Goal: Task Accomplishment & Management: Use online tool/utility

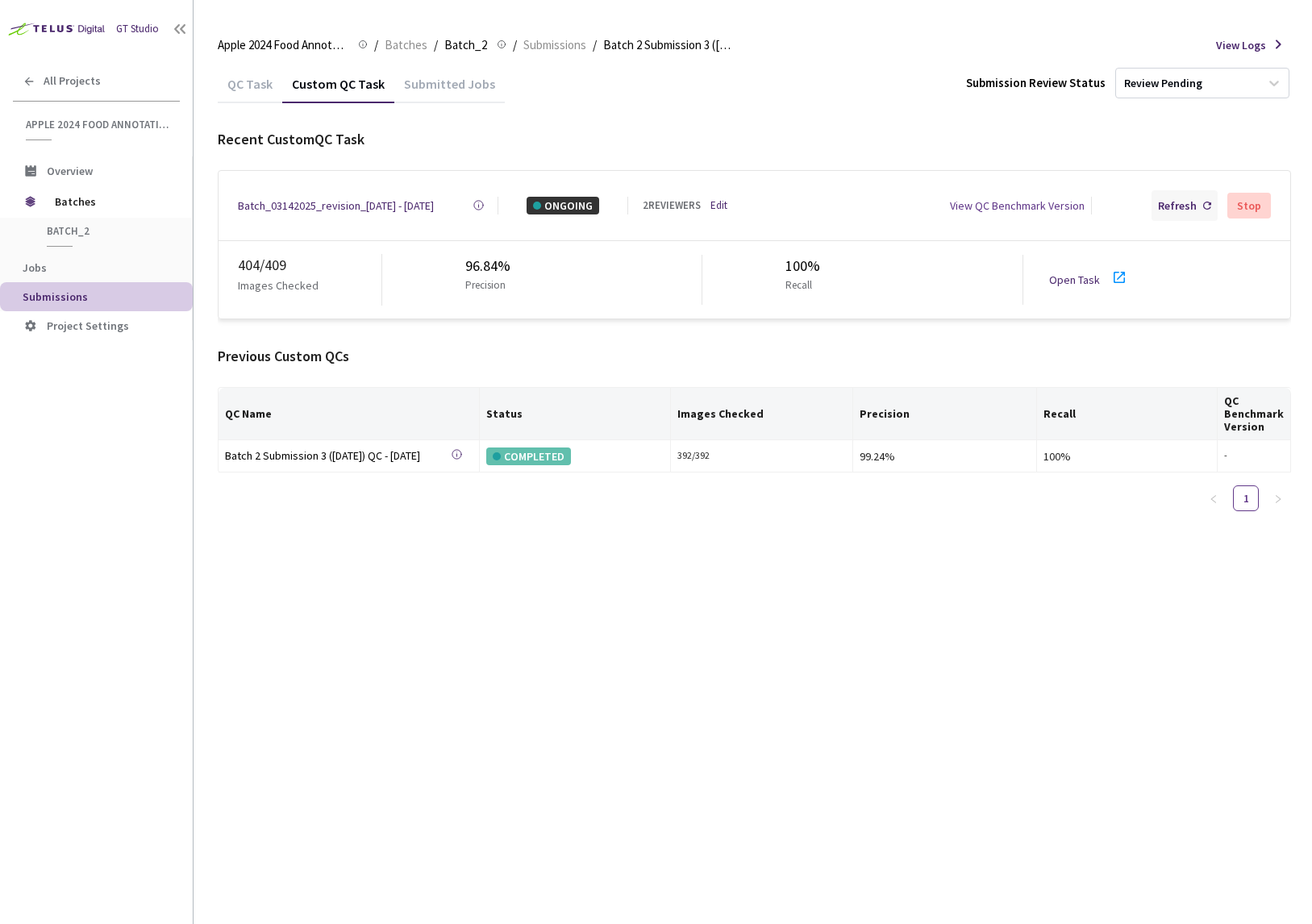
click at [1175, 201] on div "Refresh" at bounding box center [1177, 205] width 39 height 18
click at [1193, 209] on div "Refresh" at bounding box center [1177, 205] width 39 height 18
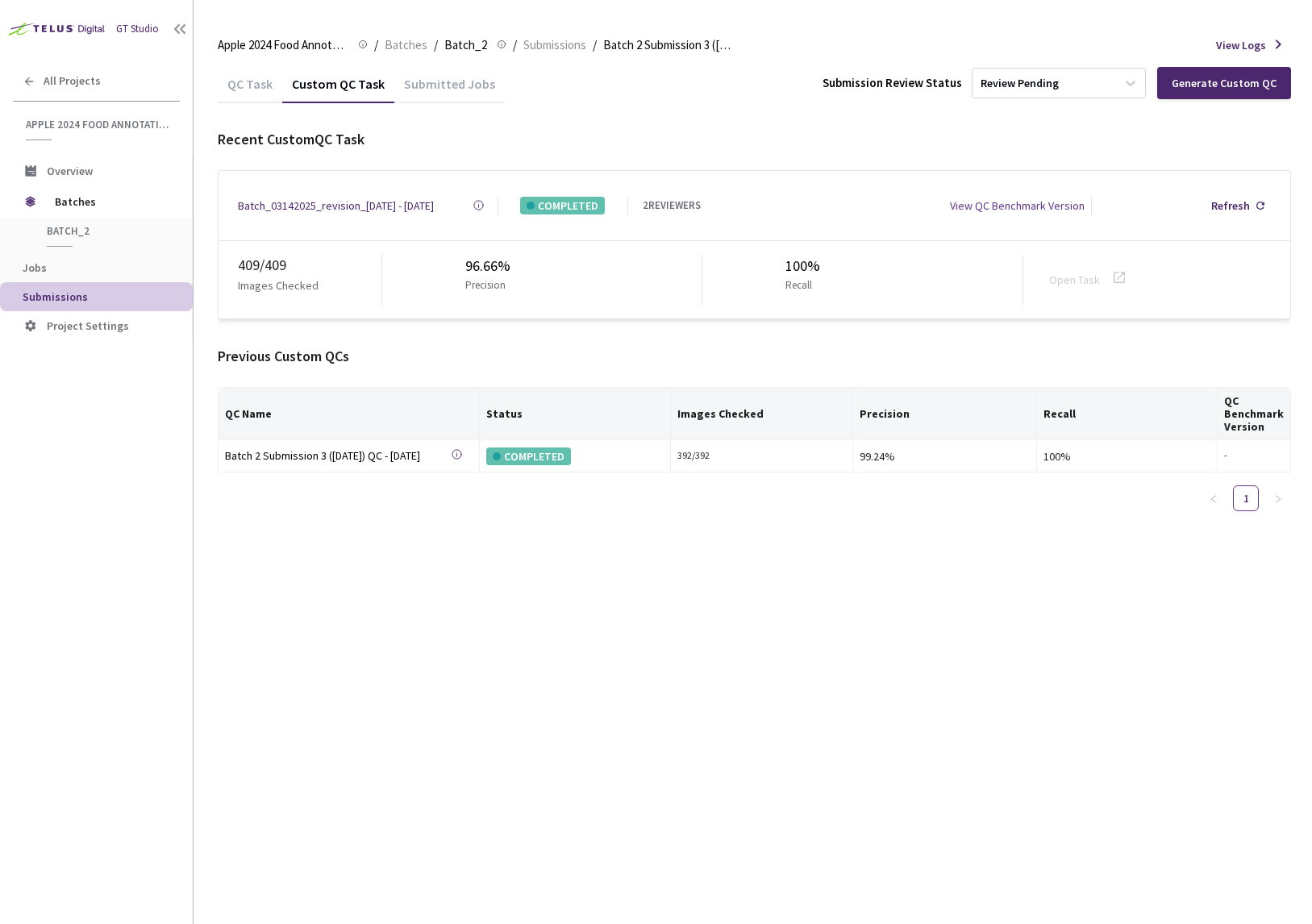
click at [289, 211] on div "Batch_03142025_revision_4 - 07 Sep, 2025 Created at 07 Sep, 2025 at 4:55 PM PDT…" at bounding box center [754, 205] width 1072 height 70
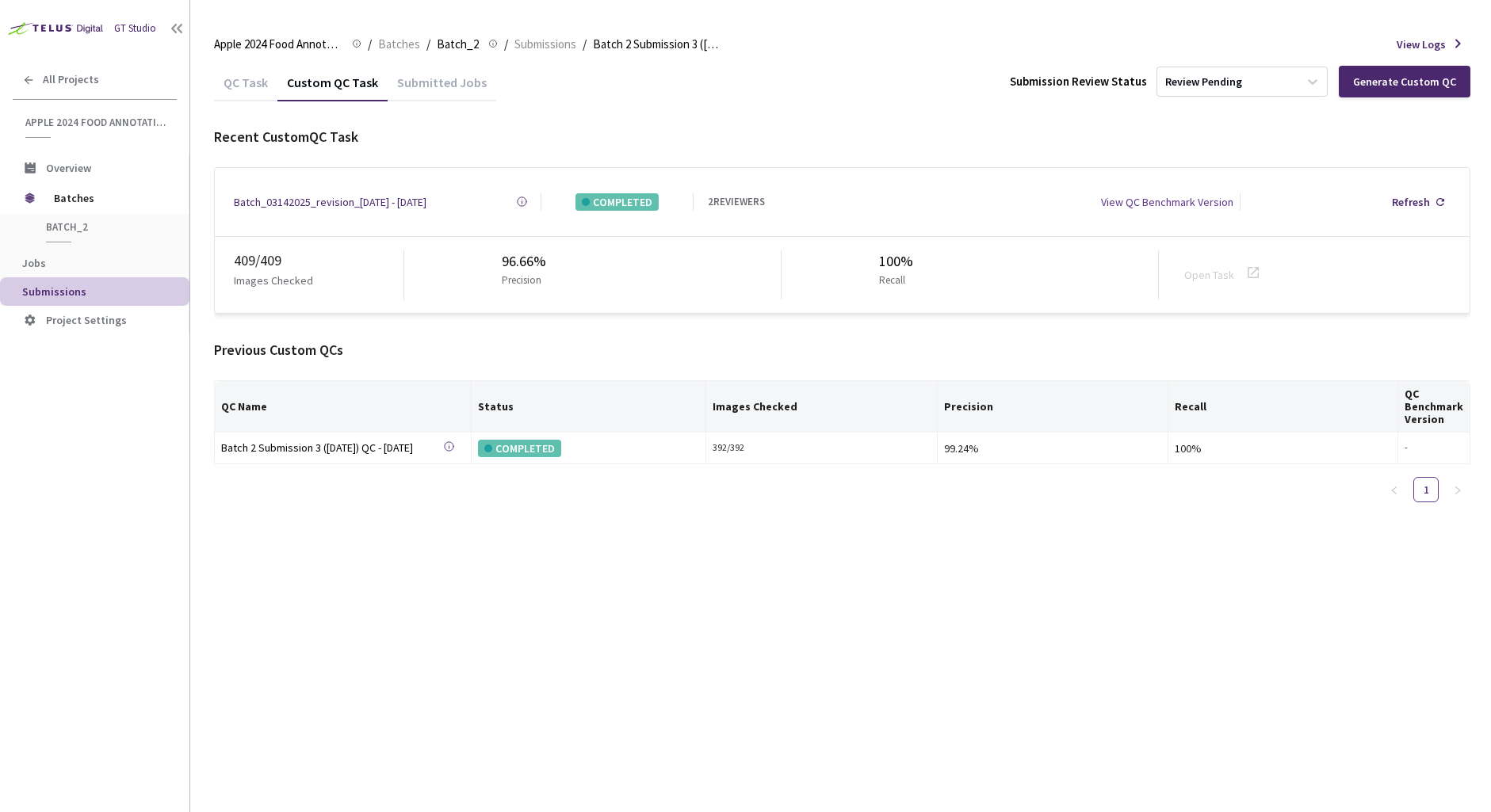
click at [348, 196] on div "Batch_03142025_revision_[DATE] - [DATE]" at bounding box center [330, 202] width 193 height 17
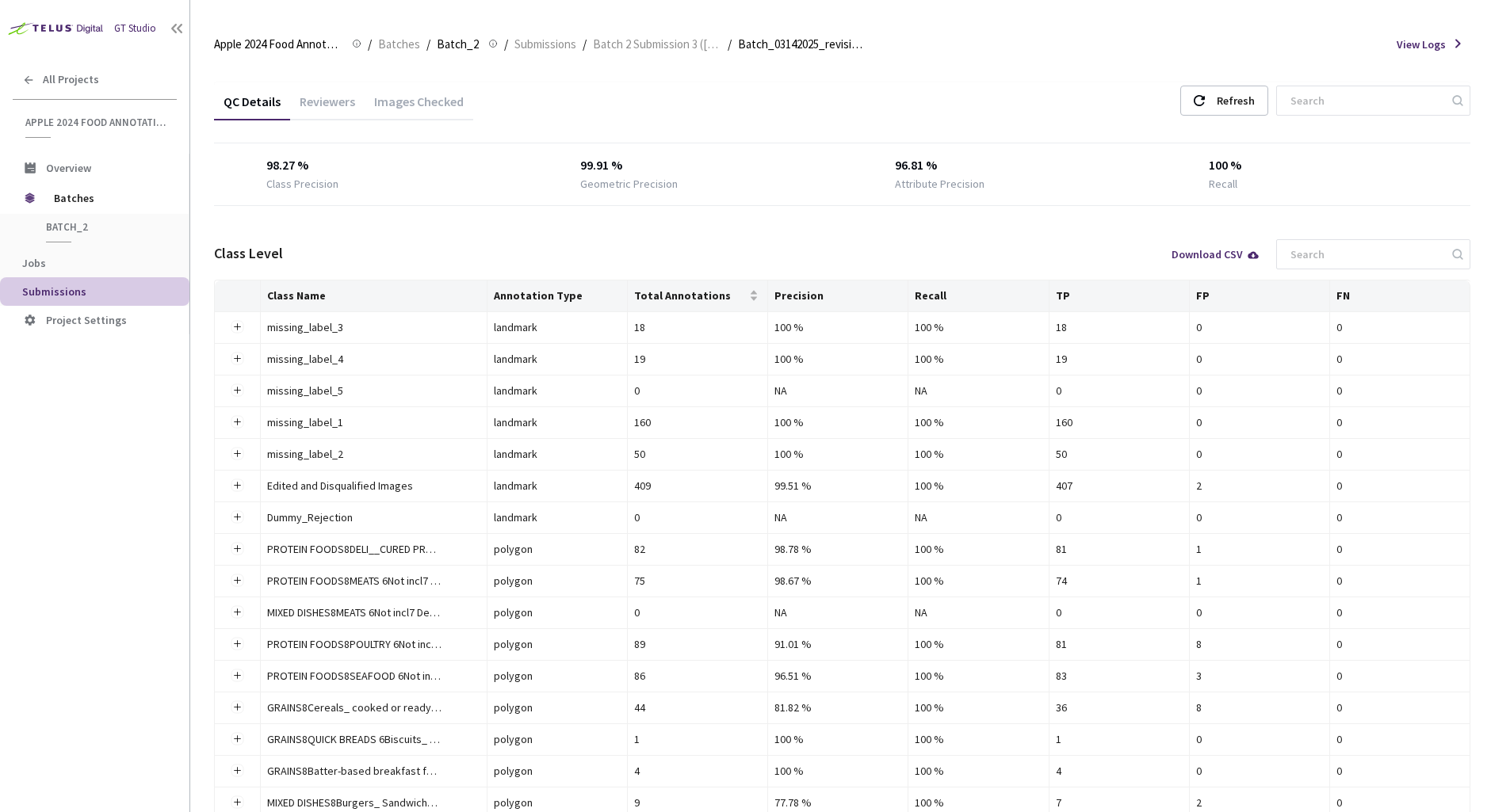
click at [407, 103] on div "Images Checked" at bounding box center [419, 107] width 109 height 27
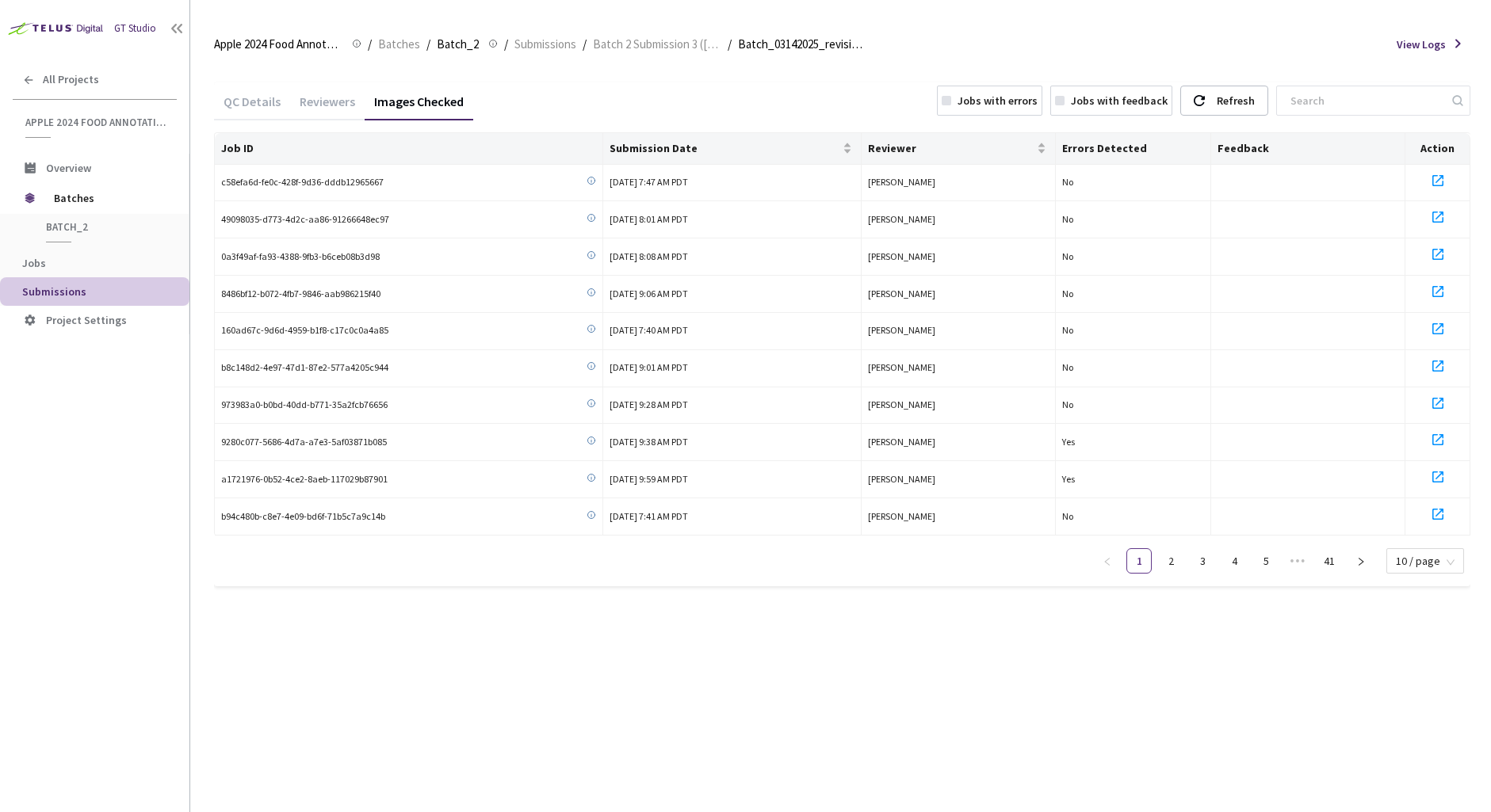
click at [1003, 110] on div "Jobs with errors" at bounding box center [990, 100] width 105 height 30
click at [1289, 556] on link "6" at bounding box center [1329, 561] width 24 height 24
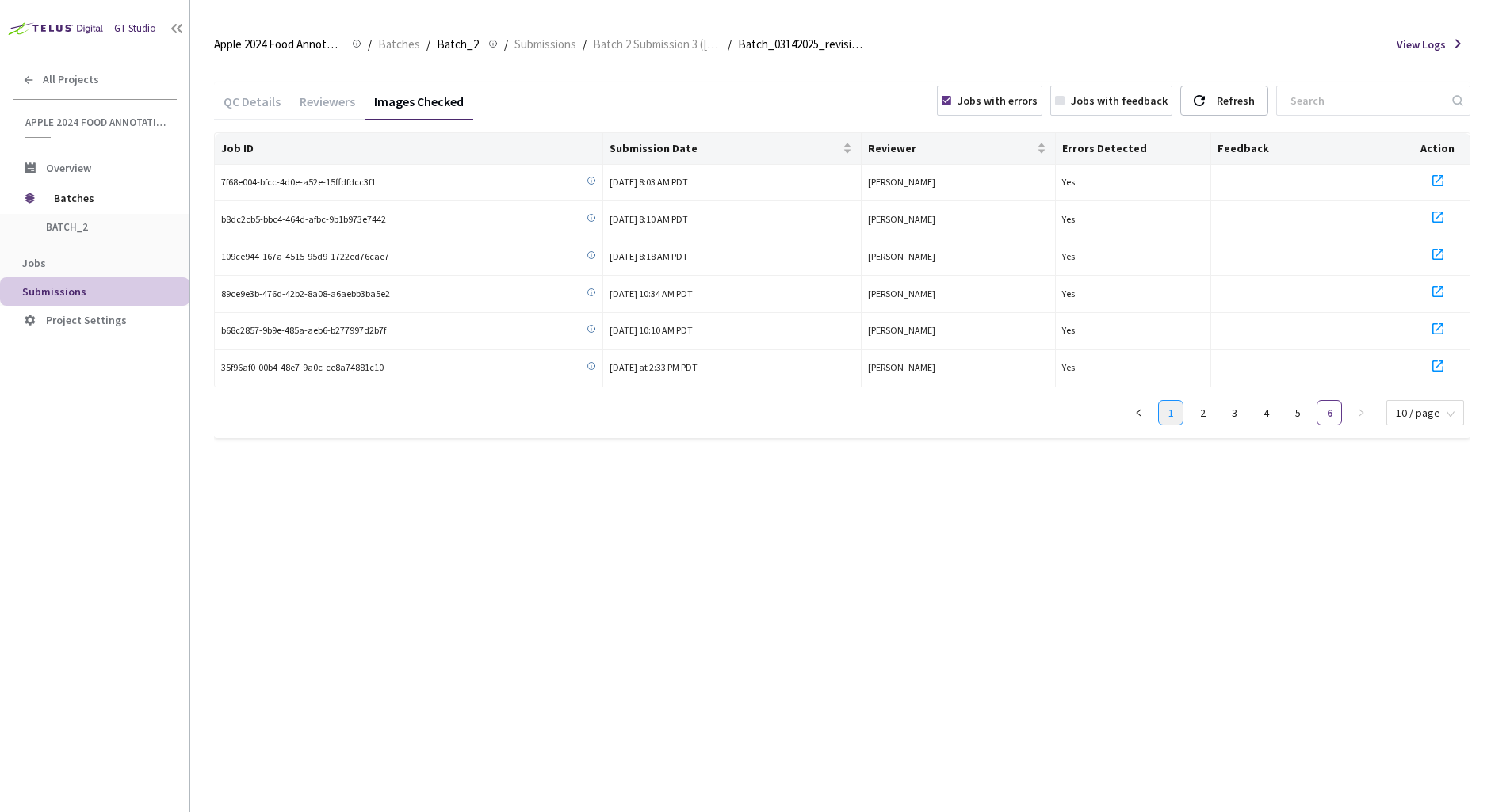
click at [1171, 419] on link "1" at bounding box center [1171, 413] width 24 height 24
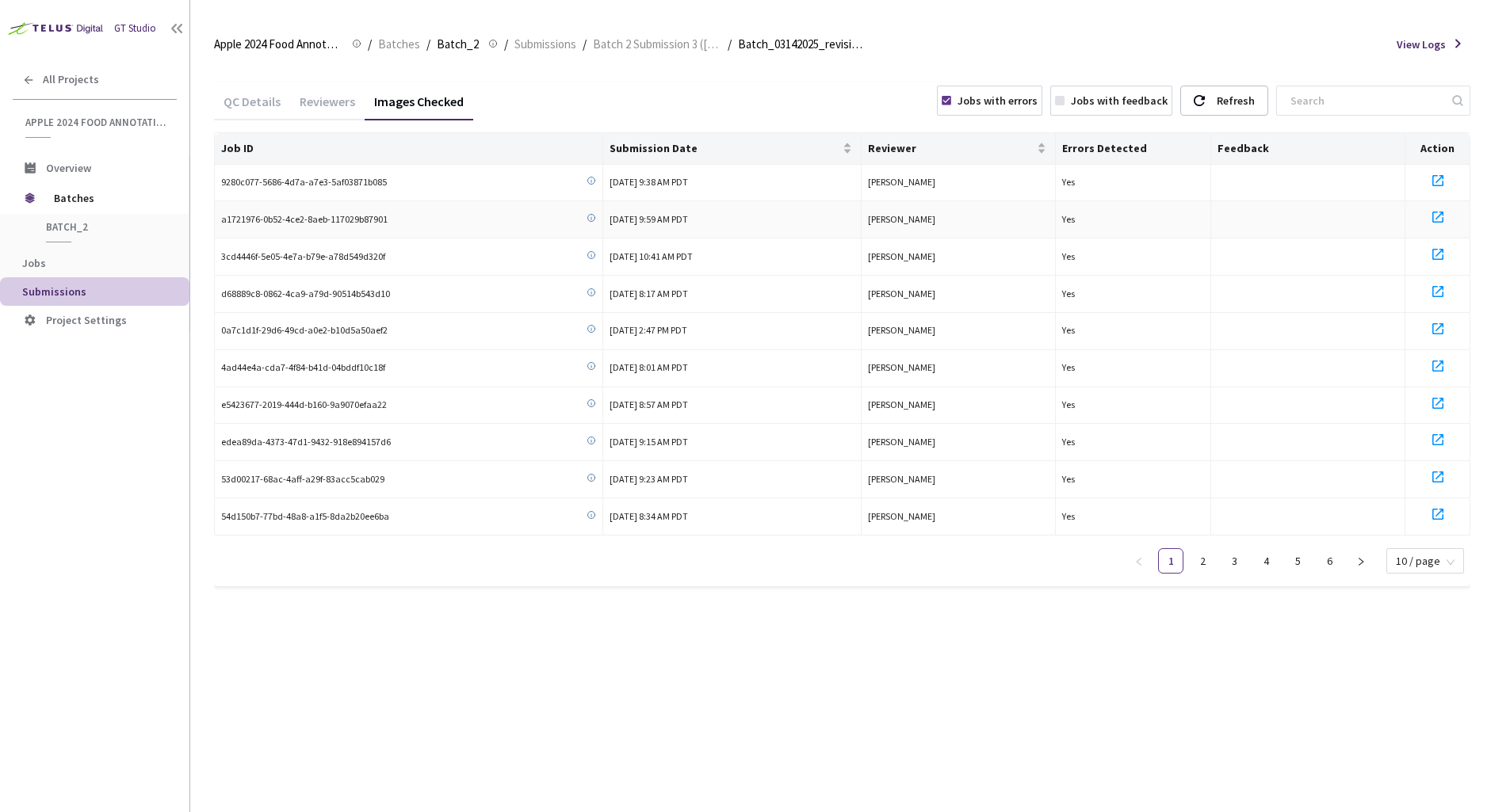
click at [1289, 217] on icon at bounding box center [1437, 217] width 19 height 19
click at [1289, 289] on icon at bounding box center [1437, 292] width 19 height 19
click at [1289, 371] on icon at bounding box center [1437, 366] width 19 height 19
click at [1289, 399] on icon at bounding box center [1437, 403] width 19 height 19
click at [1289, 436] on icon at bounding box center [1437, 440] width 19 height 19
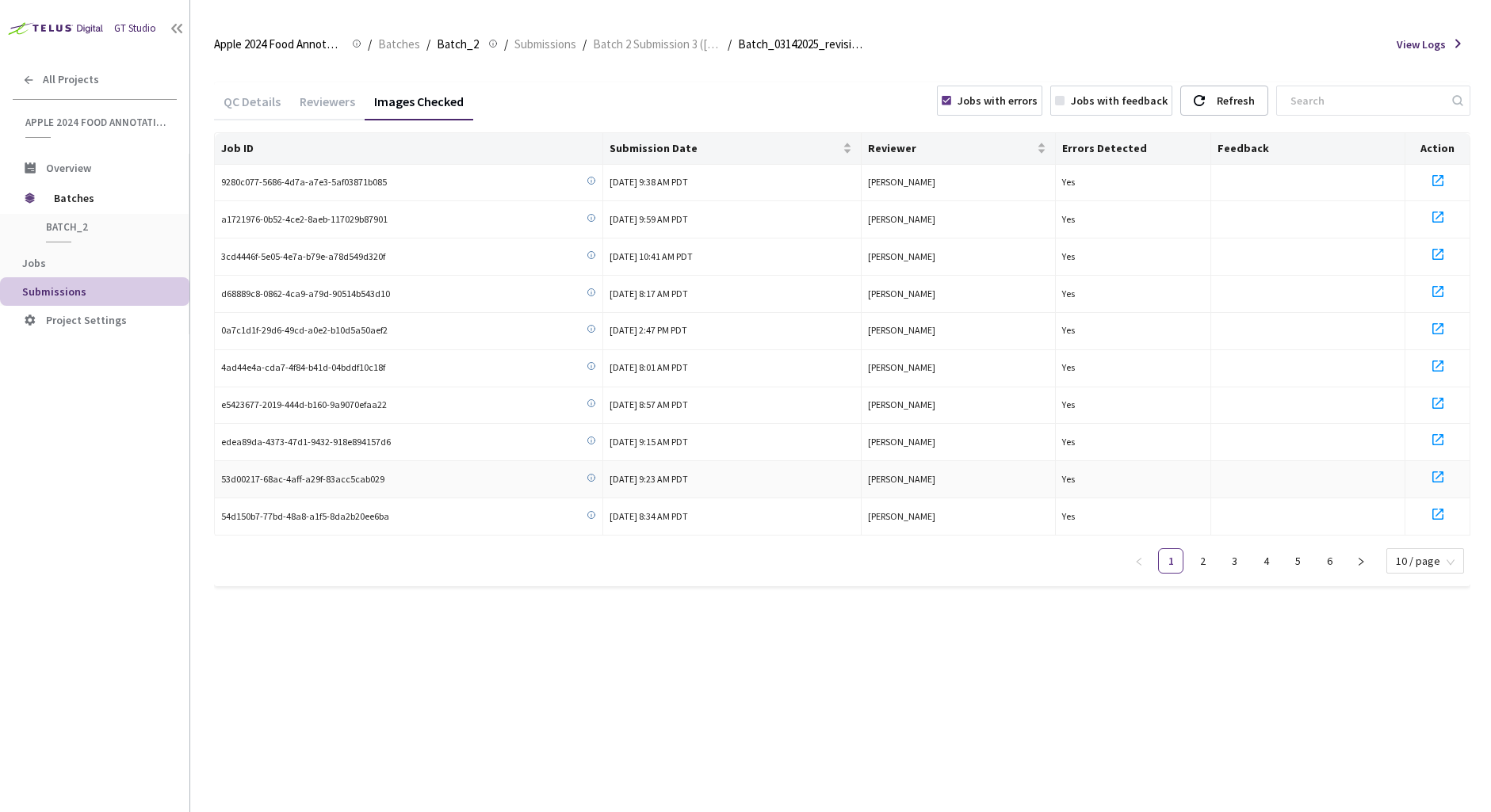
click at [1289, 472] on icon at bounding box center [1437, 477] width 11 height 11
click at [1289, 517] on icon at bounding box center [1437, 514] width 19 height 19
click at [1201, 553] on link "2" at bounding box center [1202, 561] width 24 height 24
click at [1289, 219] on icon at bounding box center [1437, 217] width 19 height 19
click at [1289, 262] on icon at bounding box center [1437, 254] width 19 height 19
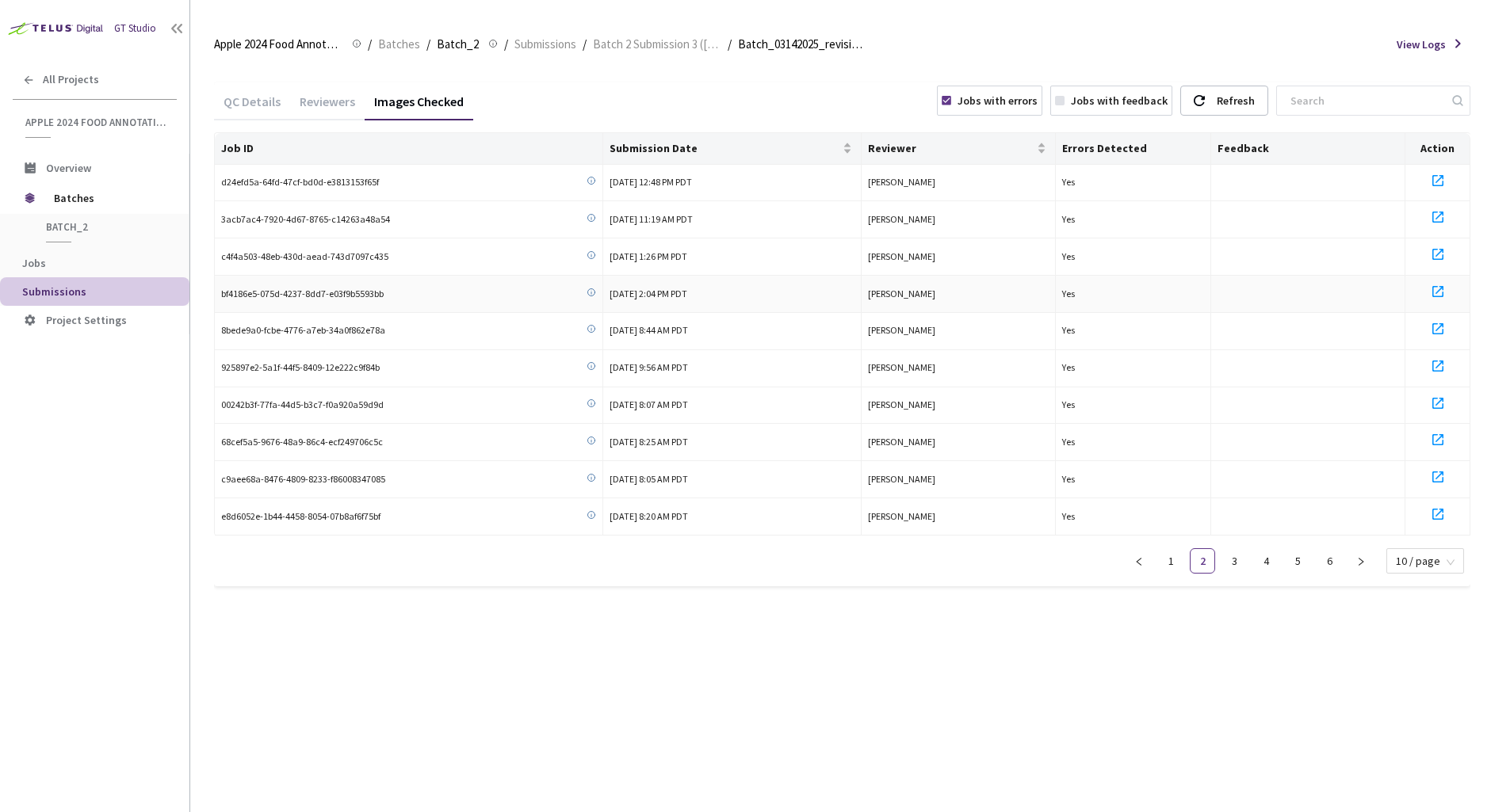
click at [1289, 286] on icon at bounding box center [1437, 291] width 11 height 11
click at [1289, 329] on icon at bounding box center [1437, 329] width 11 height 11
click at [1289, 405] on icon at bounding box center [1437, 403] width 11 height 11
click at [1289, 439] on icon at bounding box center [1437, 440] width 19 height 19
click at [1289, 471] on icon at bounding box center [1437, 477] width 19 height 19
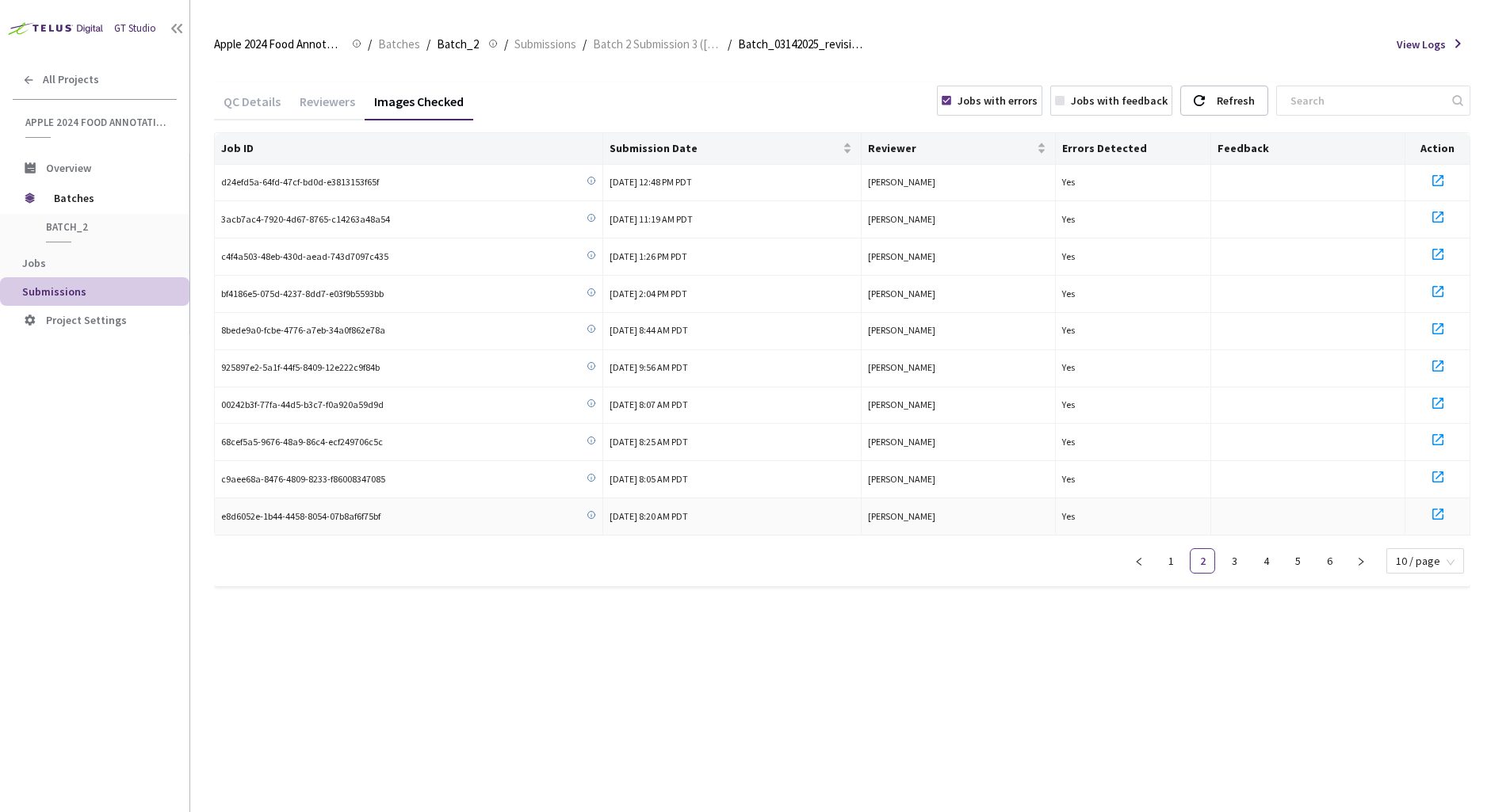
click at [1289, 511] on icon at bounding box center [1437, 514] width 11 height 11
click at [1238, 553] on link "3" at bounding box center [1234, 561] width 24 height 24
click at [1289, 181] on icon at bounding box center [1437, 180] width 19 height 19
click at [1289, 213] on icon at bounding box center [1437, 217] width 19 height 19
click at [1289, 250] on icon at bounding box center [1437, 254] width 19 height 19
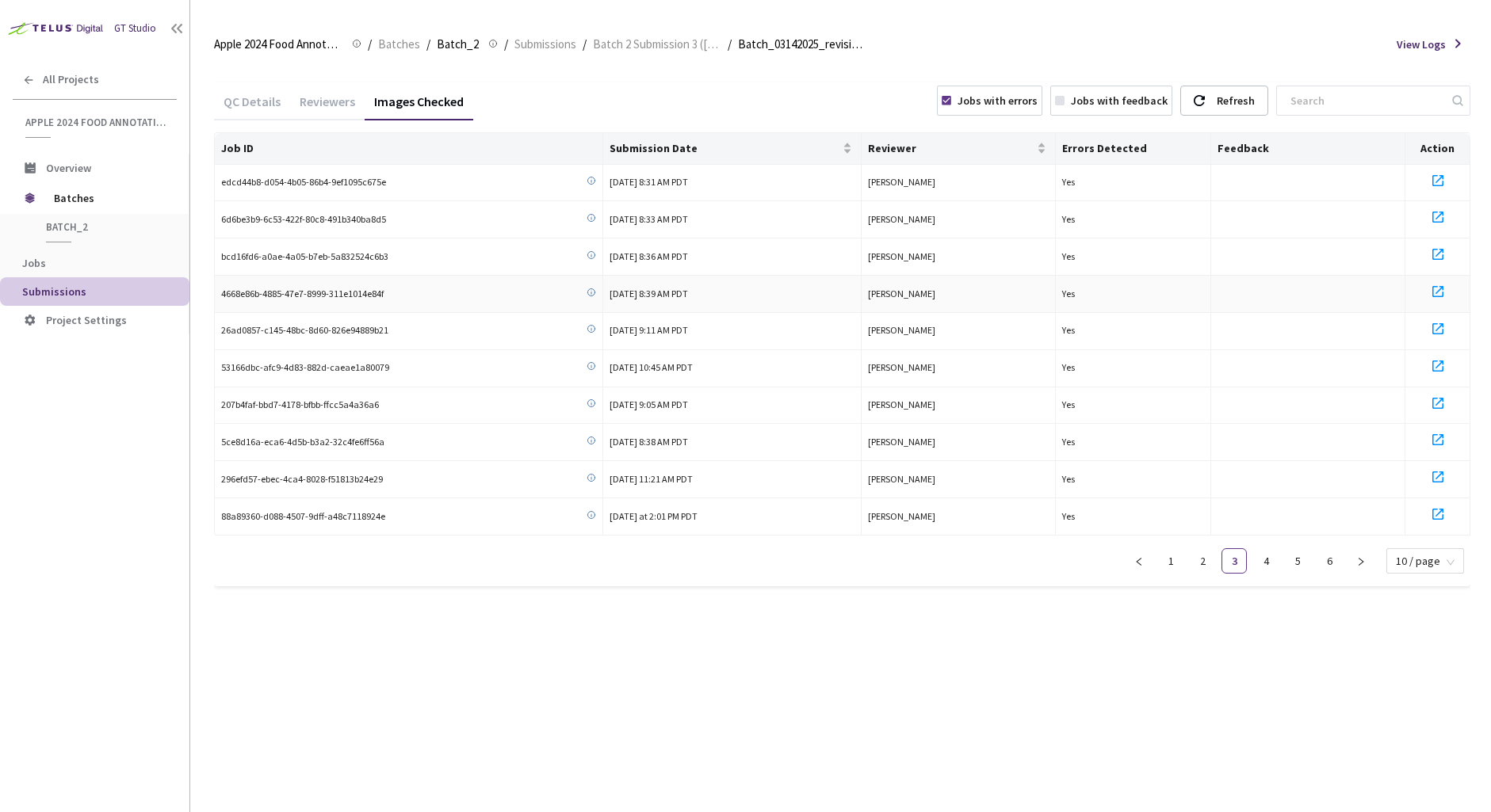
click at [1289, 284] on icon at bounding box center [1437, 292] width 19 height 19
click at [1289, 328] on icon at bounding box center [1437, 329] width 19 height 19
click at [1289, 364] on icon at bounding box center [1437, 366] width 19 height 19
click at [1289, 401] on icon at bounding box center [1437, 403] width 19 height 19
click at [1289, 434] on icon at bounding box center [1437, 440] width 19 height 19
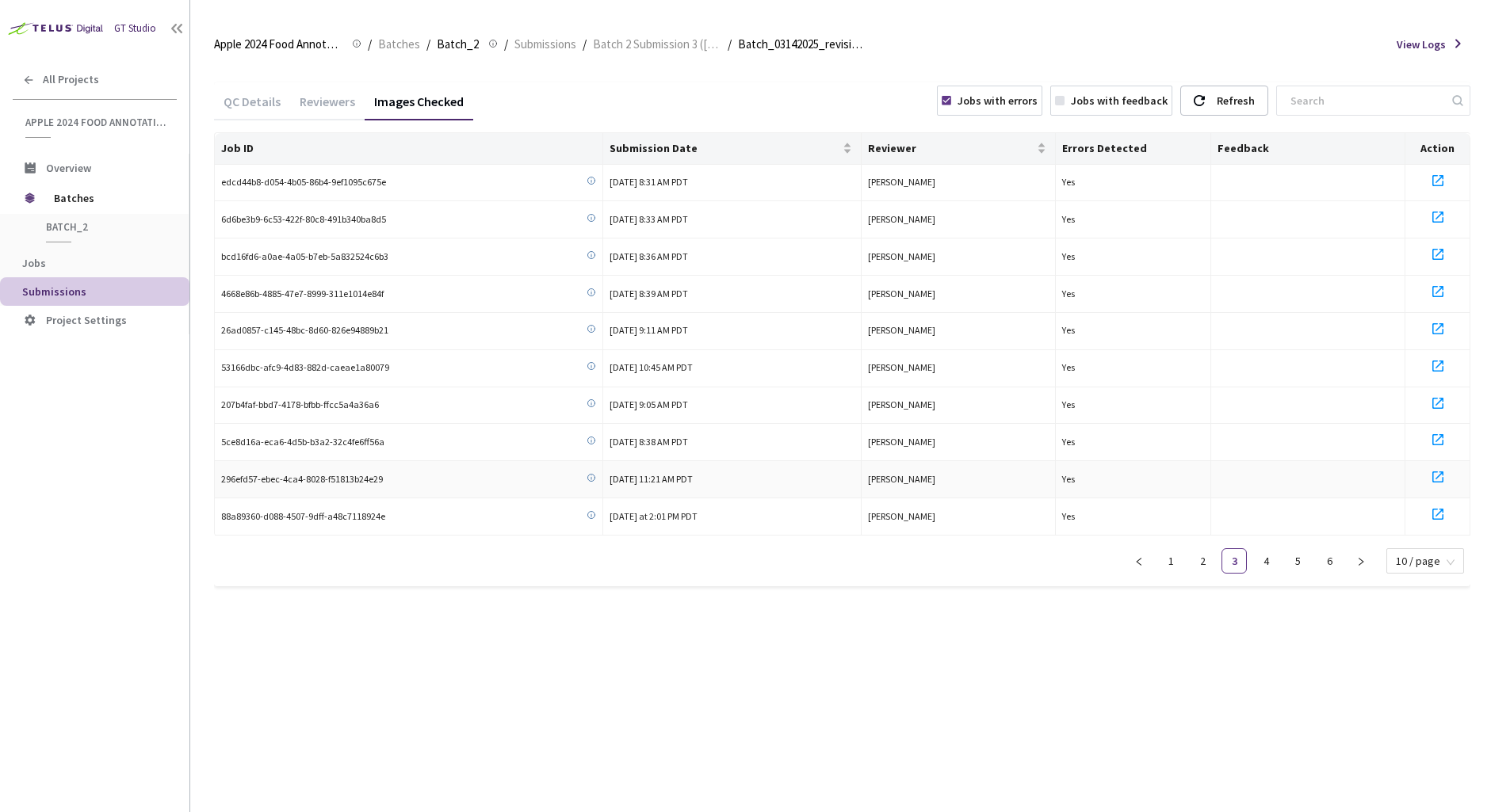
click at [1289, 472] on icon at bounding box center [1437, 477] width 19 height 19
click at [1273, 559] on link "4" at bounding box center [1265, 561] width 24 height 24
click at [1289, 289] on icon at bounding box center [1437, 292] width 19 height 19
click at [1289, 325] on icon at bounding box center [1437, 329] width 19 height 19
click at [1289, 365] on icon at bounding box center [1437, 366] width 19 height 19
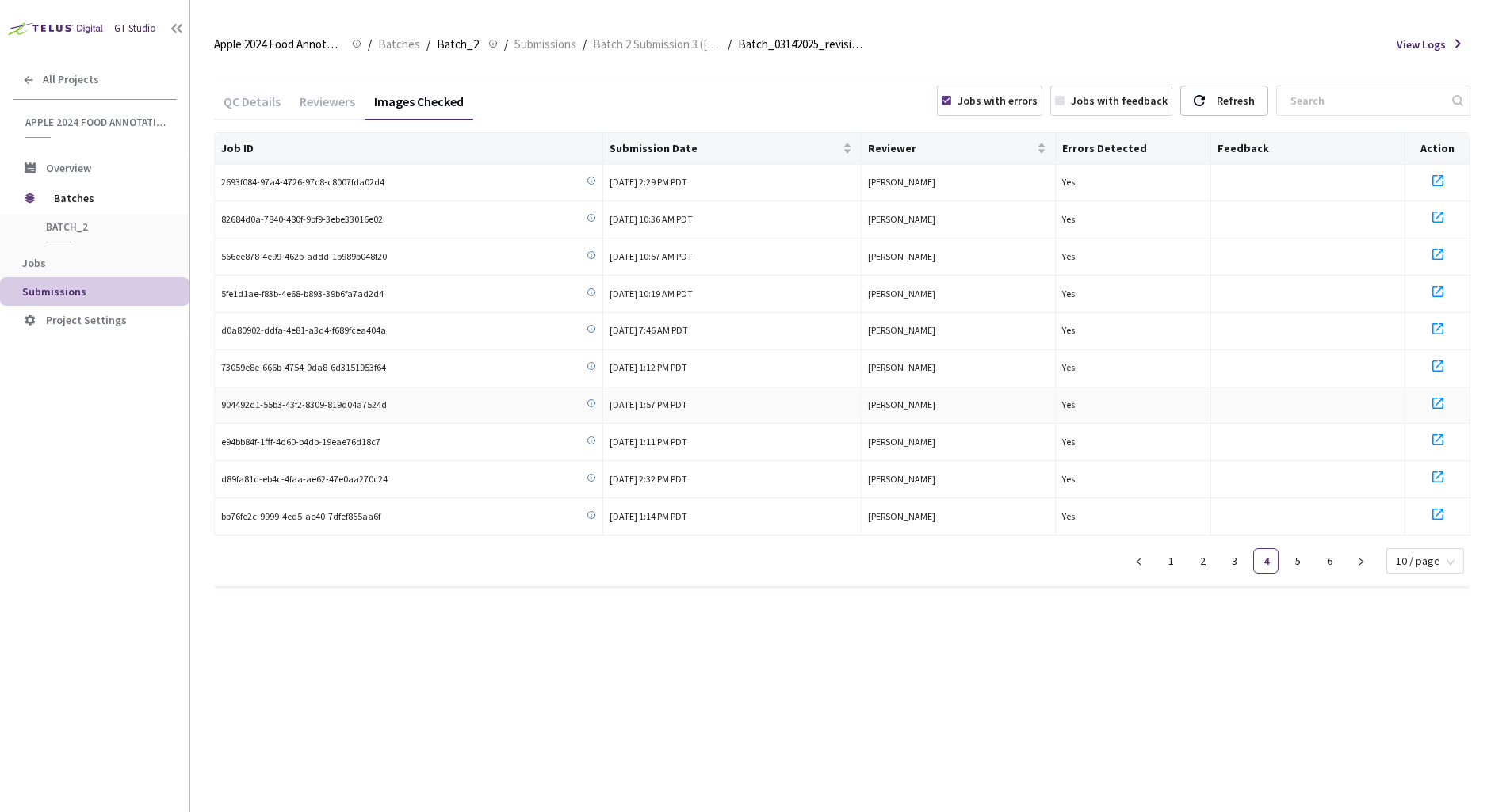
click at [1289, 403] on icon at bounding box center [1437, 403] width 19 height 19
click at [1289, 439] on icon at bounding box center [1437, 440] width 19 height 19
click at [1289, 515] on icon at bounding box center [1437, 514] width 19 height 19
click at [1289, 559] on link "5" at bounding box center [1297, 561] width 24 height 24
click at [1289, 251] on icon at bounding box center [1437, 254] width 11 height 11
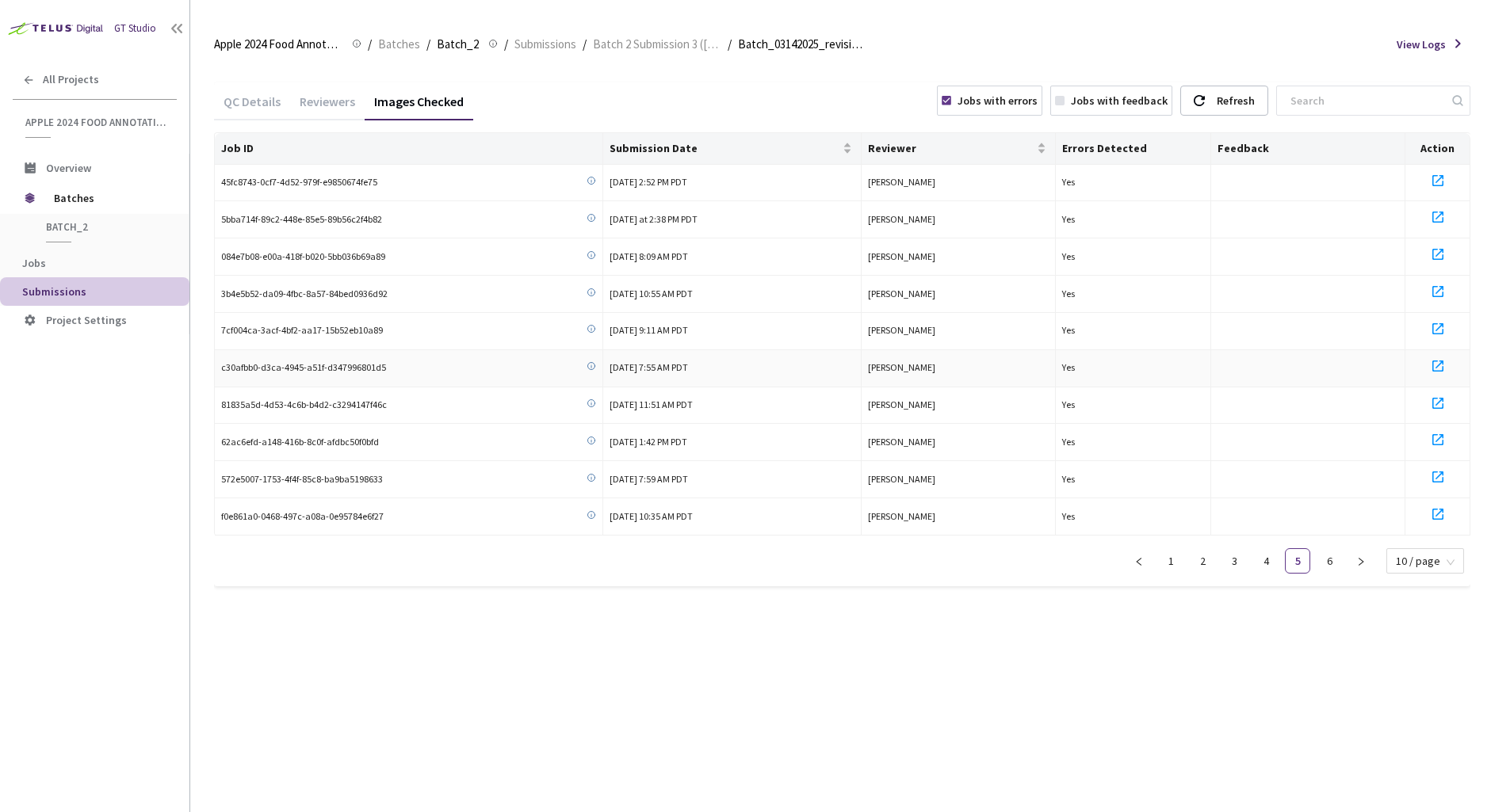
click at [1289, 361] on icon at bounding box center [1437, 366] width 11 height 11
click at [1289, 436] on icon at bounding box center [1437, 440] width 19 height 19
click at [1289, 475] on icon at bounding box center [1437, 477] width 19 height 19
click at [1289, 506] on icon at bounding box center [1437, 514] width 19 height 19
click at [1289, 556] on link "6" at bounding box center [1329, 561] width 24 height 24
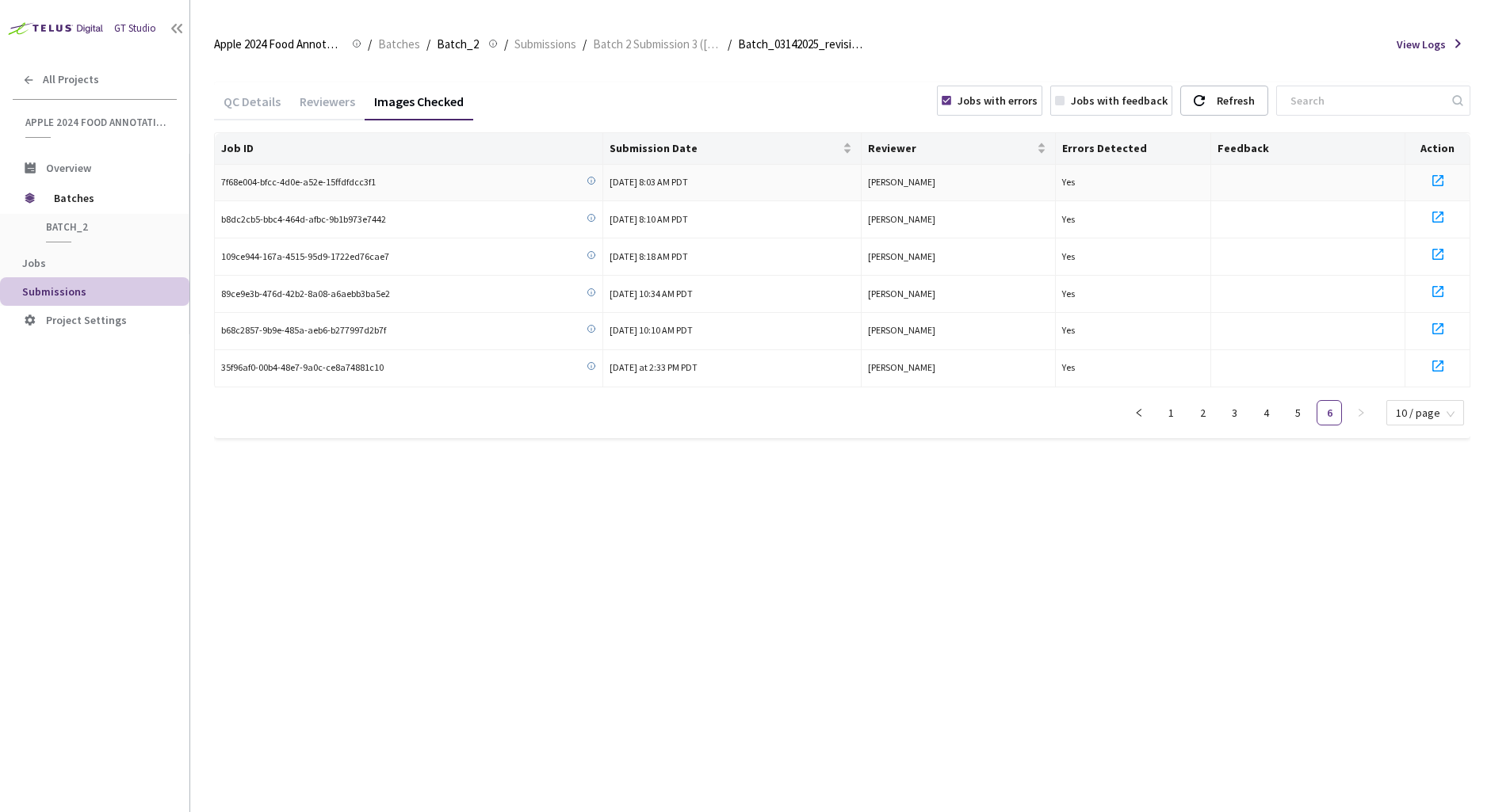
click at [1289, 180] on icon at bounding box center [1437, 180] width 19 height 19
click at [1289, 222] on icon at bounding box center [1437, 217] width 11 height 11
click at [1289, 249] on icon at bounding box center [1437, 254] width 11 height 11
click at [1289, 287] on icon at bounding box center [1437, 292] width 19 height 19
click at [1180, 413] on link "1" at bounding box center [1171, 413] width 24 height 24
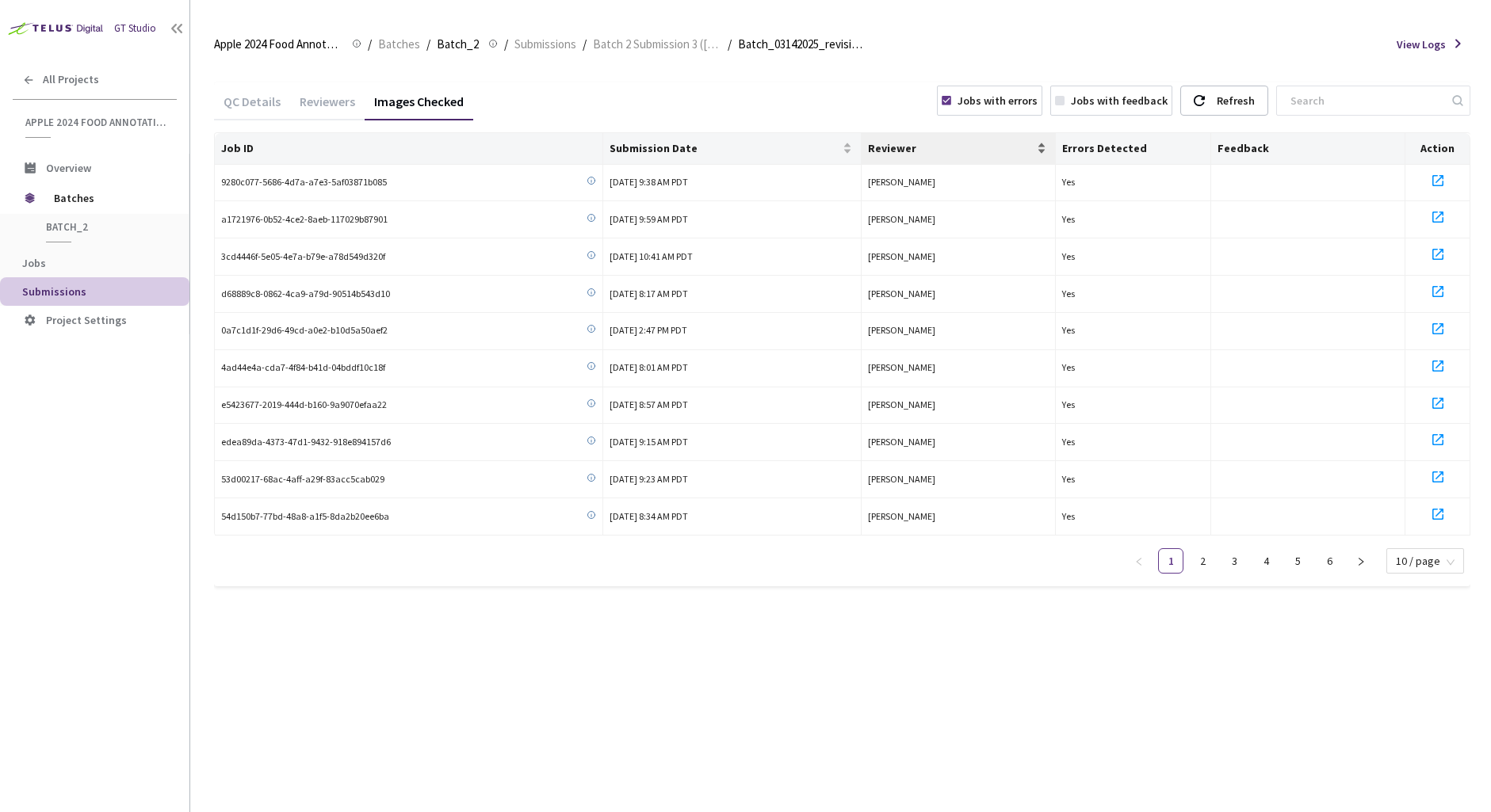
click at [956, 140] on div "Reviewer" at bounding box center [958, 147] width 180 height 16
click at [1262, 562] on link "4" at bounding box center [1265, 561] width 24 height 24
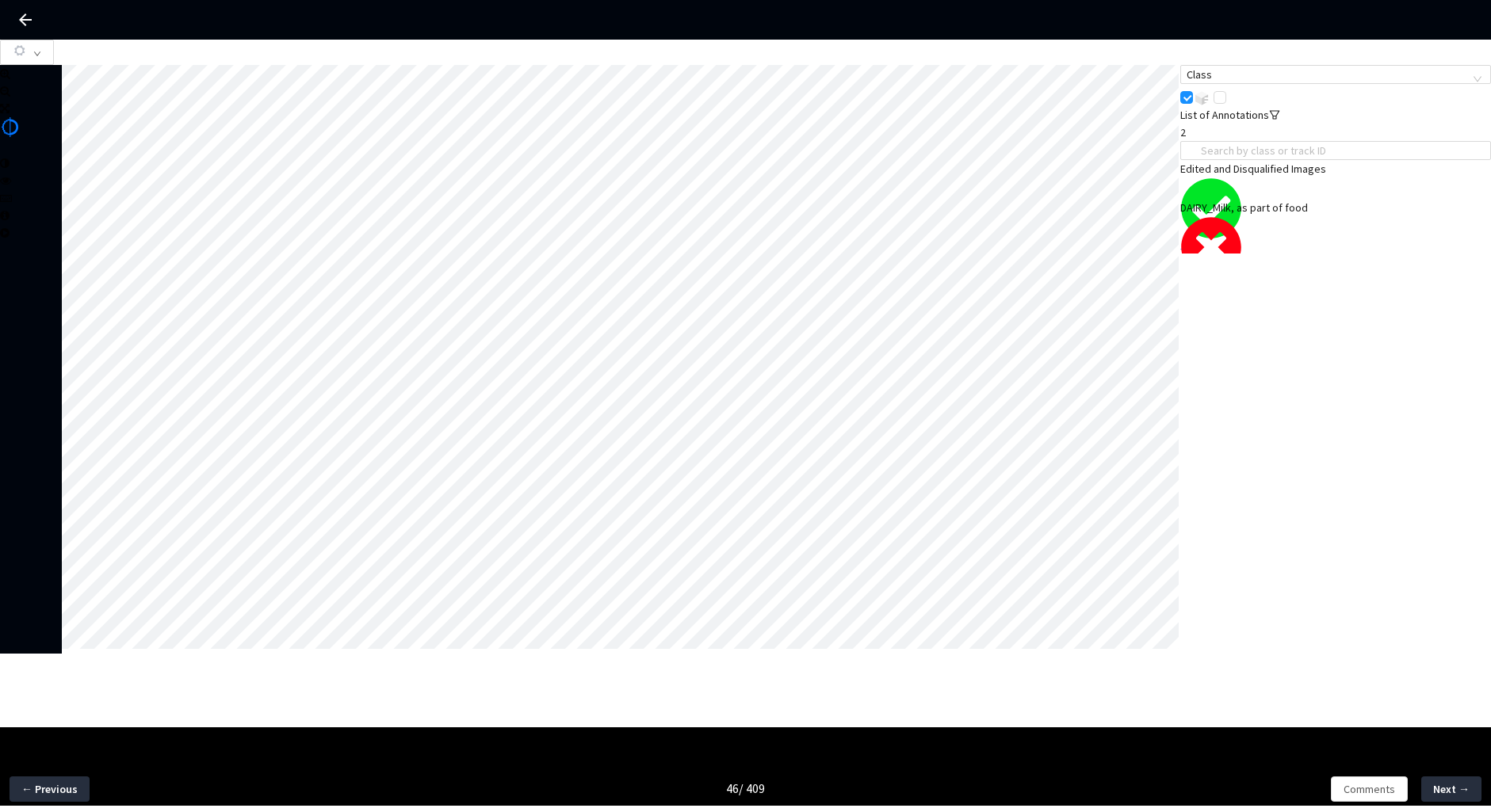
click at [1320, 296] on div "NA, Milk and Milk Substitutes_Milk, any type, NA, No, Milk, any type" at bounding box center [1335, 313] width 311 height 35
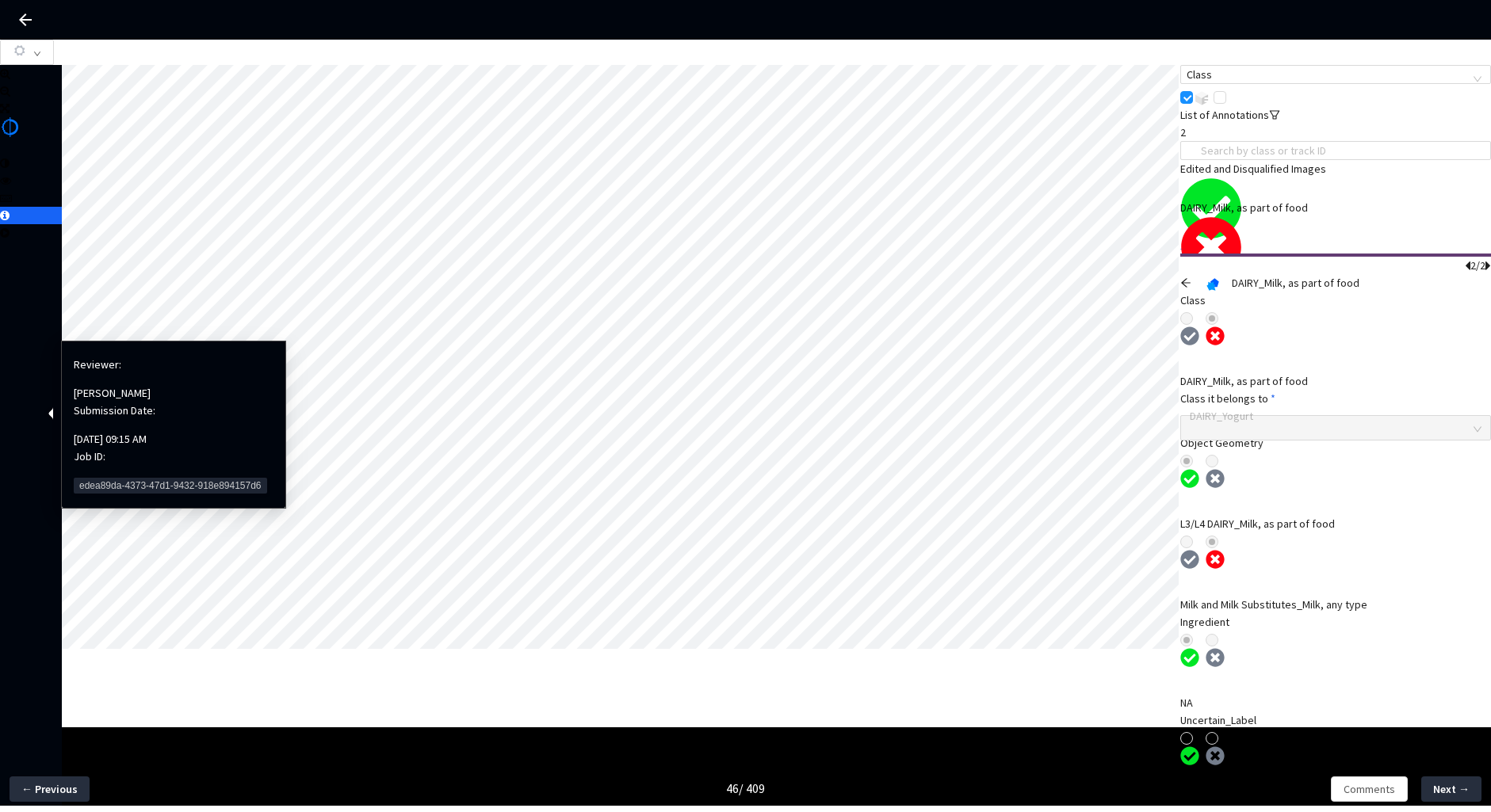
click at [103, 478] on span "edea89da-4373-47d1-9432-918e894157d6" at bounding box center [171, 485] width 194 height 16
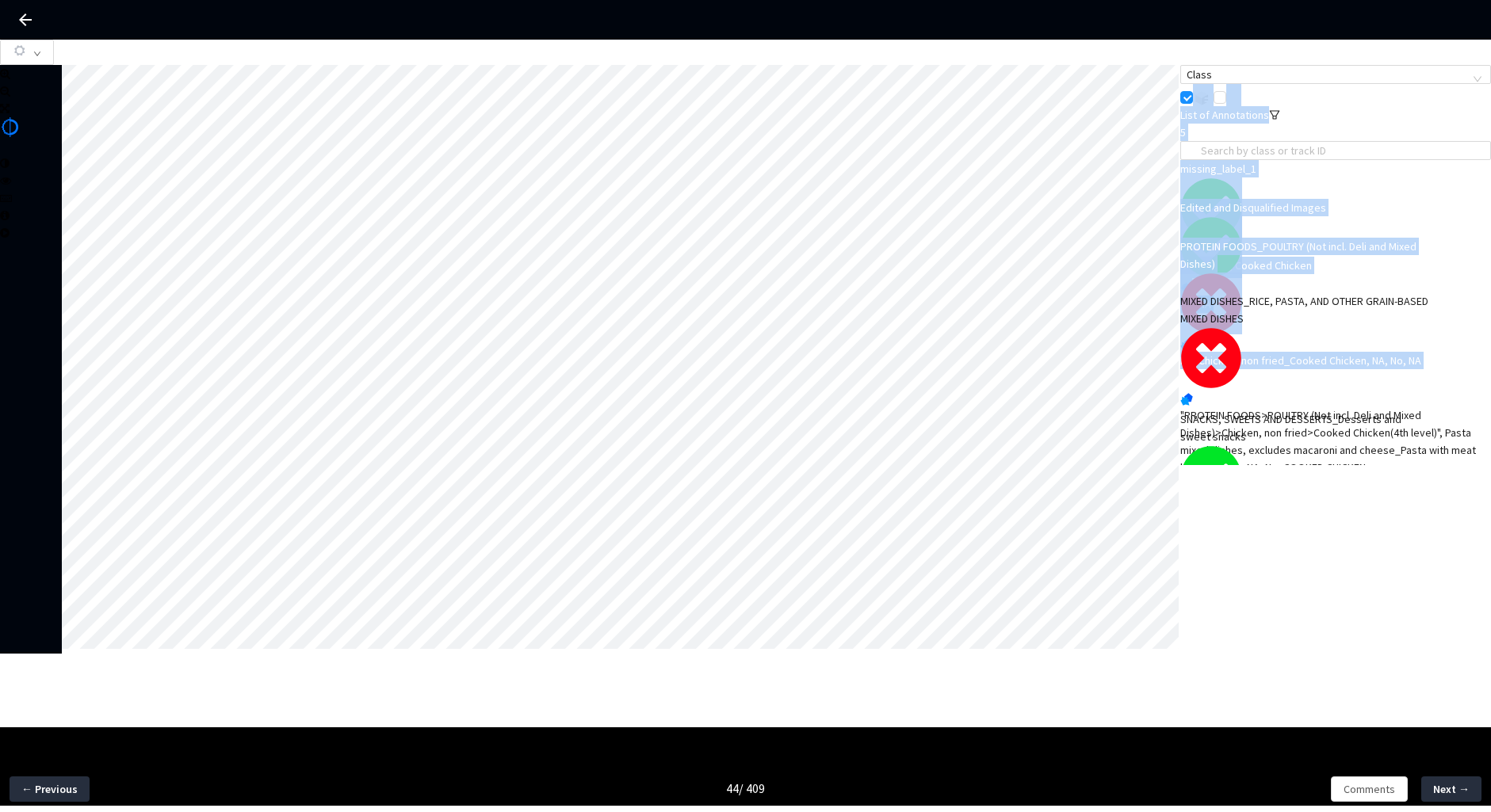
click at [1133, 364] on div "Class List of Annotations 5 missing_label_1 NA, No, NA, Cooked Chicken Edited a…" at bounding box center [746, 359] width 1491 height 589
click at [1288, 273] on div "PROTEIN FOODS_POULTRY (Not incl. Deli and Mixed Dishes)" at bounding box center [1305, 255] width 249 height 35
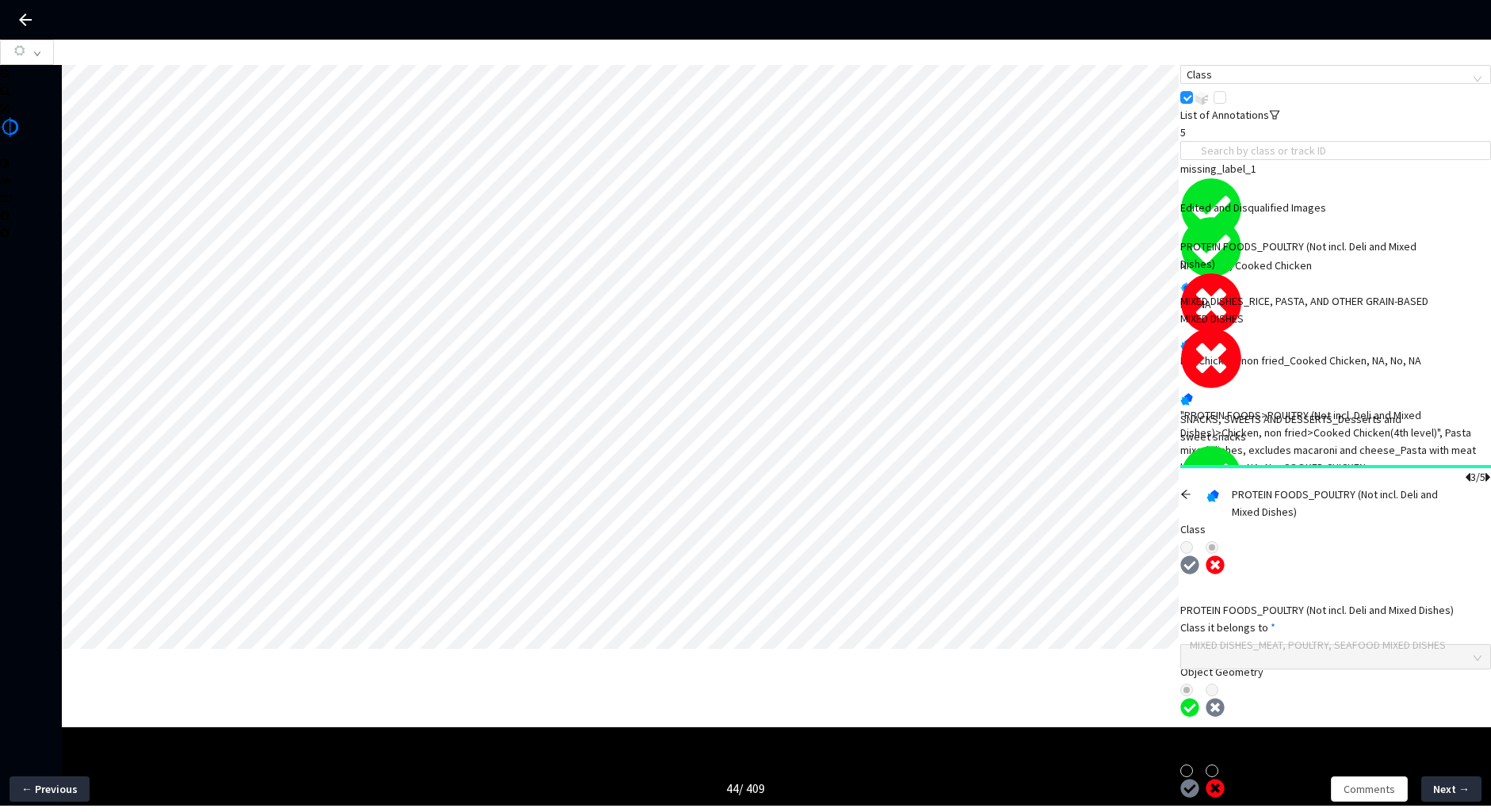
click at [1191, 489] on icon "arrow-left" at bounding box center [1185, 494] width 11 height 11
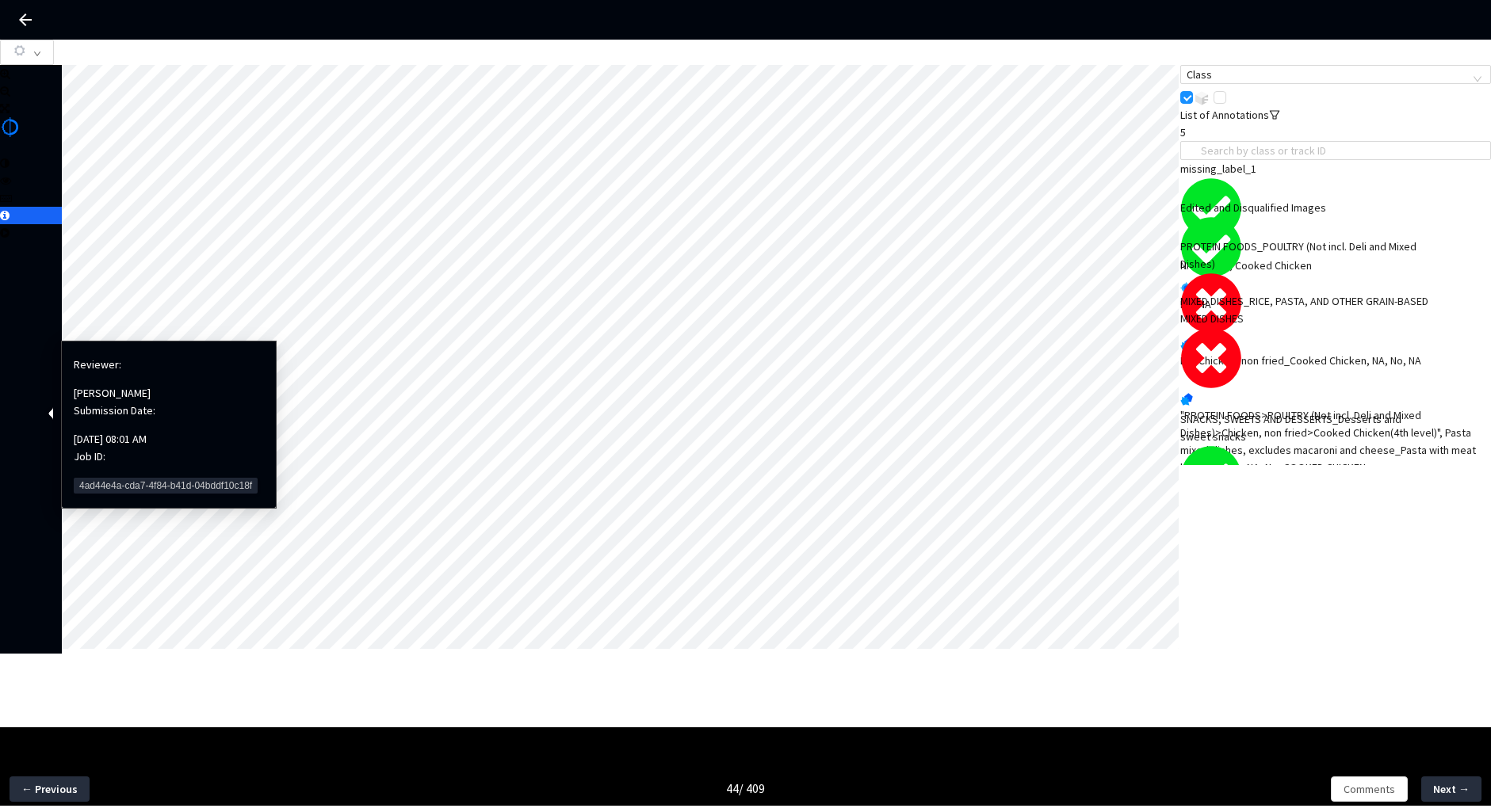
click at [131, 478] on span "4ad44e4a-cda7-4f84-b41d-04bddf10c18f" at bounding box center [166, 485] width 184 height 16
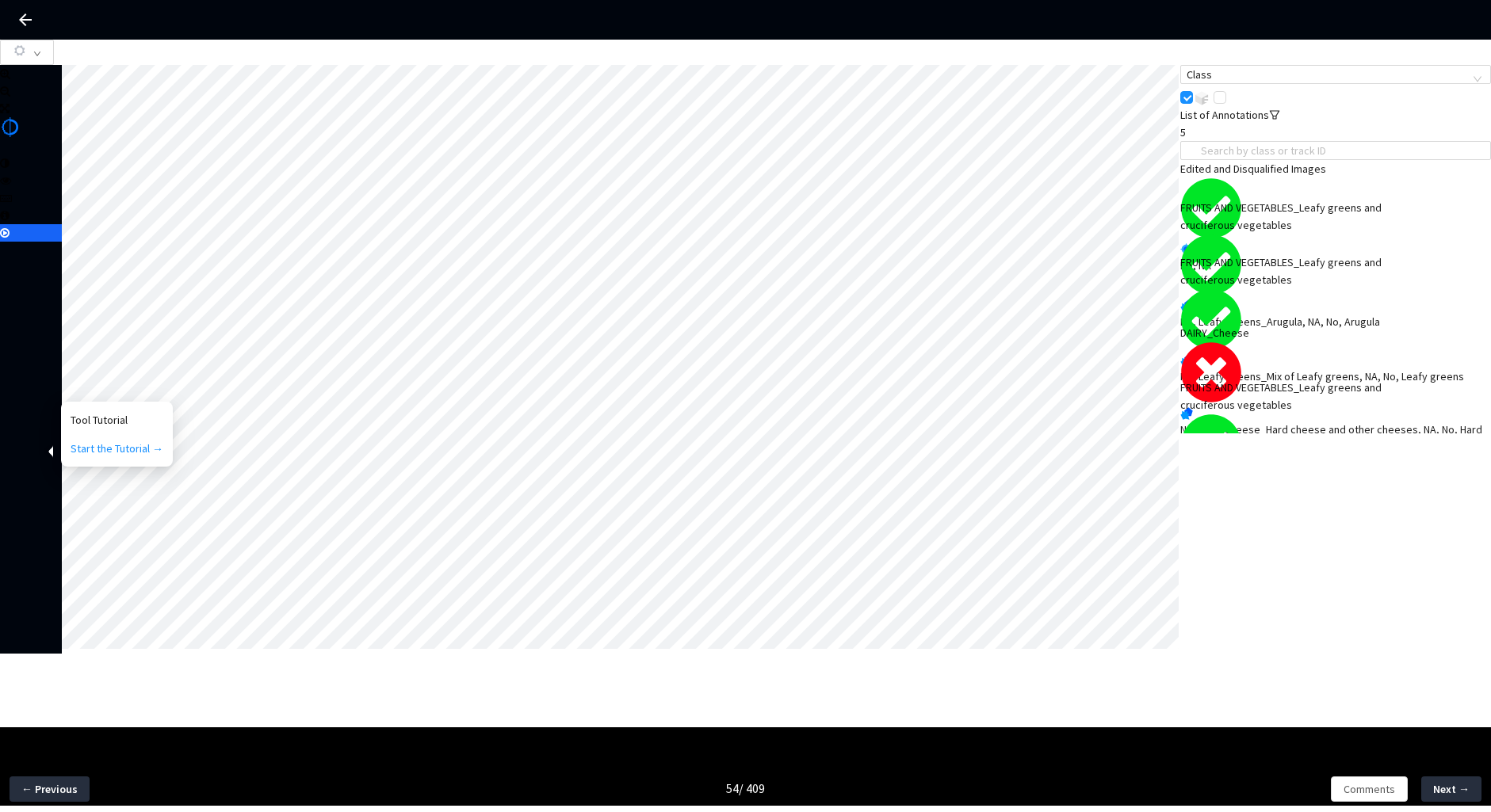
click at [1338, 421] on div "NA, Solid cheese_Hard cheese and other cheeses, NA, No, Hard cheese and other c…" at bounding box center [1335, 438] width 311 height 35
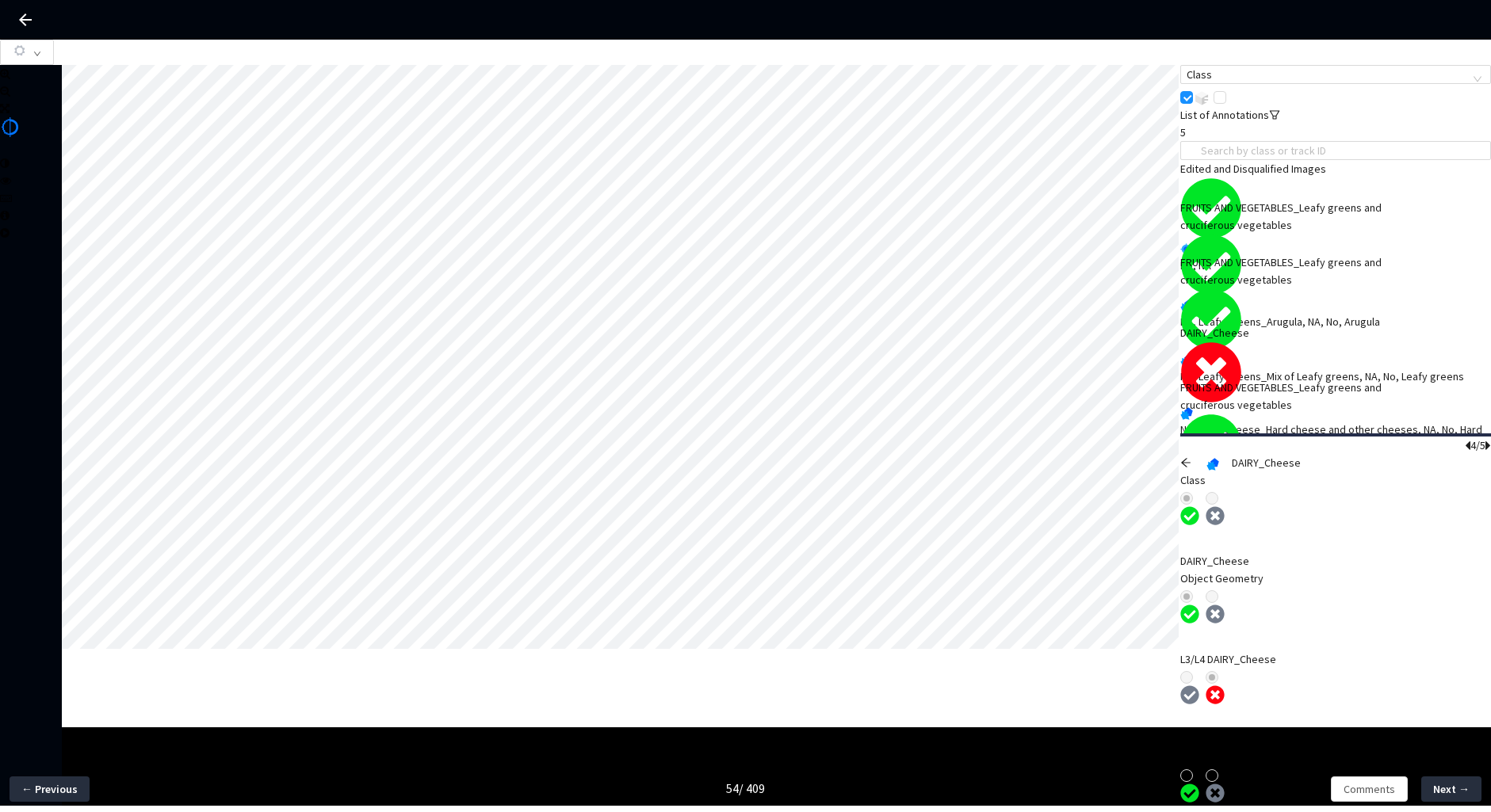
click at [1190, 458] on icon "arrow-left" at bounding box center [1186, 462] width 10 height 9
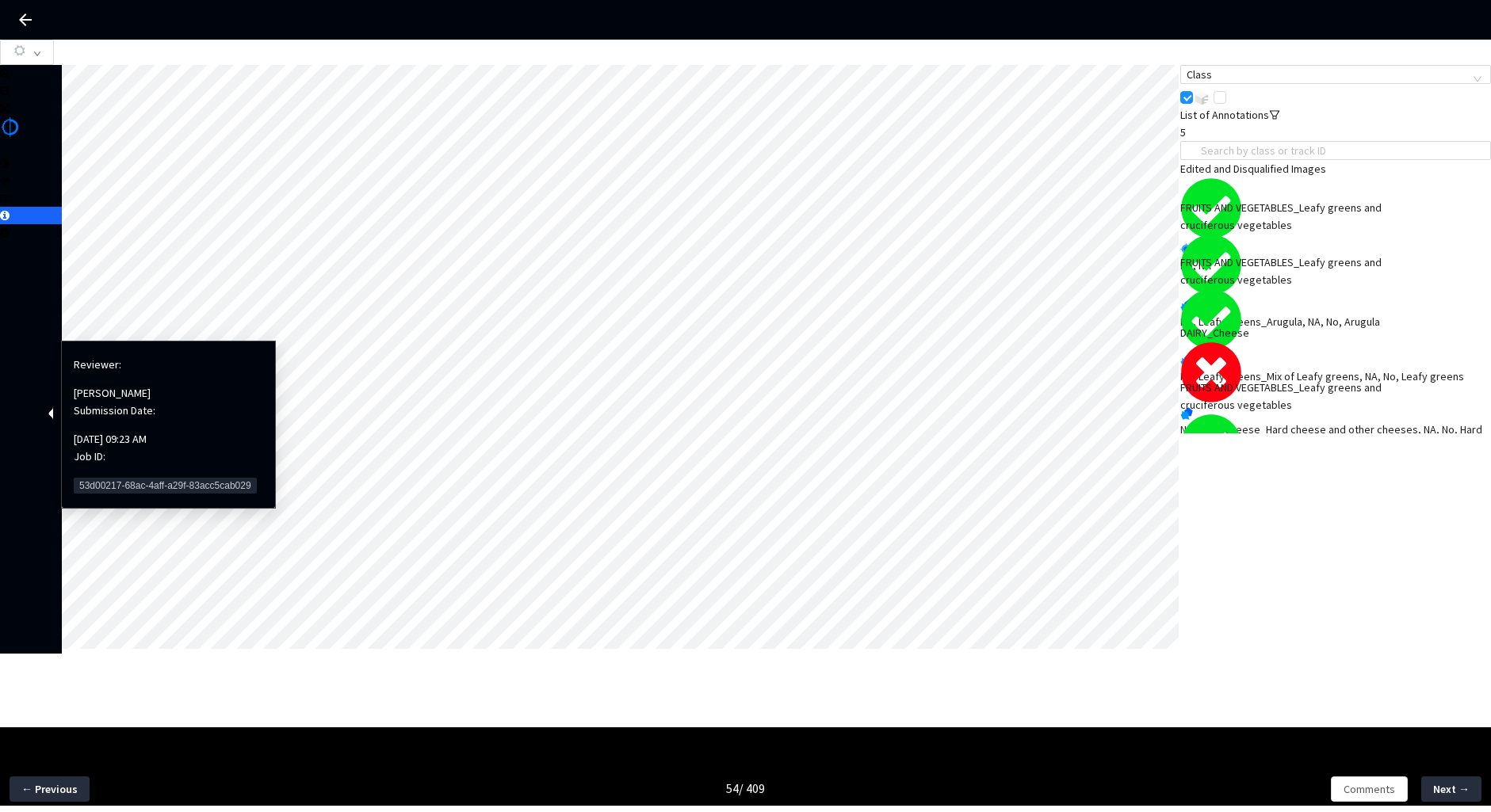
click at [103, 478] on span "53d00217-68ac-4aff-a29f-83acc5cab029" at bounding box center [166, 485] width 183 height 16
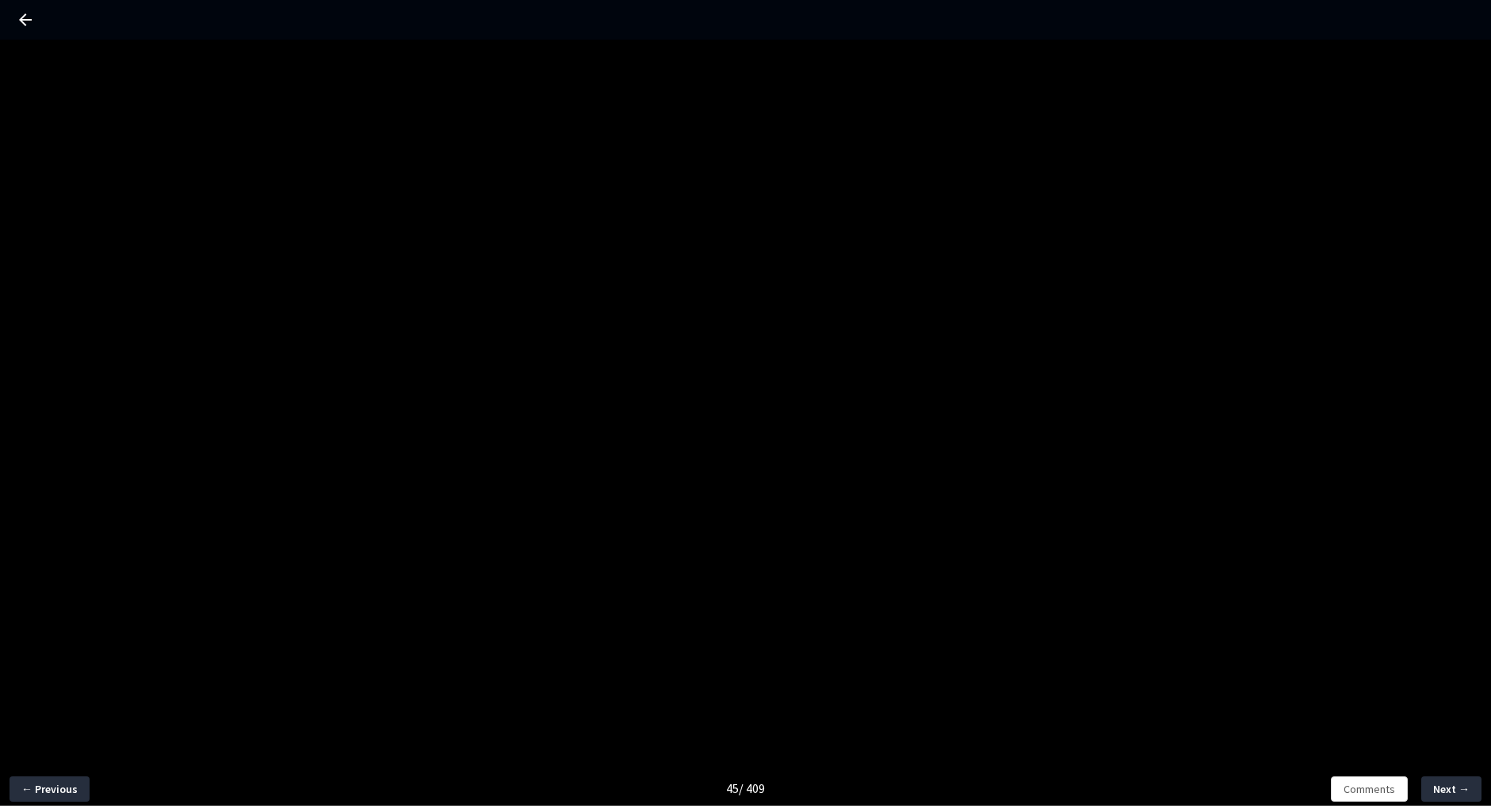
click at [317, 426] on div "← Previous 45 / 409 Comments Next →" at bounding box center [746, 446] width 1491 height 812
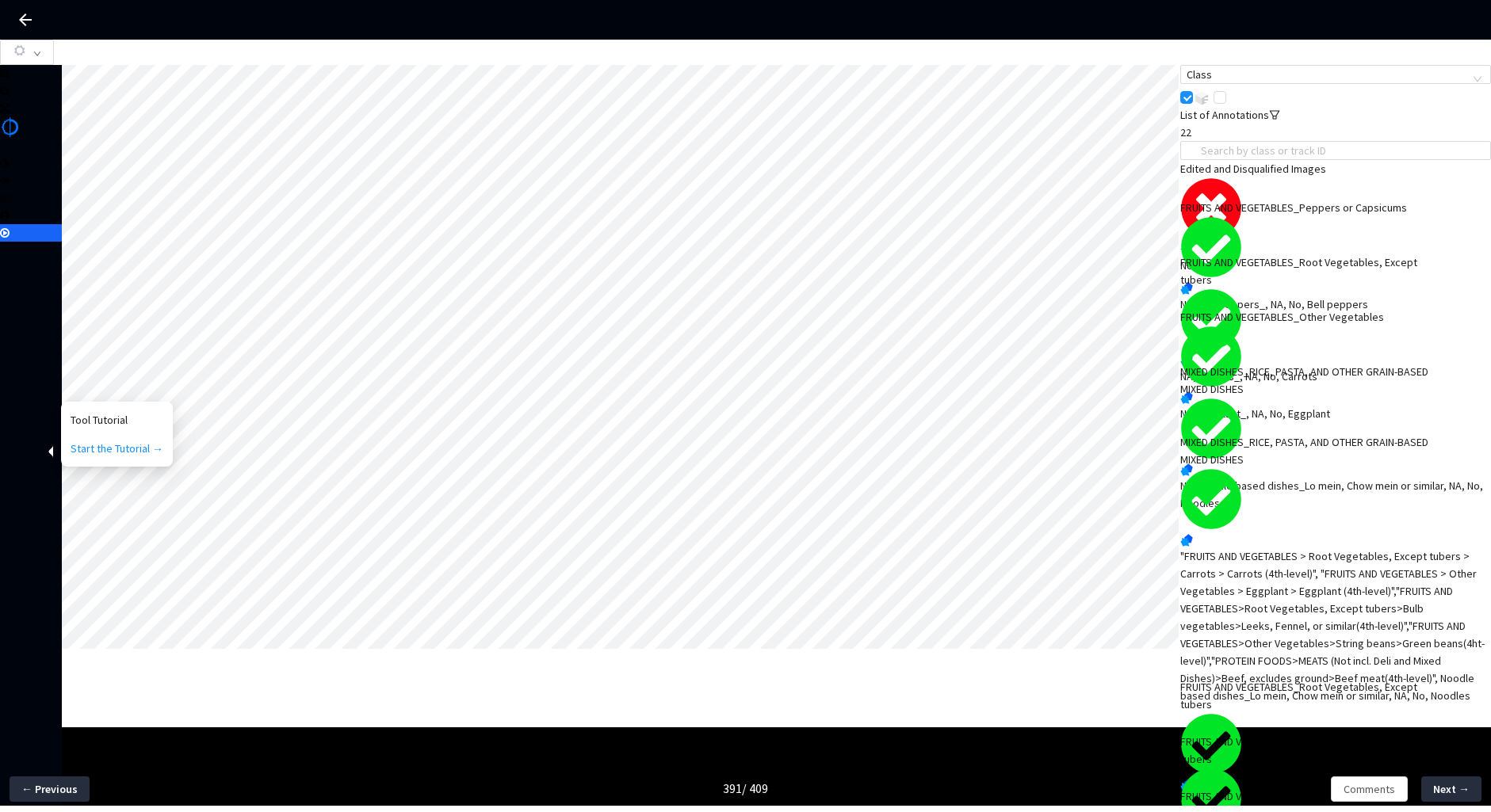
click at [1311, 257] on div "No, NA" at bounding box center [1335, 265] width 311 height 17
click at [1359, 793] on span "Comments" at bounding box center [1369, 789] width 52 height 17
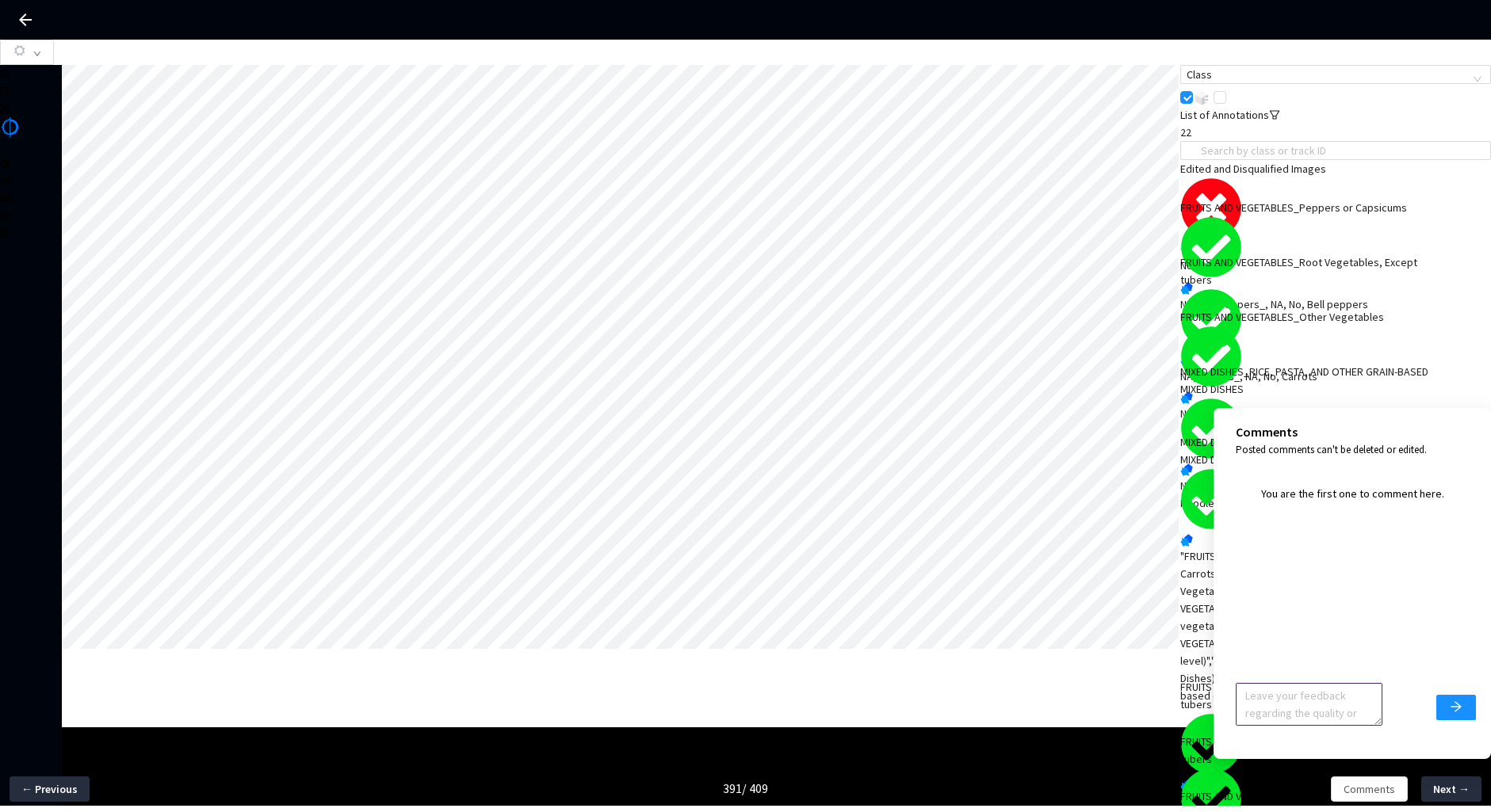
click at [1278, 710] on textarea at bounding box center [1309, 705] width 147 height 43
type textarea "Ignore feedback, image accepted"
click at [1461, 702] on icon "arrow-right" at bounding box center [1456, 707] width 12 height 12
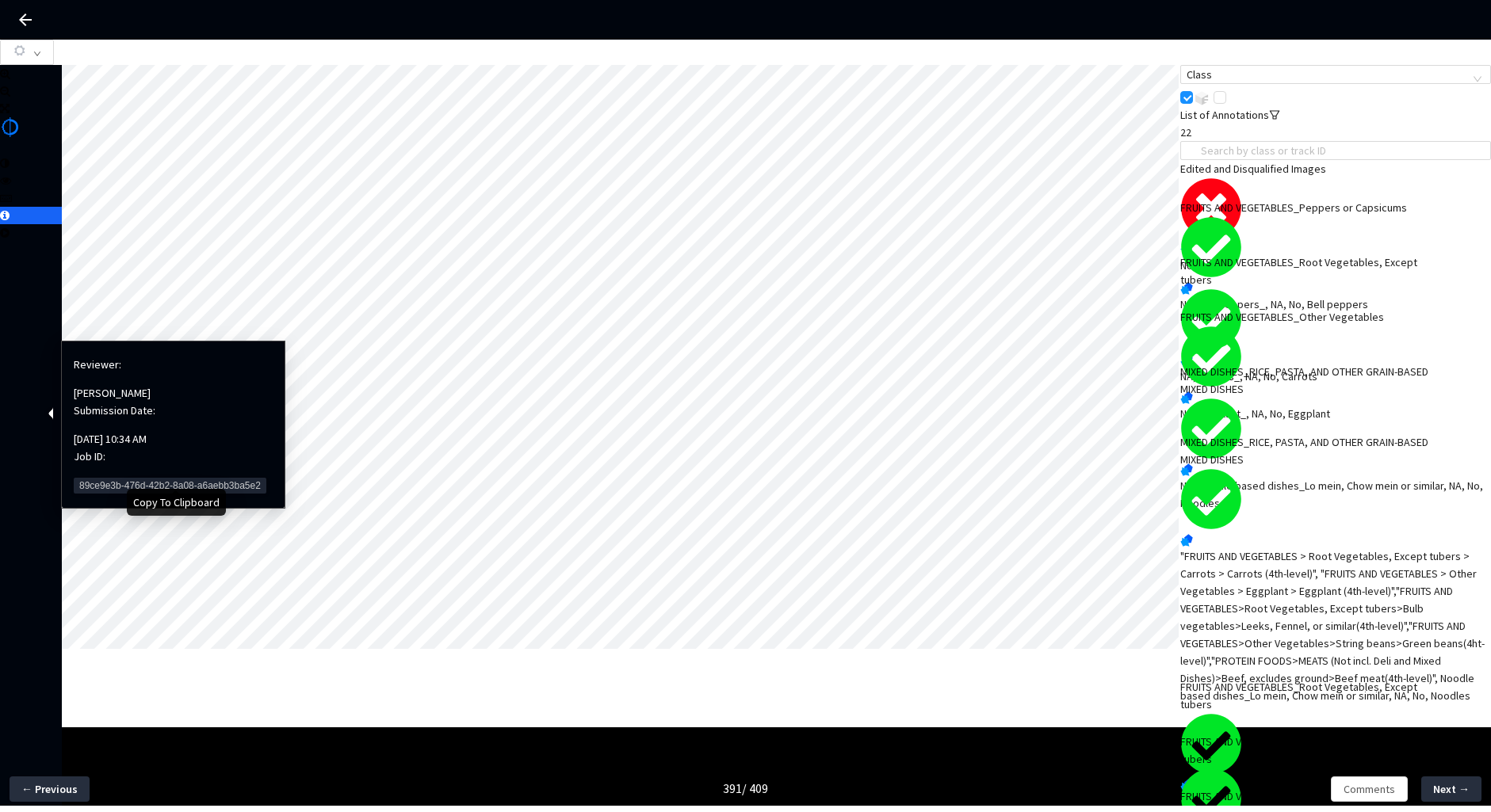
click at [98, 478] on span "89ce9e3b-476d-42b2-8a08-a6aebb3ba5e2" at bounding box center [171, 485] width 193 height 16
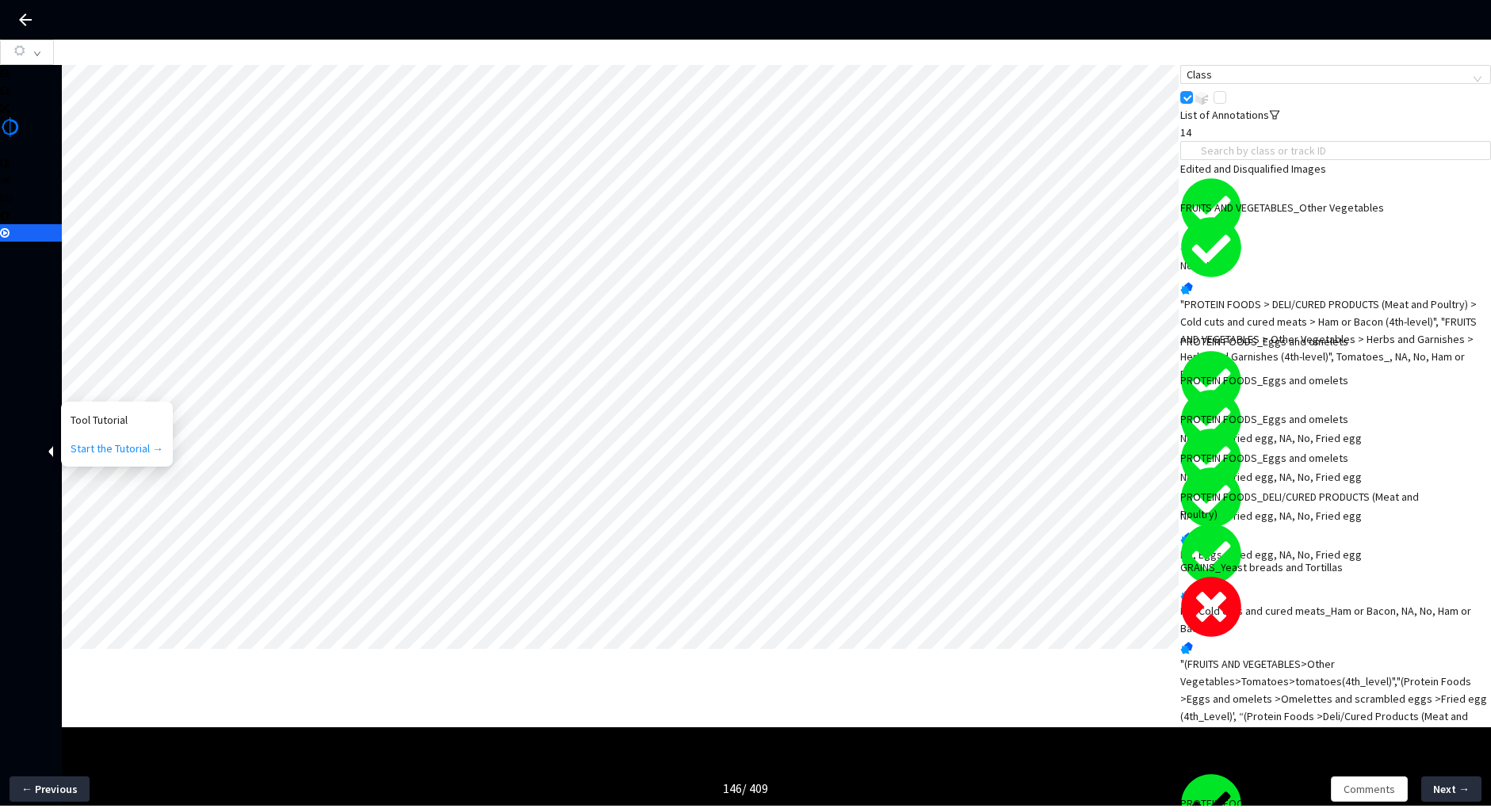
scroll to position [415, 0]
click at [1347, 656] on div ""(FRUITS AND VEGETABLES>Other Vegetables>Tomatoes>tomatoes(4th_level)","(Protei…" at bounding box center [1335, 734] width 311 height 157
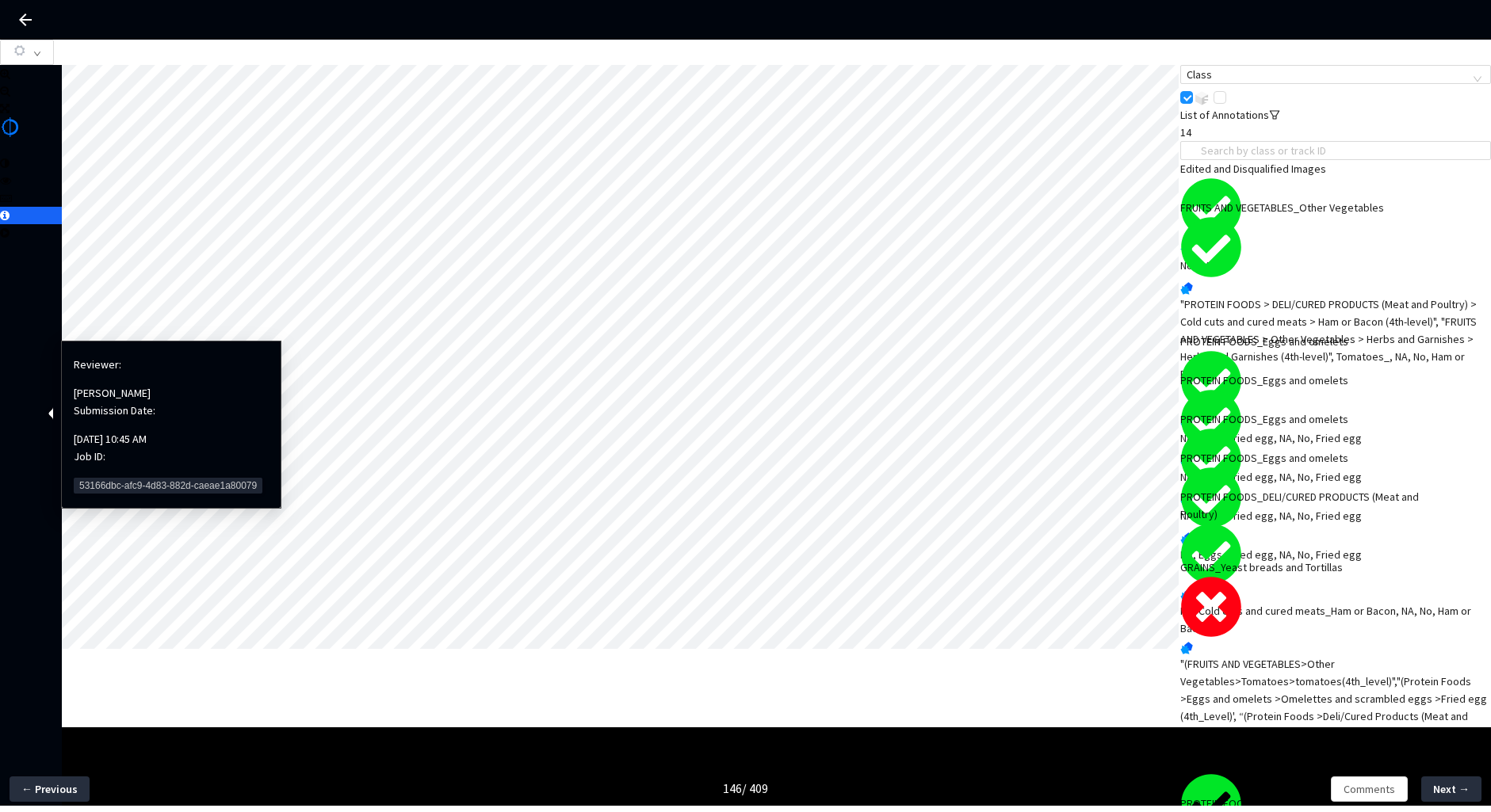
click at [128, 478] on span "53166dbc-afc9-4d83-882d-caeae1a80079" at bounding box center [168, 485] width 189 height 16
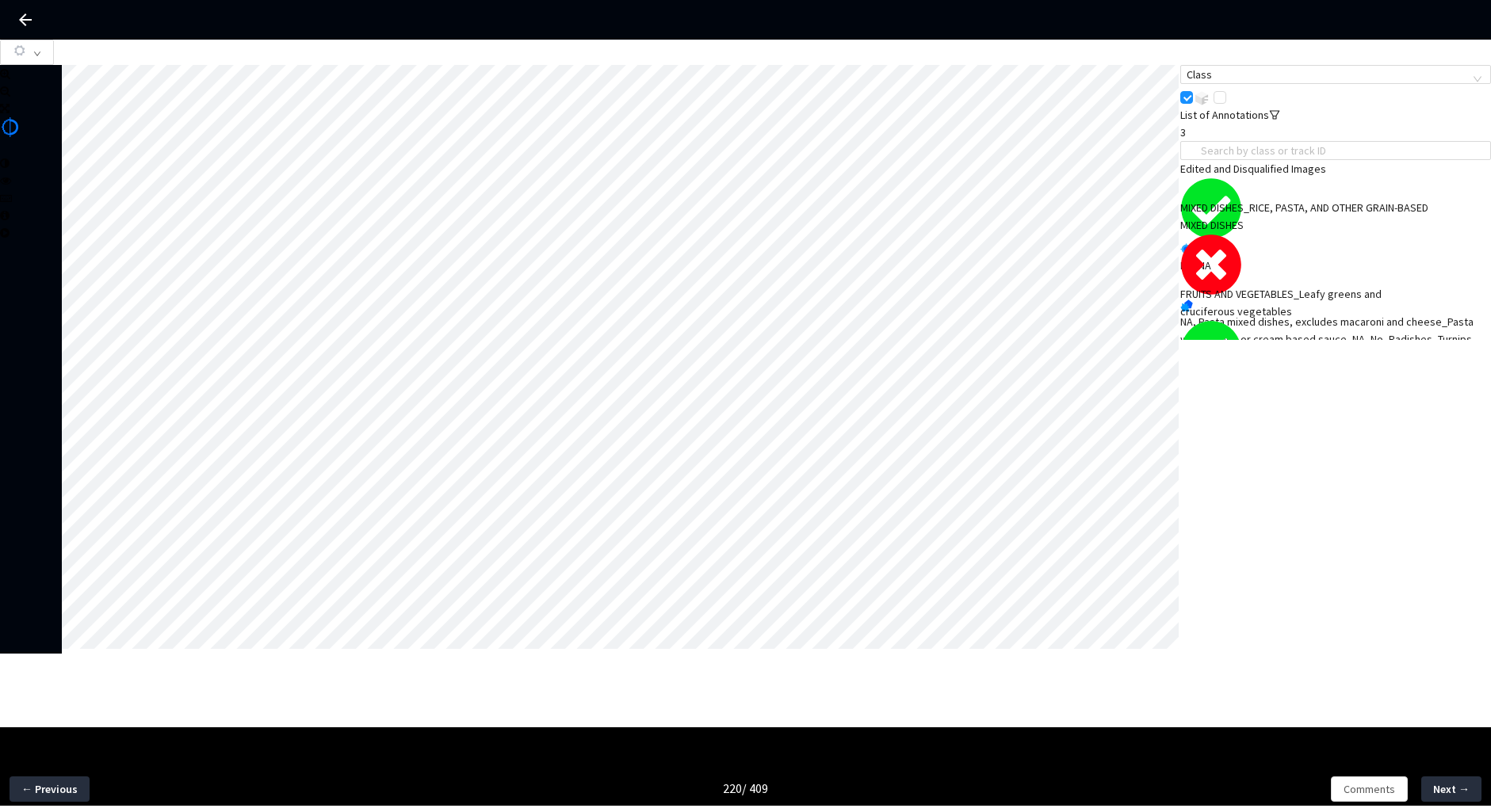
click at [1316, 313] on div "NA, Pasta mixed dishes, excludes macaroni and cheese_Pasta with cheese or cream…" at bounding box center [1335, 339] width 311 height 53
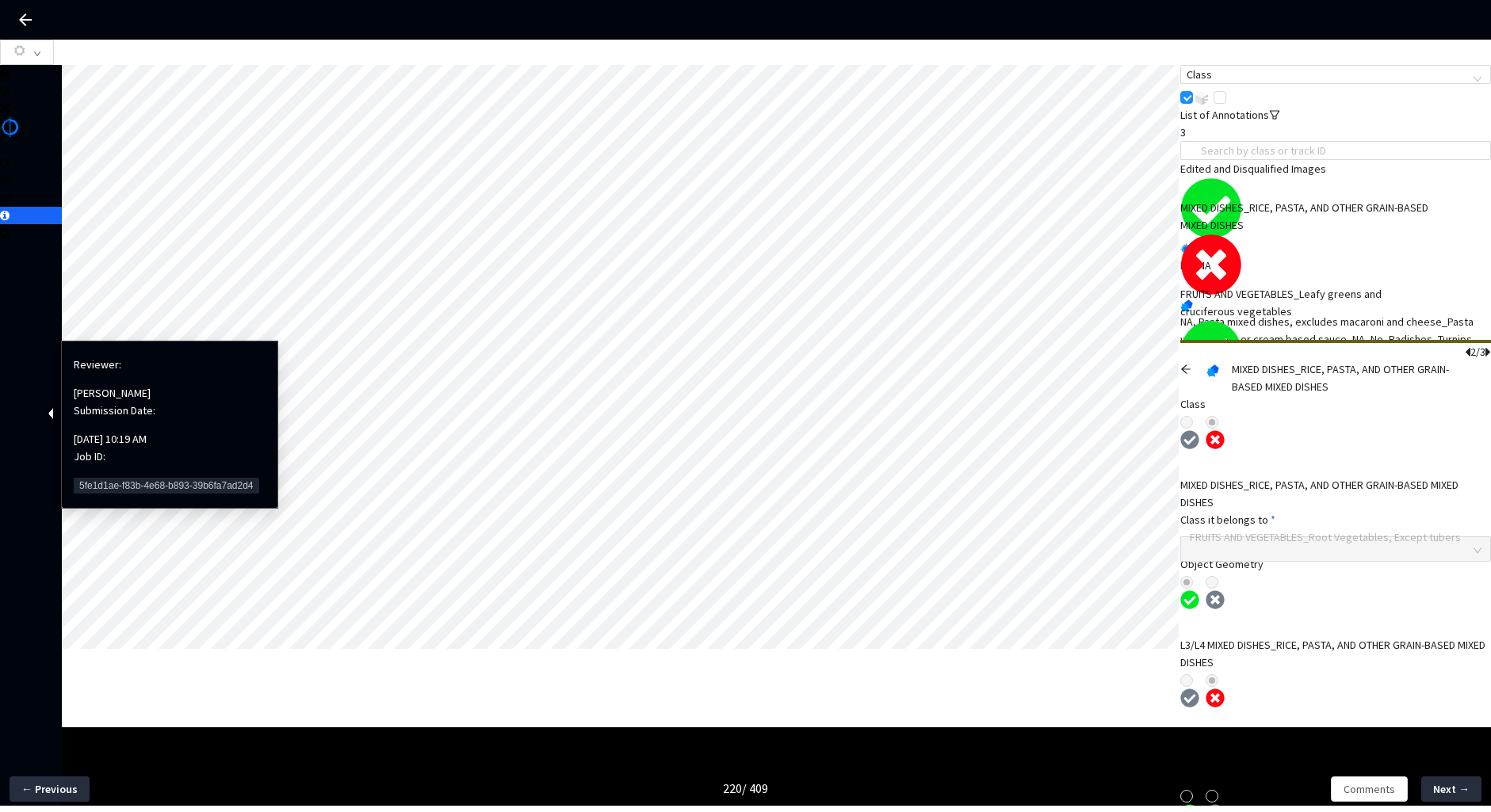
click at [103, 478] on span "5fe1d1ae-f83b-4e68-b893-39b6fa7ad2d4" at bounding box center [166, 485] width 185 height 16
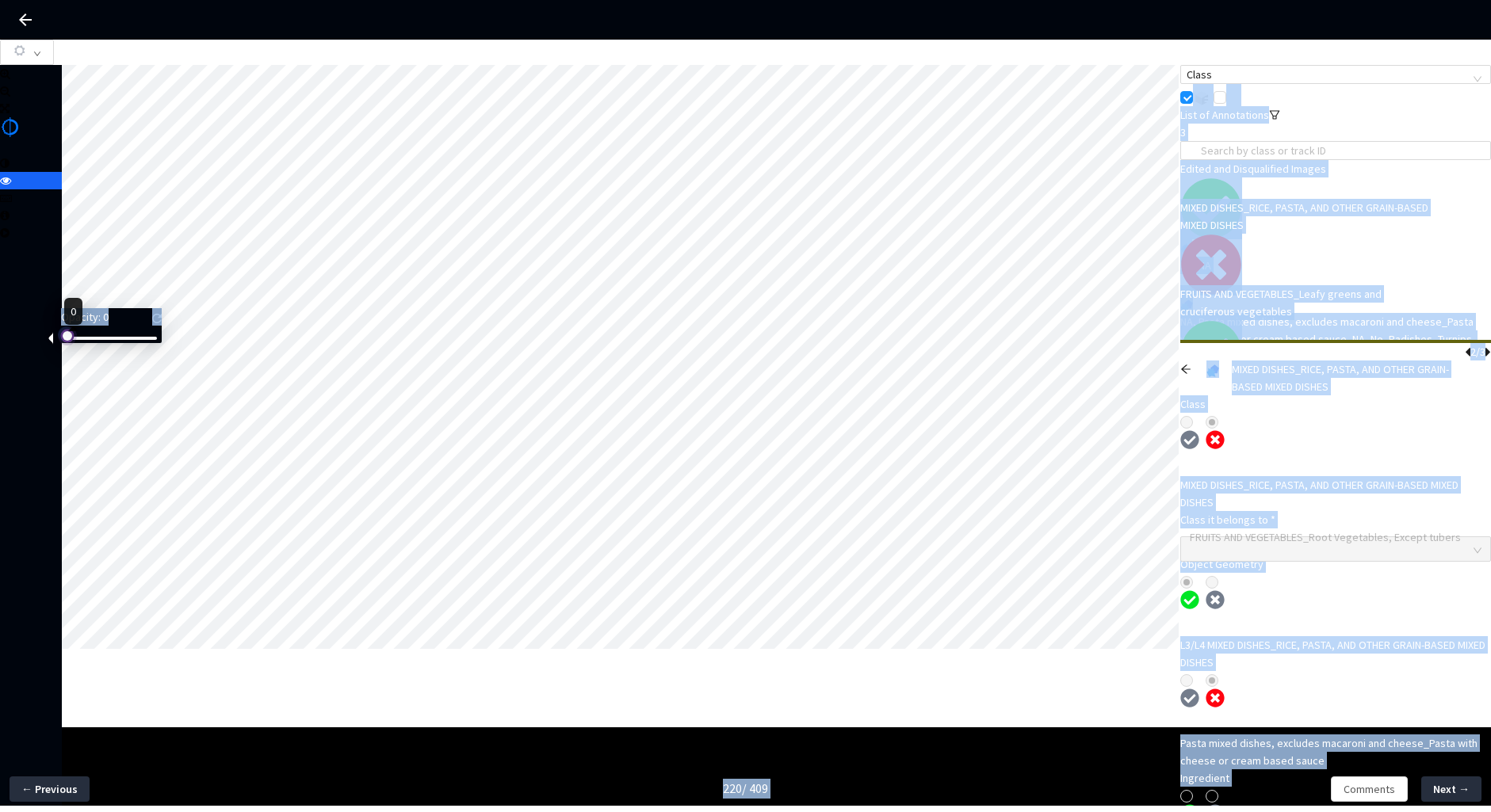
drag, startPoint x: 100, startPoint y: 348, endPoint x: 44, endPoint y: 348, distance: 56.0
click at [44, 348] on body "GT Studio All Projects Apple 2024 Food Annotation Correction Apple 2024 Food An…" at bounding box center [746, 406] width 1491 height 812
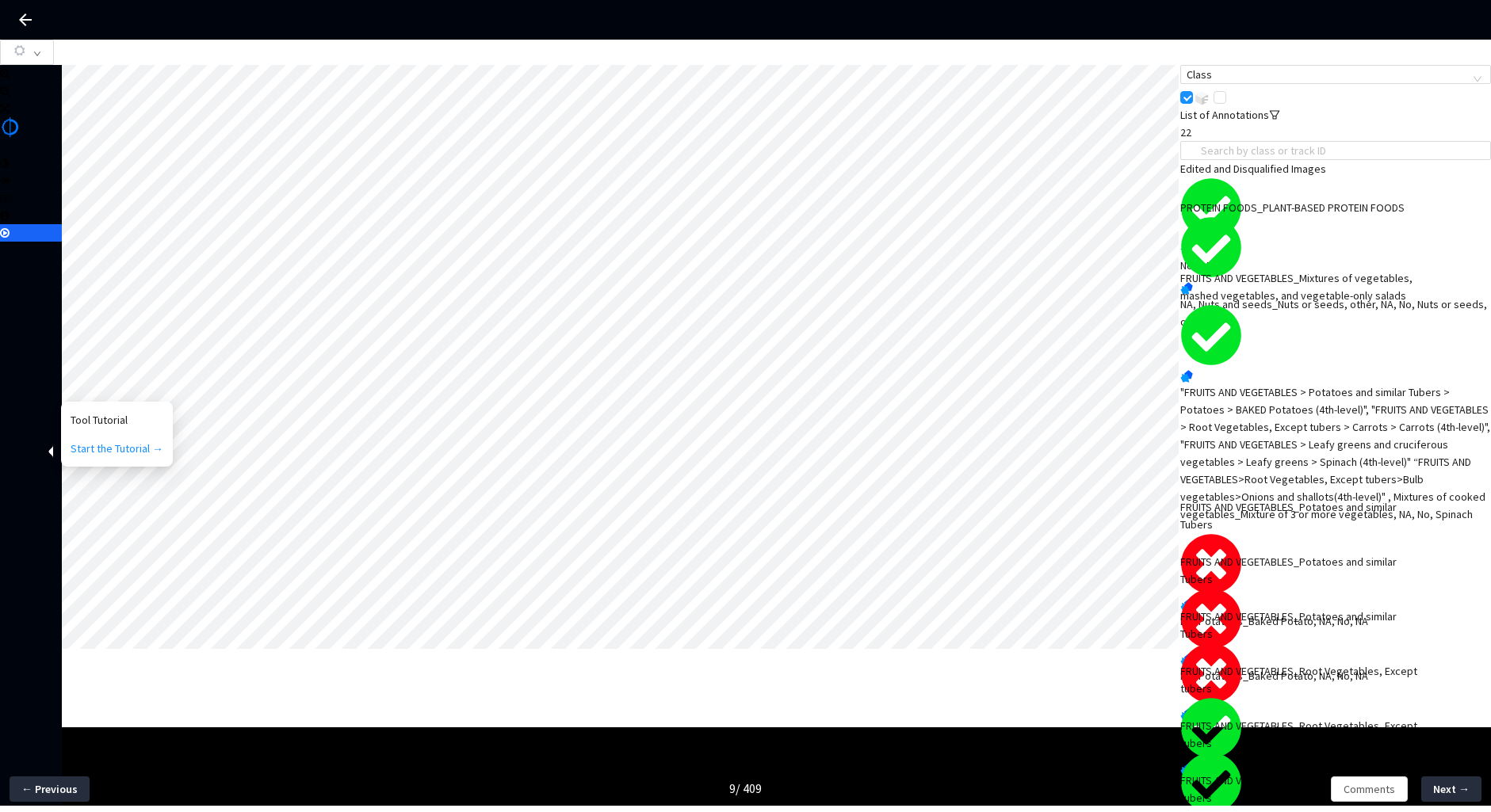
click at [1301, 613] on div "NA, Potatoes_Baked Potato, NA, No, NA" at bounding box center [1335, 621] width 311 height 17
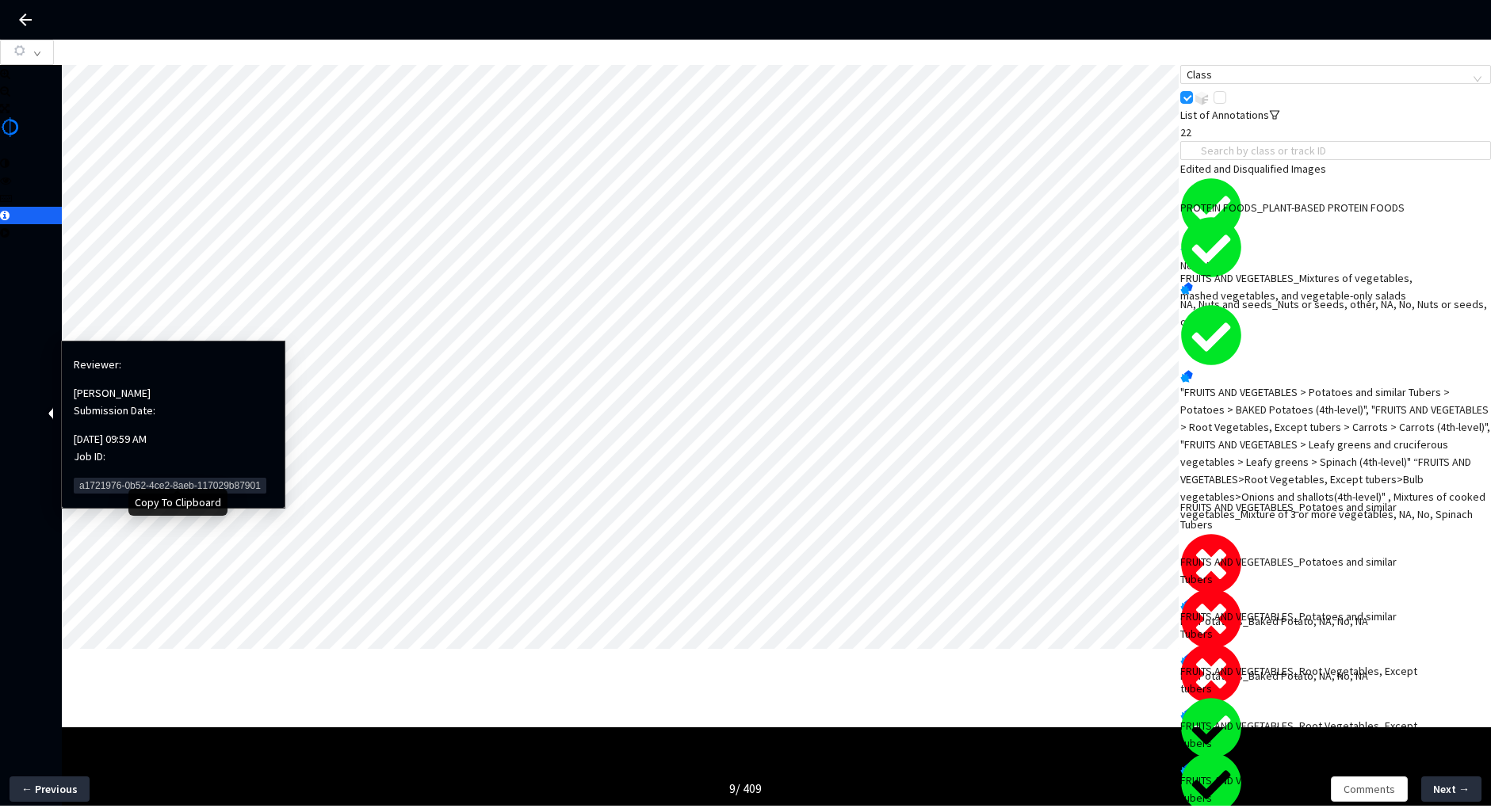
click at [134, 478] on span "a1721976-0b52-4ce2-8aeb-117029b87901" at bounding box center [171, 485] width 193 height 16
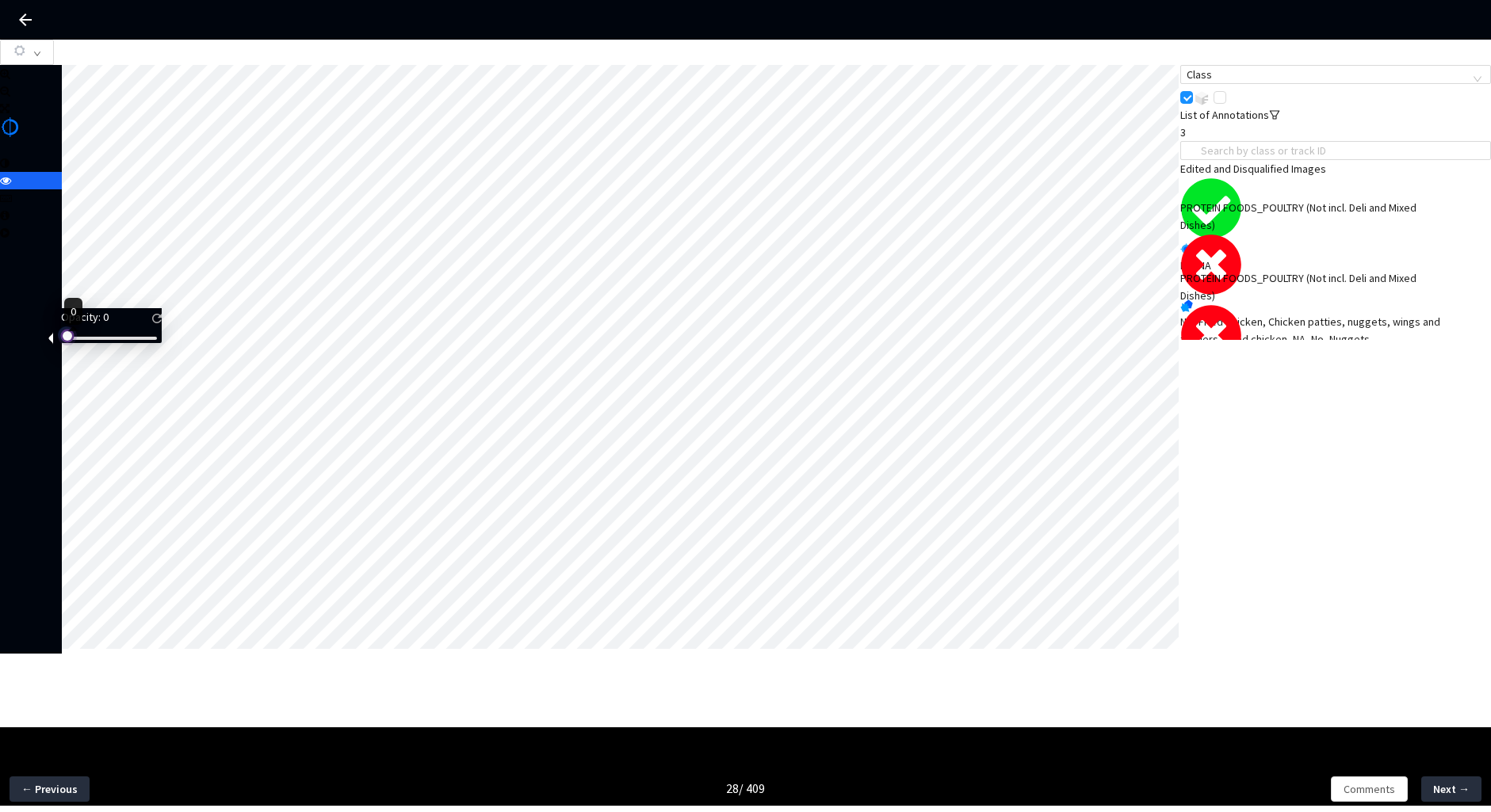
drag, startPoint x: 88, startPoint y: 346, endPoint x: 73, endPoint y: 348, distance: 15.1
click at [73, 343] on div at bounding box center [111, 338] width 91 height 10
click at [1311, 313] on div "NA, Fried Chicken, Chicken patties, nuggets, wings and tenders_Fried chicken, N…" at bounding box center [1335, 330] width 311 height 35
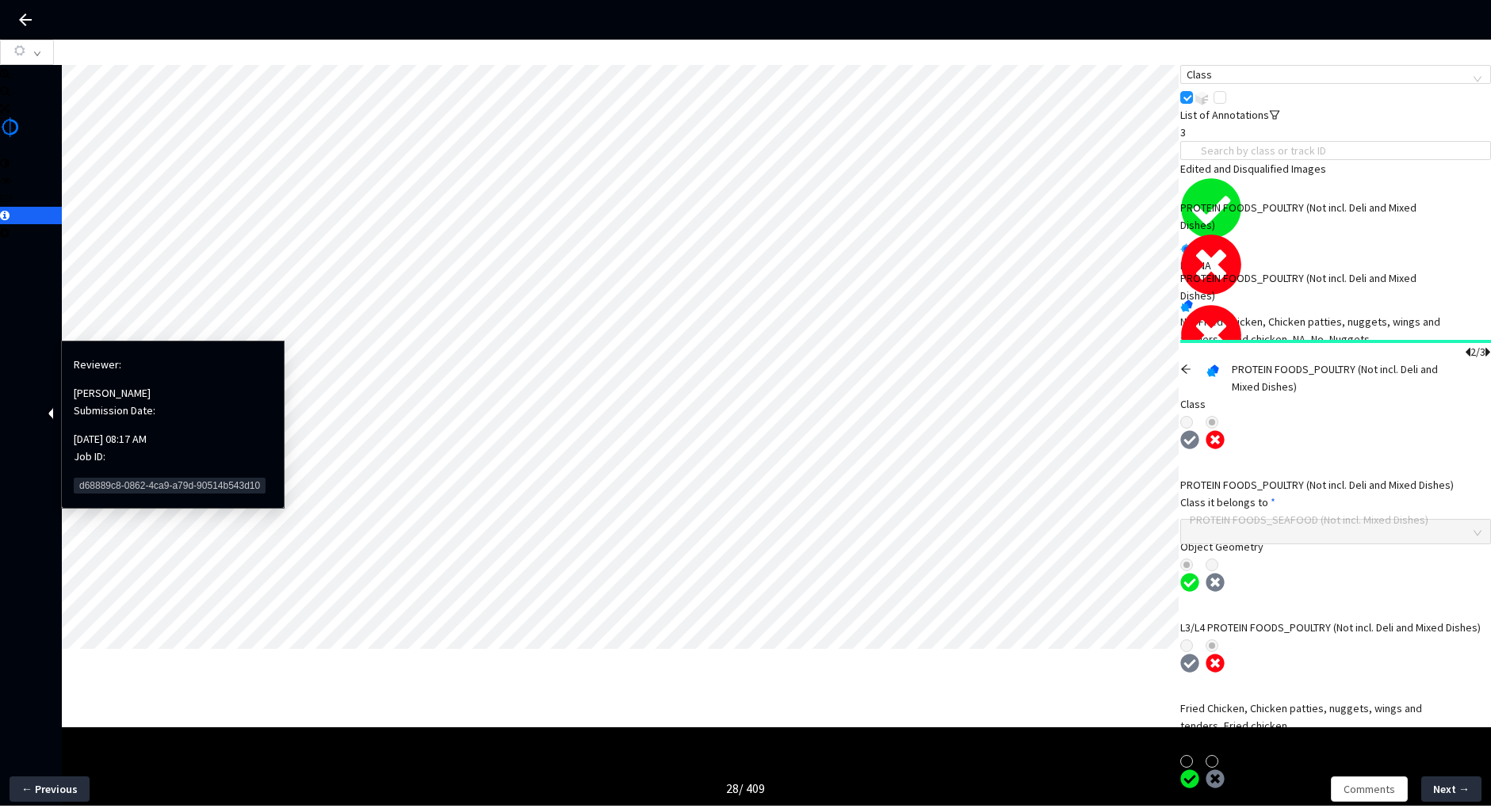
click at [115, 478] on span "d68889c8-0862-4ca9-a79d-90514b543d10" at bounding box center [170, 485] width 192 height 16
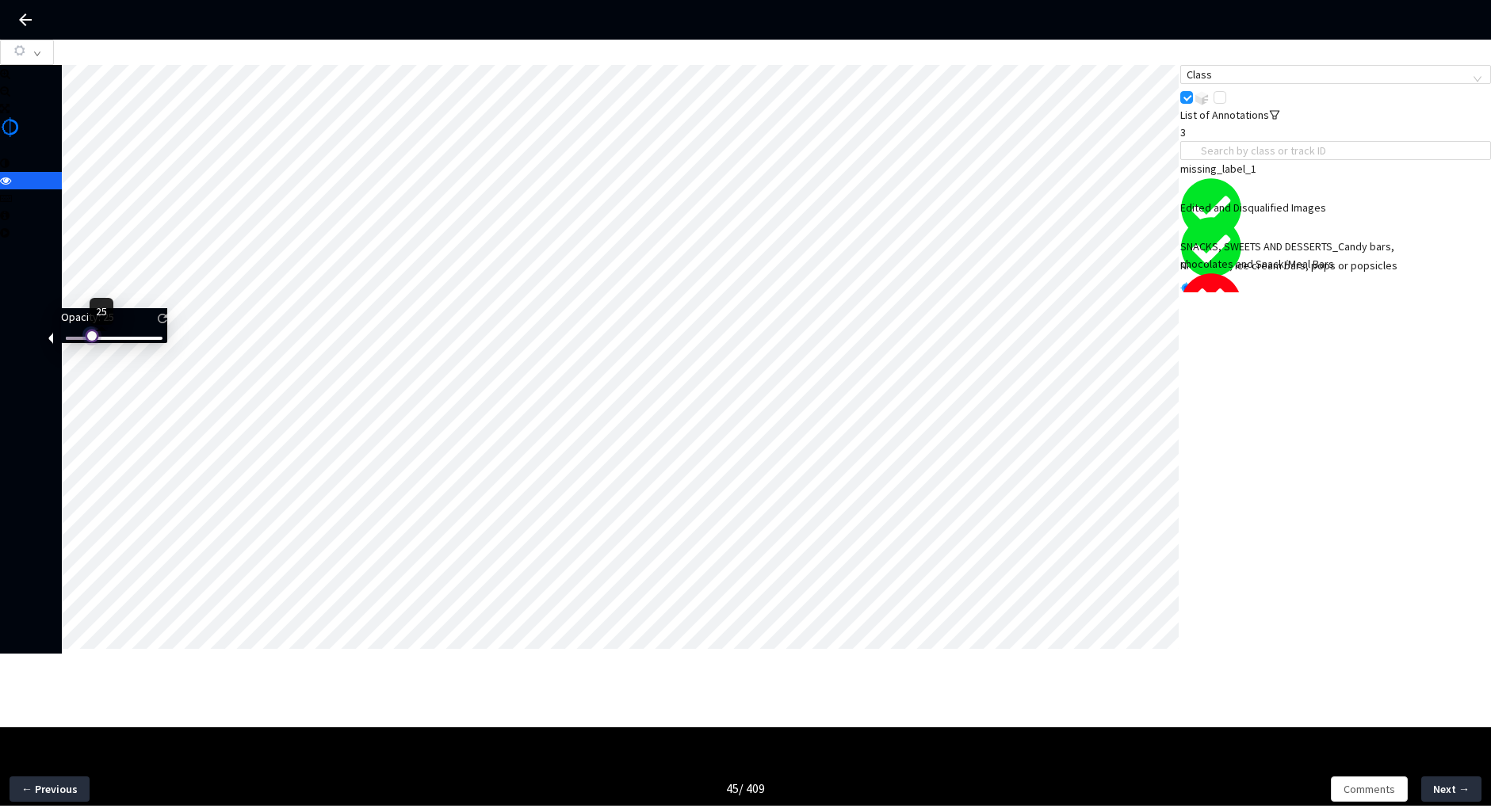
click at [96, 343] on div "Opacity : 25" at bounding box center [114, 325] width 106 height 35
click at [1304, 273] on div "SNACKS, SWEETS AND DESSERTS_Candy bars, chocolates and Snack/Meal Bars" at bounding box center [1305, 255] width 249 height 35
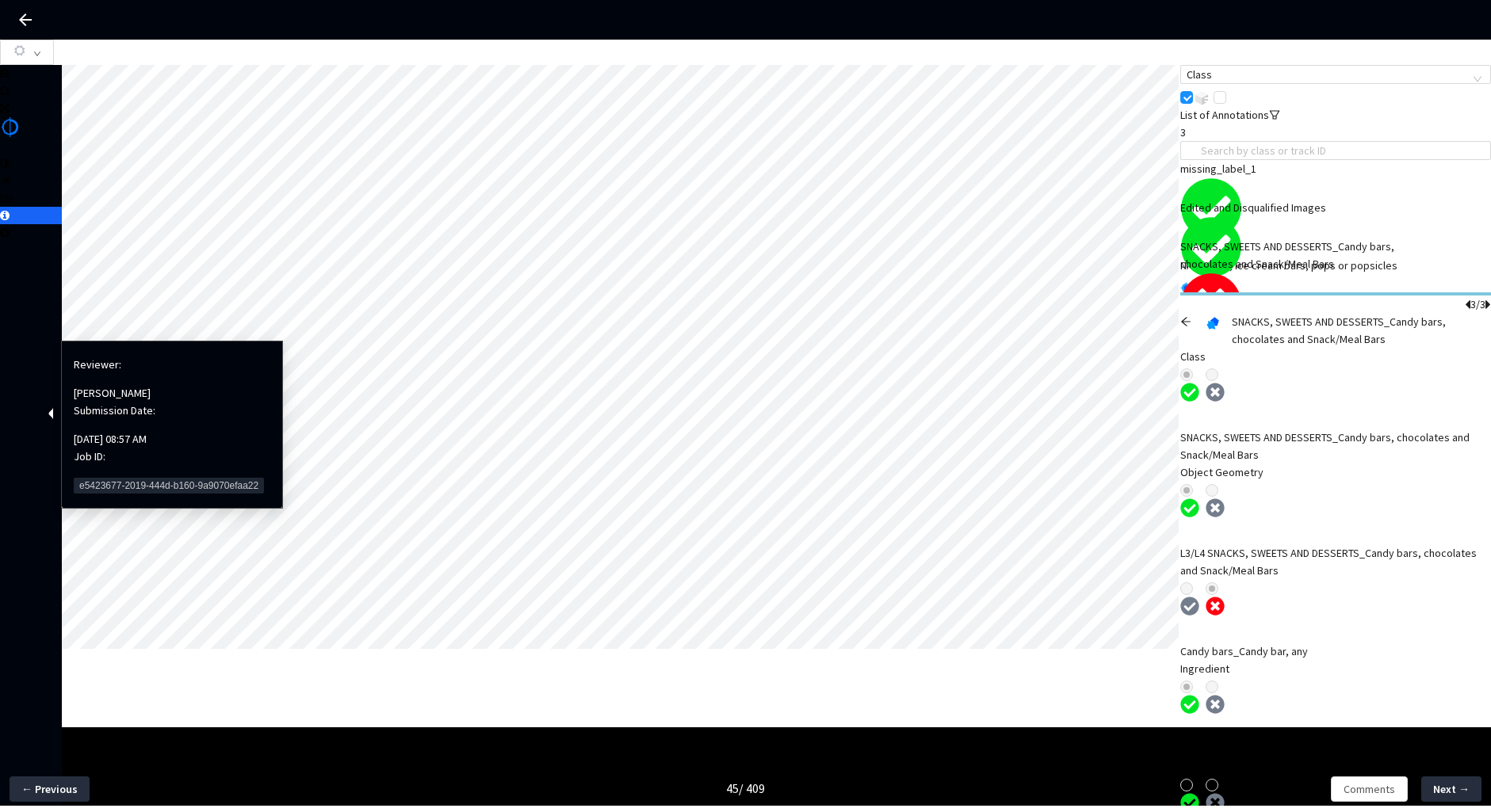
click at [102, 478] on span "e5423677-2019-444d-b160-9a9070efaa22" at bounding box center [169, 485] width 190 height 16
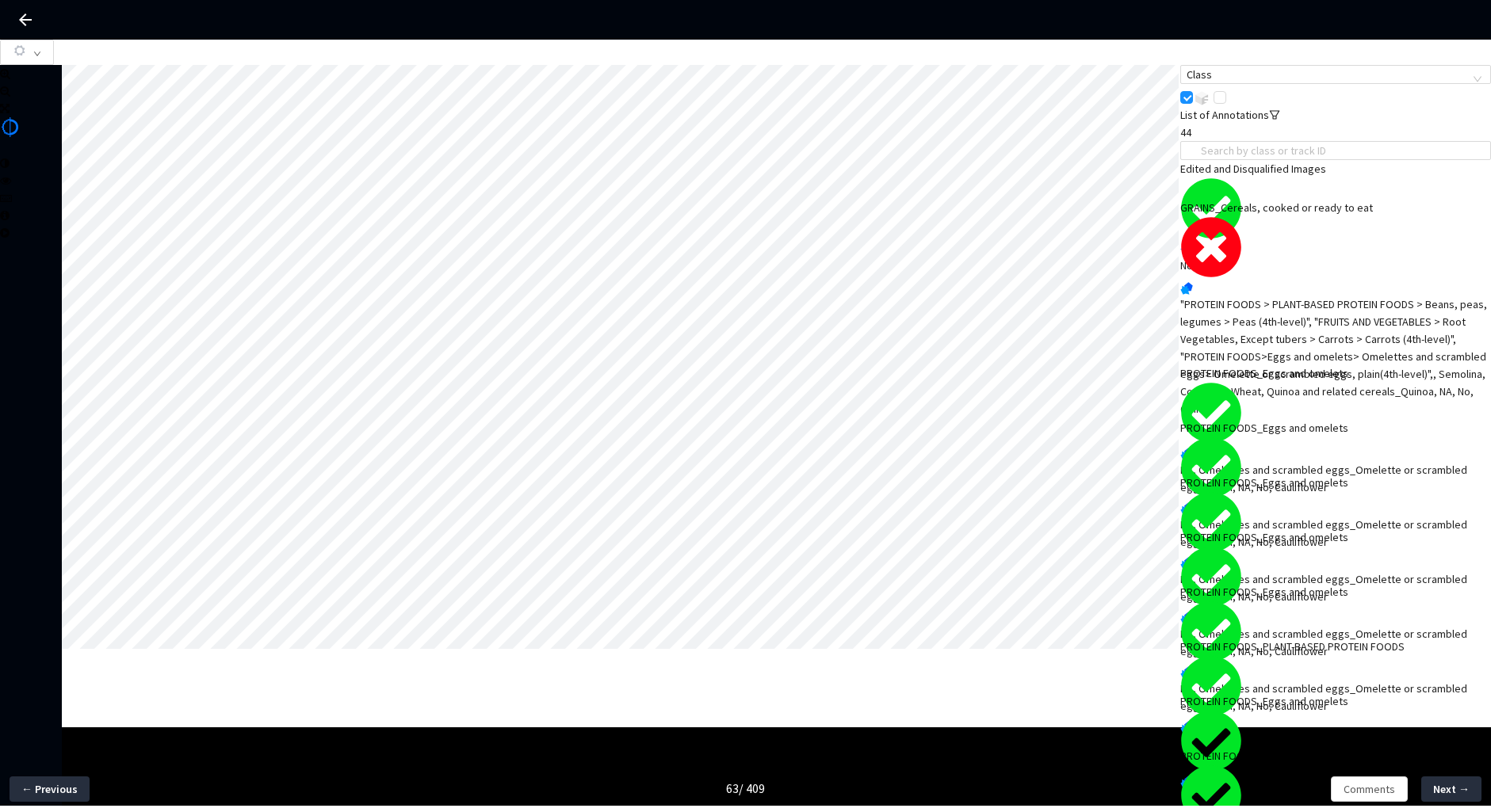
click at [1277, 317] on div ""PROTEIN FOODS > PLANT-BASED PROTEIN FOODS > Beans, peas, legumes > Peas (4th-l…" at bounding box center [1335, 357] width 311 height 122
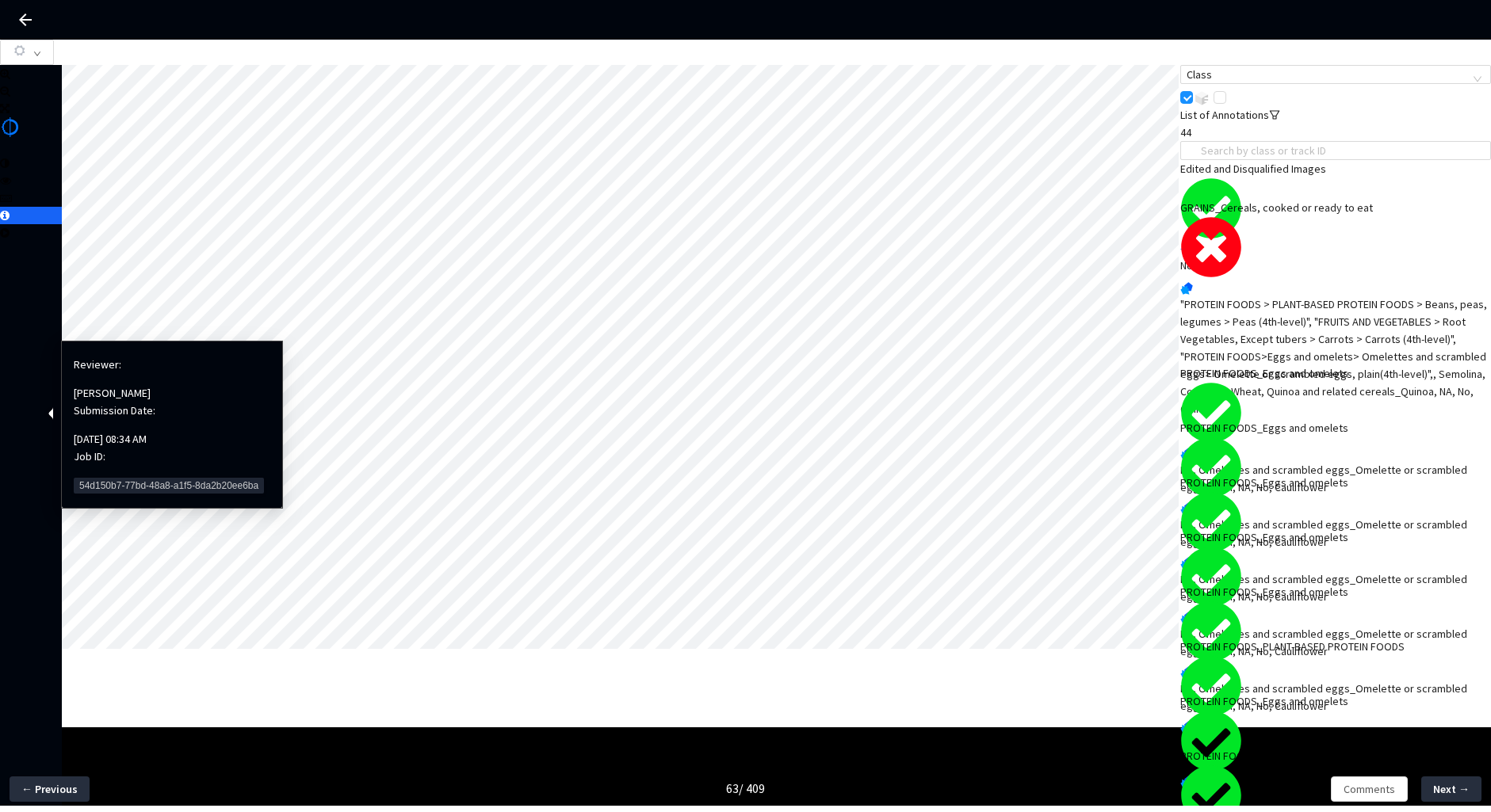
click at [106, 478] on span "54d150b7-77bd-48a8-a1f5-8da2b20ee6ba" at bounding box center [169, 485] width 190 height 16
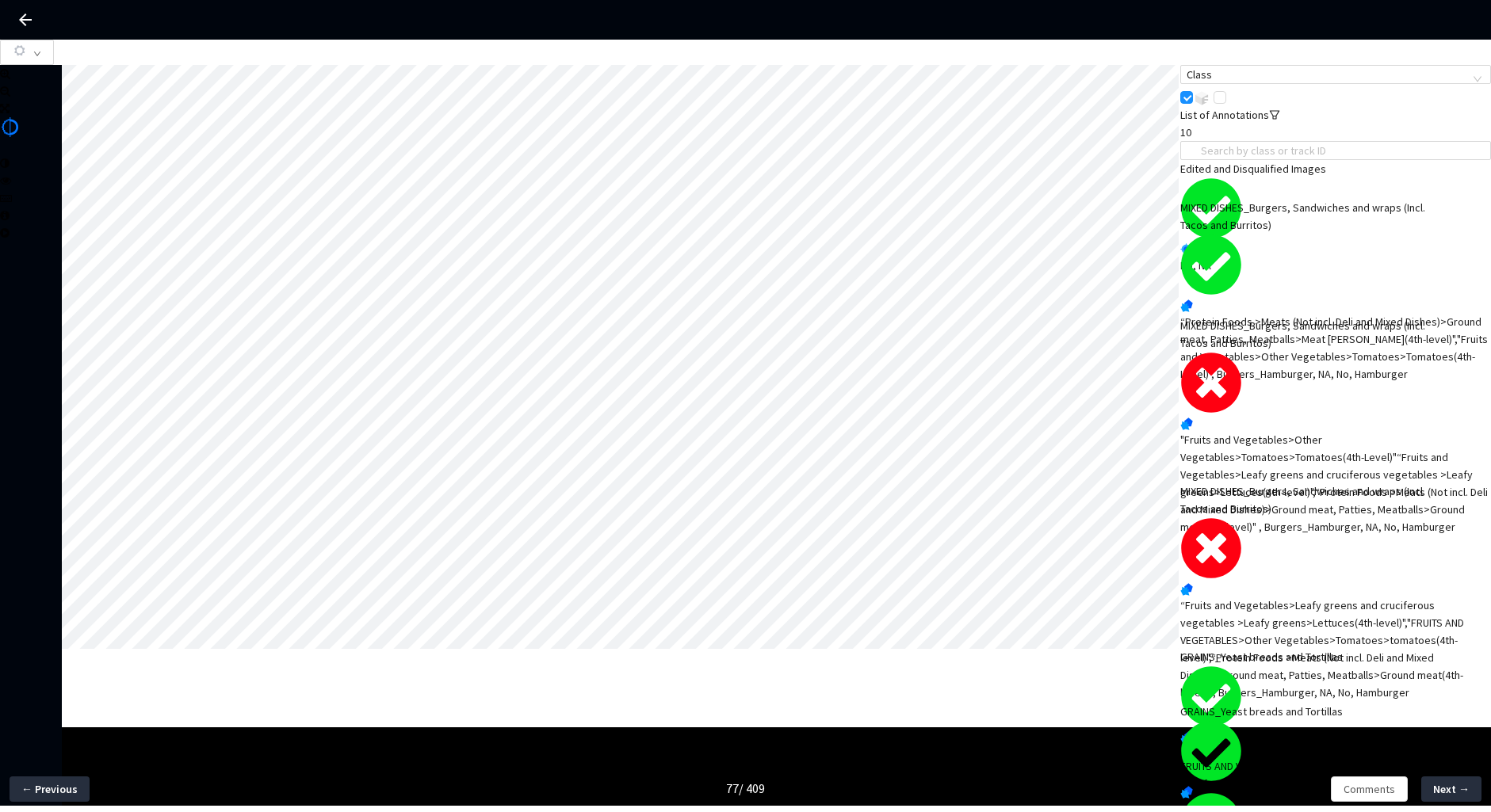
click at [1405, 462] on div ""Fruits and Vegetables>Other Vegetables>Tomatoes>Tomatoes(4th-Level)"“Fruits an…" at bounding box center [1335, 483] width 311 height 105
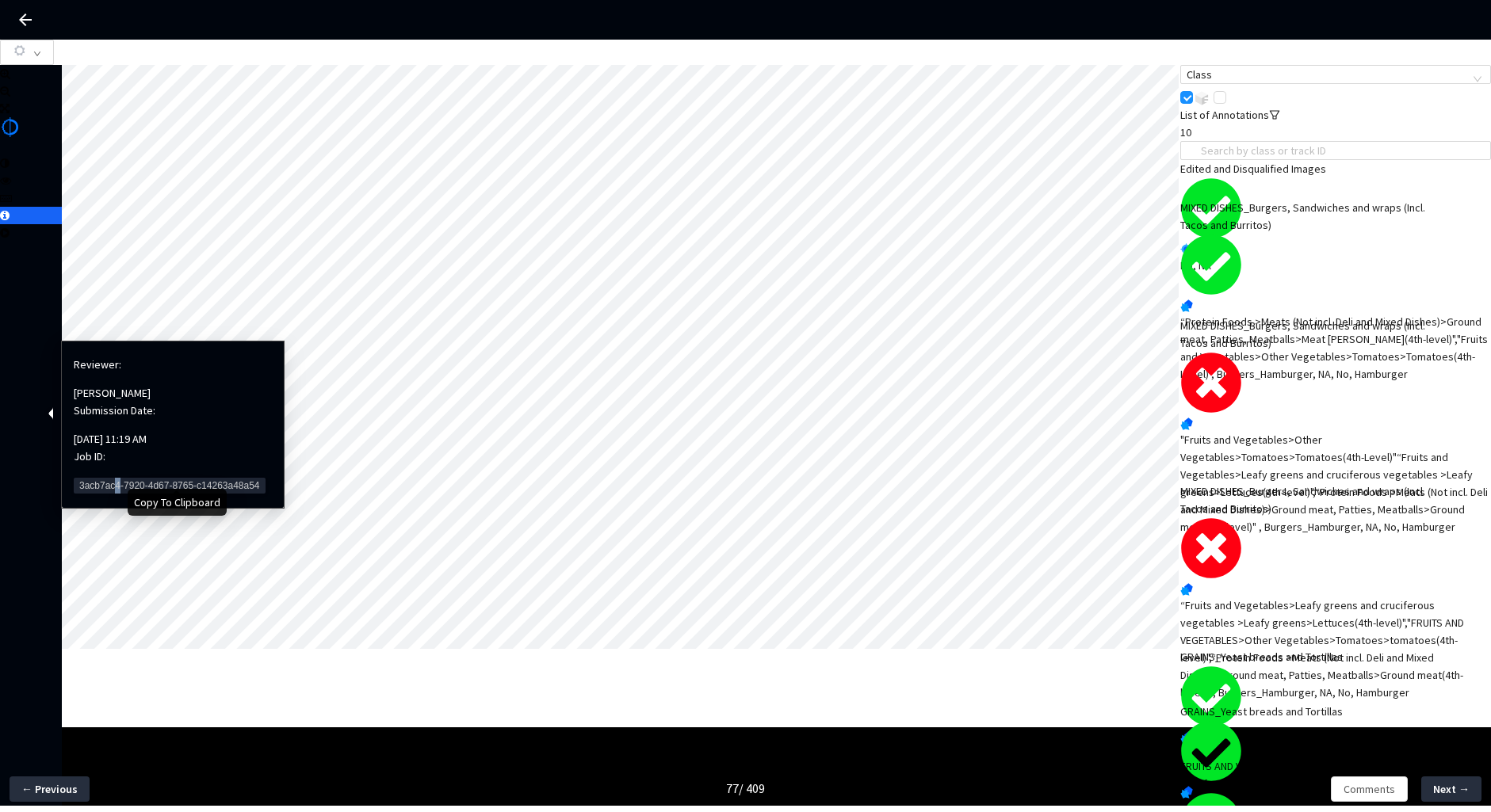
click at [116, 478] on span "3acb7ac4-7920-4d67-8765-c14263a48a54" at bounding box center [170, 485] width 192 height 16
copy span "4"
click at [82, 478] on span "3acb7ac4-7920-4d67-8765-c14263a48a54" at bounding box center [170, 485] width 192 height 16
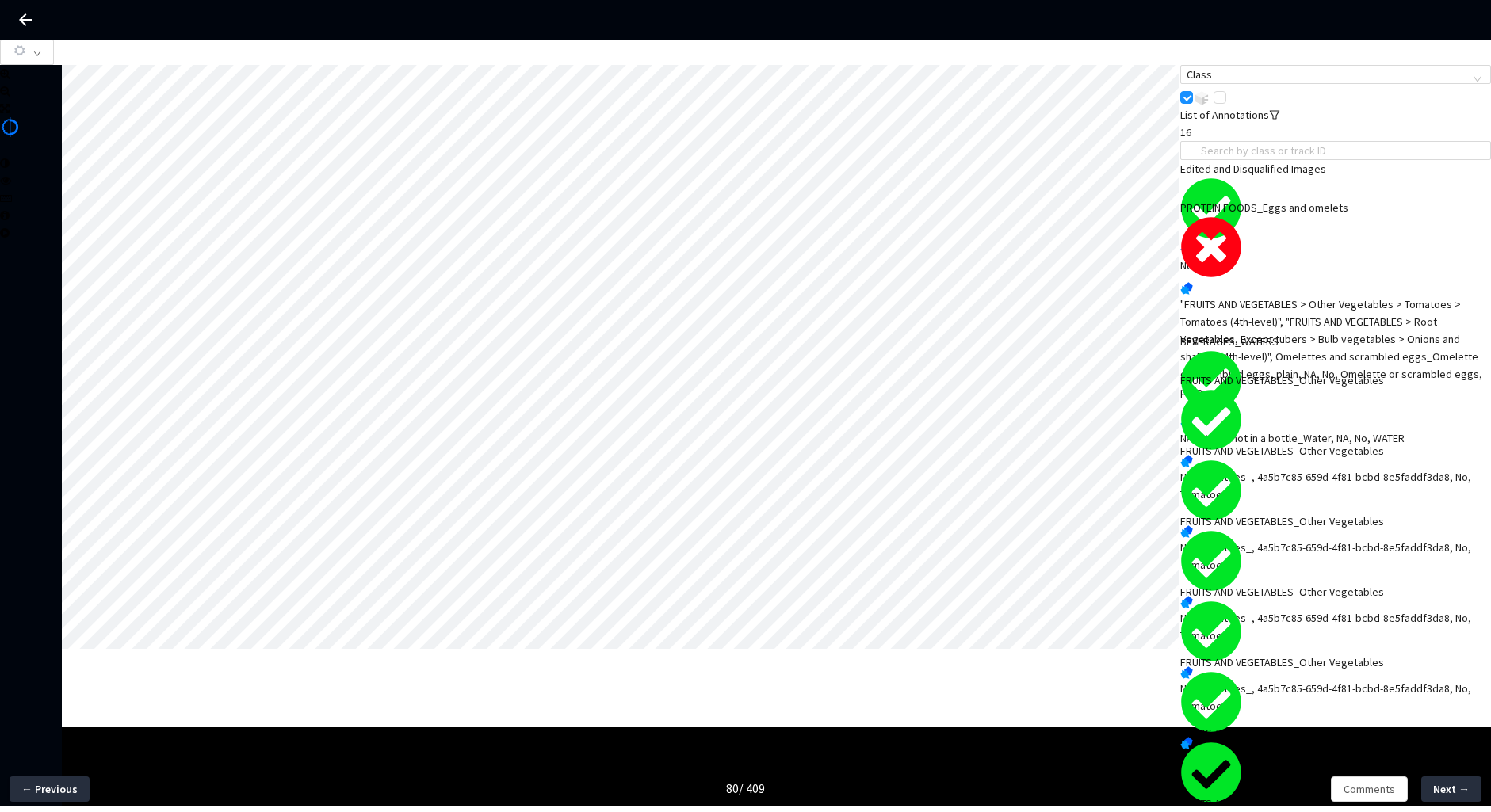
click at [1362, 310] on div ""FRUITS AND VEGETABLES > Other Vegetables > Tomatoes > Tomatoes (4th-level)", "…" at bounding box center [1335, 348] width 311 height 105
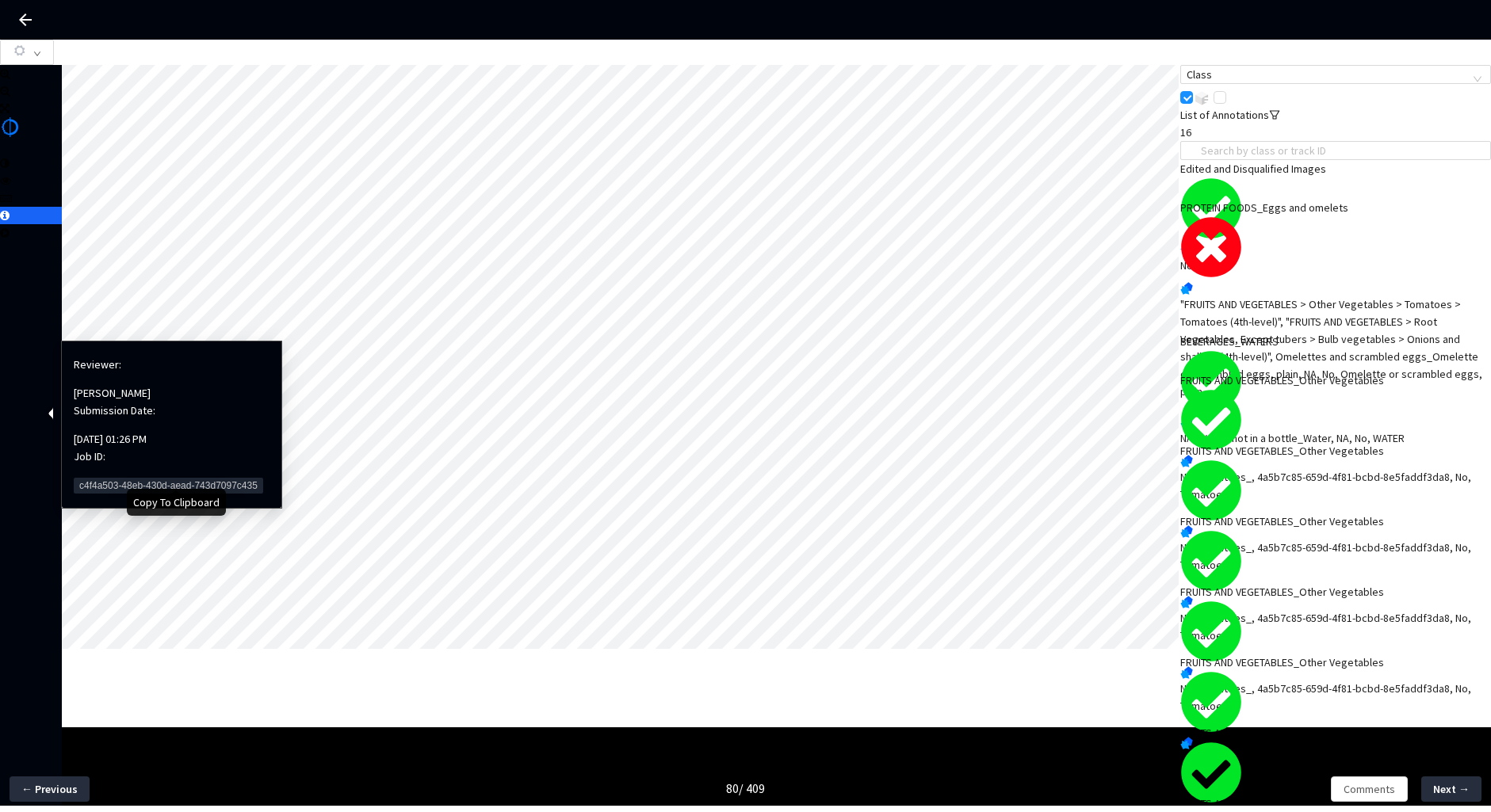
click at [78, 478] on span "c4f4a503-48eb-430d-aead-743d7097c435" at bounding box center [169, 485] width 189 height 16
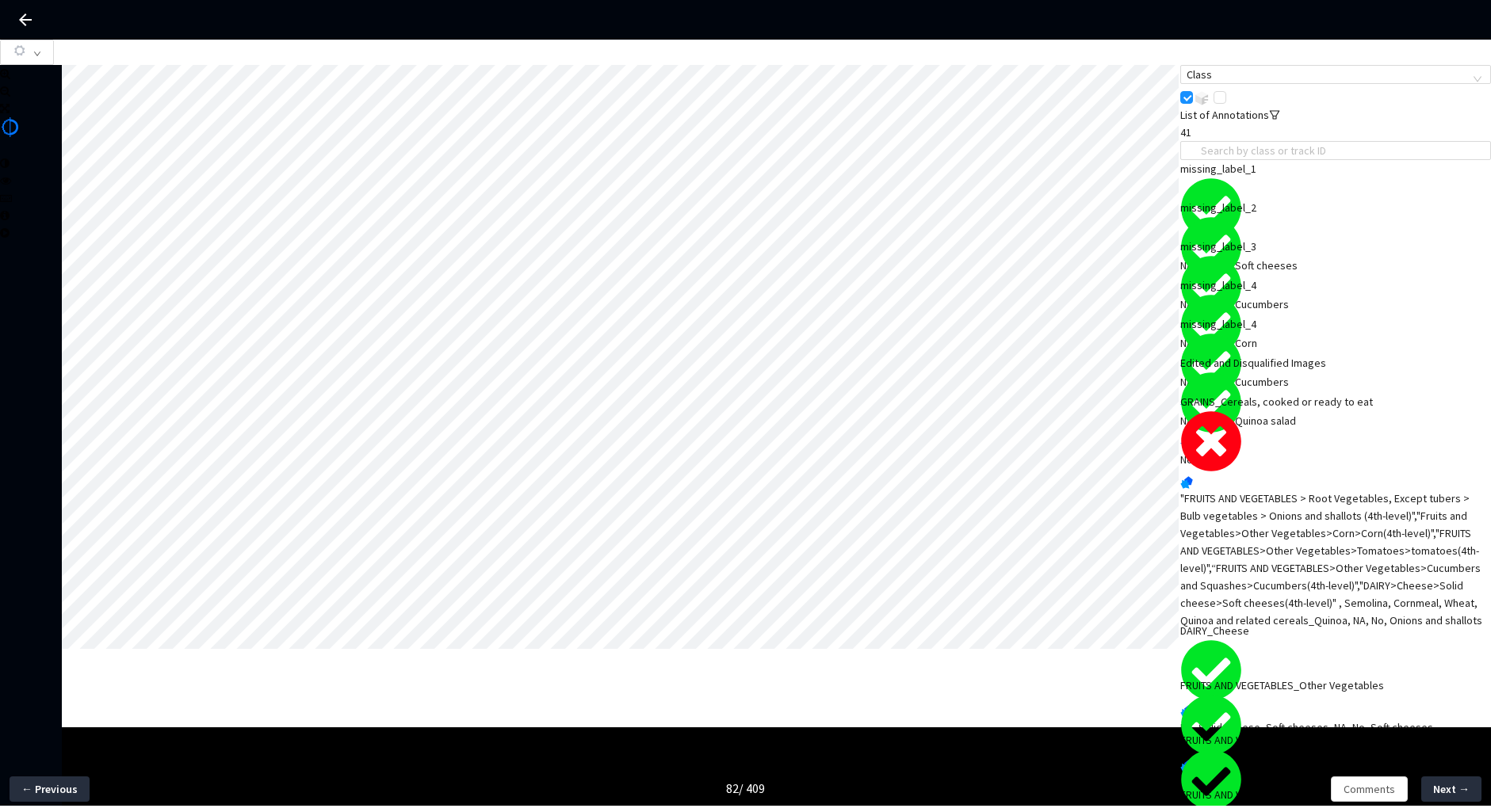
click at [1292, 562] on div ""FRUITS AND VEGETABLES > Root Vegetables, Except tubers > Bulb vegetables > Oni…" at bounding box center [1335, 559] width 311 height 139
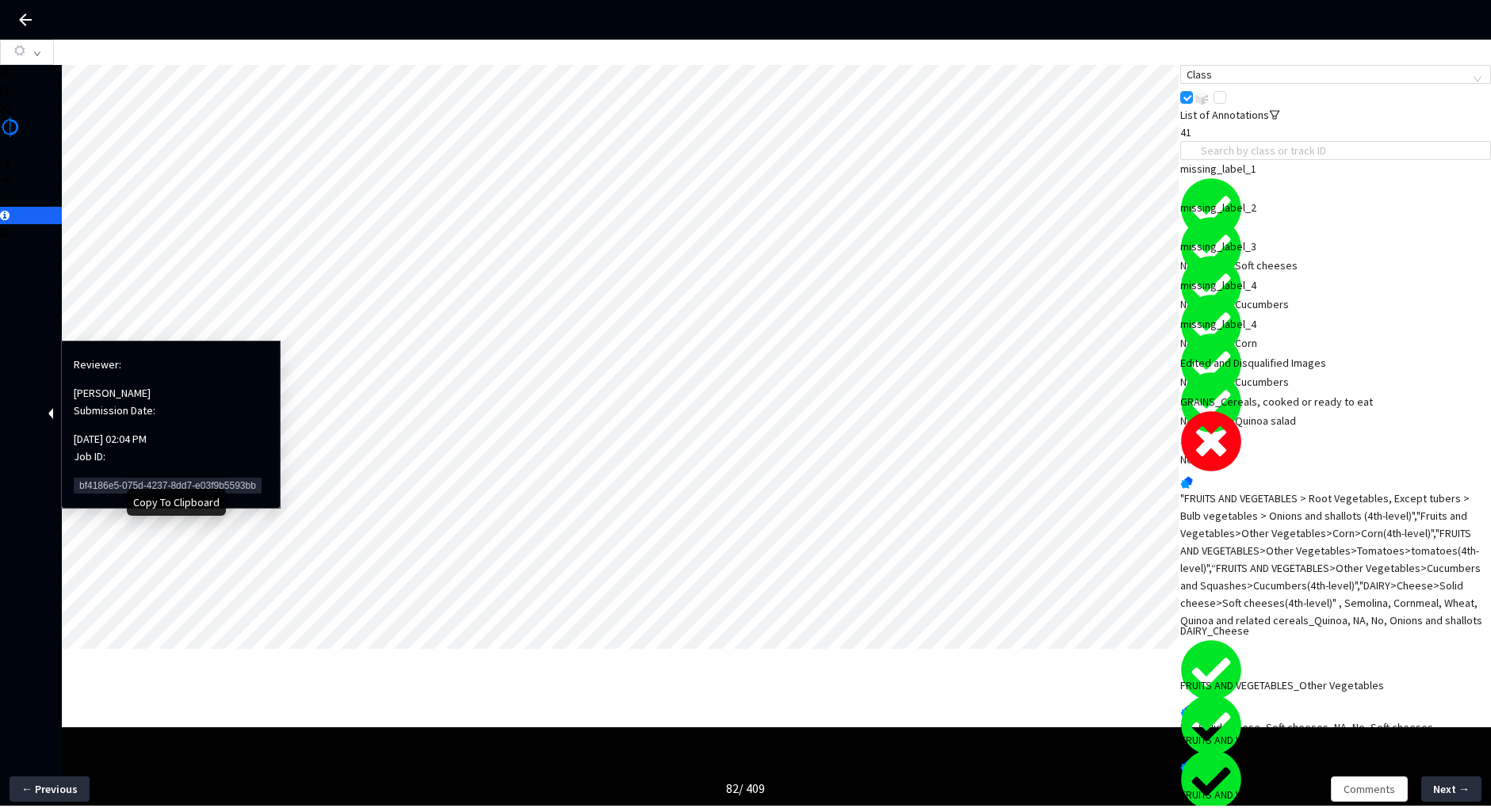
click at [91, 478] on span "bf4186e5-075d-4237-8dd7-e03f9b5593bb" at bounding box center [168, 485] width 188 height 16
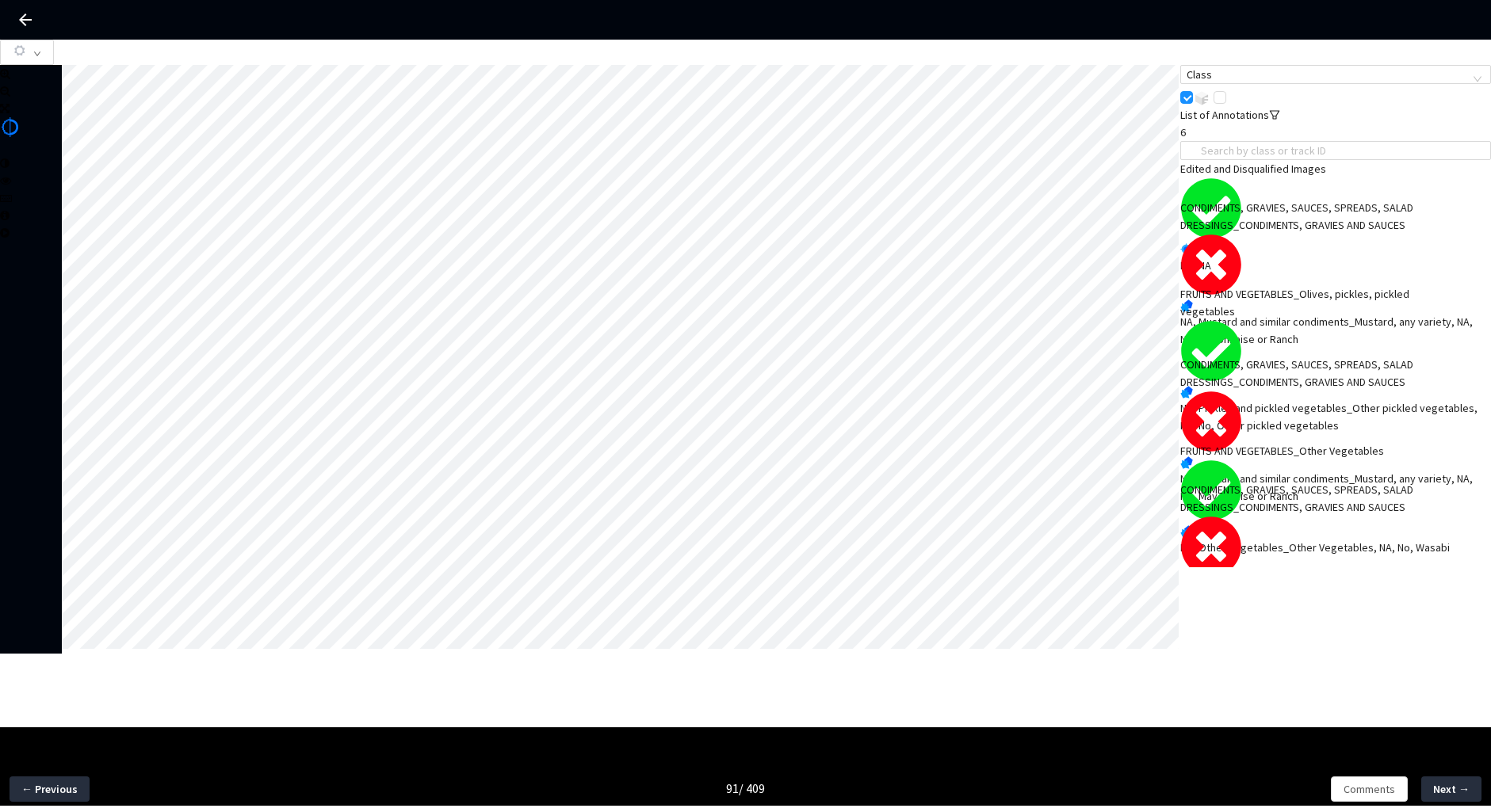
click at [1218, 234] on div "CONDIMENTS, GRAVIES, SAUCES, SPREADS, SALAD DRESSINGS_CONDIMENTS, GRAVIES AND S…" at bounding box center [1305, 217] width 249 height 35
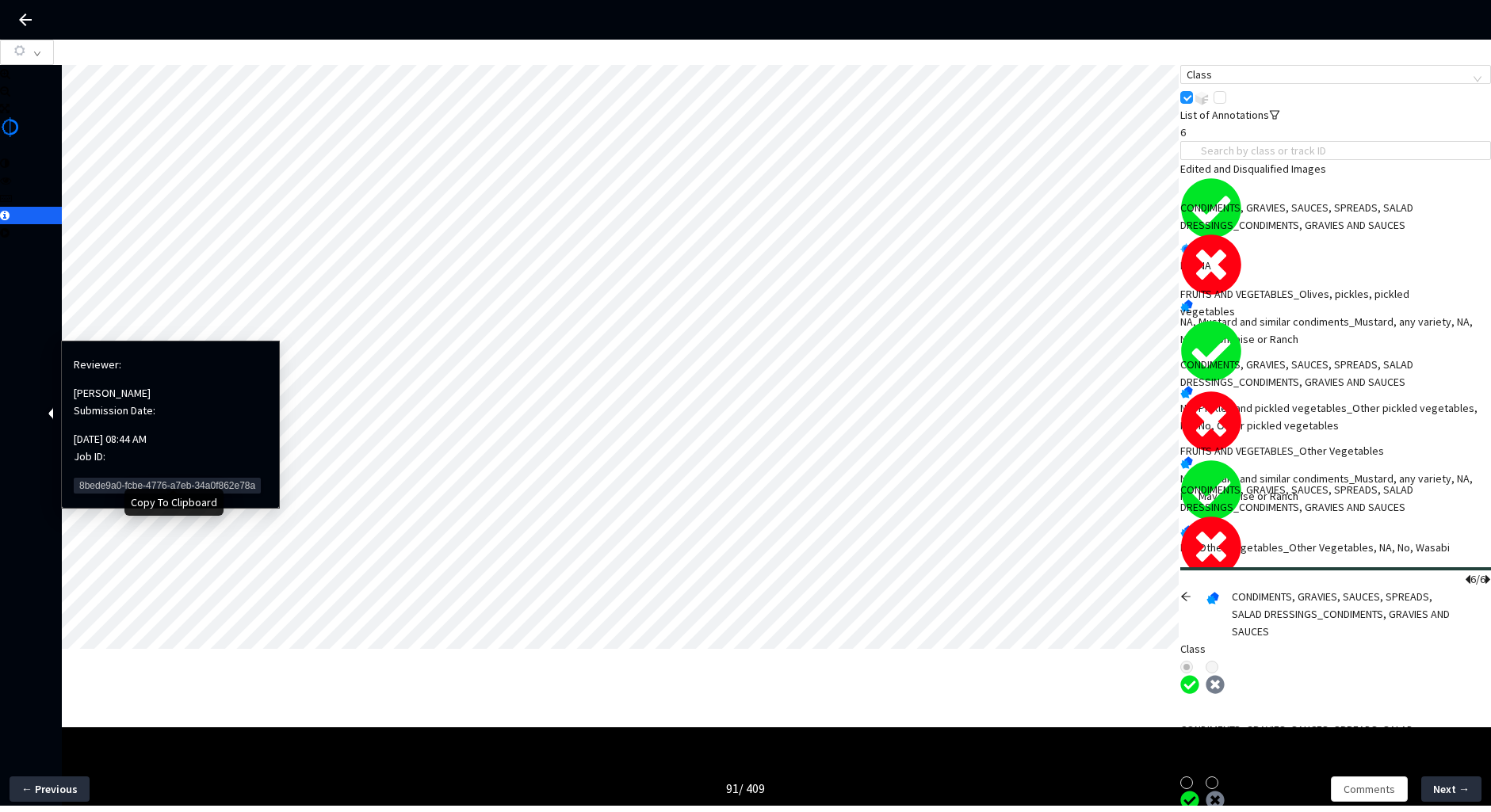
click at [118, 478] on span "8bede9a0-fcbe-4776-a7eb-34a0f862e78a" at bounding box center [167, 485] width 187 height 16
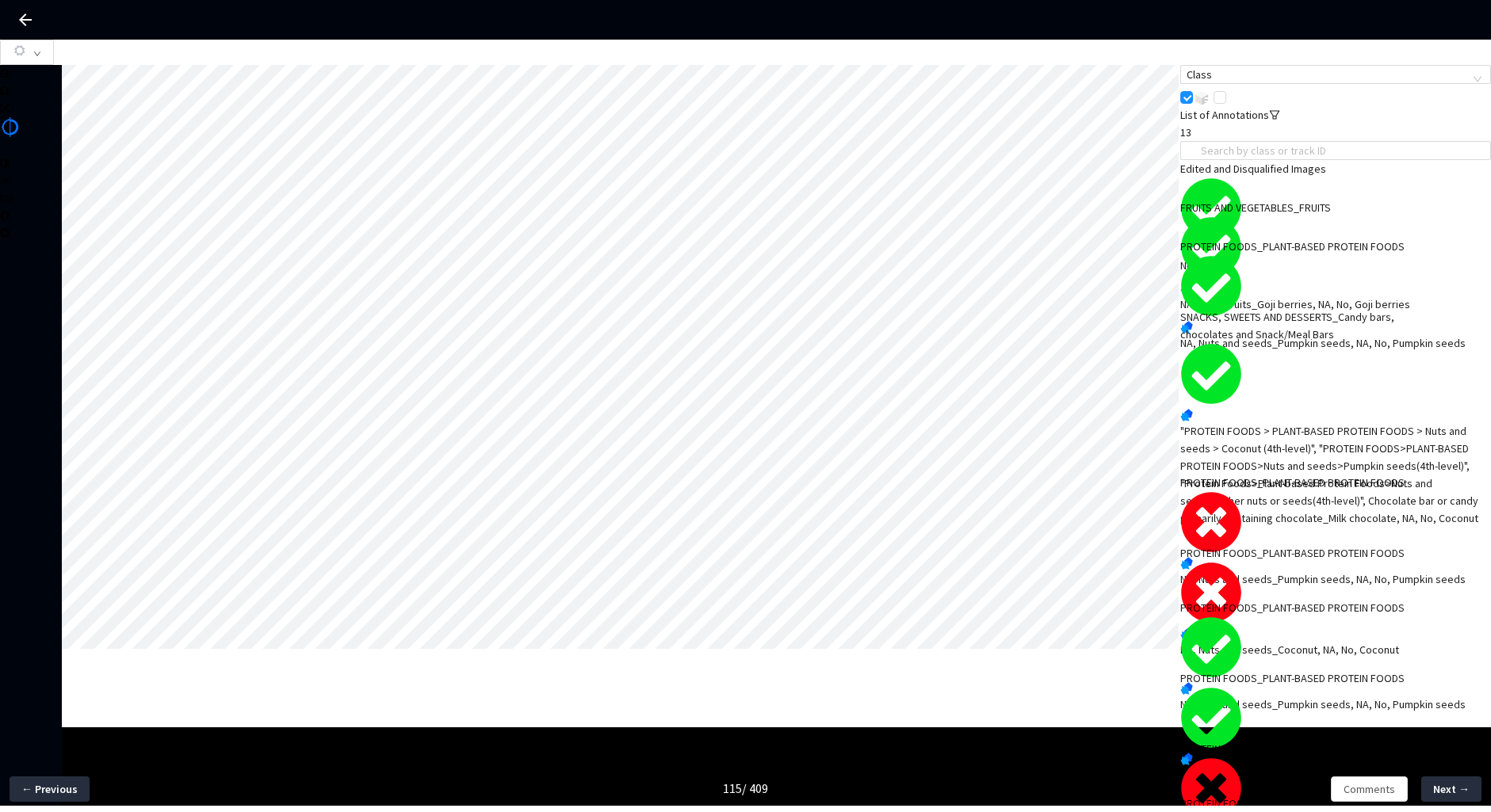
click at [1272, 492] on div "PROTEIN FOODS_PLANT-BASED PROTEIN FOODS" at bounding box center [1305, 482] width 249 height 17
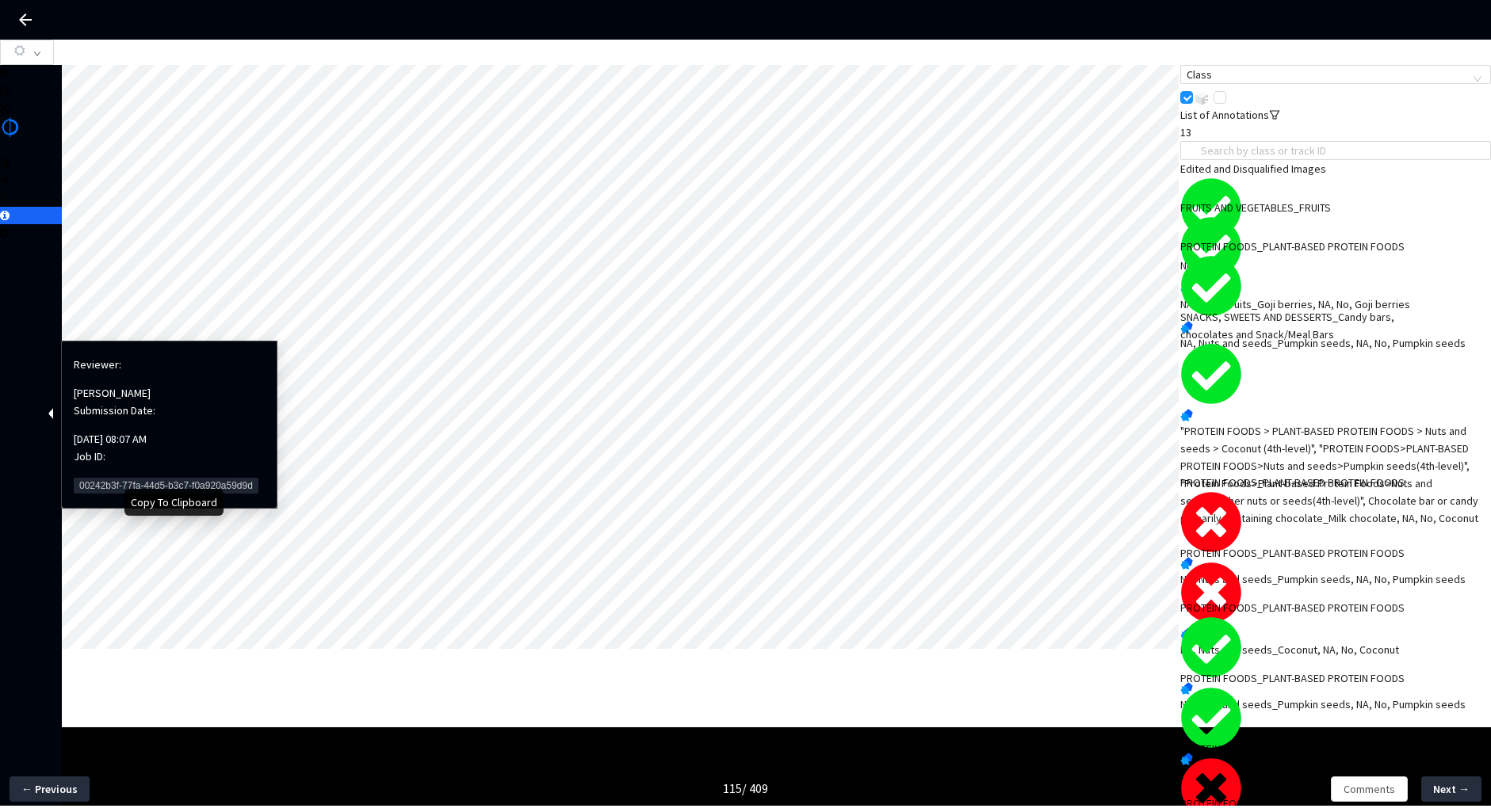
click at [121, 478] on span "00242b3f-77fa-44d5-b3c7-f0a920a59d9d" at bounding box center [166, 485] width 185 height 16
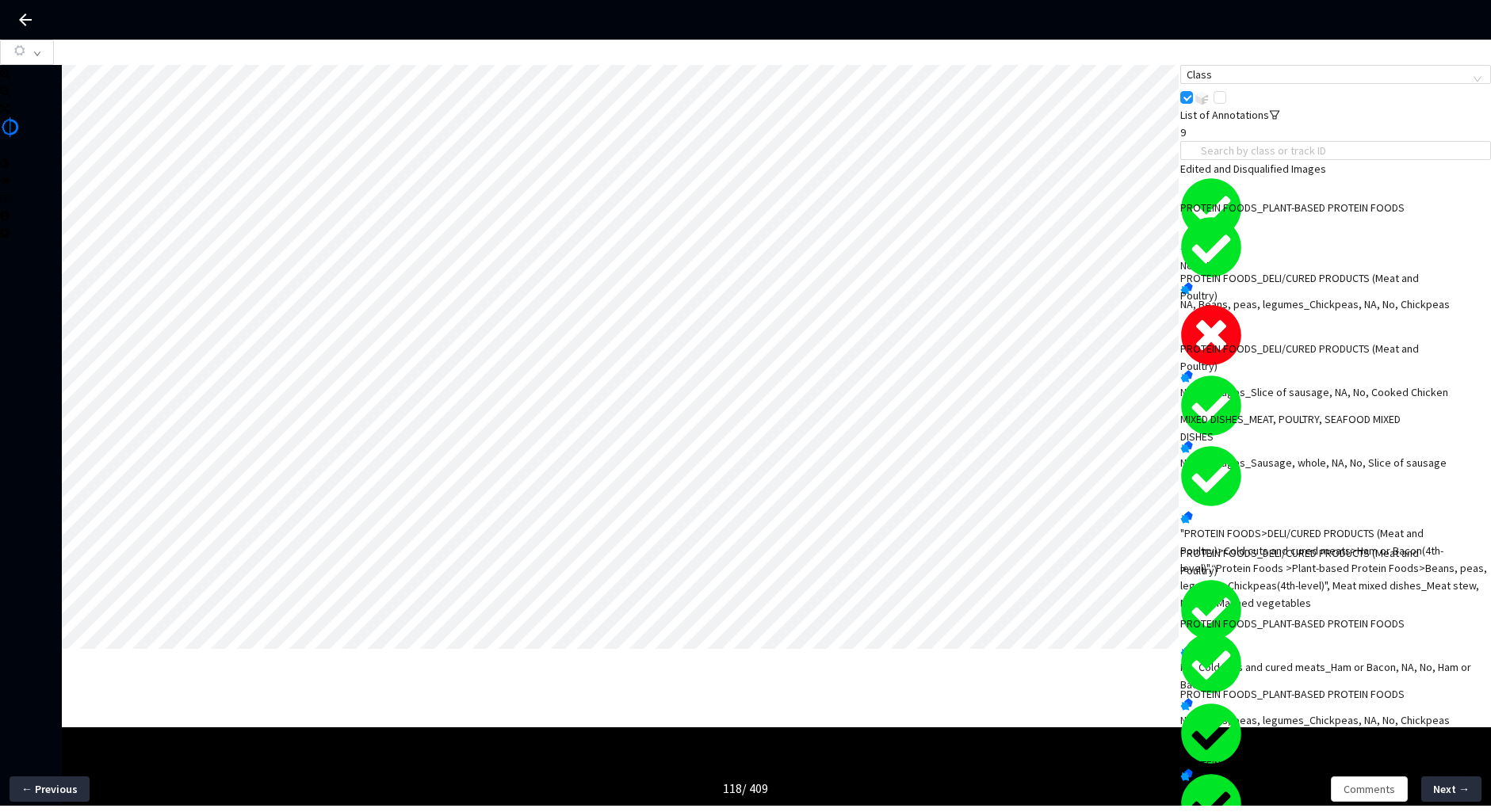
click at [1243, 384] on div "NA, Sausages_Slice of sausage, NA, No, Cooked Chicken" at bounding box center [1335, 392] width 311 height 17
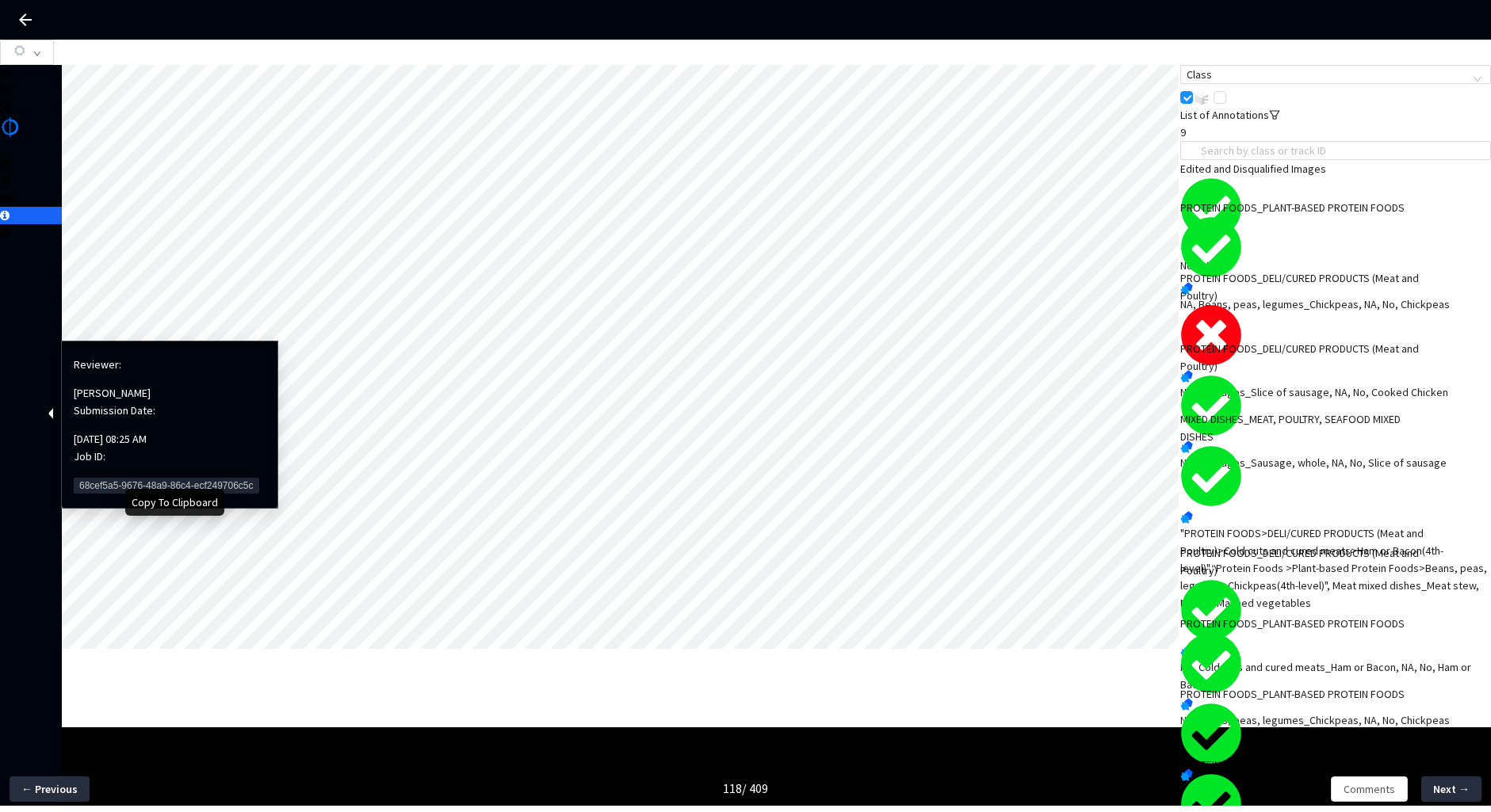
click at [94, 478] on span "68cef5a5-9676-48a9-86c4-ecf249706c5c" at bounding box center [166, 485] width 185 height 16
click at [132, 478] on span "68cef5a5-9676-48a9-86c4-ecf249706c5c" at bounding box center [166, 485] width 185 height 16
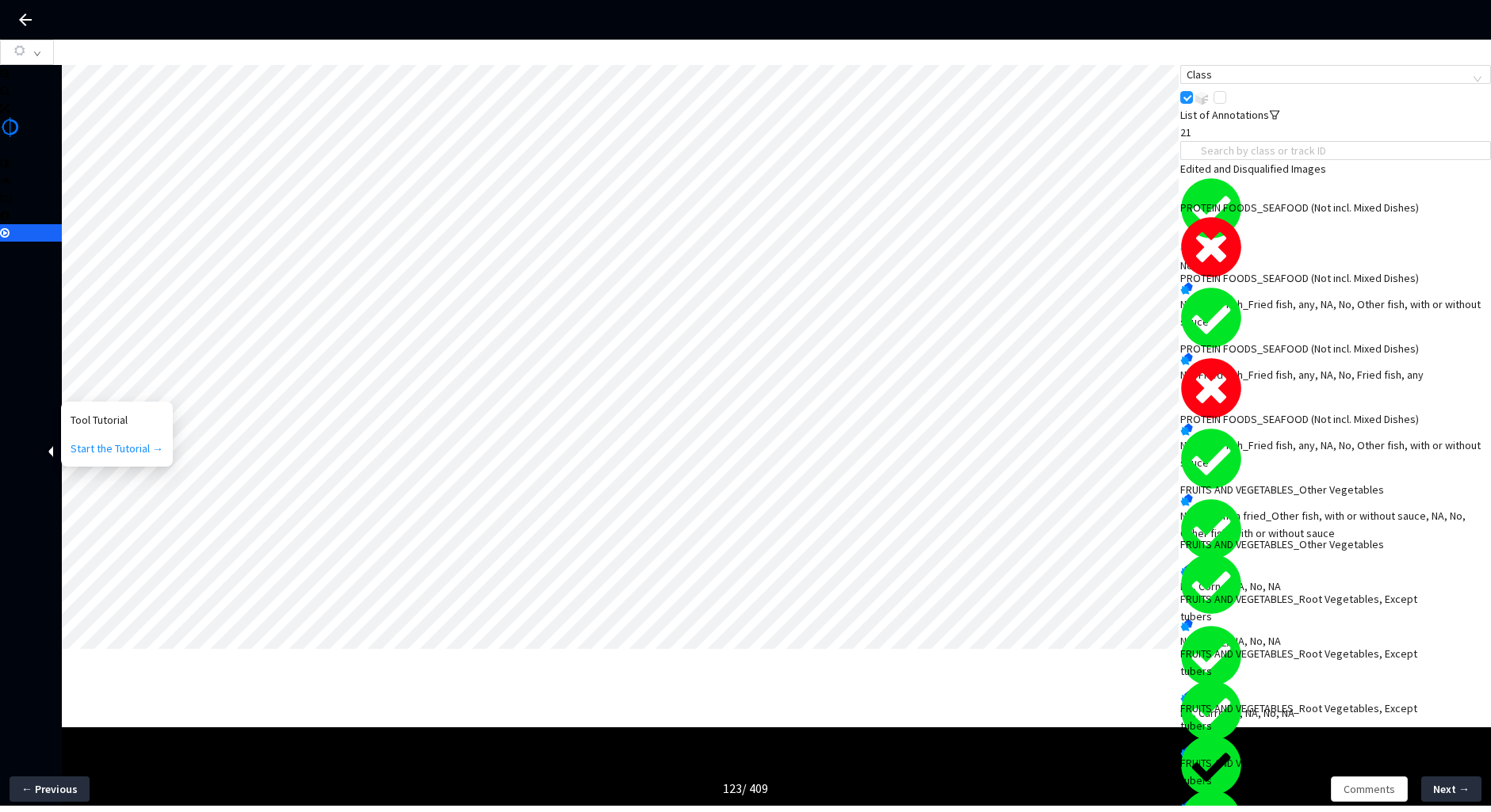
click at [1292, 217] on div "PROTEIN FOODS_SEAFOOD (Not incl. Mixed Dishes)" at bounding box center [1305, 208] width 249 height 17
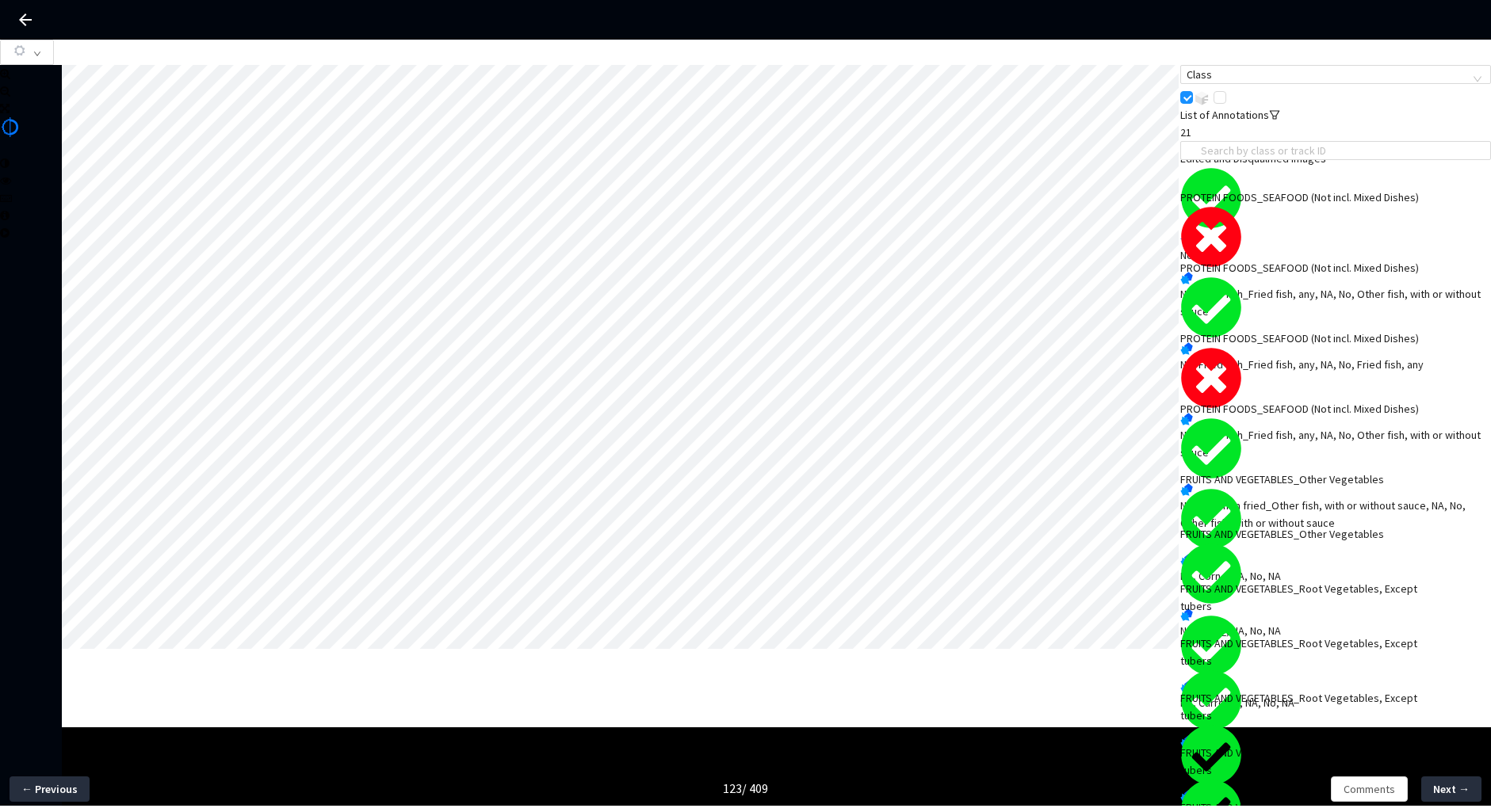
click at [1274, 427] on div "NA, Fried fish_Fried fish, any, NA, No, Other fish, with or without sauce" at bounding box center [1335, 444] width 311 height 35
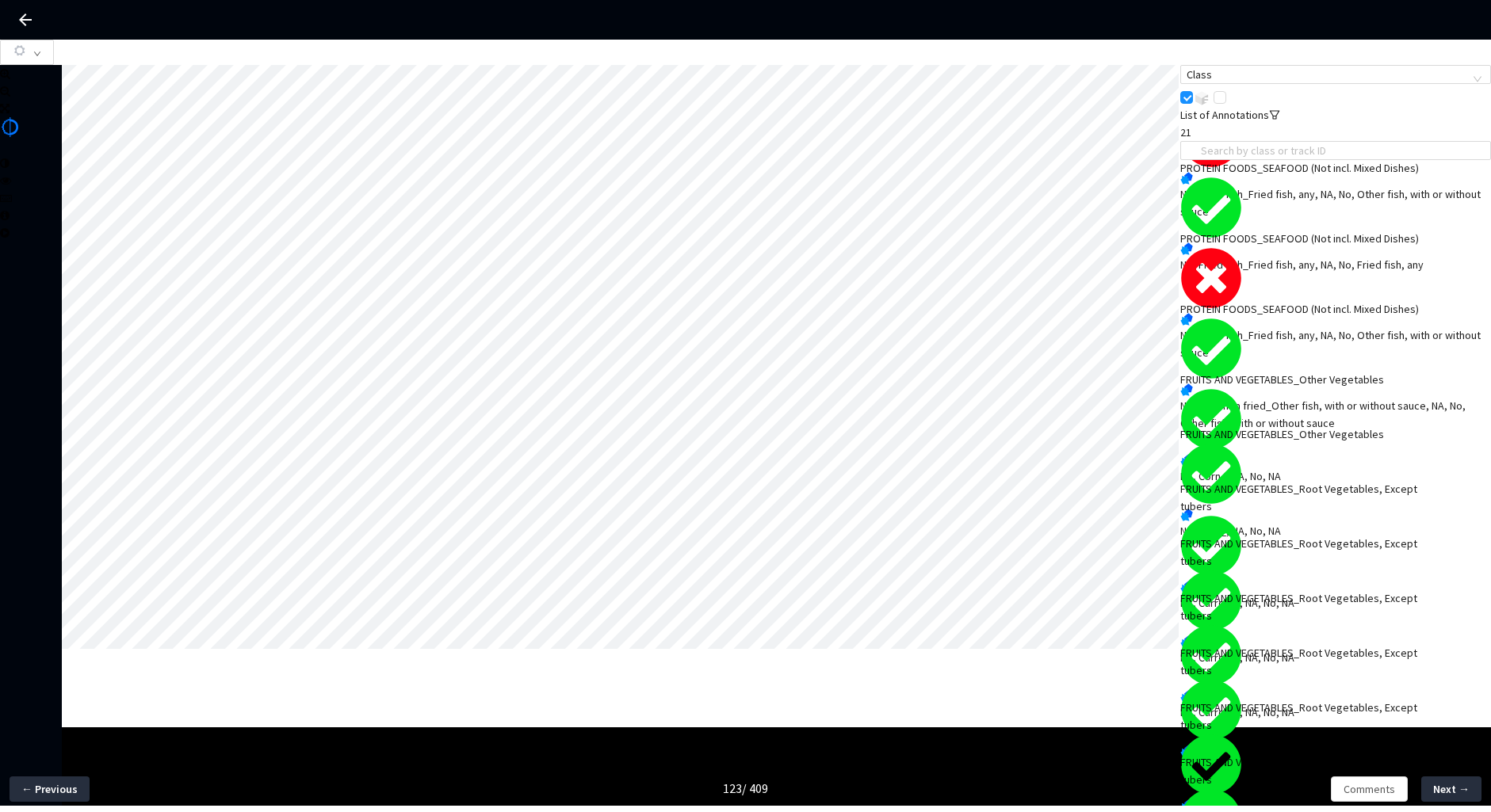
scroll to position [435, 0]
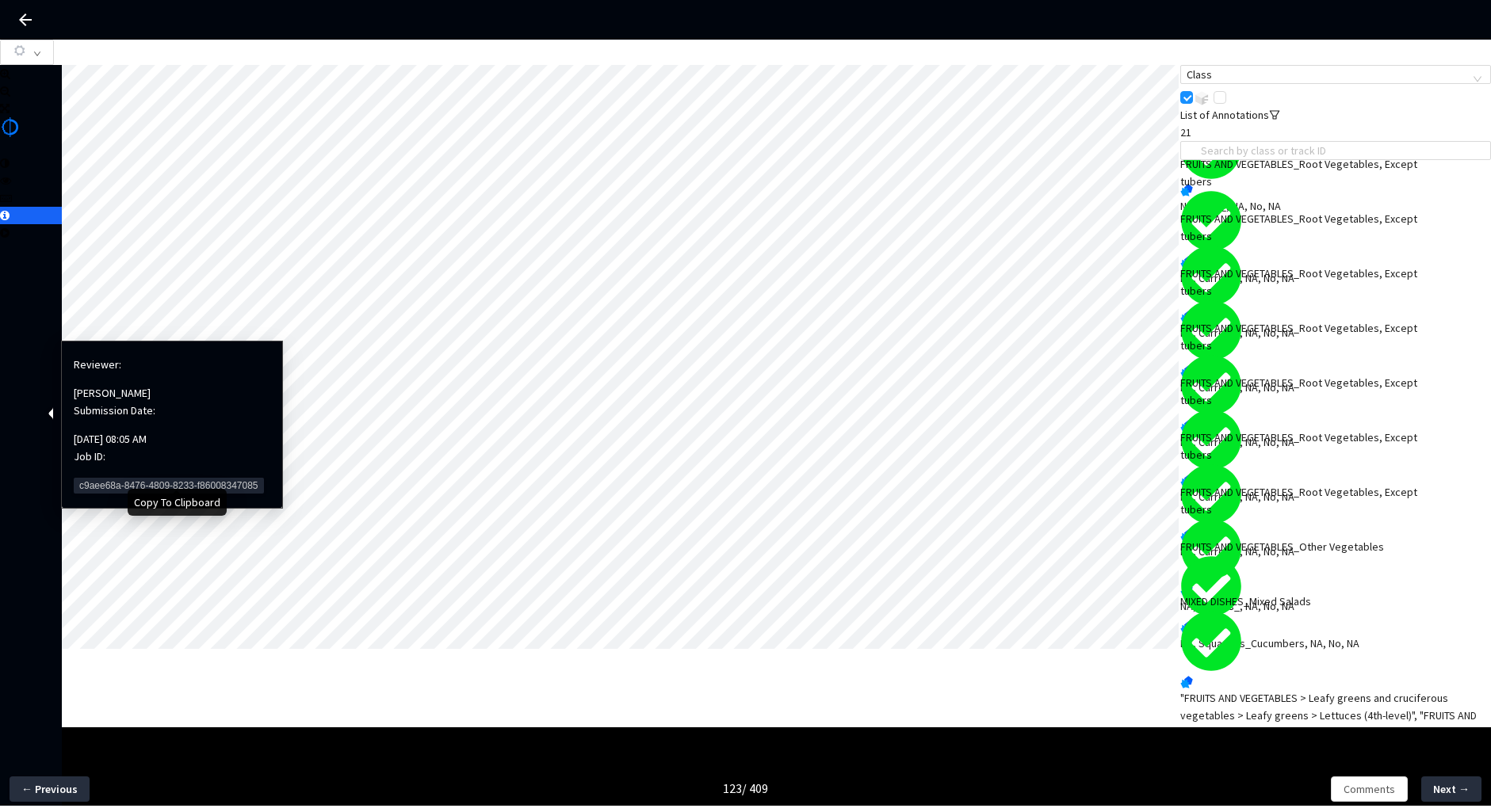
click at [87, 478] on span "c9aee68a-8476-4809-8233-f86008347085" at bounding box center [169, 485] width 190 height 16
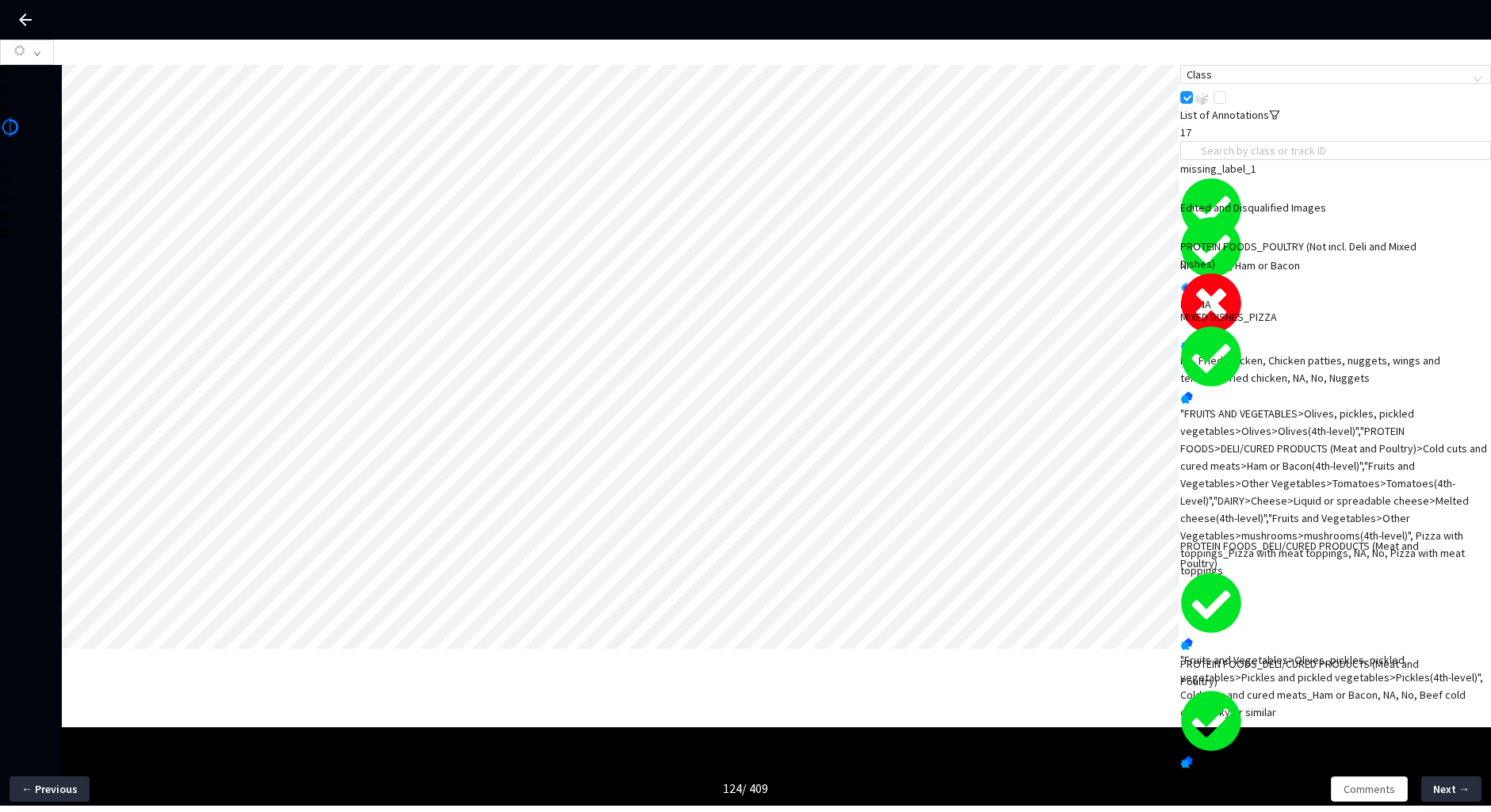
click at [1254, 352] on div "NA, Fried Chicken, Chicken patties, nuggets, wings and tenders_Fried chicken, N…" at bounding box center [1335, 369] width 311 height 35
click at [1263, 273] on div "PROTEIN FOODS_POULTRY (Not incl. Deli and Mixed Dishes)" at bounding box center [1305, 255] width 249 height 35
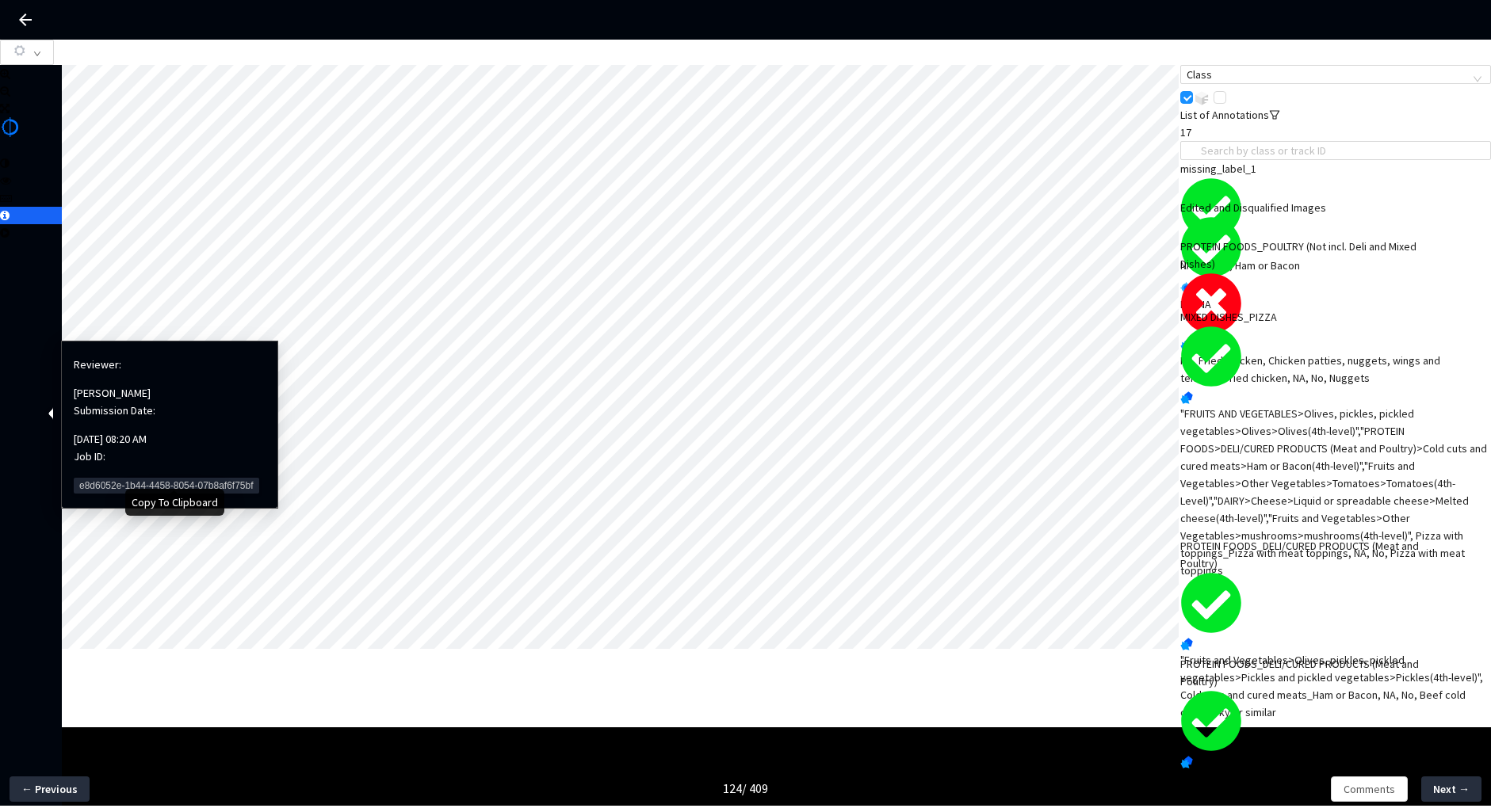
click at [95, 478] on span "e8d6052e-1b44-4458-8054-07b8af6f75bf" at bounding box center [166, 485] width 185 height 16
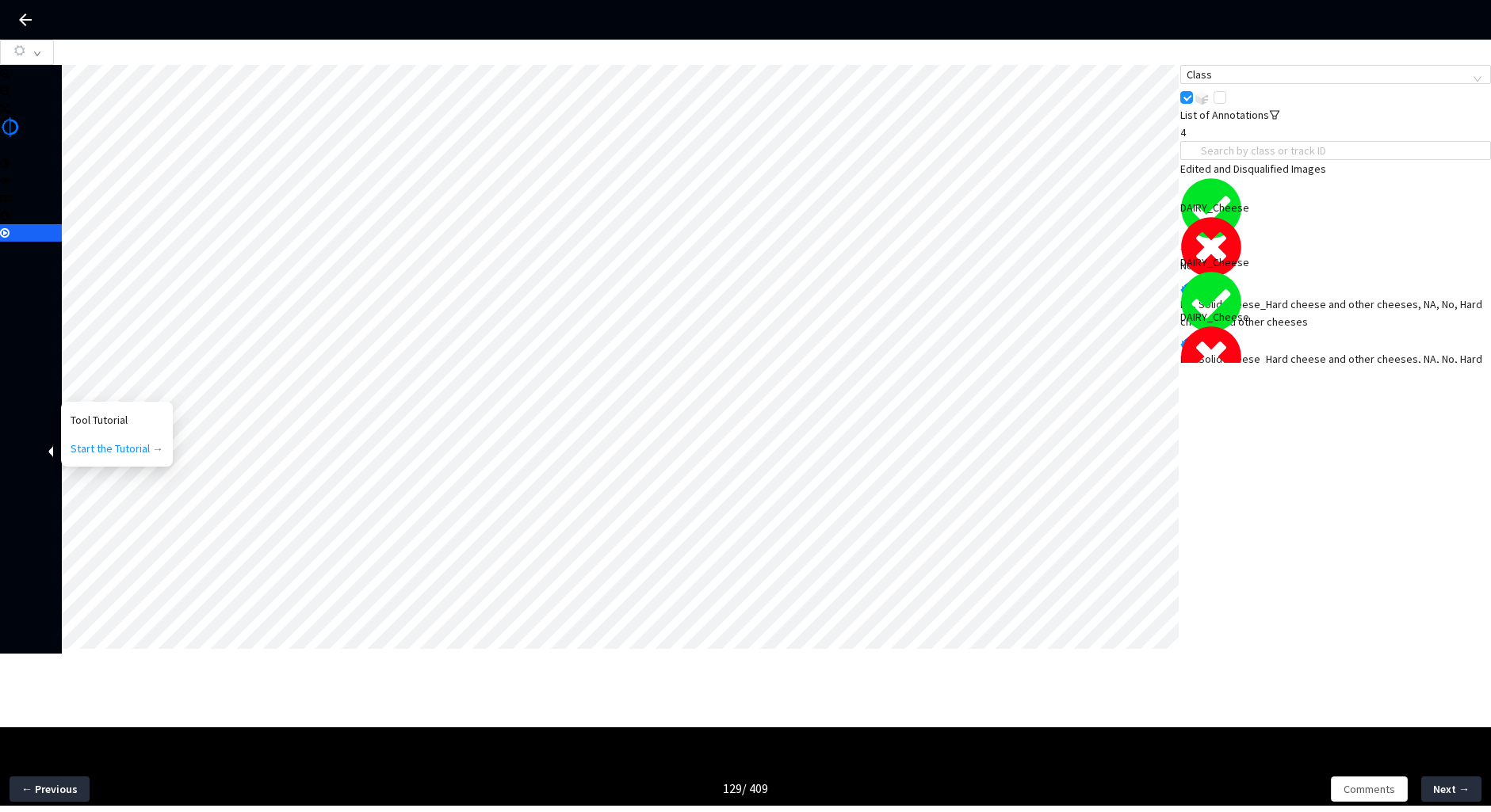
click at [1284, 296] on div "NA, Solid cheese_Hard cheese and other cheeses, NA, No, Hard cheese and other c…" at bounding box center [1335, 313] width 311 height 35
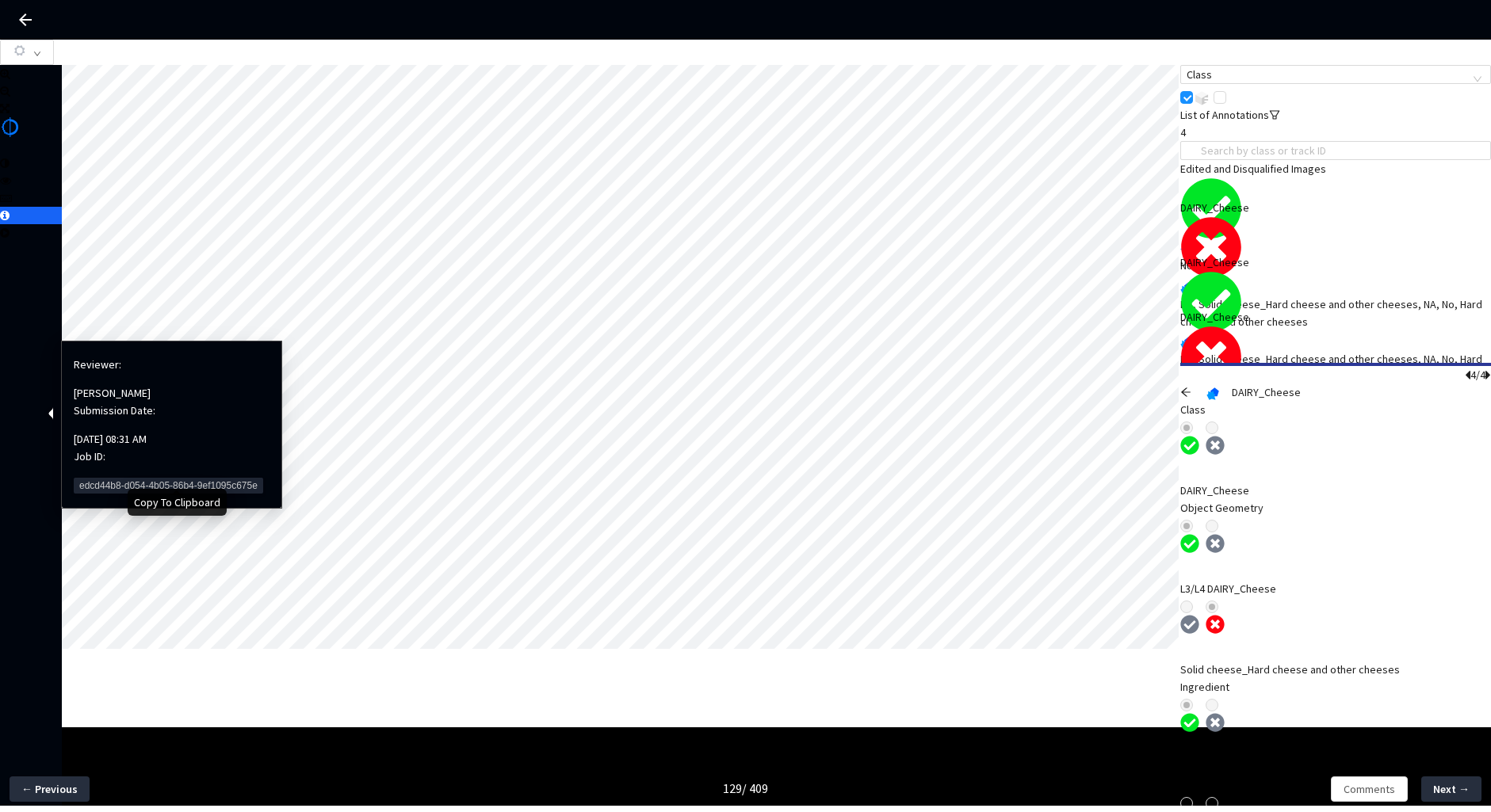
click at [88, 478] on span "edcd44b8-d054-4b05-86b4-9ef1095c675e" at bounding box center [169, 485] width 189 height 16
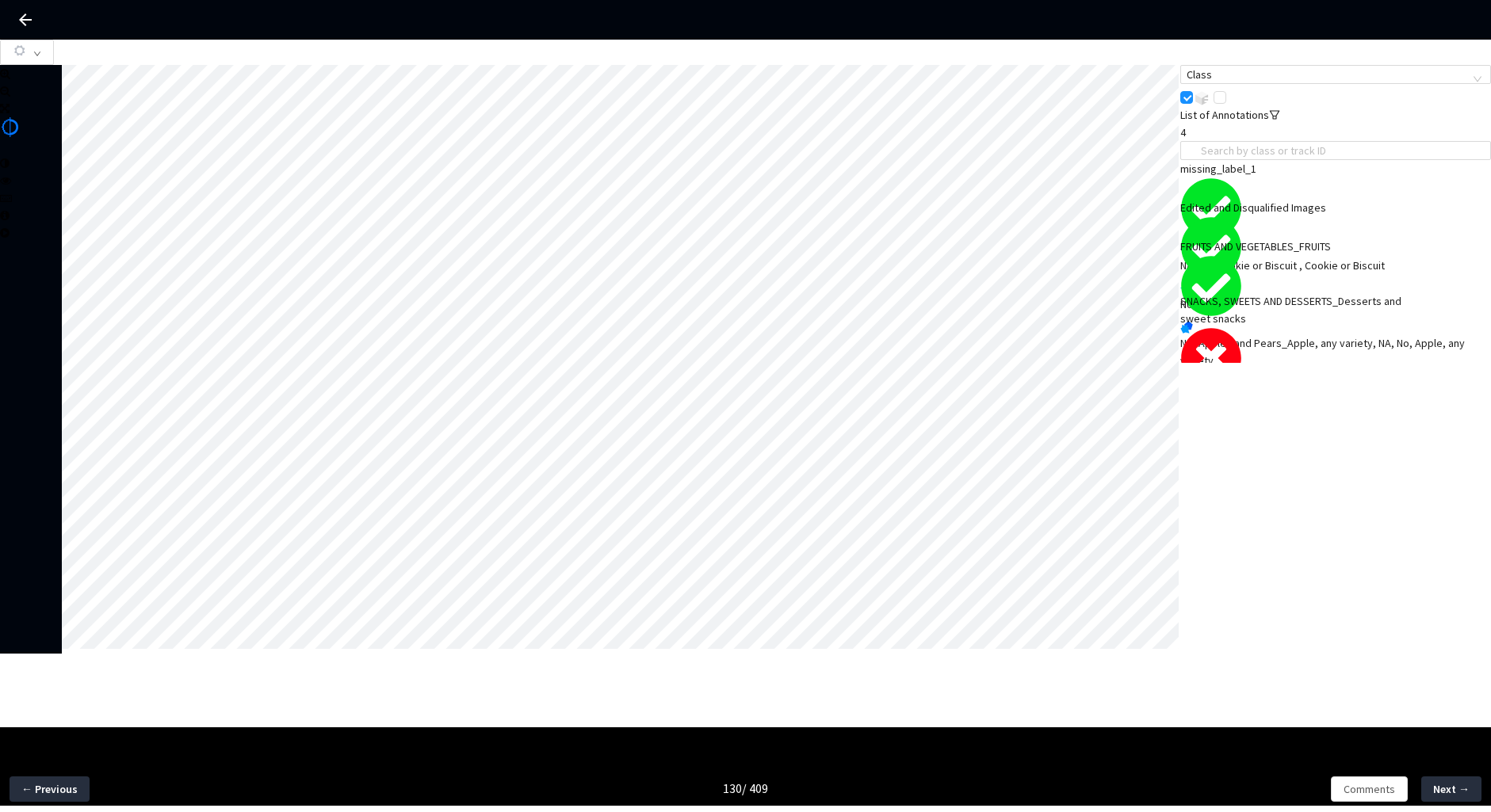
click at [1353, 407] on div "NA, Cookies/Biscuits_Cookie or Biscuit, NA, No, Cookie or Biscuit" at bounding box center [1335, 415] width 311 height 17
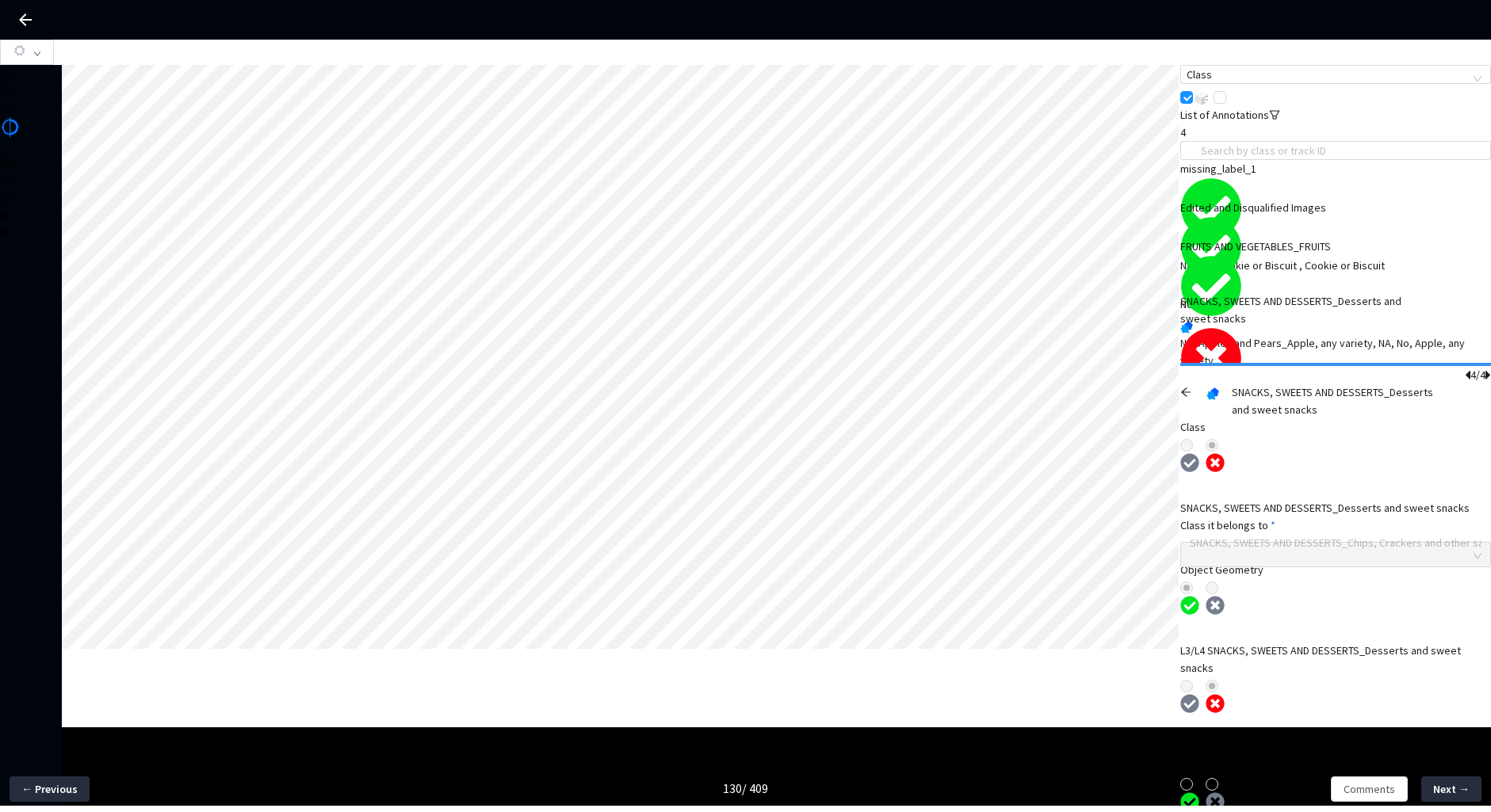
click at [1190, 388] on icon "arrow-left" at bounding box center [1186, 392] width 10 height 9
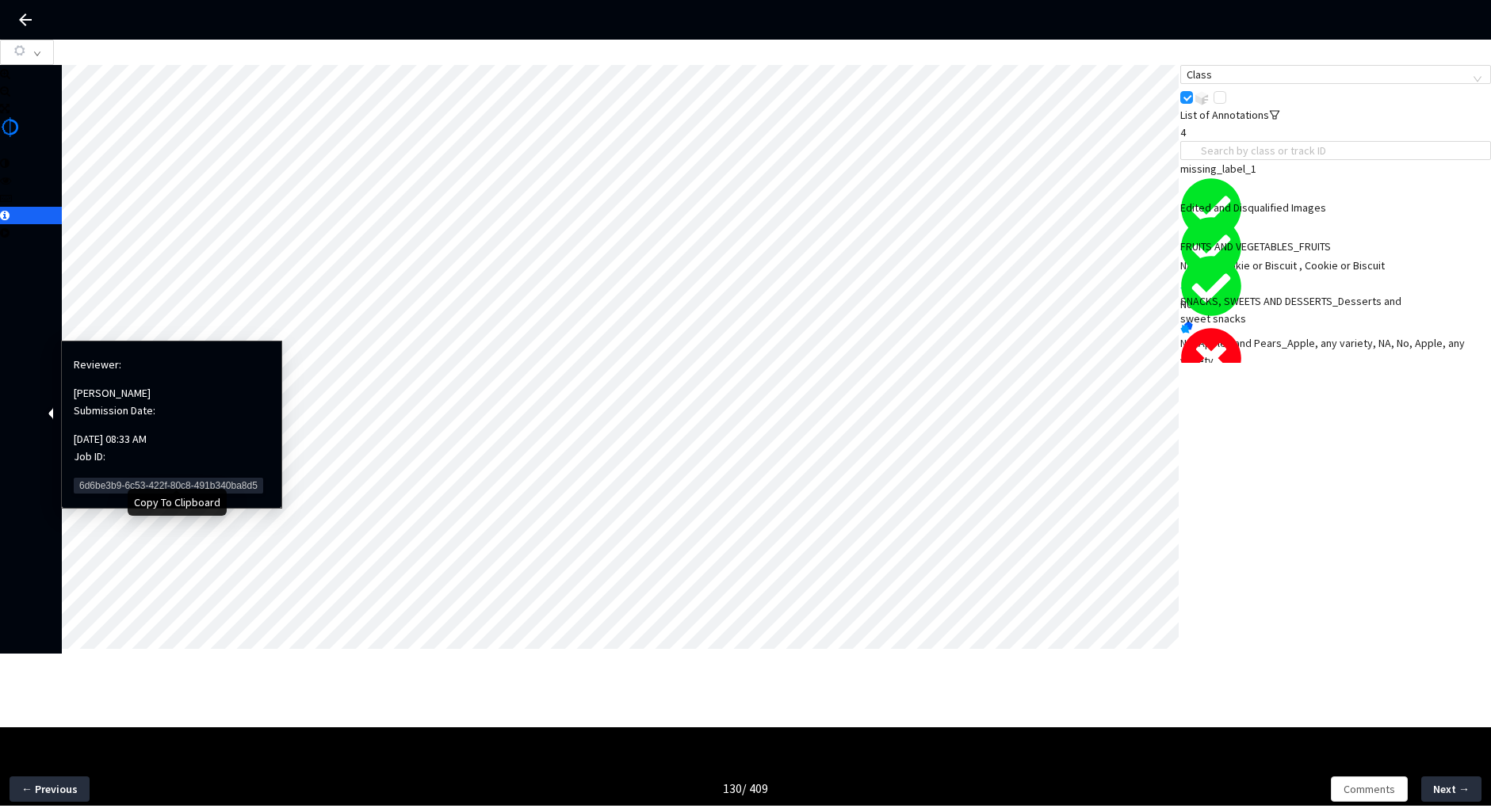
click at [93, 478] on span "6d6be3b9-6c53-422f-80c8-491b340ba8d5" at bounding box center [169, 485] width 189 height 16
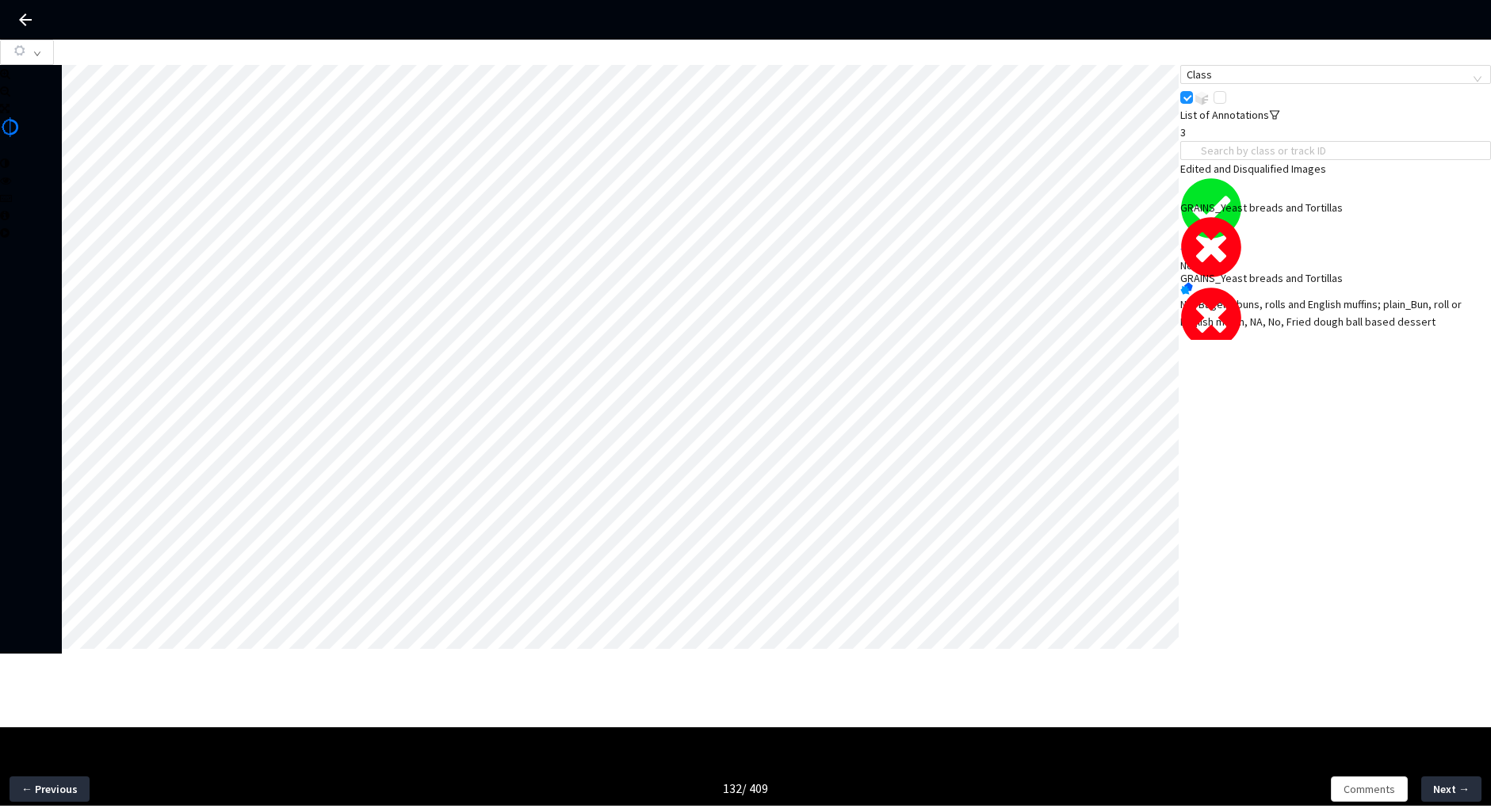
click at [1334, 296] on div "NA, Bagels, buns, rolls and English muffins; plain_Bun, roll or English muffin,…" at bounding box center [1335, 313] width 311 height 35
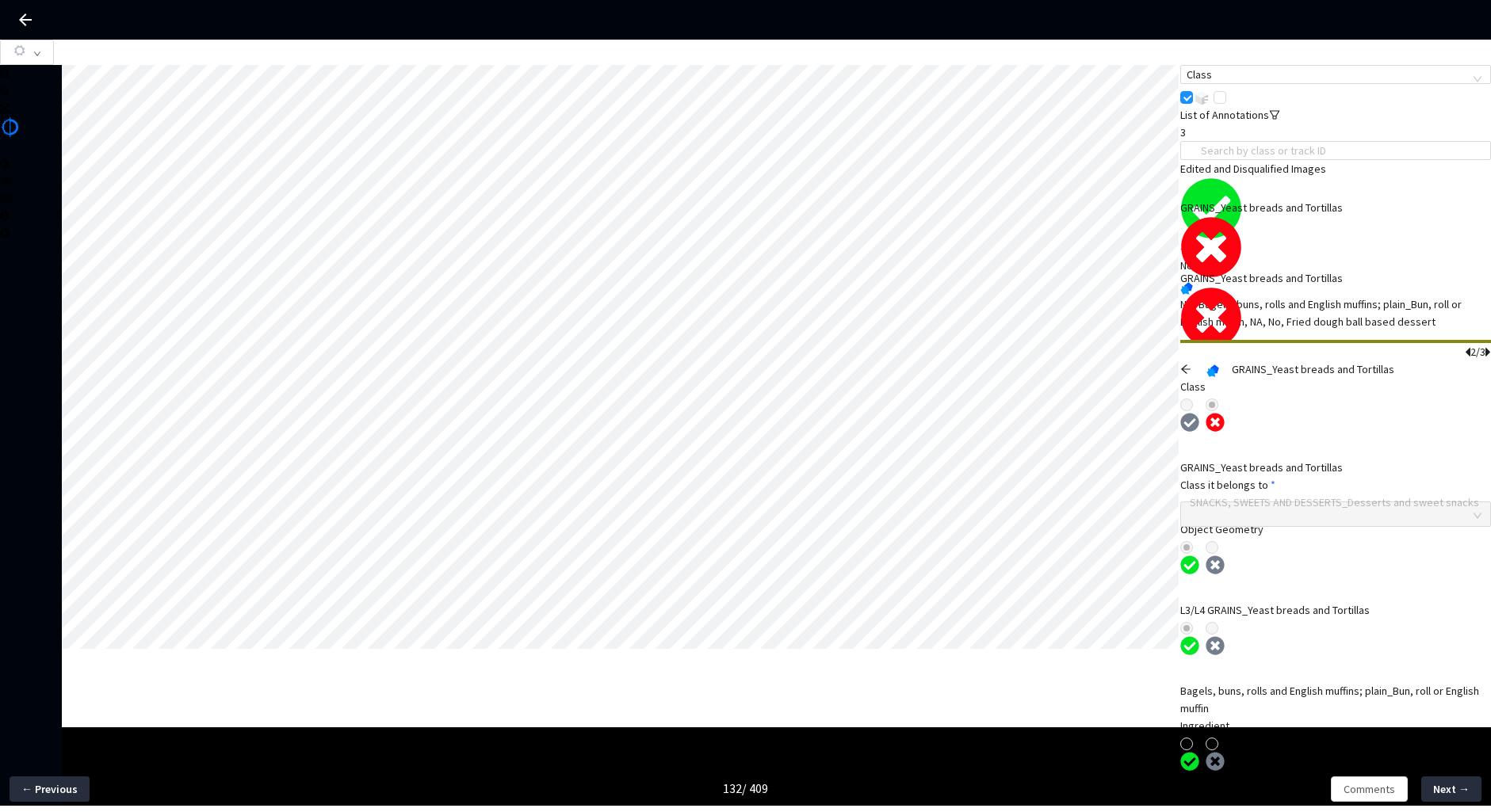
click at [1191, 364] on icon "arrow-left" at bounding box center [1185, 369] width 11 height 11
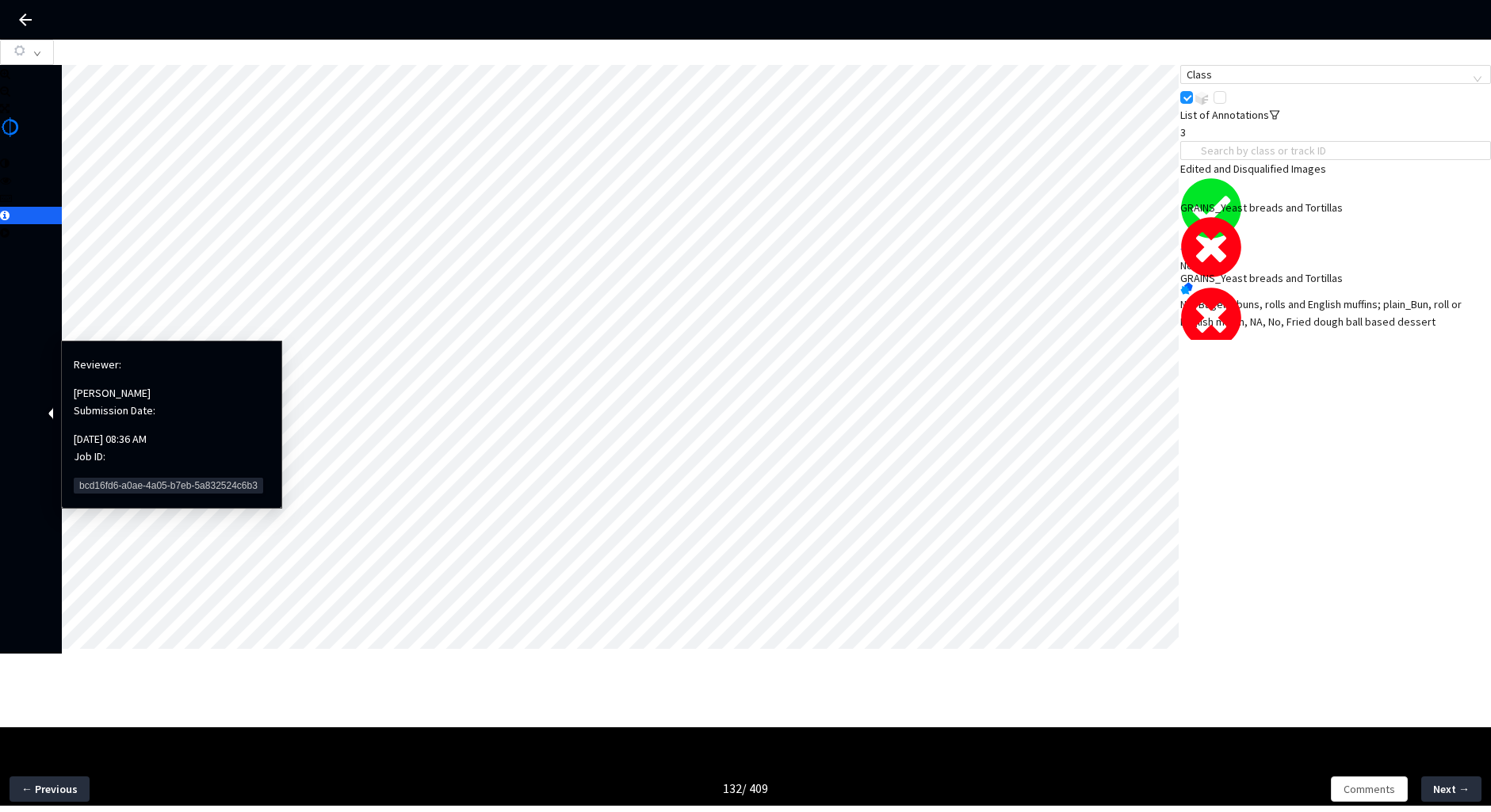
click at [102, 478] on span "bcd16fd6-a0ae-4a05-b7eb-5a832524c6b3" at bounding box center [169, 485] width 189 height 16
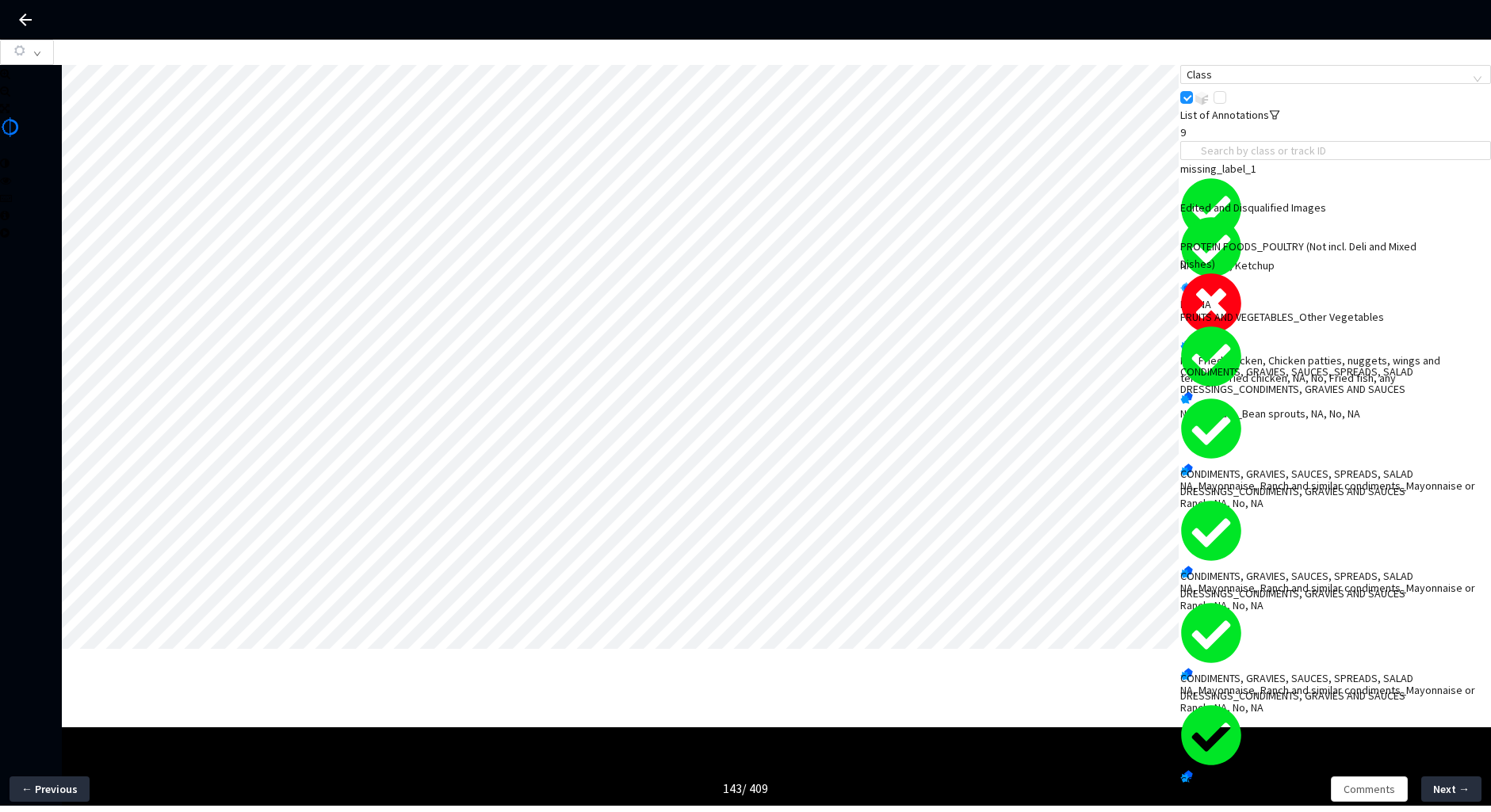
click at [1264, 352] on div "NA, Fried Chicken, Chicken patties, nuggets, wings and tenders_Fried chicken, N…" at bounding box center [1335, 369] width 311 height 35
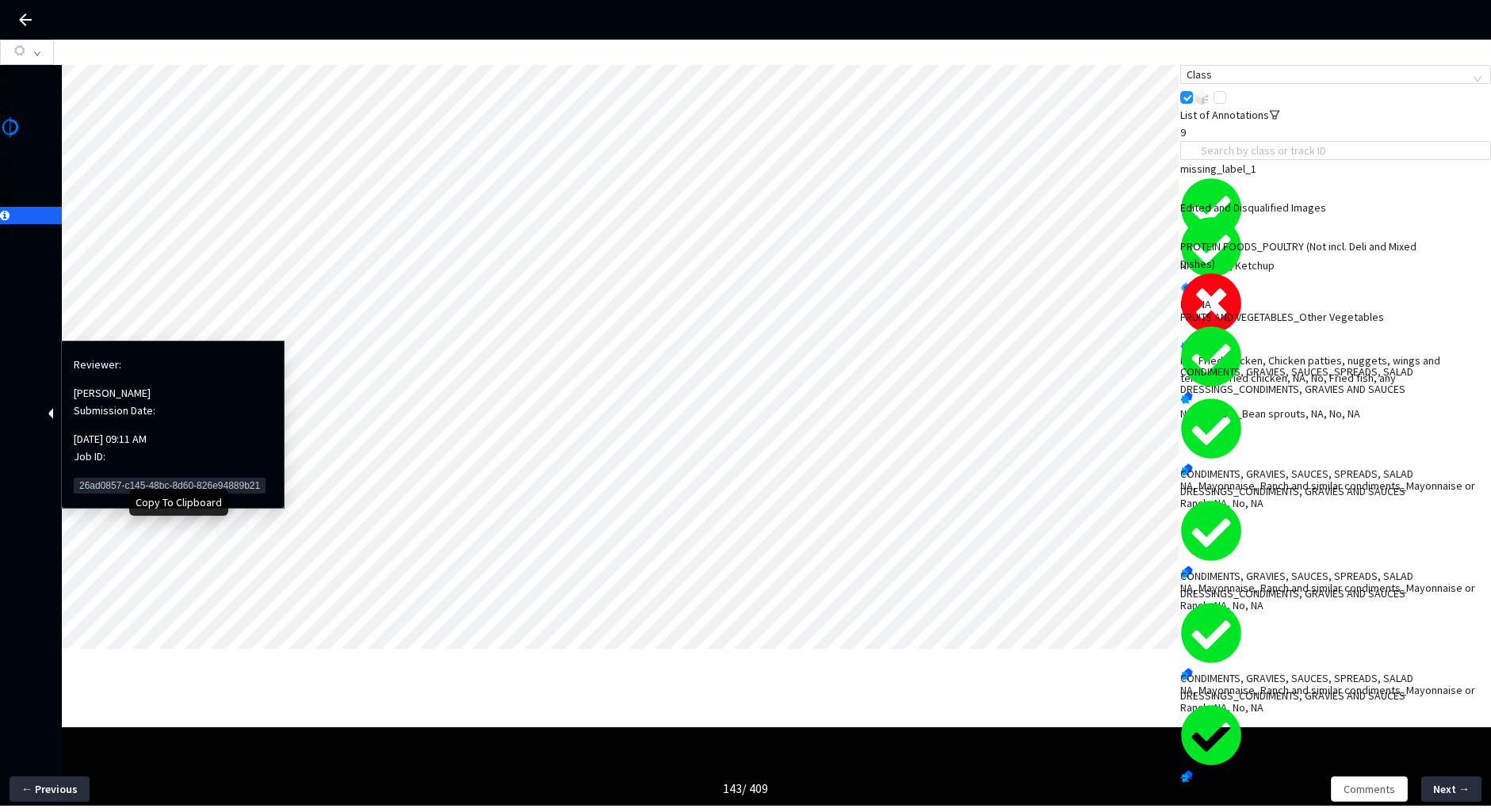
click at [115, 473] on div "Reviewer: [PERSON_NAME] Submission Date: [DATE] 09:11 AM Job ID: 26ad0857-c145-…" at bounding box center [173, 424] width 199 height 151
click at [115, 478] on span "26ad0857-c145-48bc-8d60-826e94889b21" at bounding box center [170, 485] width 192 height 16
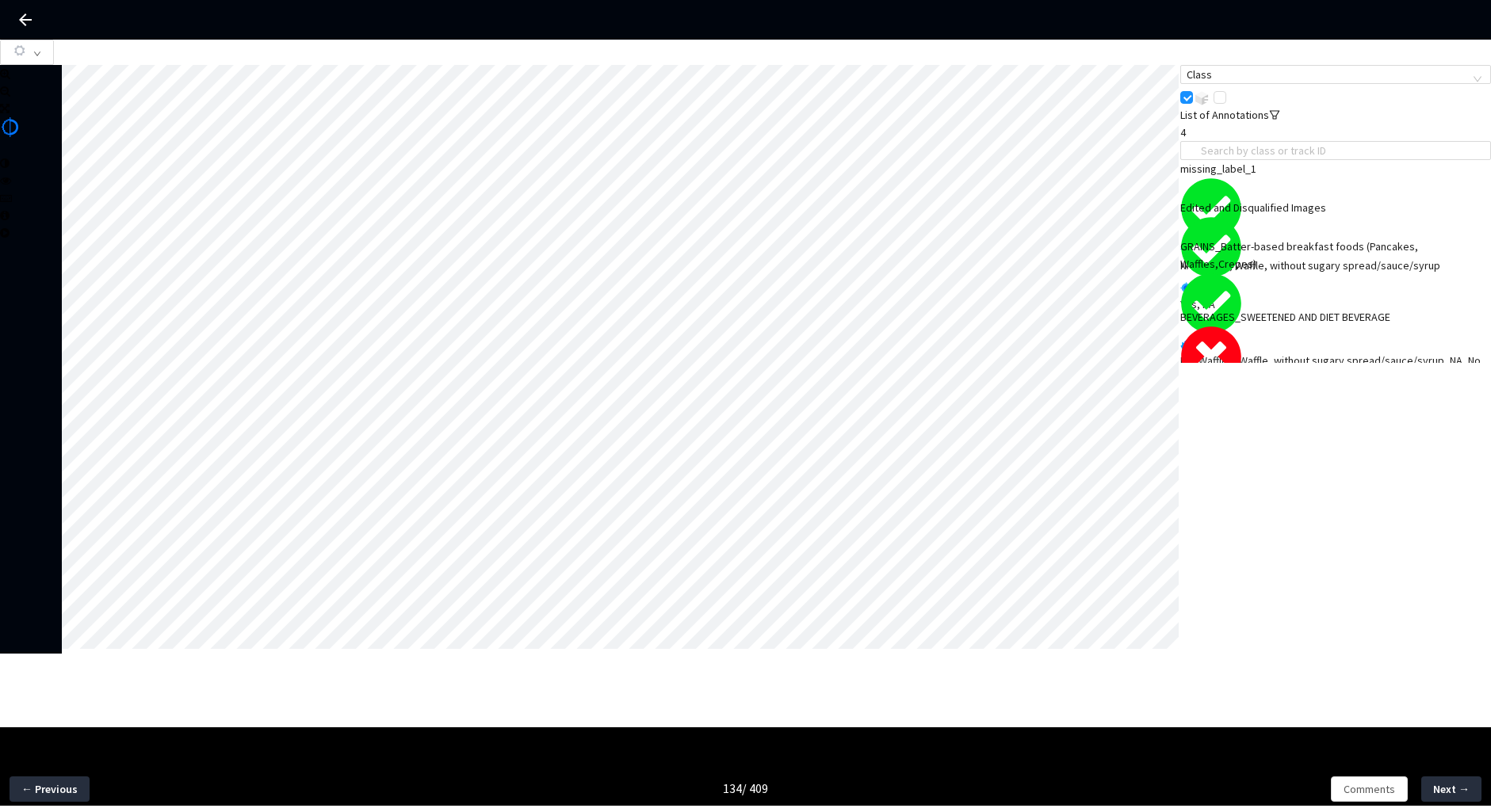
click at [1280, 363] on div "Class List of Annotations 4 missing_label_1 NA, No, NA, Waffle, without sugary …" at bounding box center [1335, 214] width 311 height 298
click at [1280, 405] on div "Fruit drinks_Fruit nectar, NA, Yes, NA" at bounding box center [1335, 413] width 311 height 17
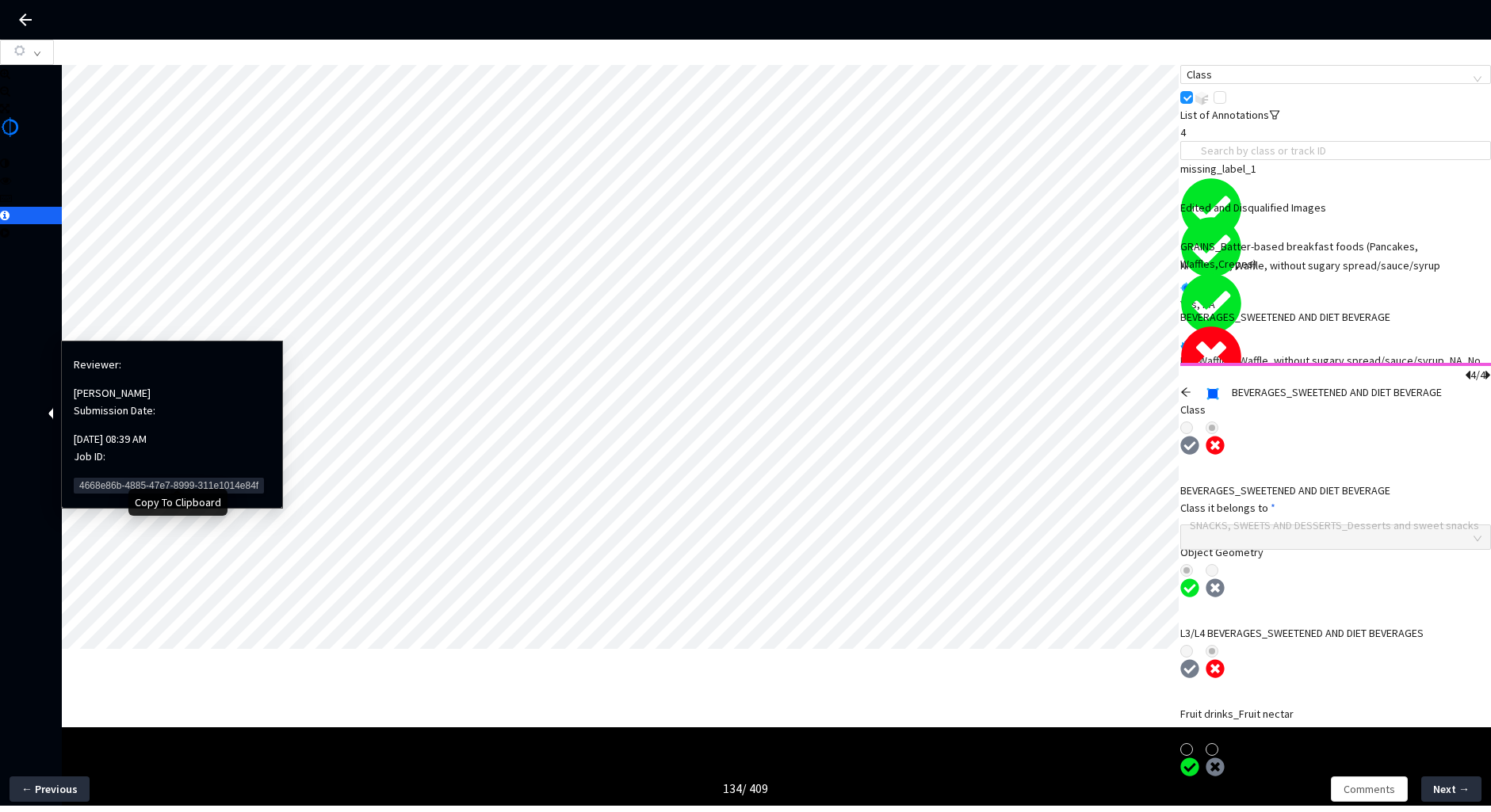
click at [141, 478] on span "4668e86b-4885-47e7-8999-311e1014e84f" at bounding box center [169, 485] width 190 height 16
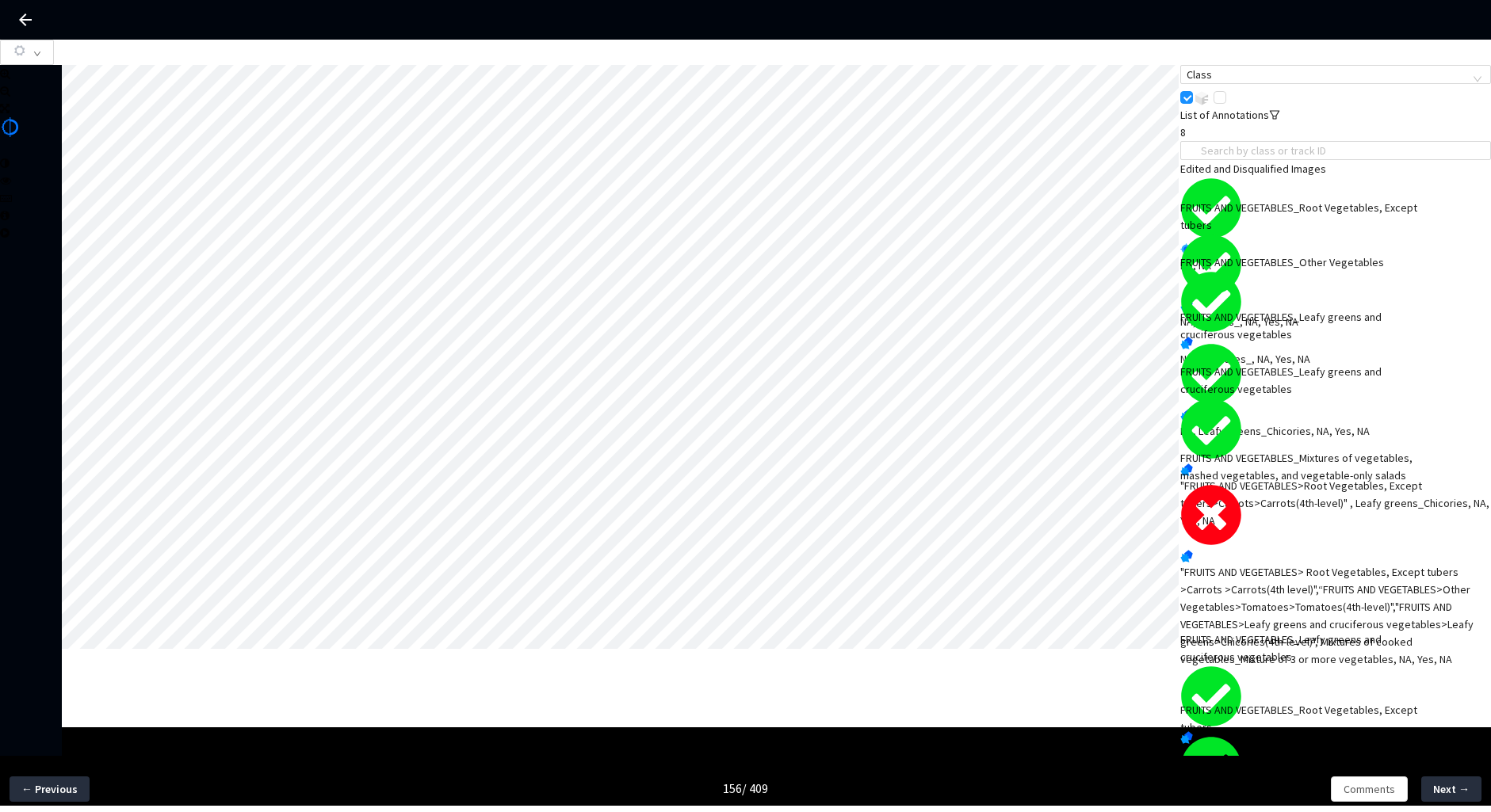
click at [1368, 575] on div ""FRUITS AND VEGETABLES> Root Vegetables, Except tubers >Carrots >Carrots(4th le…" at bounding box center [1335, 615] width 311 height 105
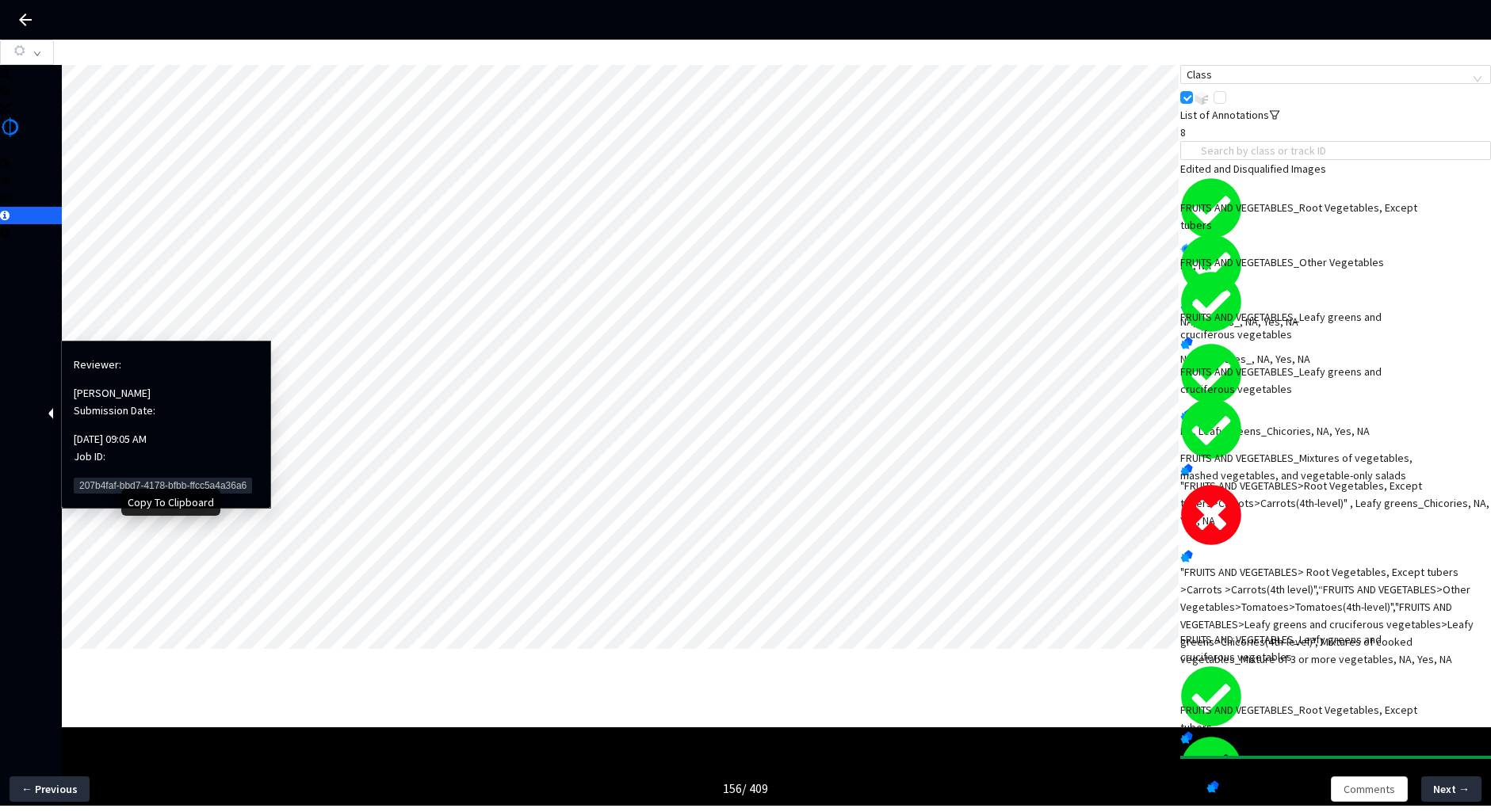
click at [137, 478] on span "207b4faf-bbd7-4178-bfbb-ffcc5a4a36a6" at bounding box center [163, 485] width 179 height 16
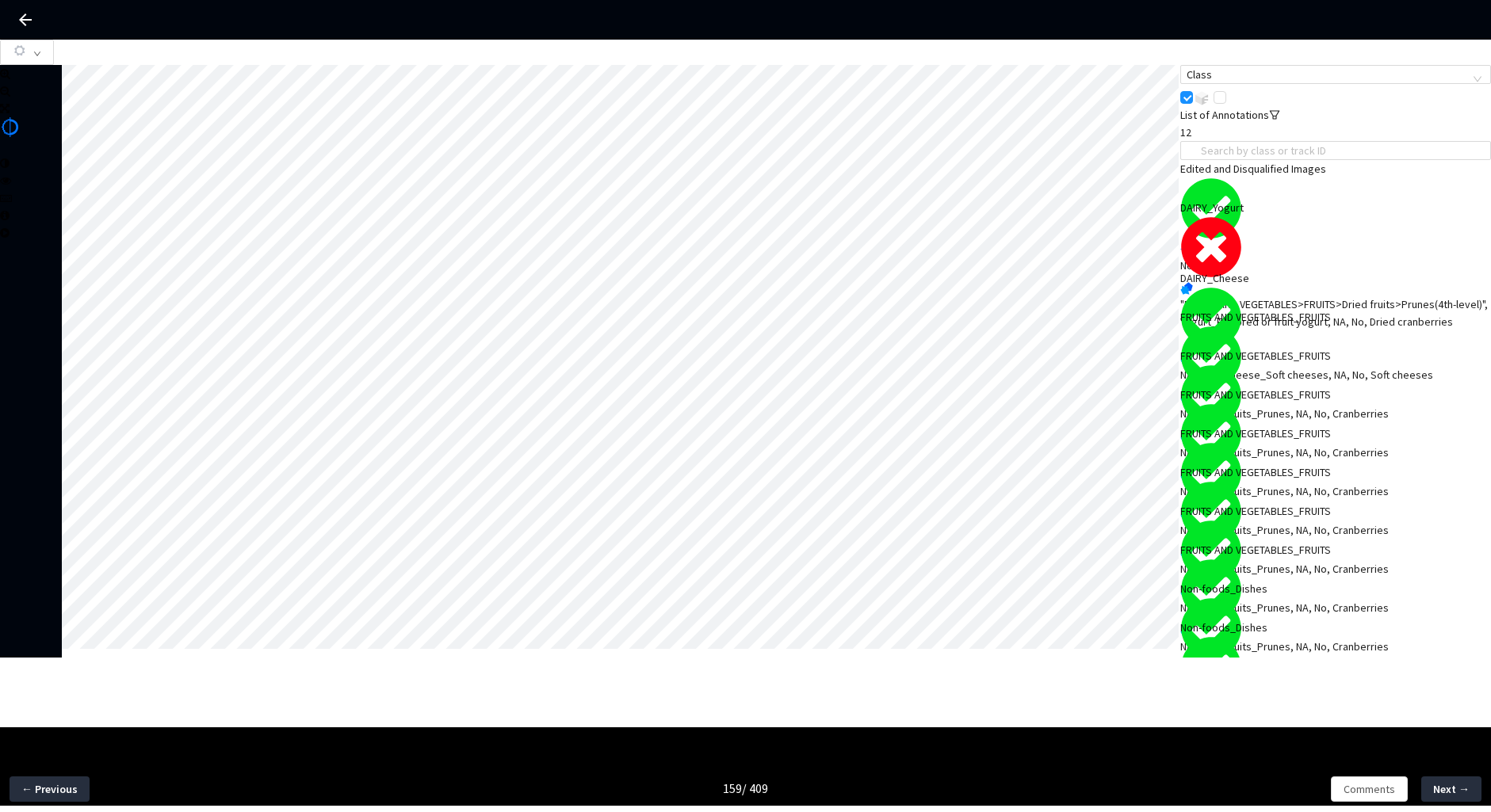
click at [1259, 217] on div "DAIRY_Yogurt" at bounding box center [1305, 208] width 249 height 17
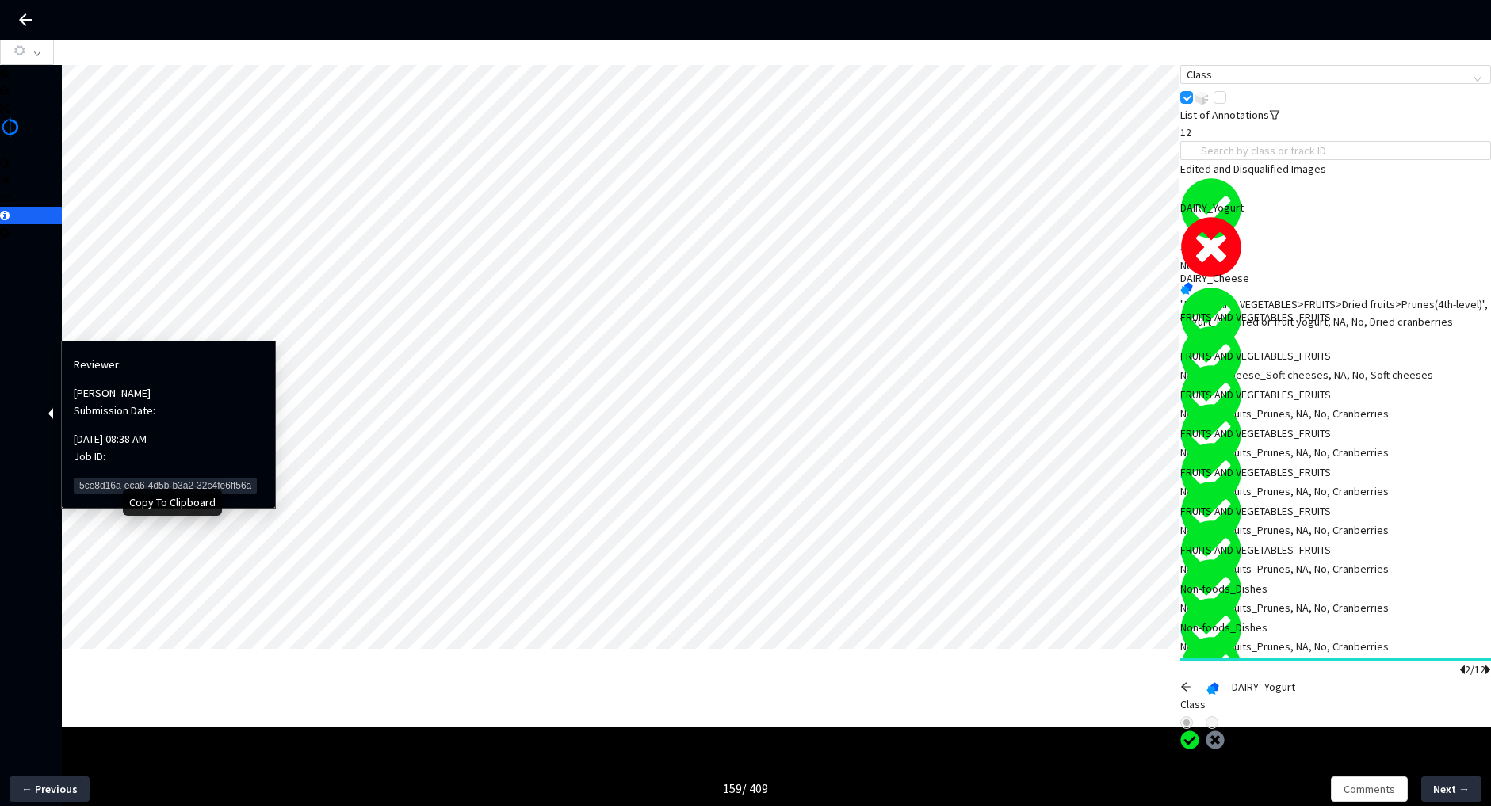
click at [109, 478] on span "5ce8d16a-eca6-4d5b-b3a2-32c4fe6ff56a" at bounding box center [166, 485] width 183 height 16
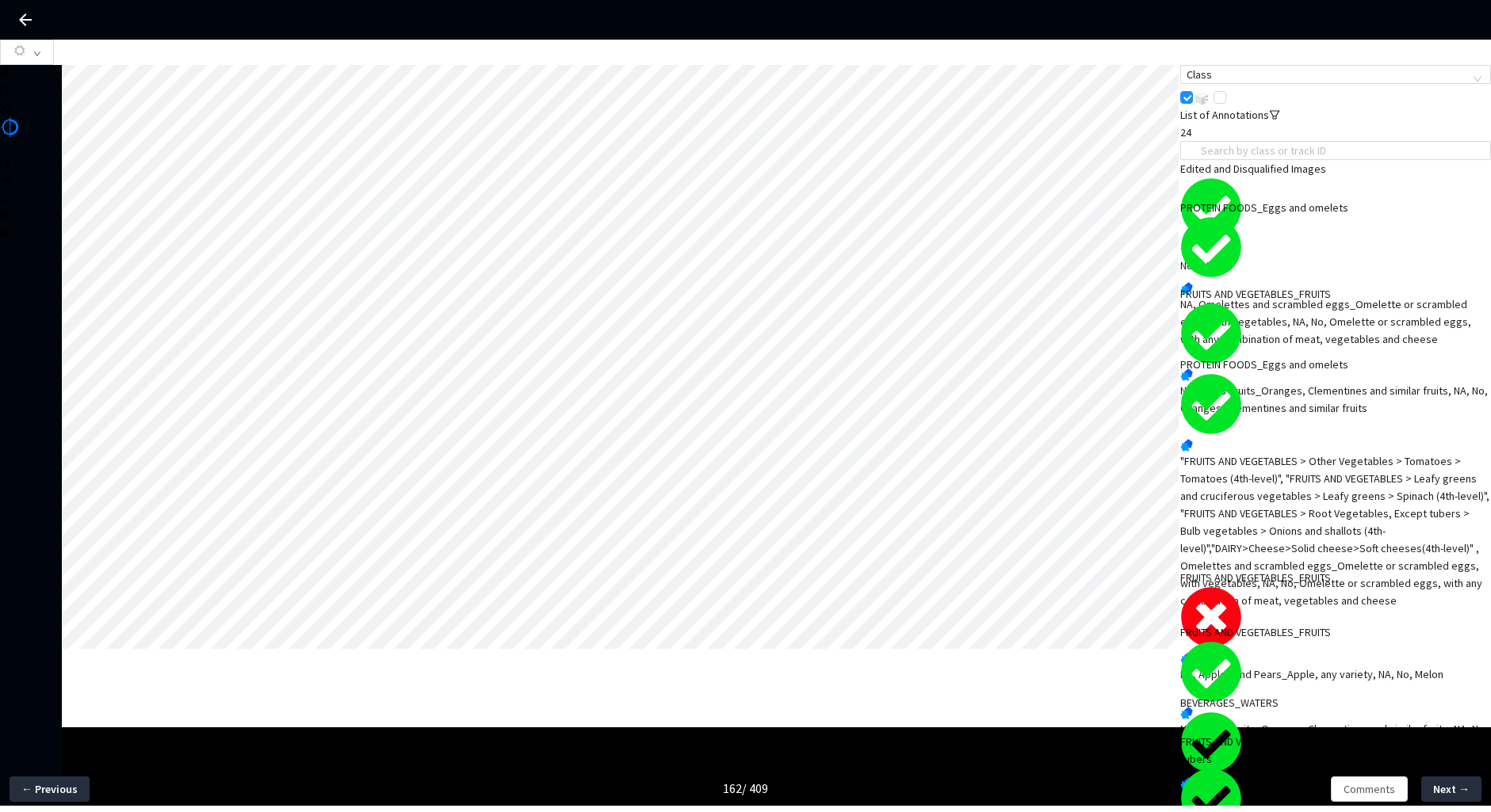
click at [1276, 665] on div "NA, Apples and Pears_Apple, any variety, NA, No, Melon" at bounding box center [1335, 674] width 311 height 17
click at [1362, 788] on span "Comments" at bounding box center [1369, 789] width 52 height 17
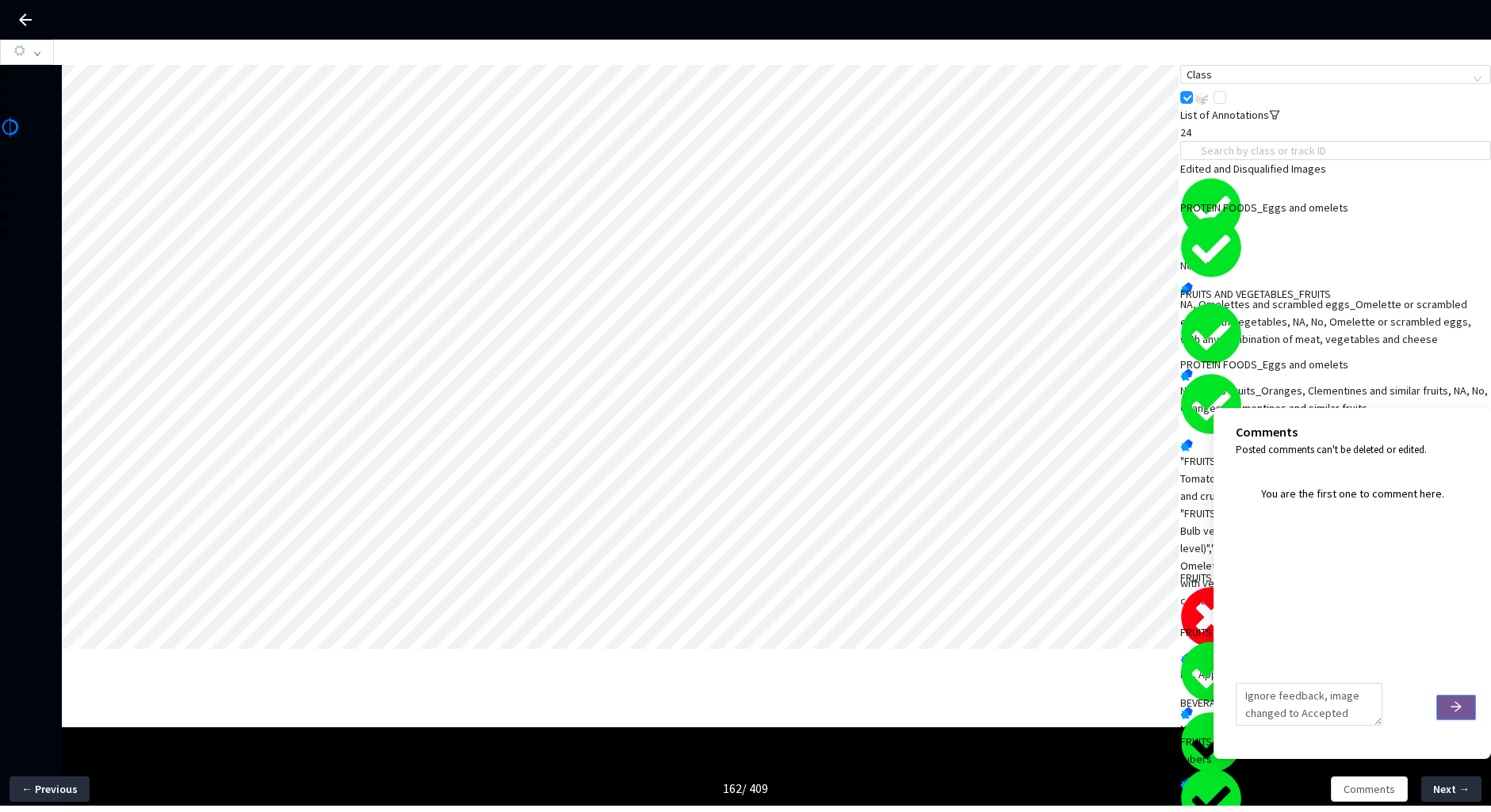
type textarea "Ignore feedback, image changed to Accepted"
click at [1450, 705] on icon "arrow-right" at bounding box center [1456, 707] width 12 height 12
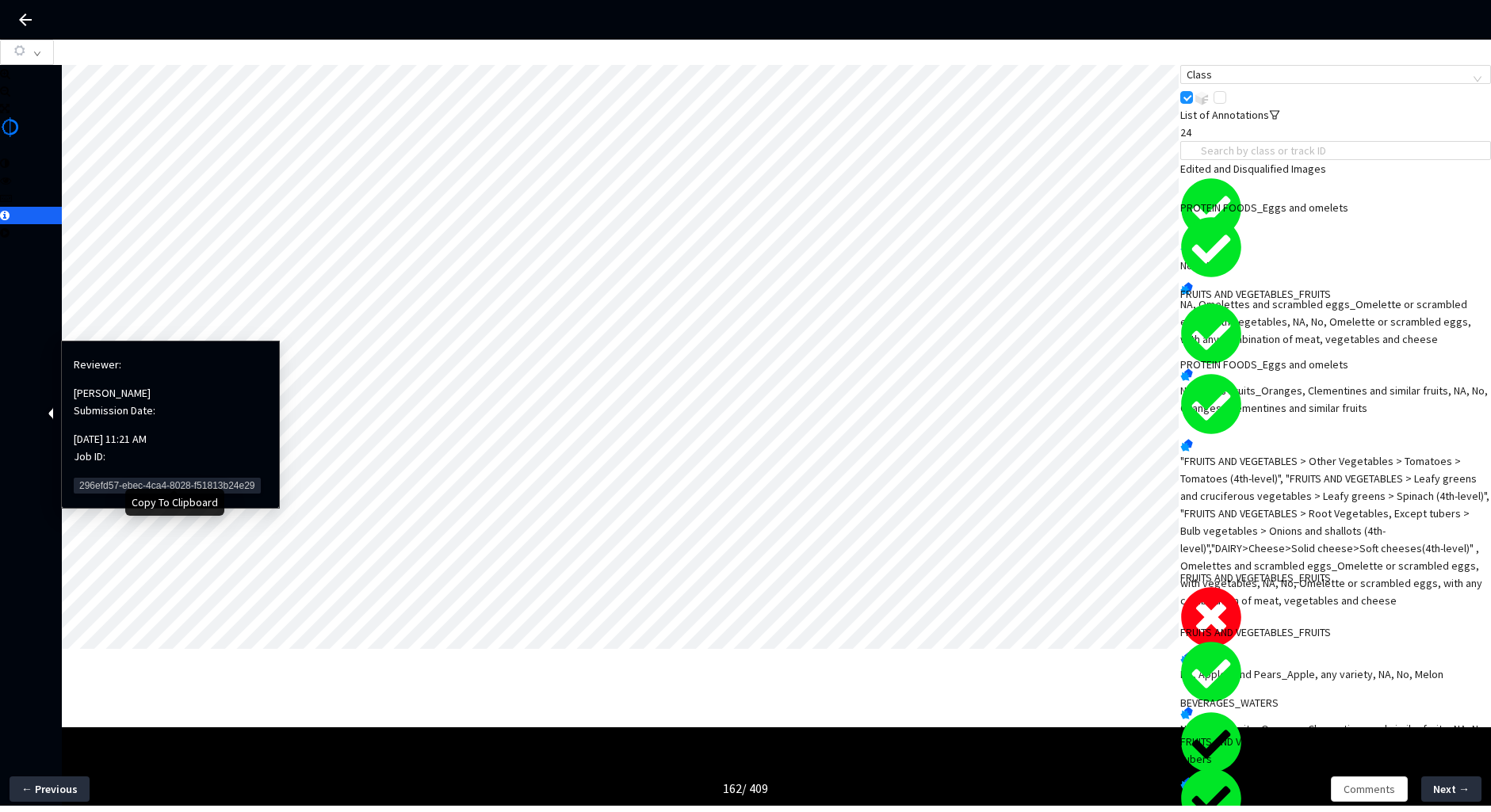
click at [91, 478] on span "296efd57-ebec-4ca4-8028-f51813b24e29" at bounding box center [167, 485] width 187 height 16
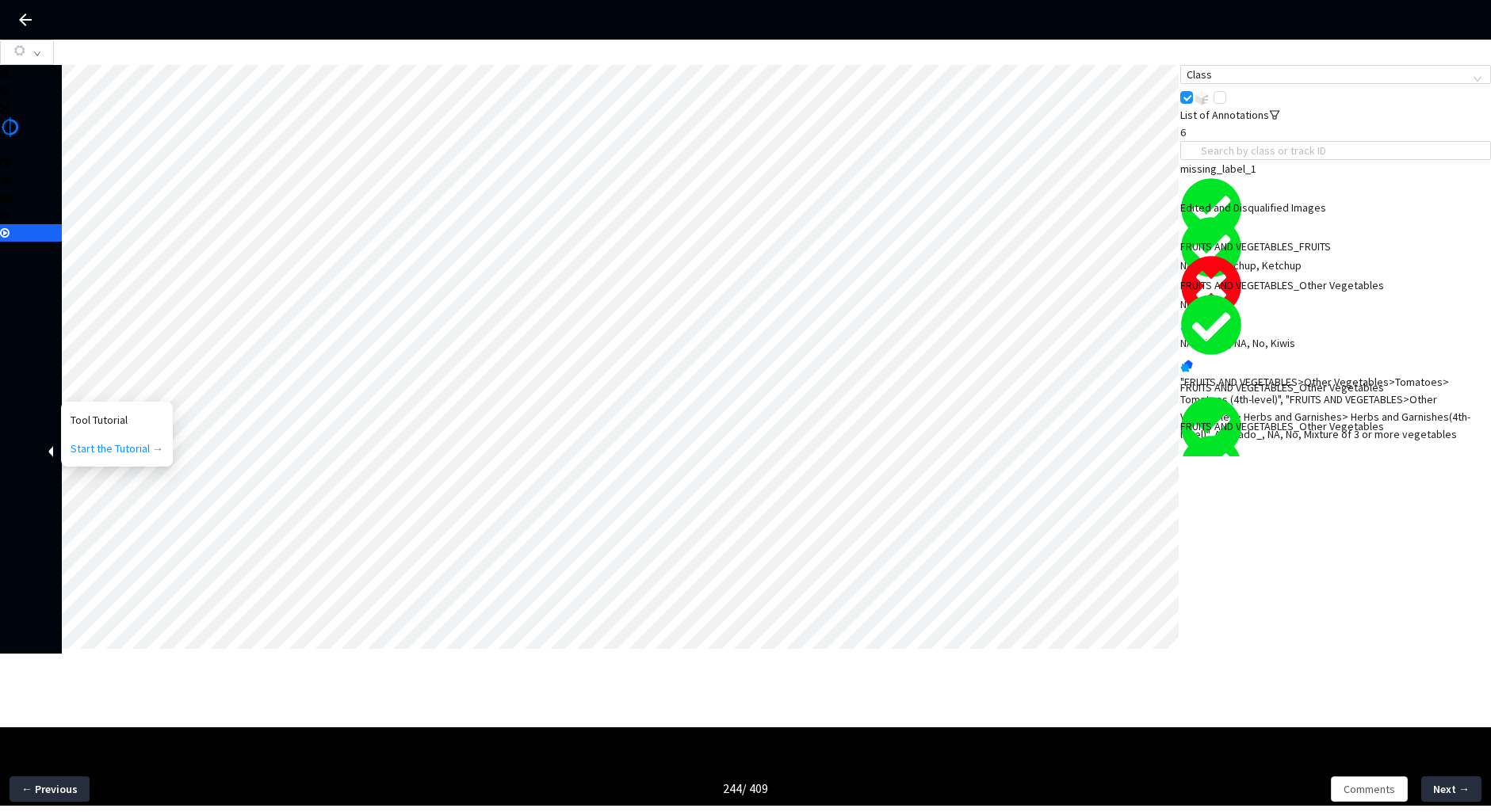
click at [1264, 334] on div "NA, Kiwis_, NA, No, Kiwis" at bounding box center [1335, 343] width 311 height 17
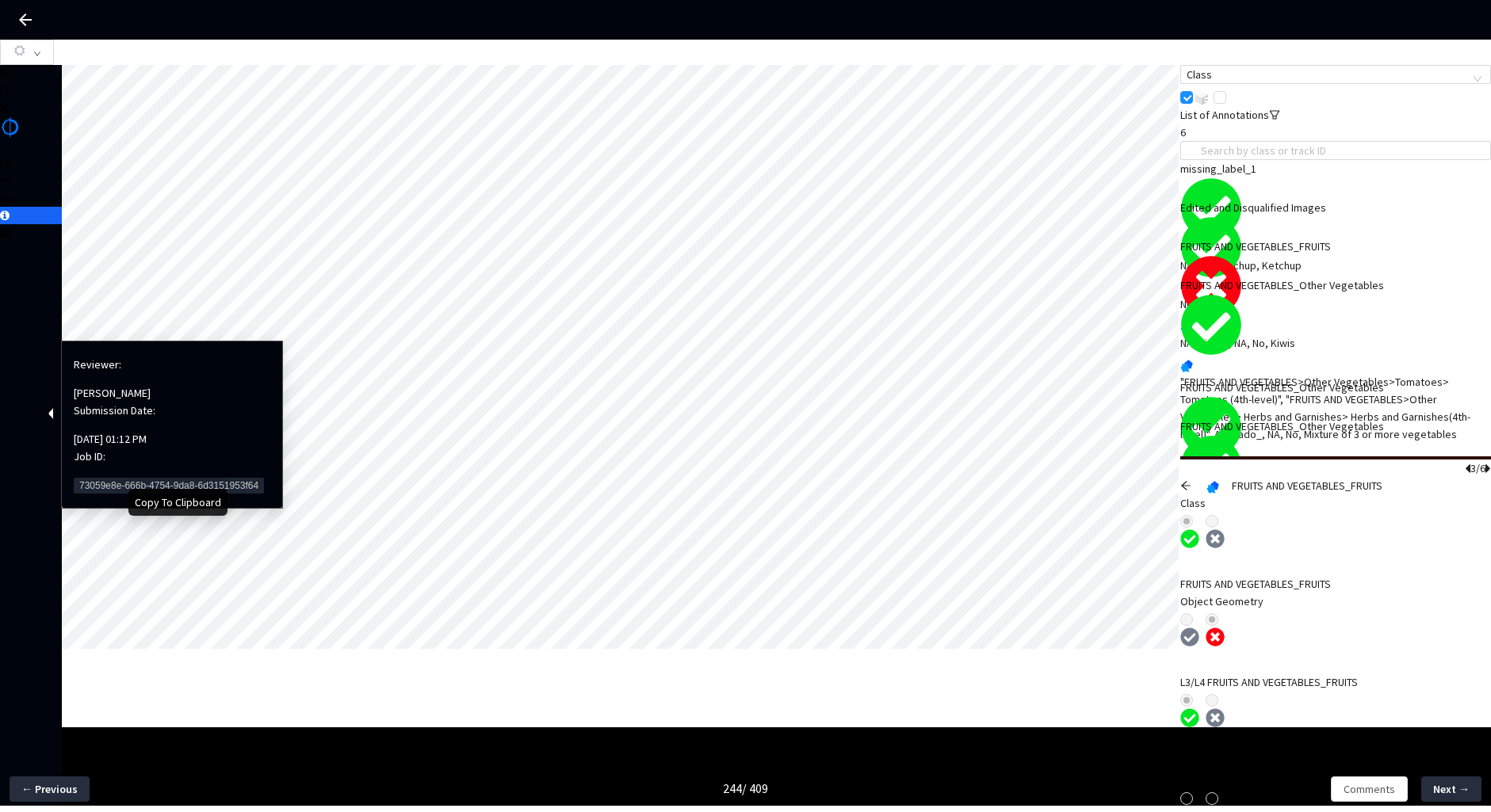
click at [123, 478] on span "73059e8e-666b-4754-9da8-6d3151953f64" at bounding box center [169, 485] width 190 height 16
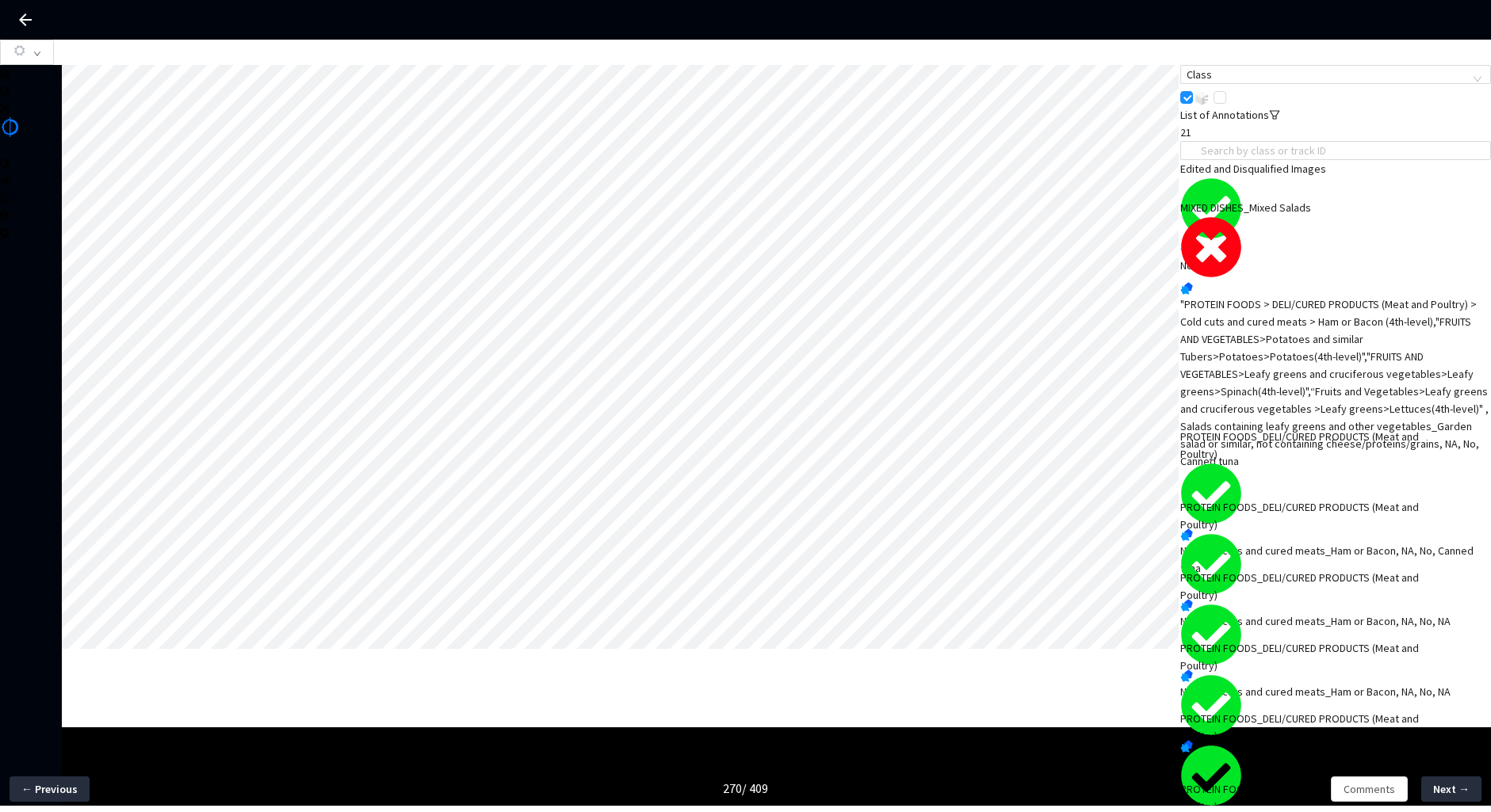
click at [49, 224] on div at bounding box center [30, 215] width 62 height 17
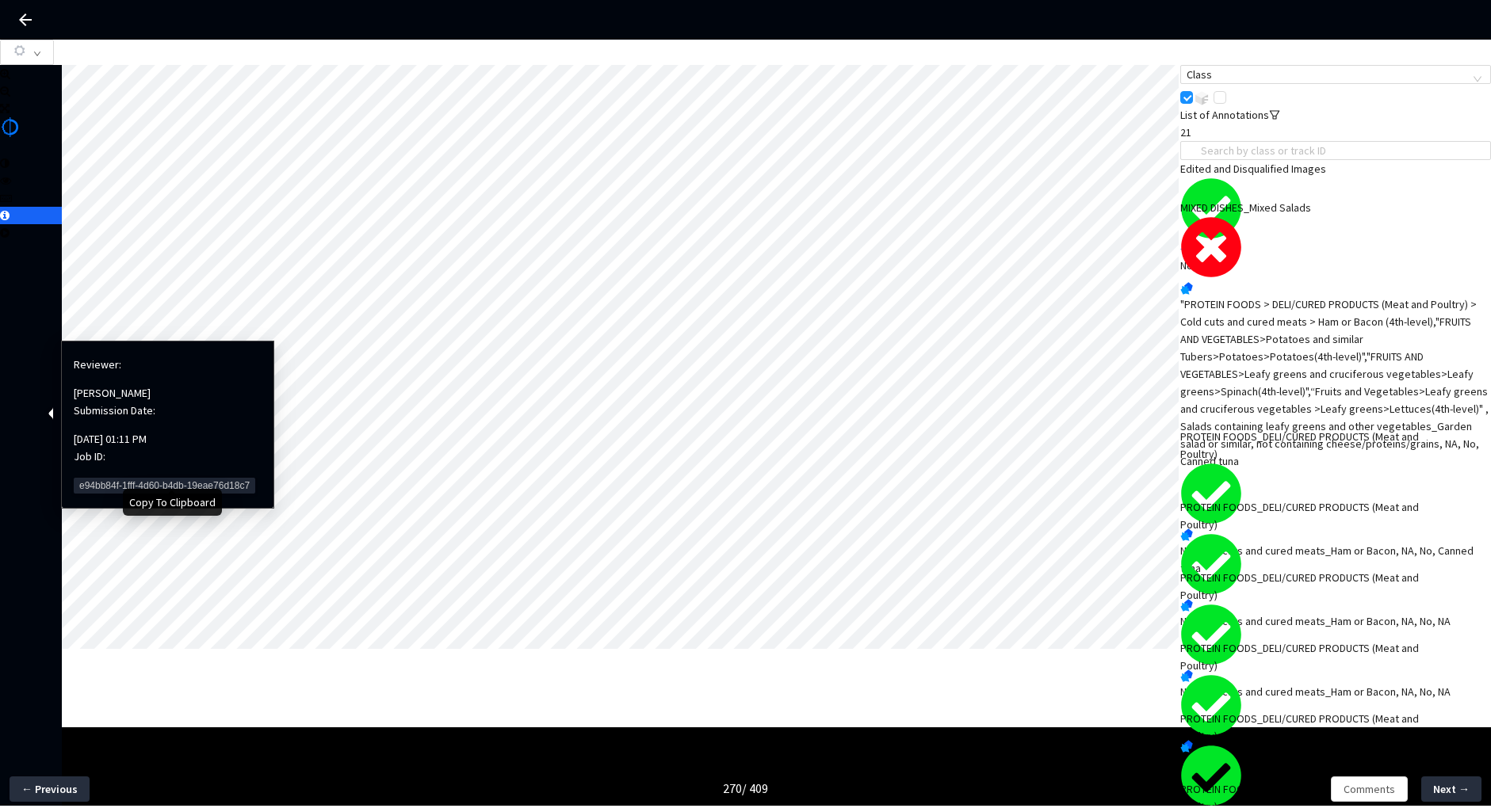
click at [139, 478] on span "e94bb84f-1fff-4d60-b4db-19eae76d18c7" at bounding box center [165, 485] width 181 height 16
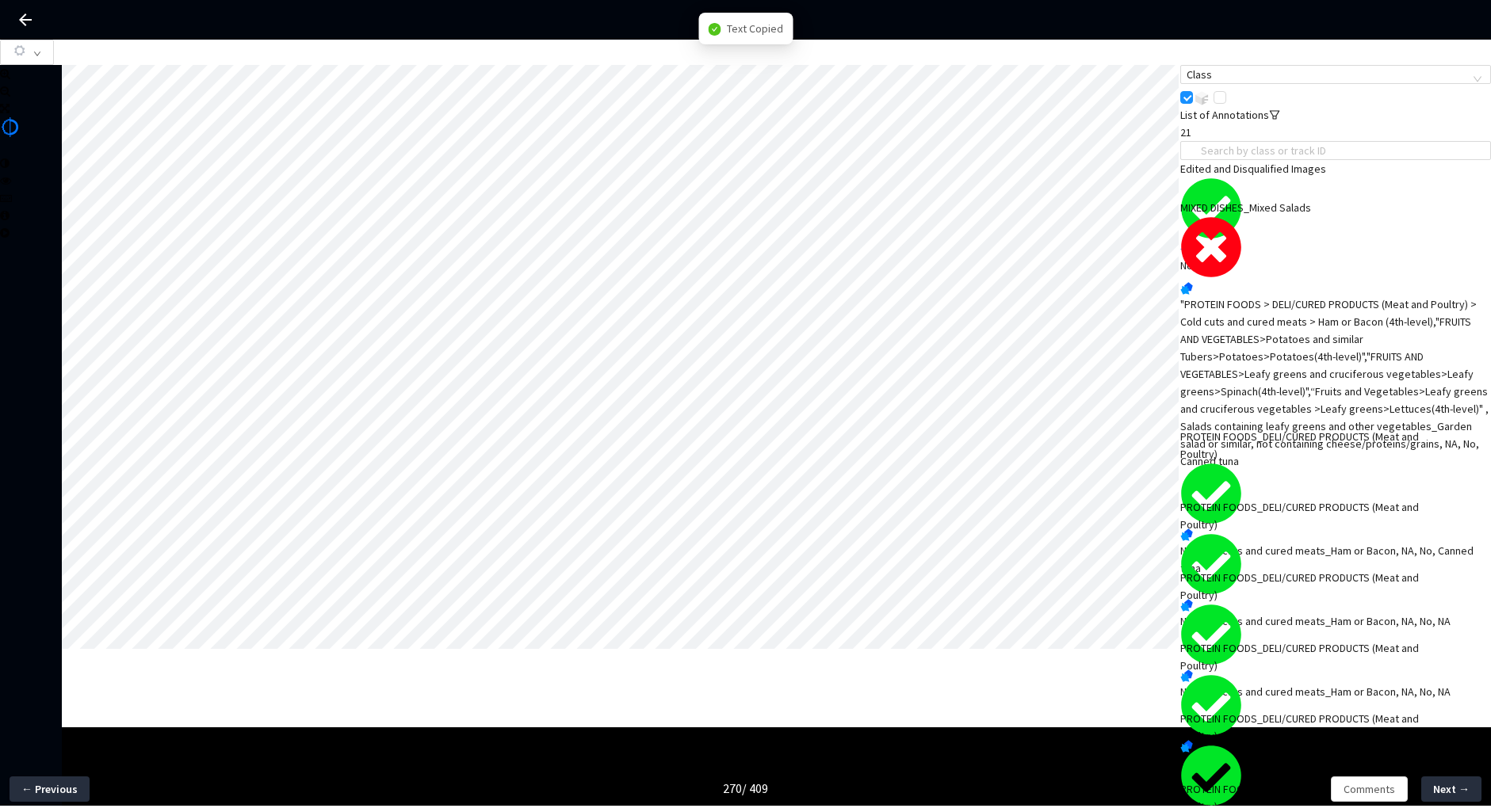
click at [1241, 393] on div ""PROTEIN FOODS > DELI/CURED PRODUCTS (Meat and Poultry) > Cold cuts and cured m…" at bounding box center [1335, 383] width 311 height 175
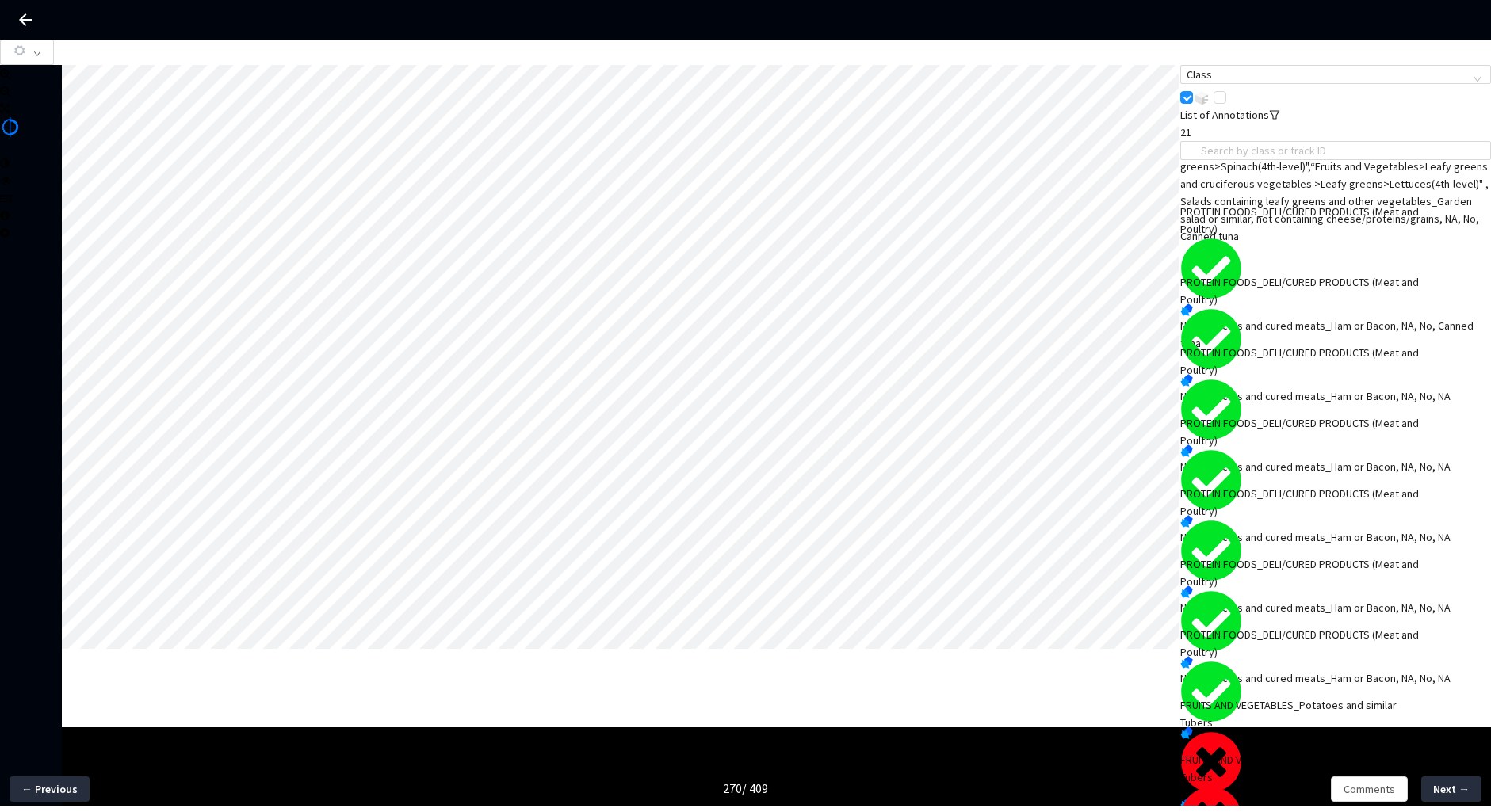
scroll to position [546, 0]
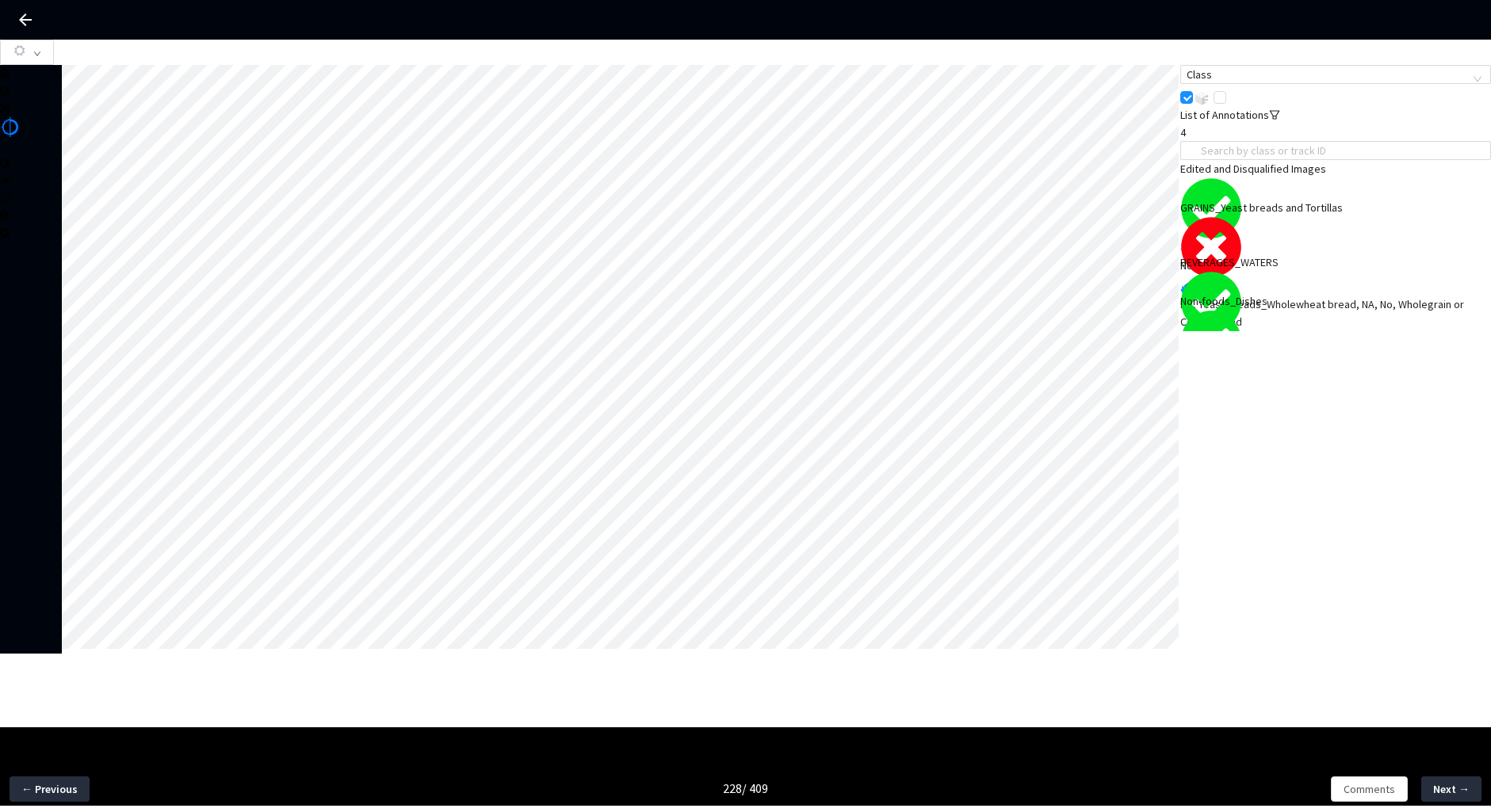
click at [1373, 296] on div "NA, Yeast breads_Wholewheat bread, NA, No, Wholegrain or Cereal bread" at bounding box center [1335, 313] width 311 height 35
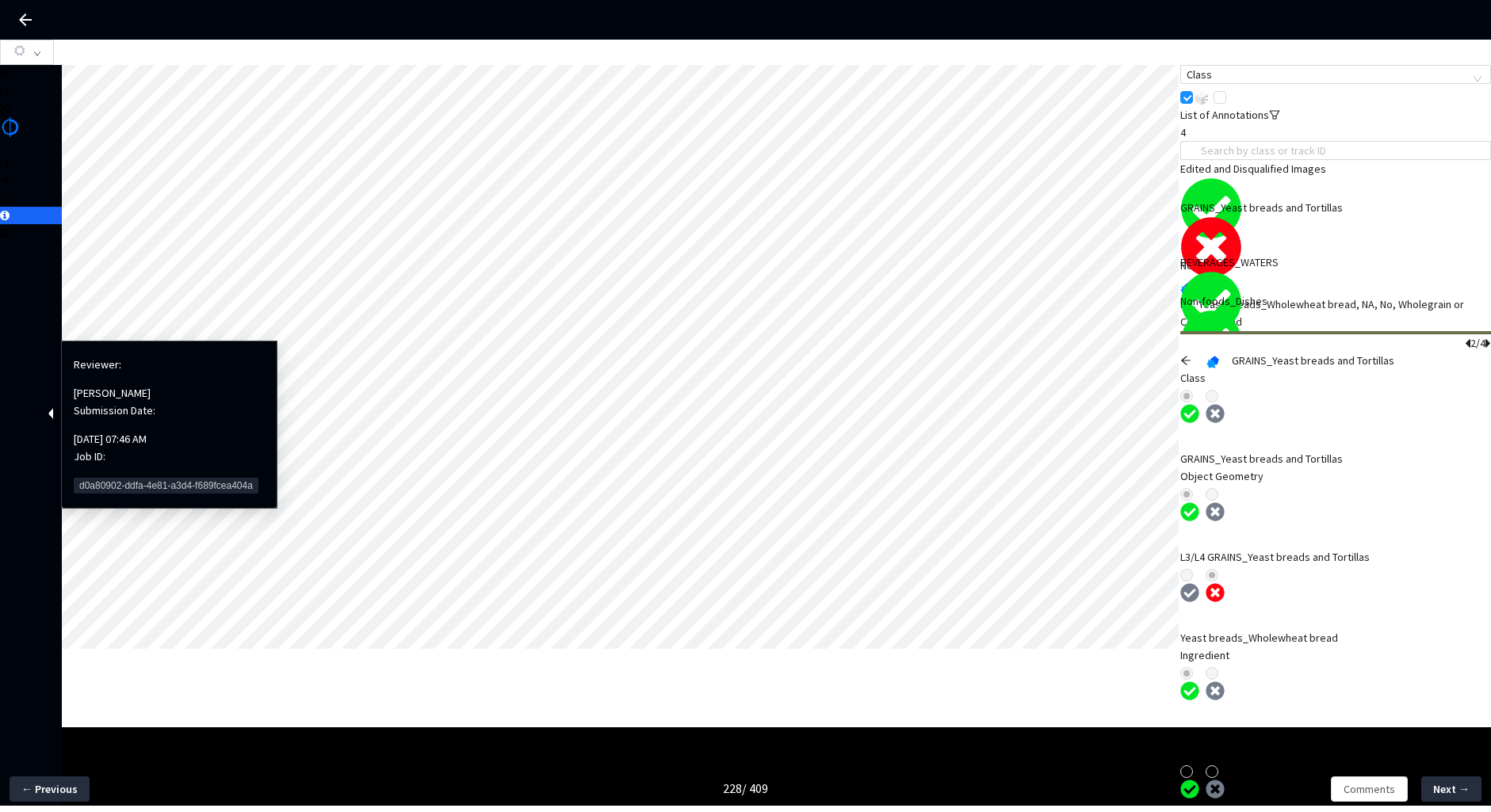
click at [119, 478] on span "d0a80902-ddfa-4e81-a3d4-f689fcea404a" at bounding box center [166, 485] width 185 height 16
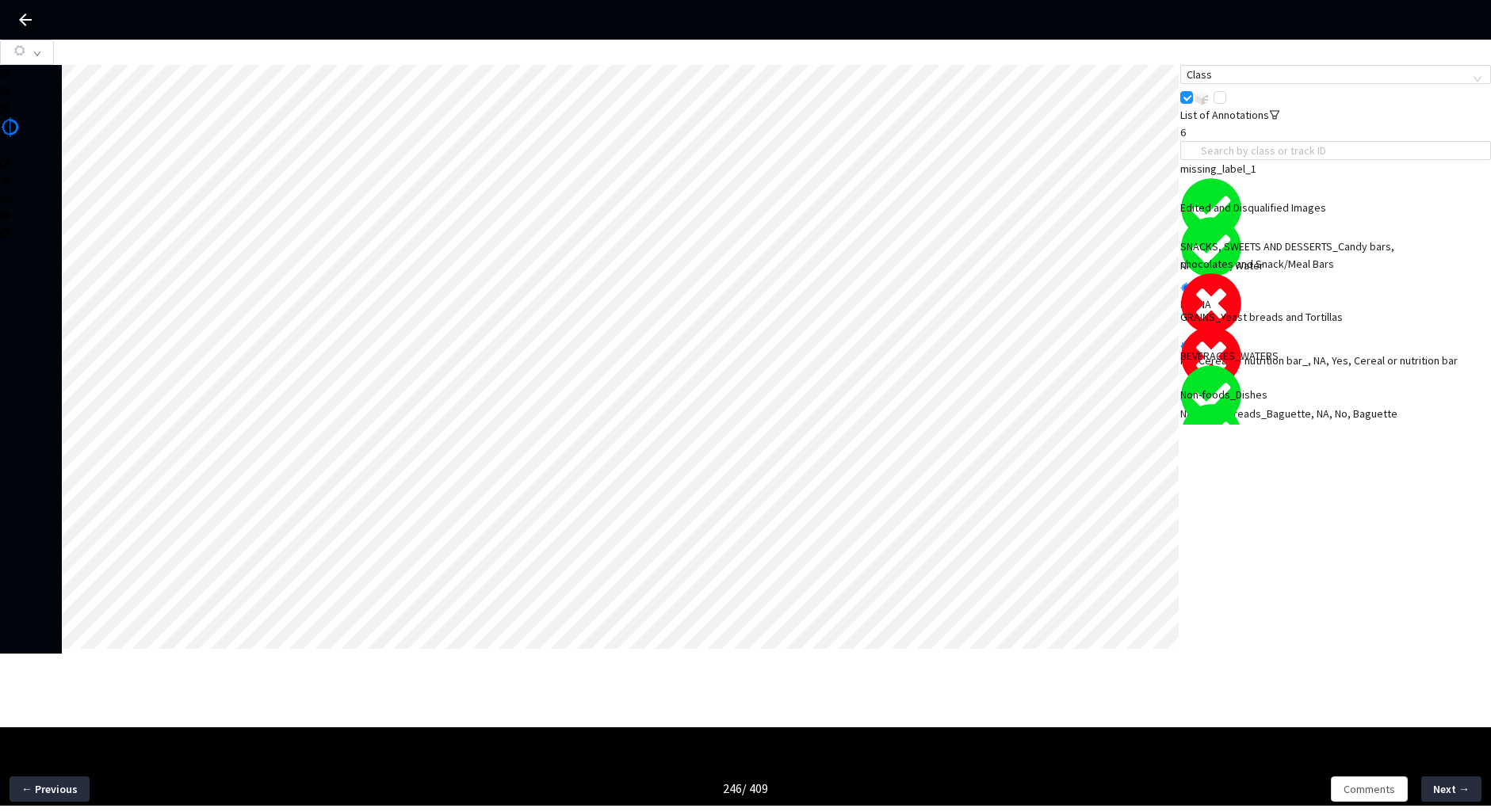
click at [1399, 273] on div "SNACKS, SWEETS AND DESSERTS_Candy bars, chocolates and Snack/Meal Bars" at bounding box center [1305, 255] width 249 height 35
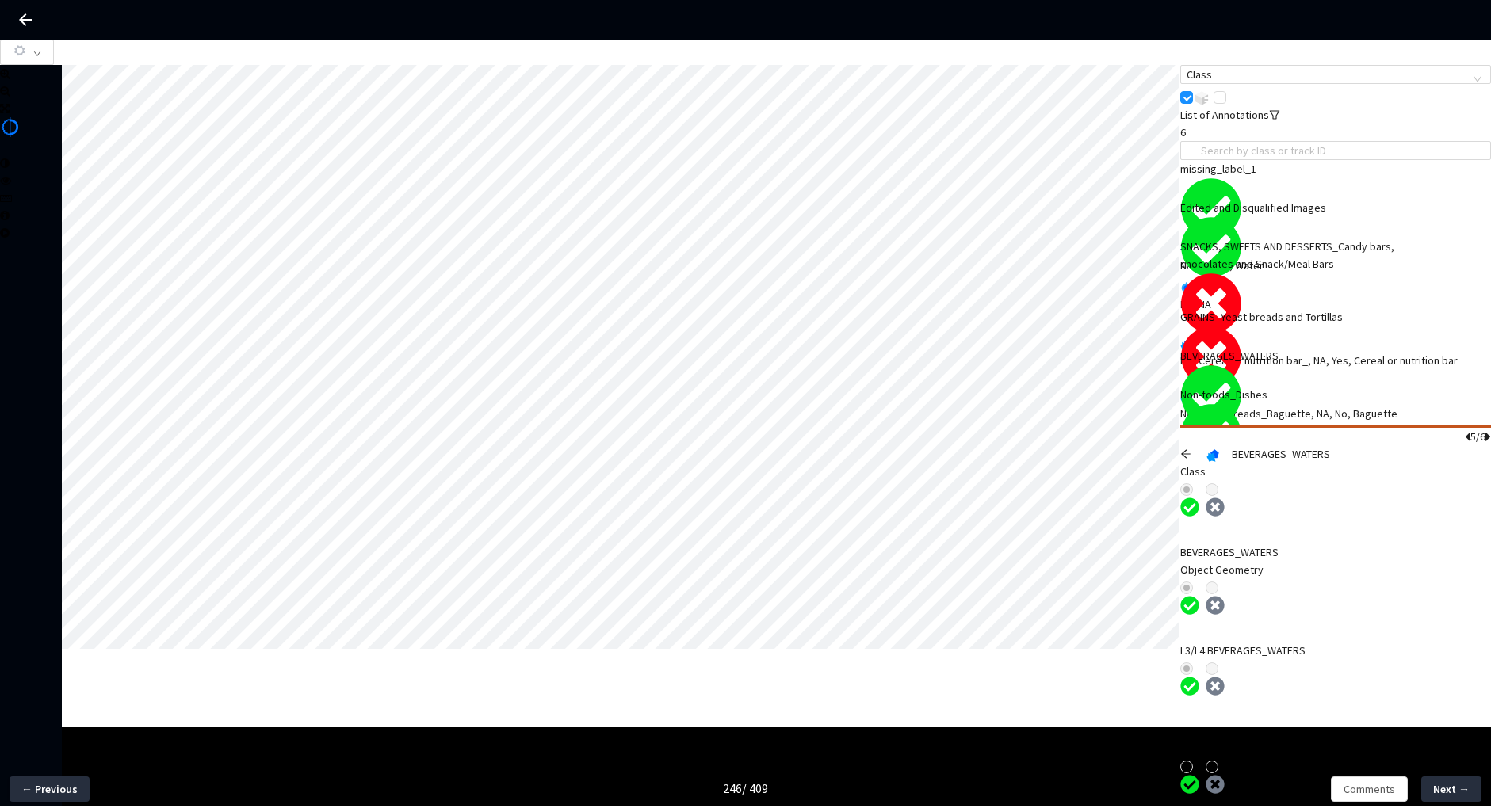
click at [1186, 425] on div "5/6 BEVERAGES_WATERS Class BEVERAGES_WATERS Object Geometry L3/L4 BEVERAGES_WAT…" at bounding box center [1335, 819] width 311 height 788
click at [1205, 446] on div at bounding box center [1194, 454] width 26 height 17
click at [1191, 449] on icon "arrow-left" at bounding box center [1185, 454] width 11 height 11
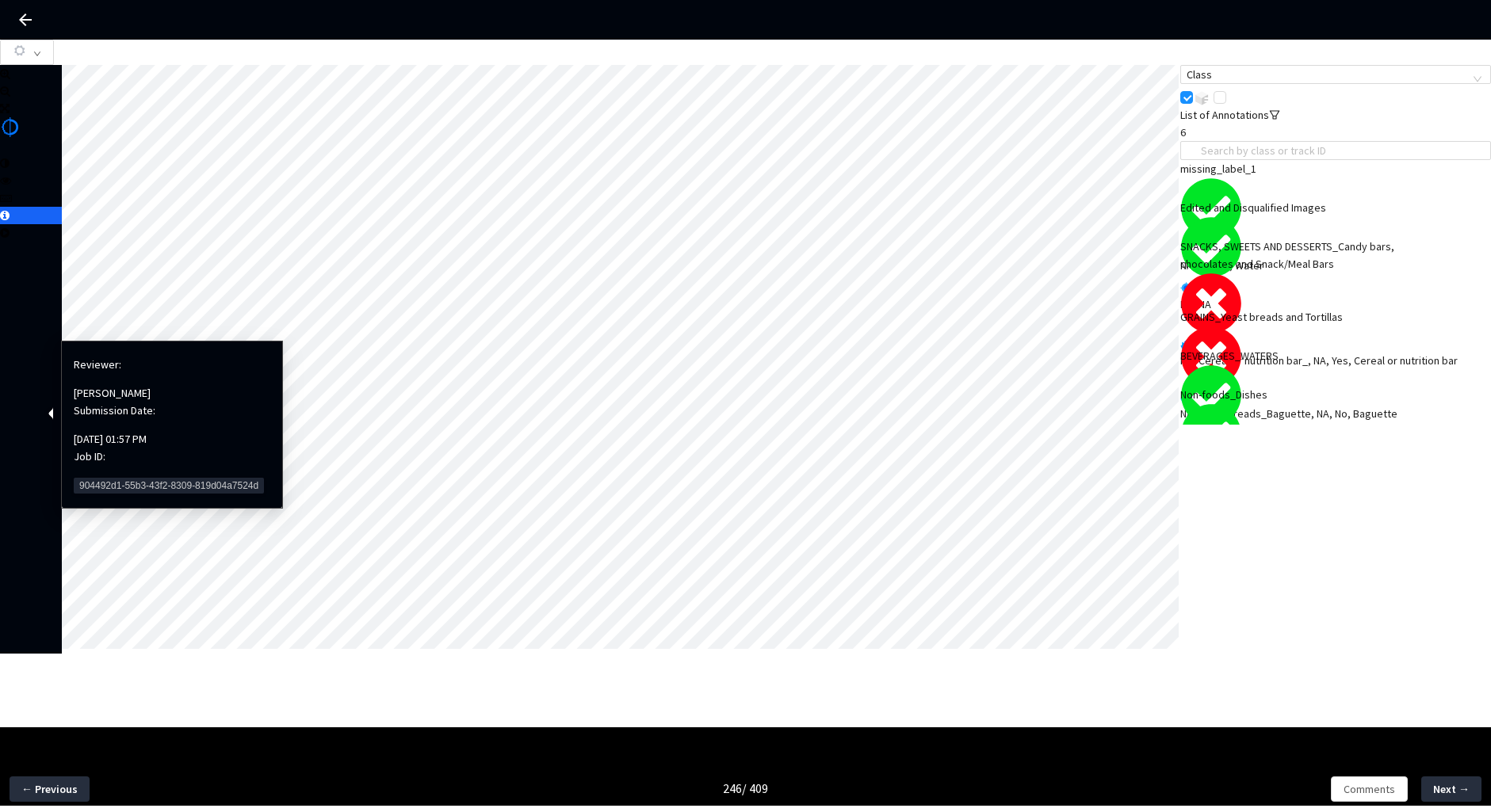
click at [100, 478] on span "904492d1-55b3-43f2-8309-819d04a7524d" at bounding box center [169, 485] width 190 height 16
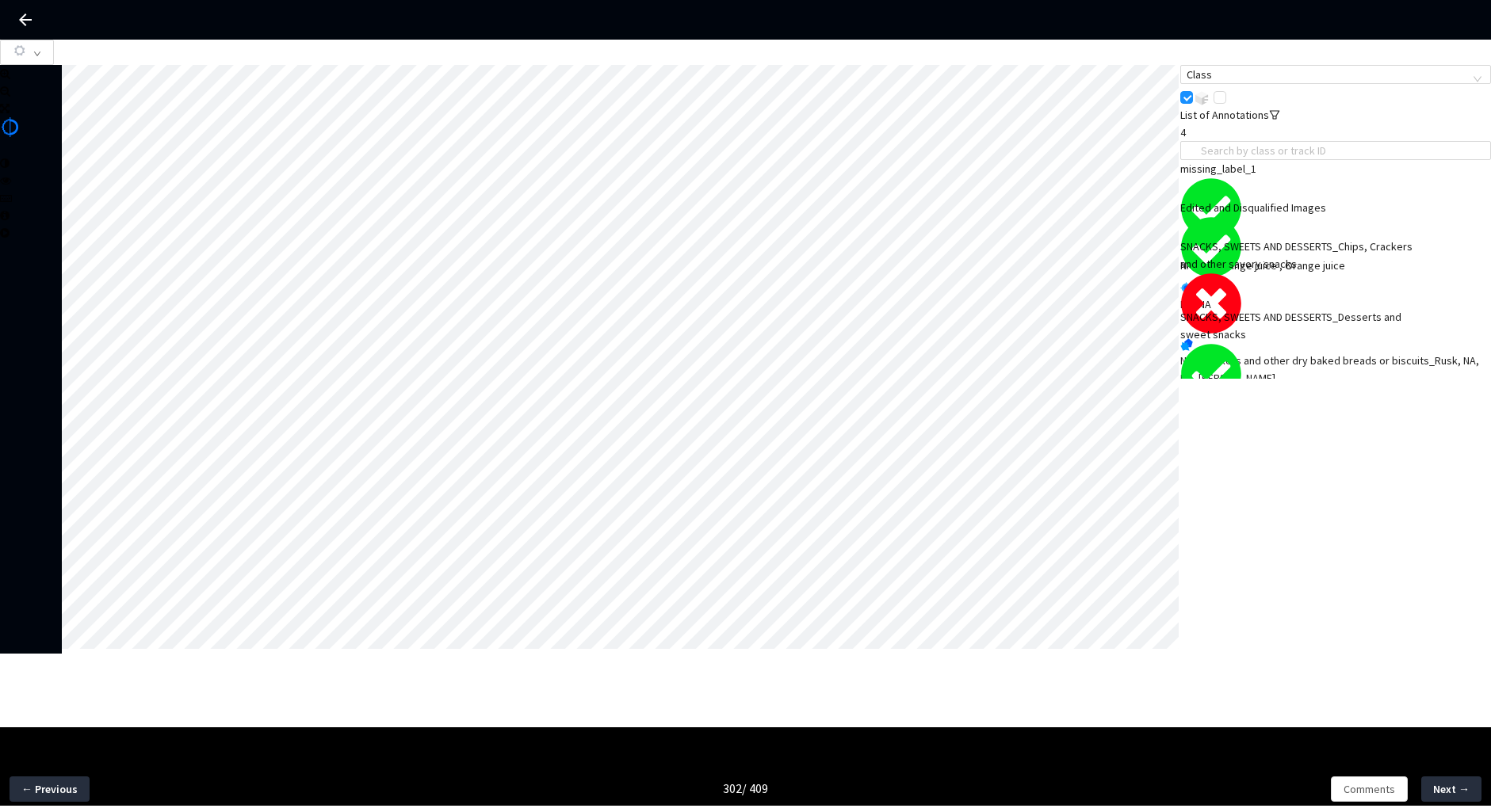
click at [1325, 352] on div "NA, Crackers and other dry baked breads or biscuits_Rusk, NA, No, Rusk" at bounding box center [1335, 369] width 311 height 35
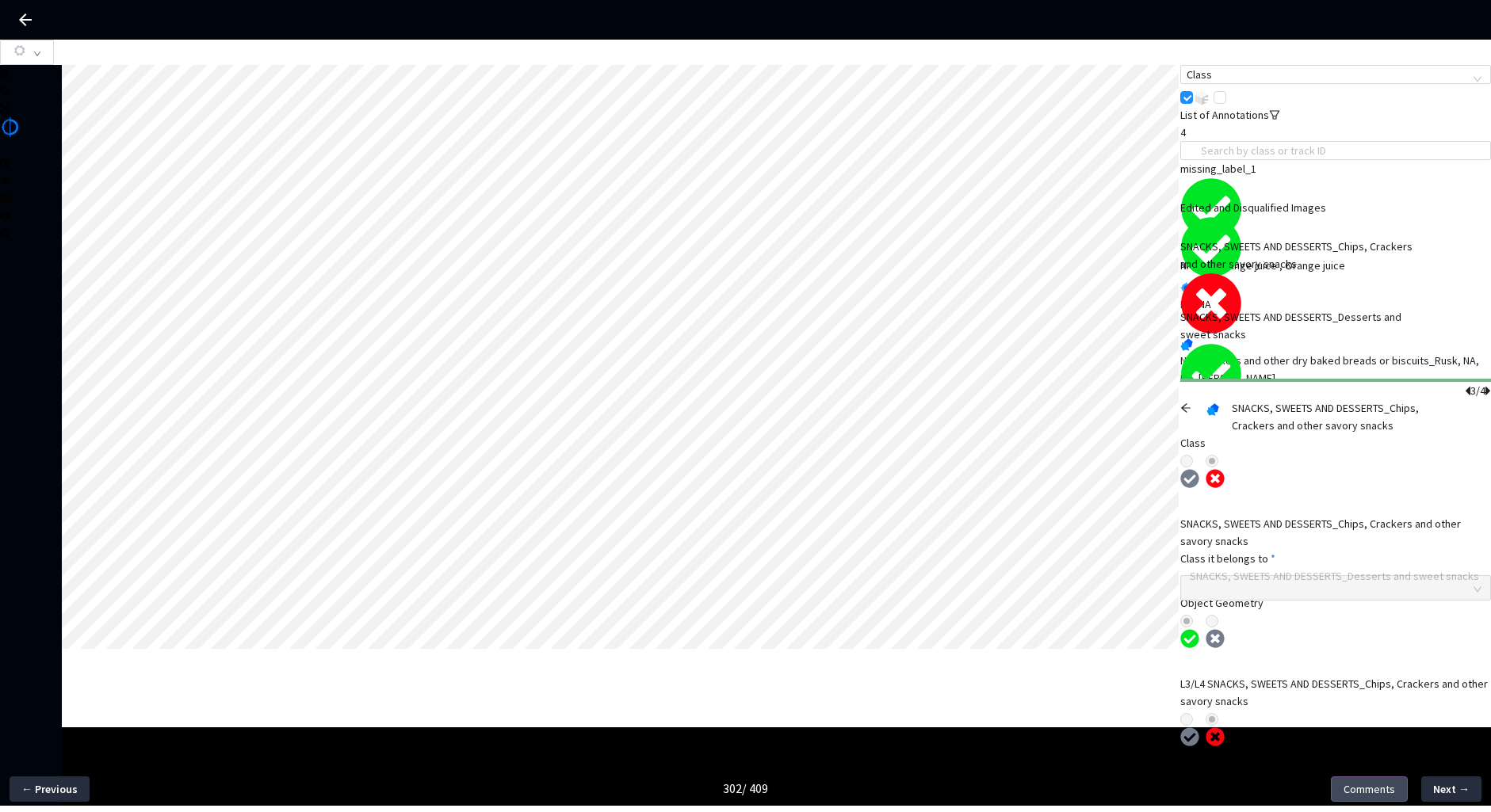
click at [1375, 791] on span "Comments" at bounding box center [1369, 789] width 52 height 17
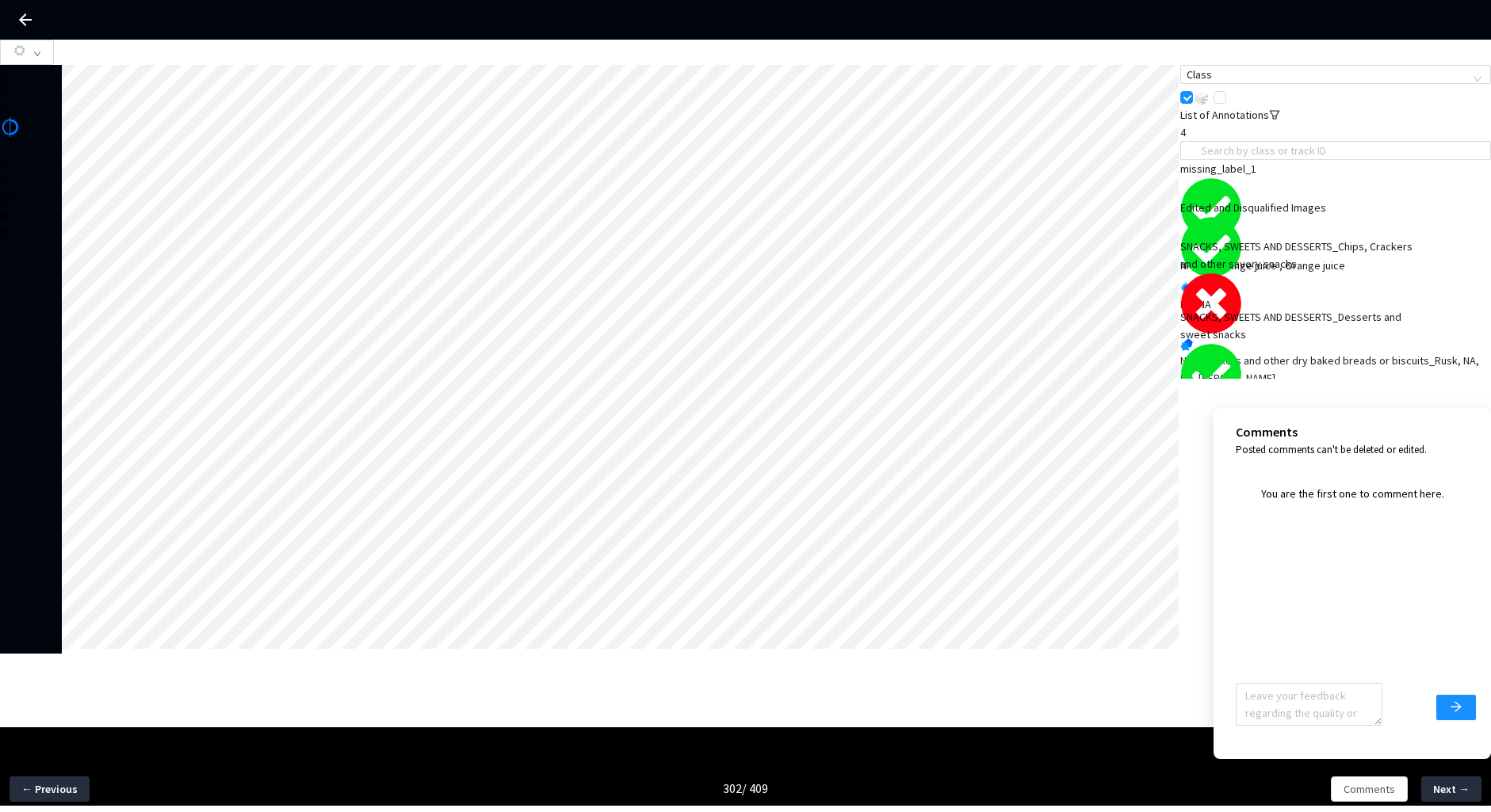
click at [1292, 721] on textarea at bounding box center [1309, 705] width 147 height 43
type textarea "Ignor"
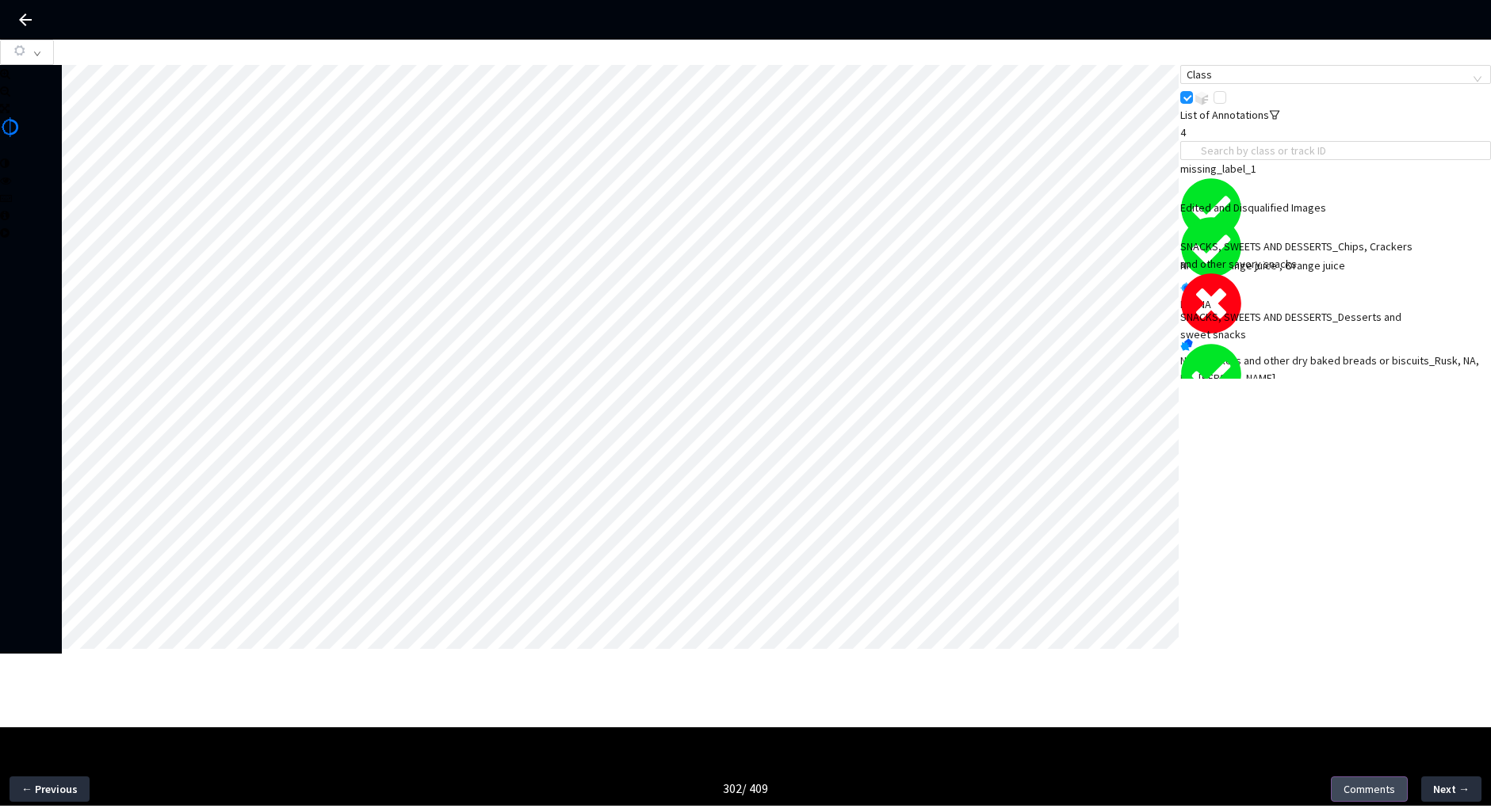
click at [1374, 793] on span "Comments" at bounding box center [1369, 789] width 52 height 17
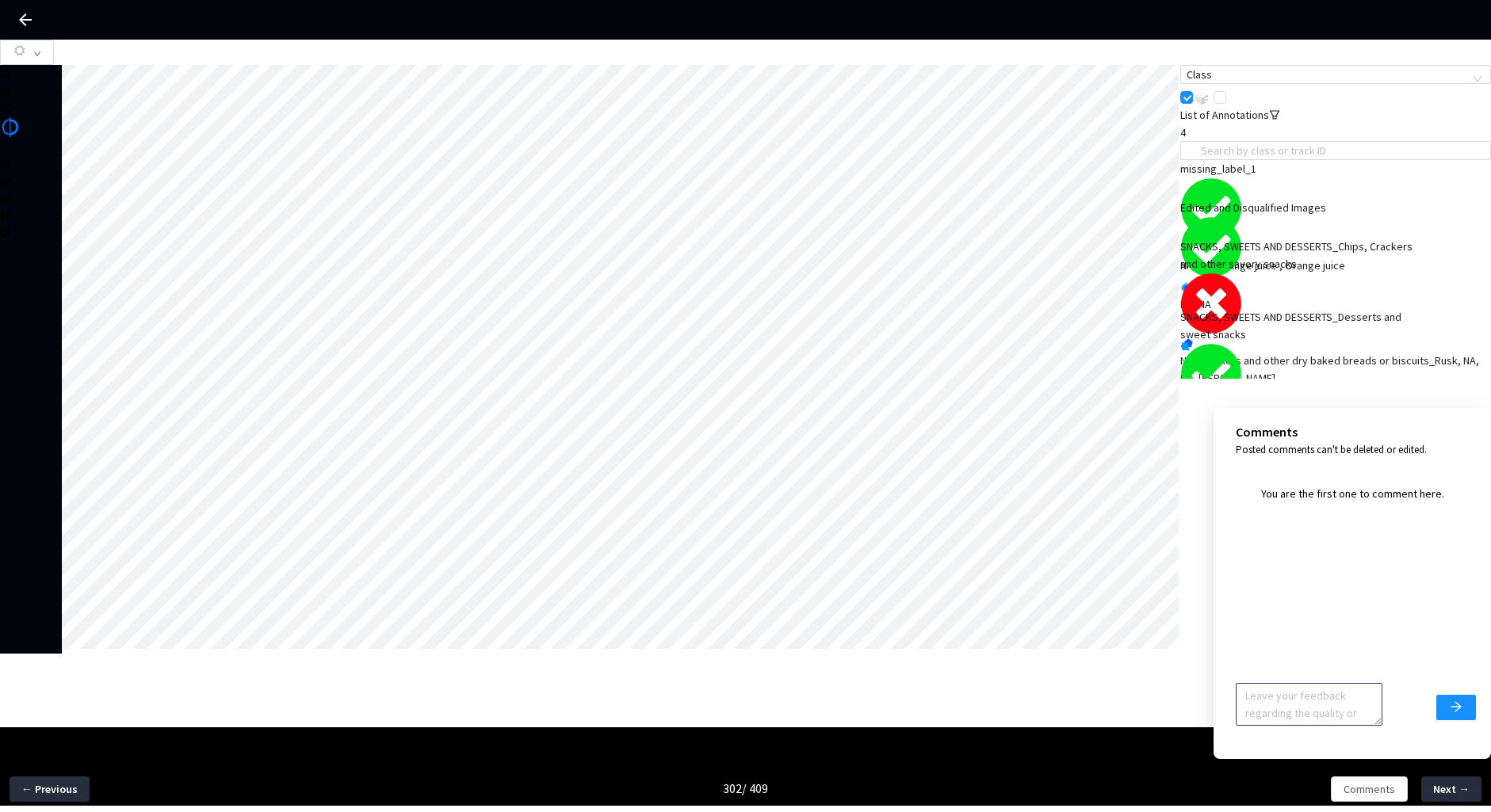
click at [1288, 714] on textarea at bounding box center [1309, 705] width 147 height 43
type textarea "Ignore feedback, image reverted"
click at [1455, 711] on icon "arrow-right" at bounding box center [1456, 707] width 12 height 12
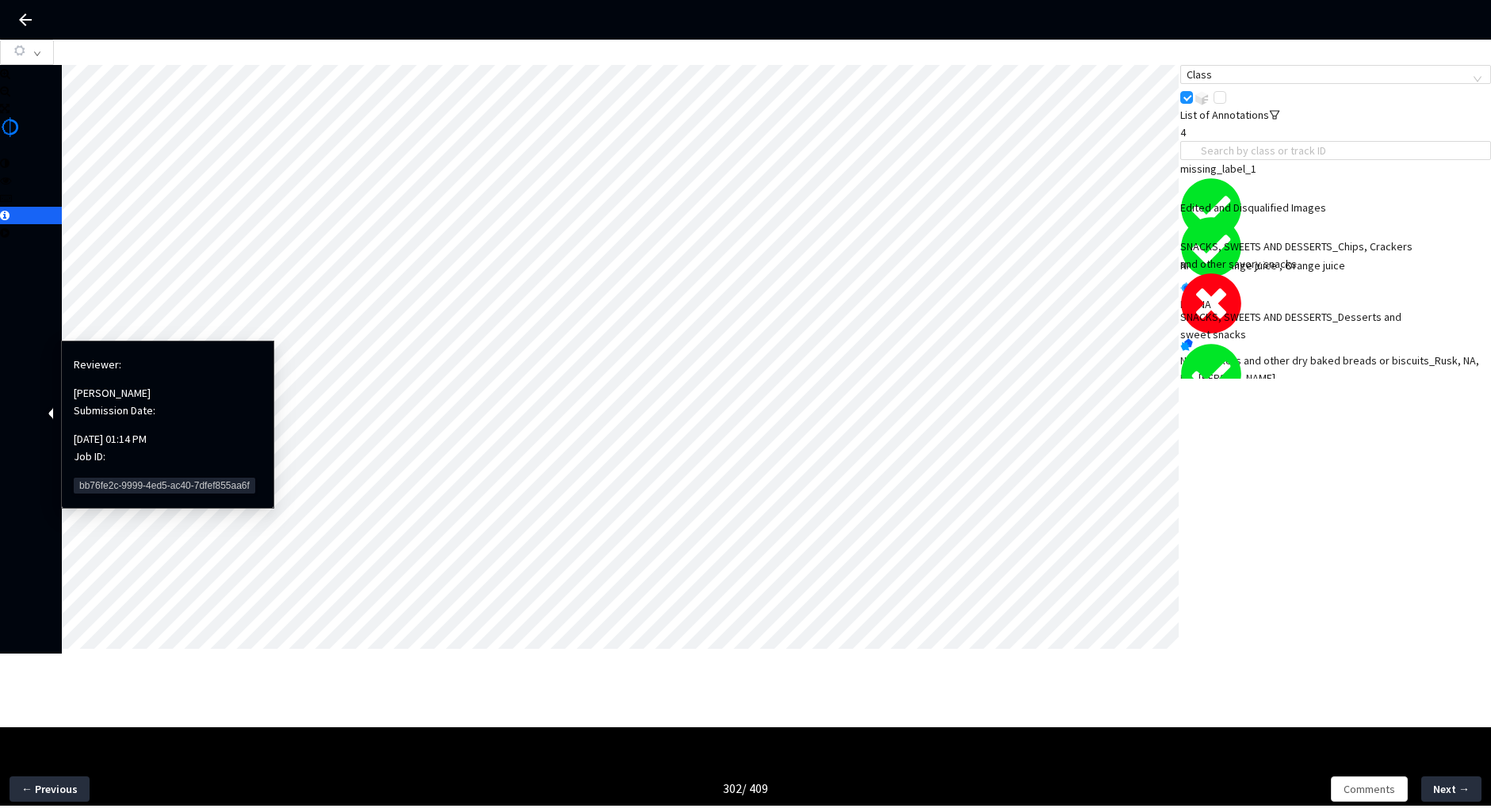
click at [112, 478] on span "bb76fe2c-9999-4ed5-ac40-7dfef855aa6f" at bounding box center [165, 485] width 181 height 16
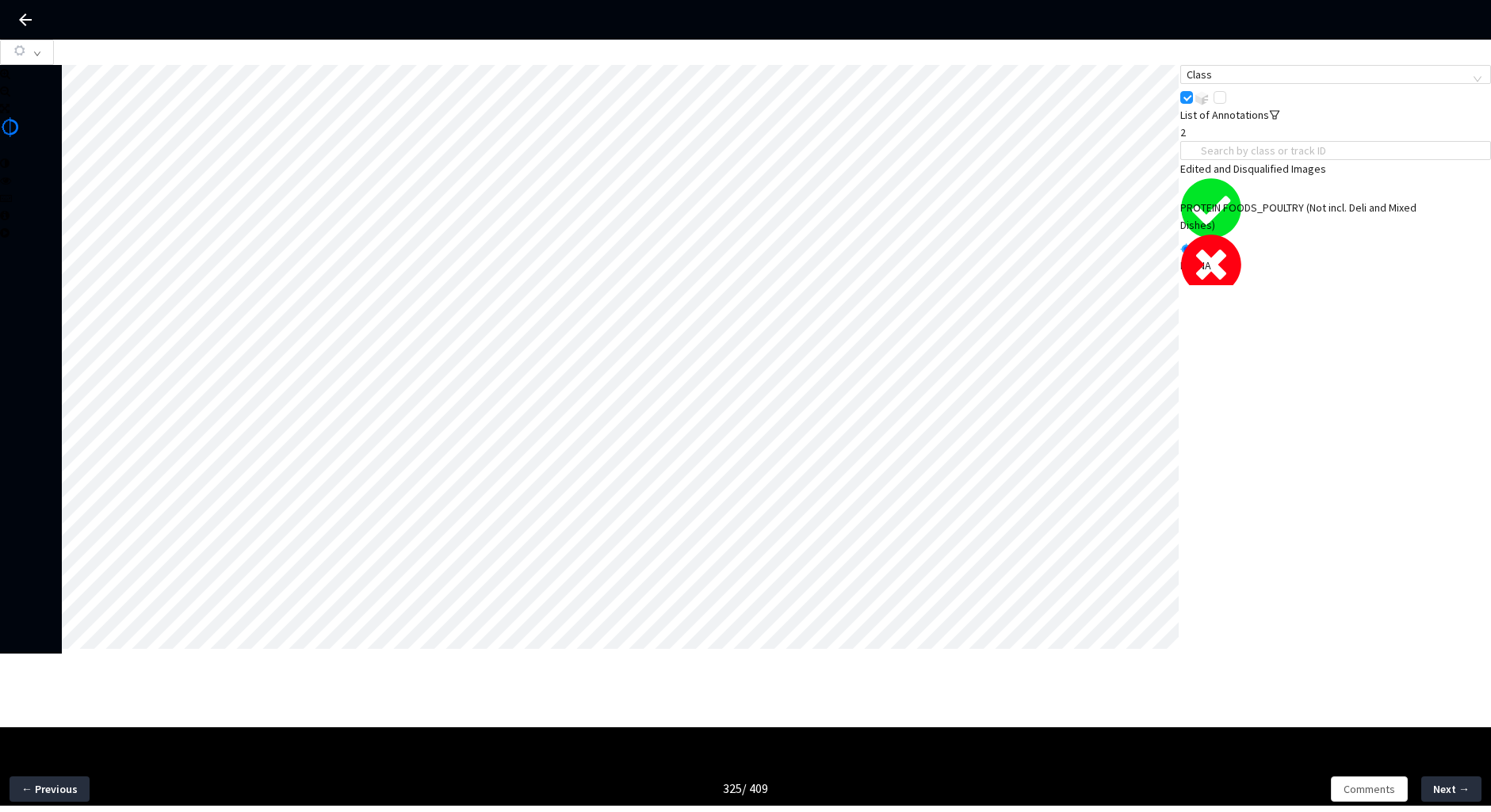
click at [1306, 313] on div "NA, Fried Chicken, Chicken patties, nuggets, wings and tenders_Fried chicken, N…" at bounding box center [1335, 339] width 311 height 53
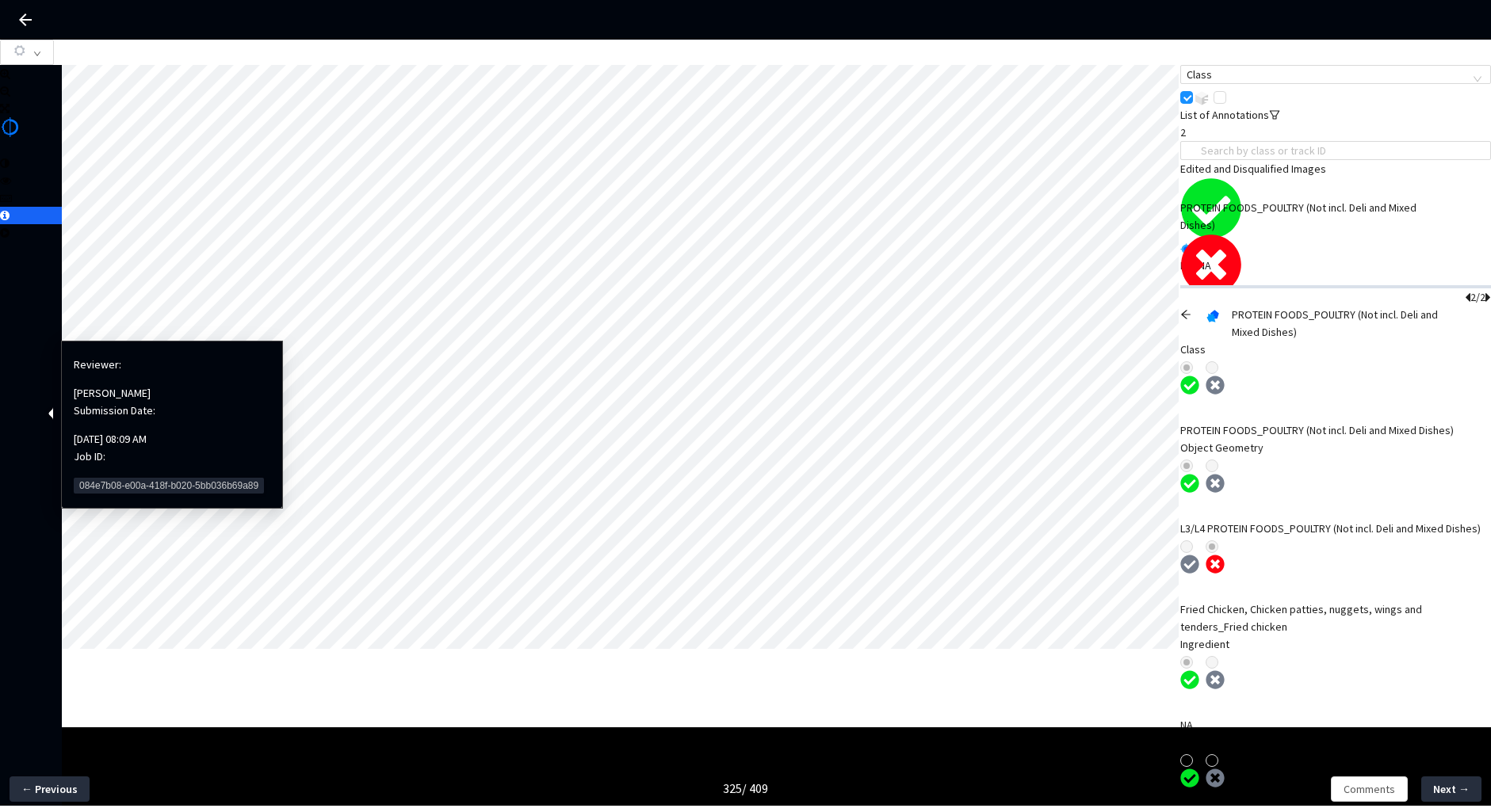
click at [120, 478] on span "084e7b08-e00a-418f-b020-5bb036b69a89" at bounding box center [169, 485] width 190 height 16
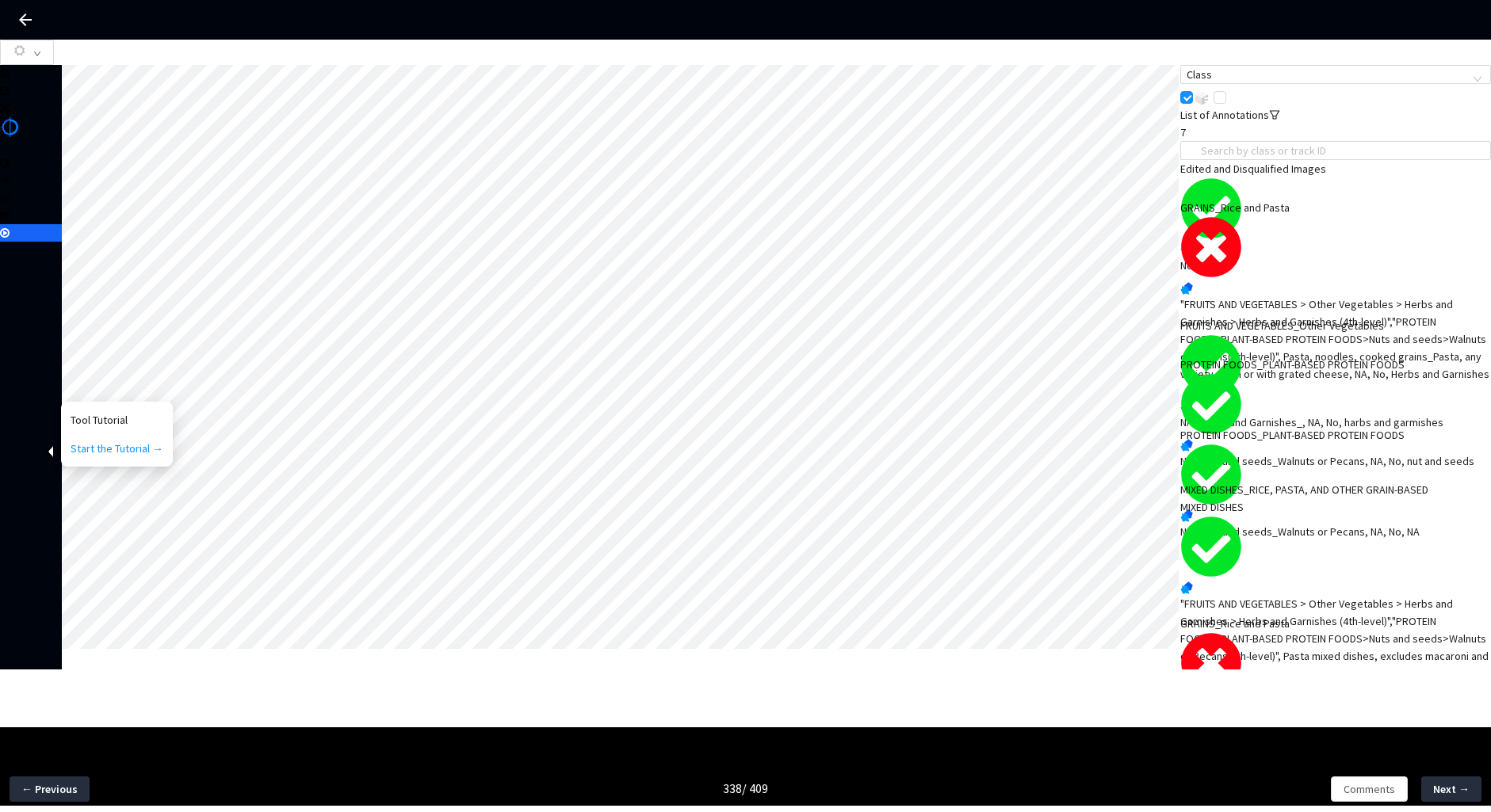
click at [1355, 317] on div ""FRUITS AND VEGETABLES > Other Vegetables > Herbs and Garnishes > Herbs and Gar…" at bounding box center [1335, 339] width 311 height 87
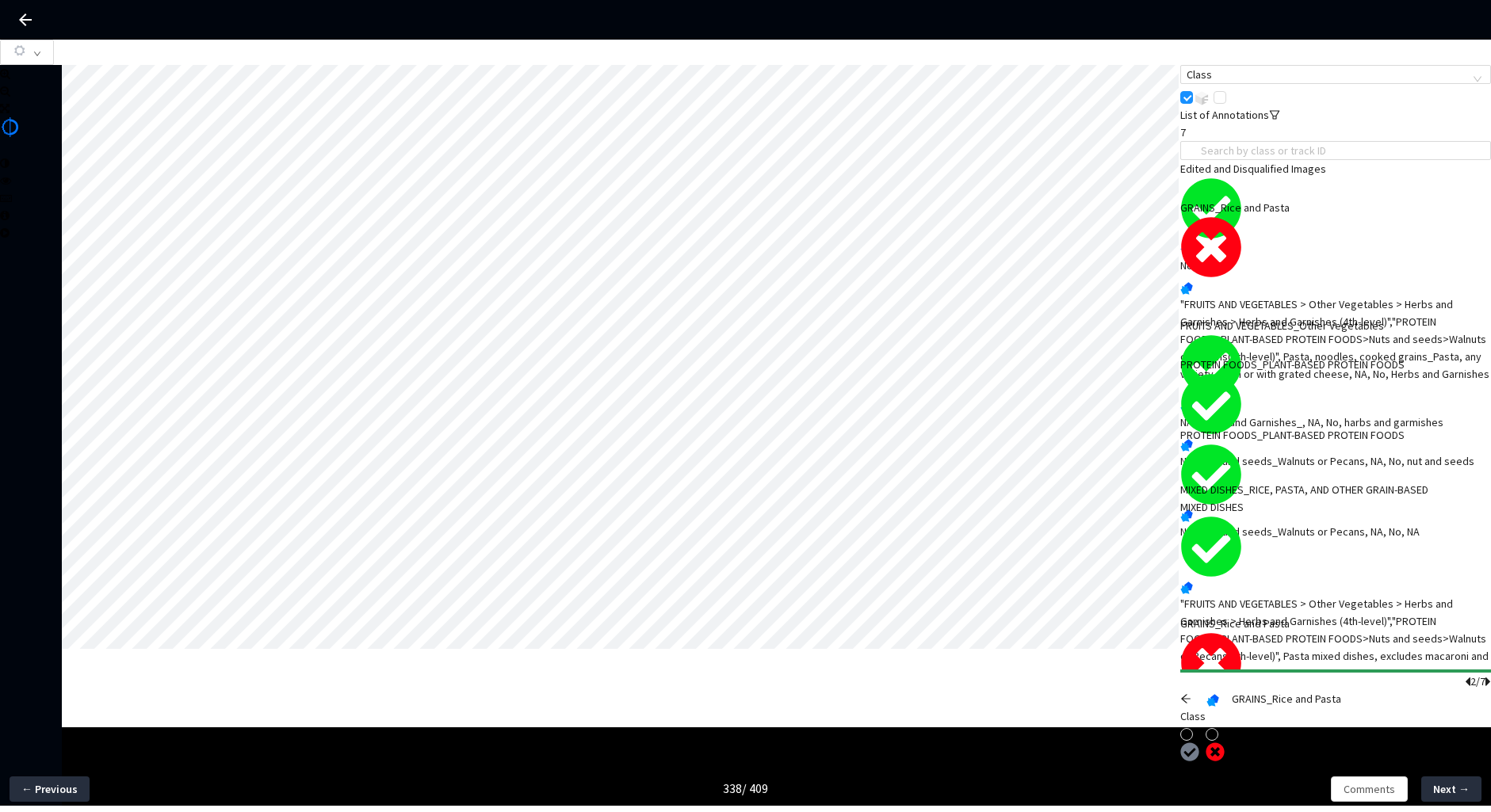
click at [1190, 694] on icon "arrow-left" at bounding box center [1186, 698] width 10 height 9
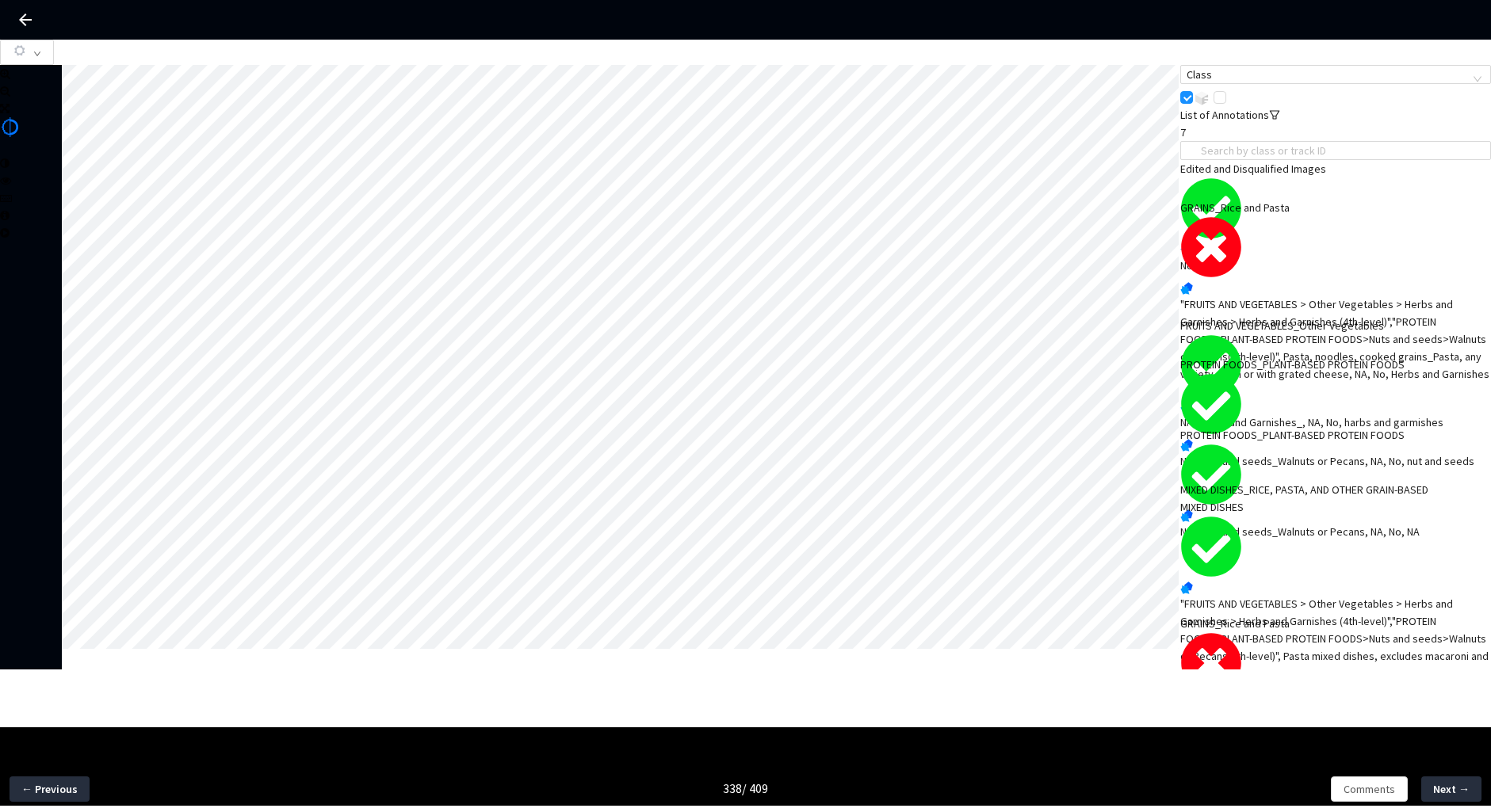
click at [1366, 670] on div "Class List of Annotations 7 Edited and Disqualified Images No, Blurry GRAINS_Ri…" at bounding box center [1335, 367] width 311 height 604
click at [1359, 712] on div "NA, Pasta, noodles, cooked grains_Pasta, any variety, plain or with grated chee…" at bounding box center [1335, 729] width 311 height 35
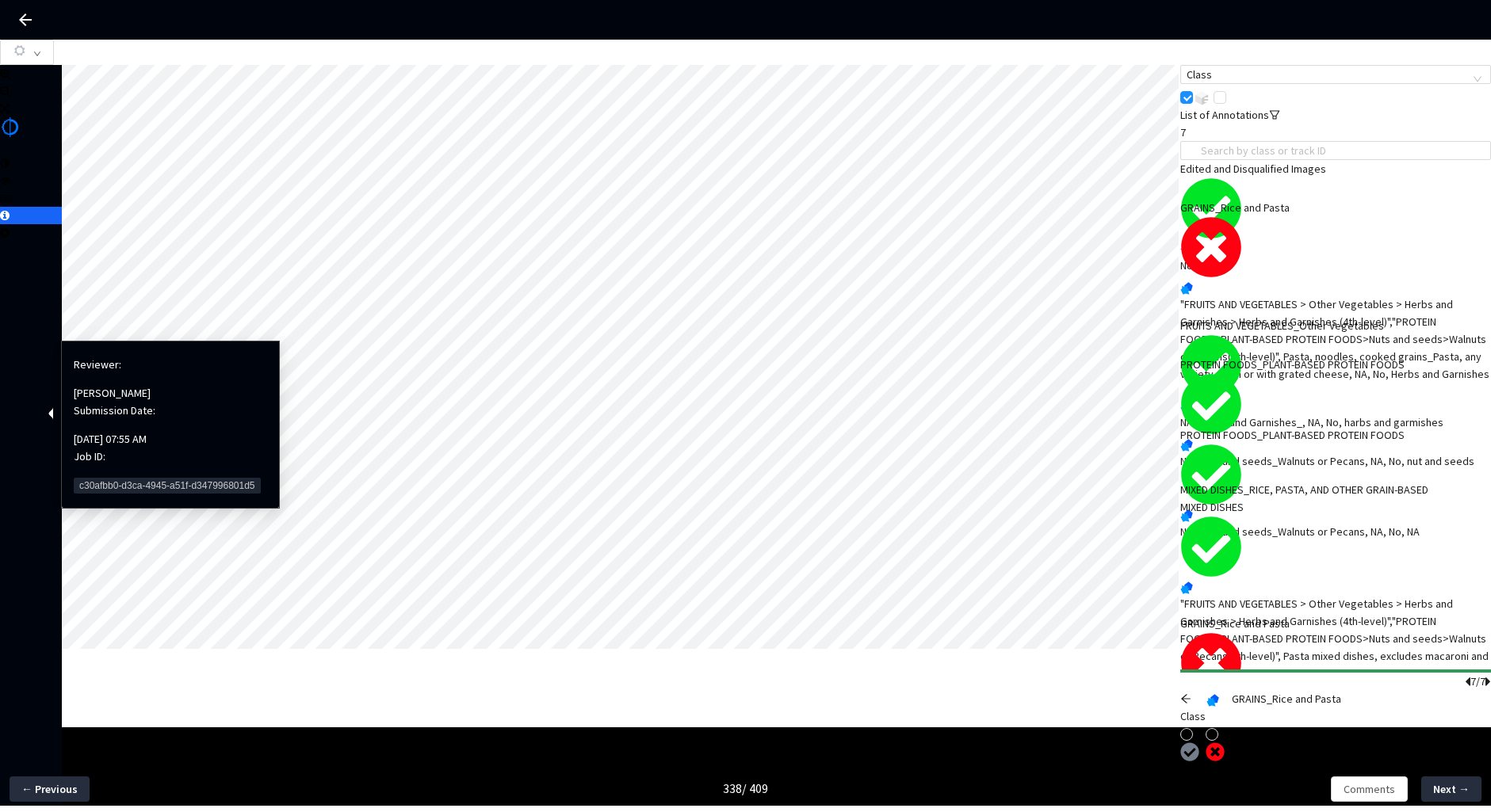
click at [100, 478] on span "c30afbb0-d3ca-4945-a51f-d347996801d5" at bounding box center [167, 485] width 187 height 16
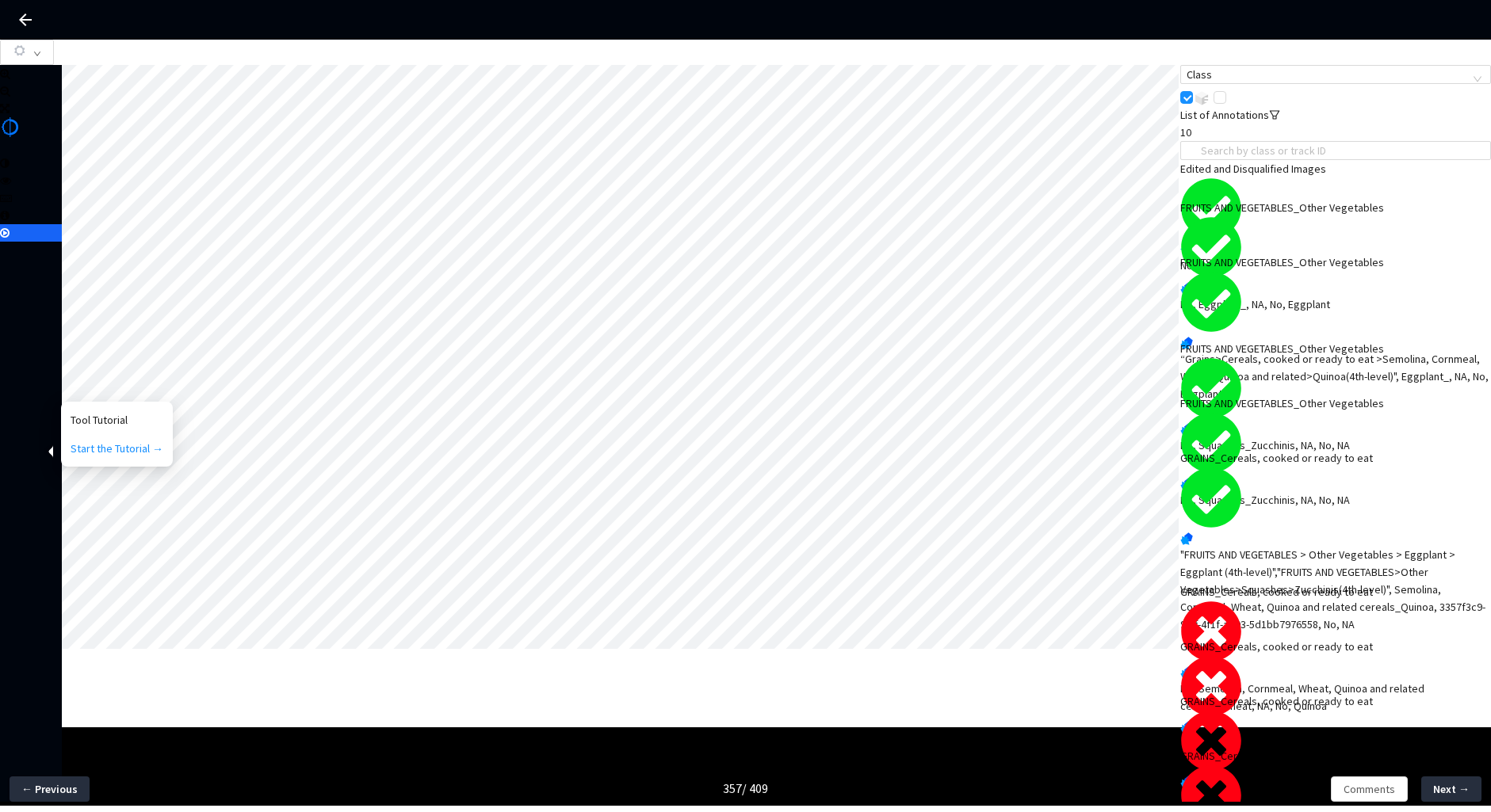
scroll to position [117, 0]
click at [1294, 735] on div "NA, Semolina, Cornmeal, Wheat, Quinoa and related cereals_Wheat, NA, No, Quinoa" at bounding box center [1335, 752] width 311 height 35
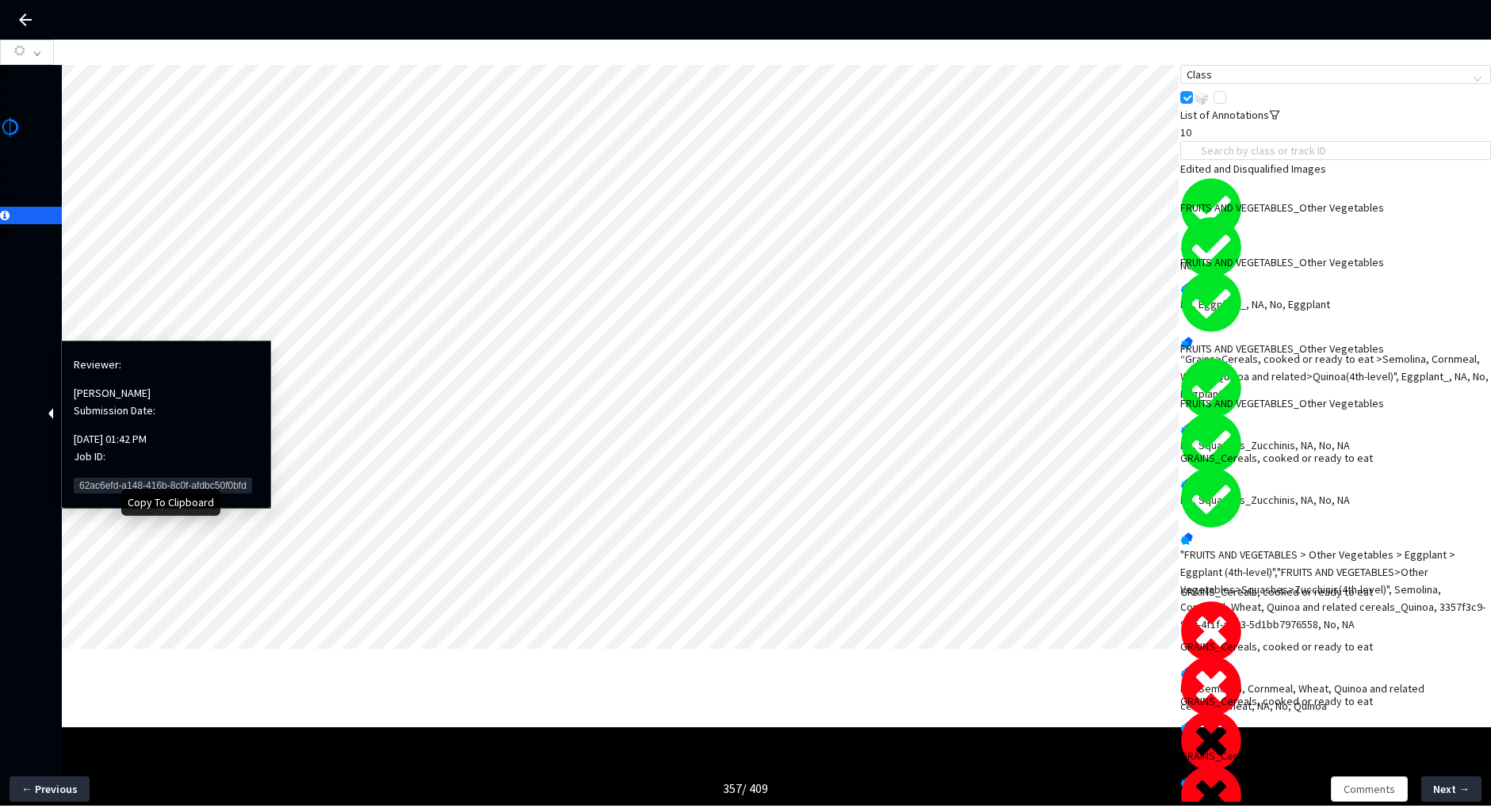
click at [119, 478] on span "62ac6efd-a148-416b-8c0f-afdbc50f0bfd" at bounding box center [163, 485] width 179 height 16
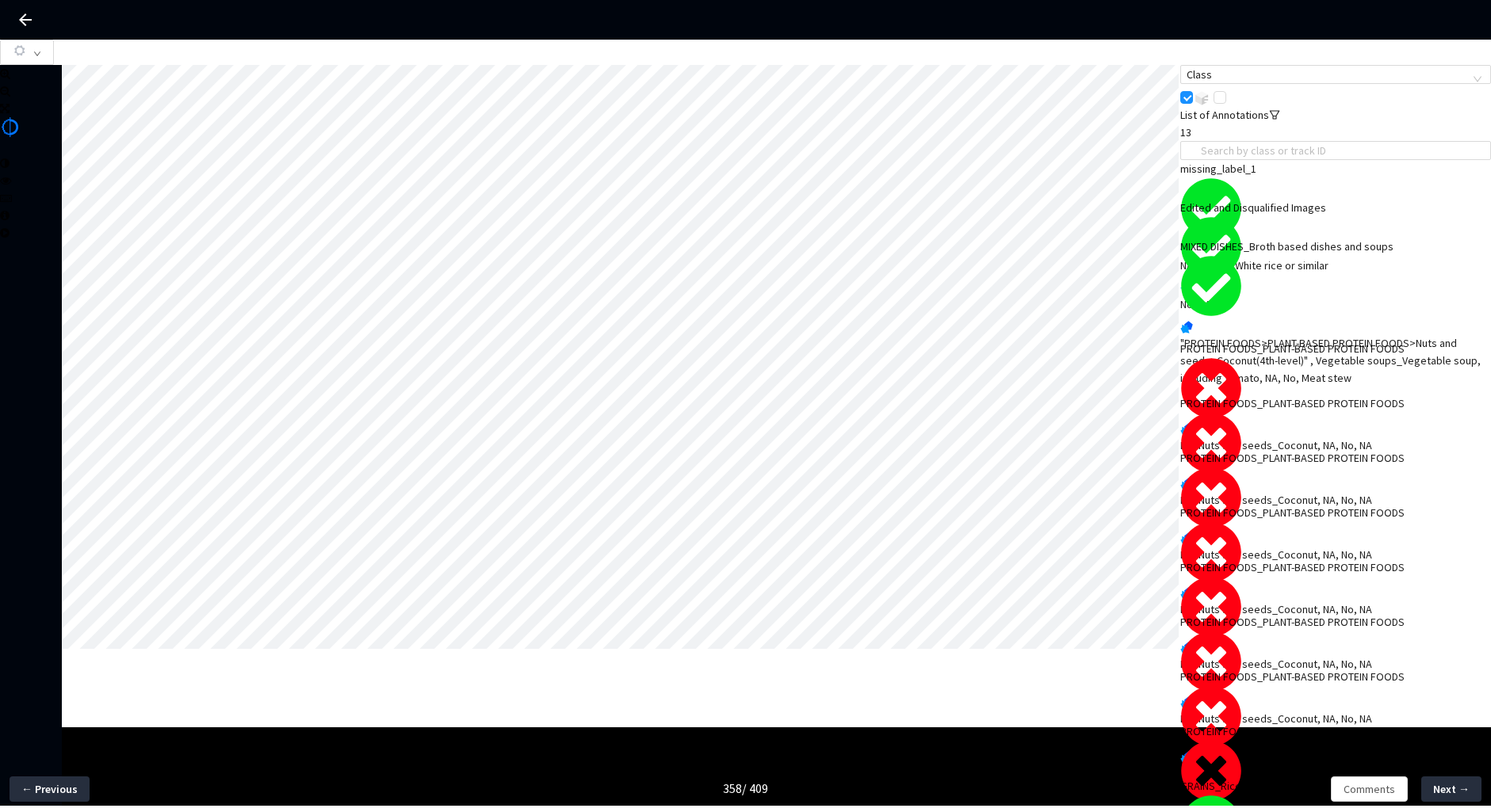
click at [1266, 436] on div "NA, Nuts and seeds_Coconut, NA, No, NA" at bounding box center [1335, 445] width 311 height 17
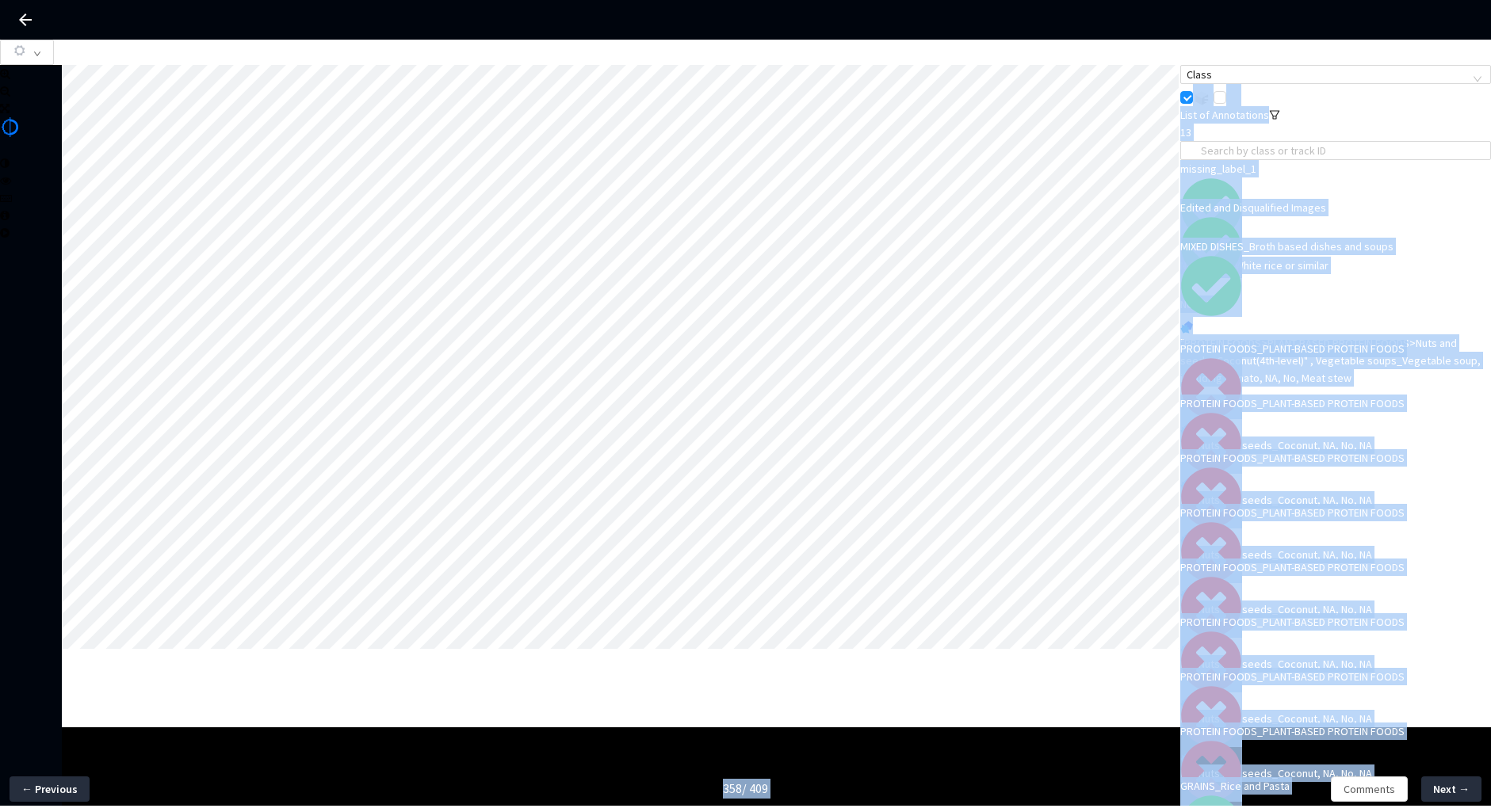
drag, startPoint x: 96, startPoint y: 349, endPoint x: 40, endPoint y: 350, distance: 56.0
click at [40, 350] on body "GT Studio All Projects Apple 2024 Food Annotation Correction Apple 2024 Food An…" at bounding box center [746, 406] width 1491 height 812
click at [1260, 488] on div "PROTEIN FOODS_PLANT-BASED PROTEIN FOODS NA, Nuts and seeds_Coconut, NA, No, NA" at bounding box center [1335, 506] width 311 height 114
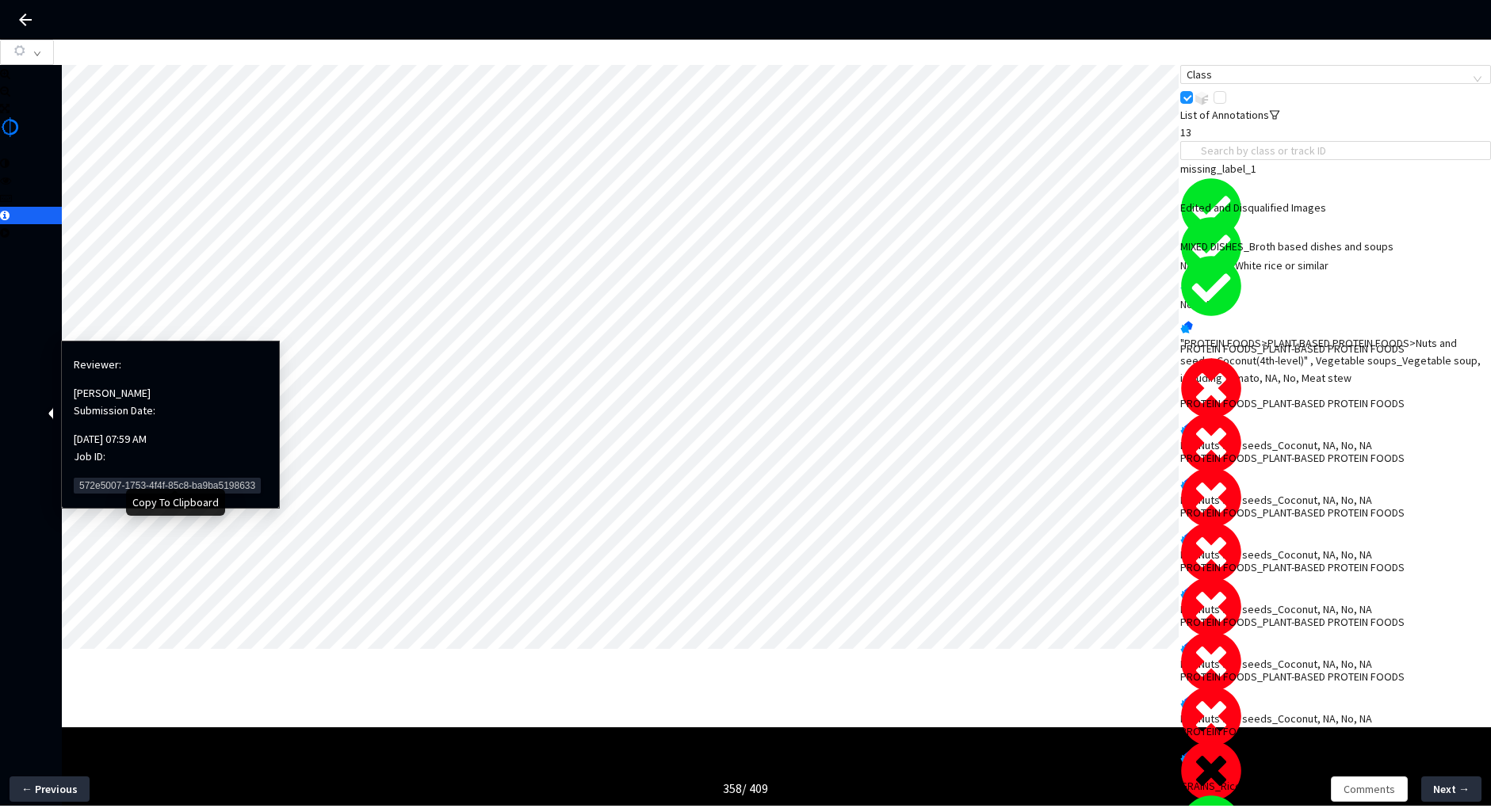
click at [96, 478] on span "572e5007-1753-4f4f-85c8-ba9ba5198633" at bounding box center [167, 485] width 187 height 16
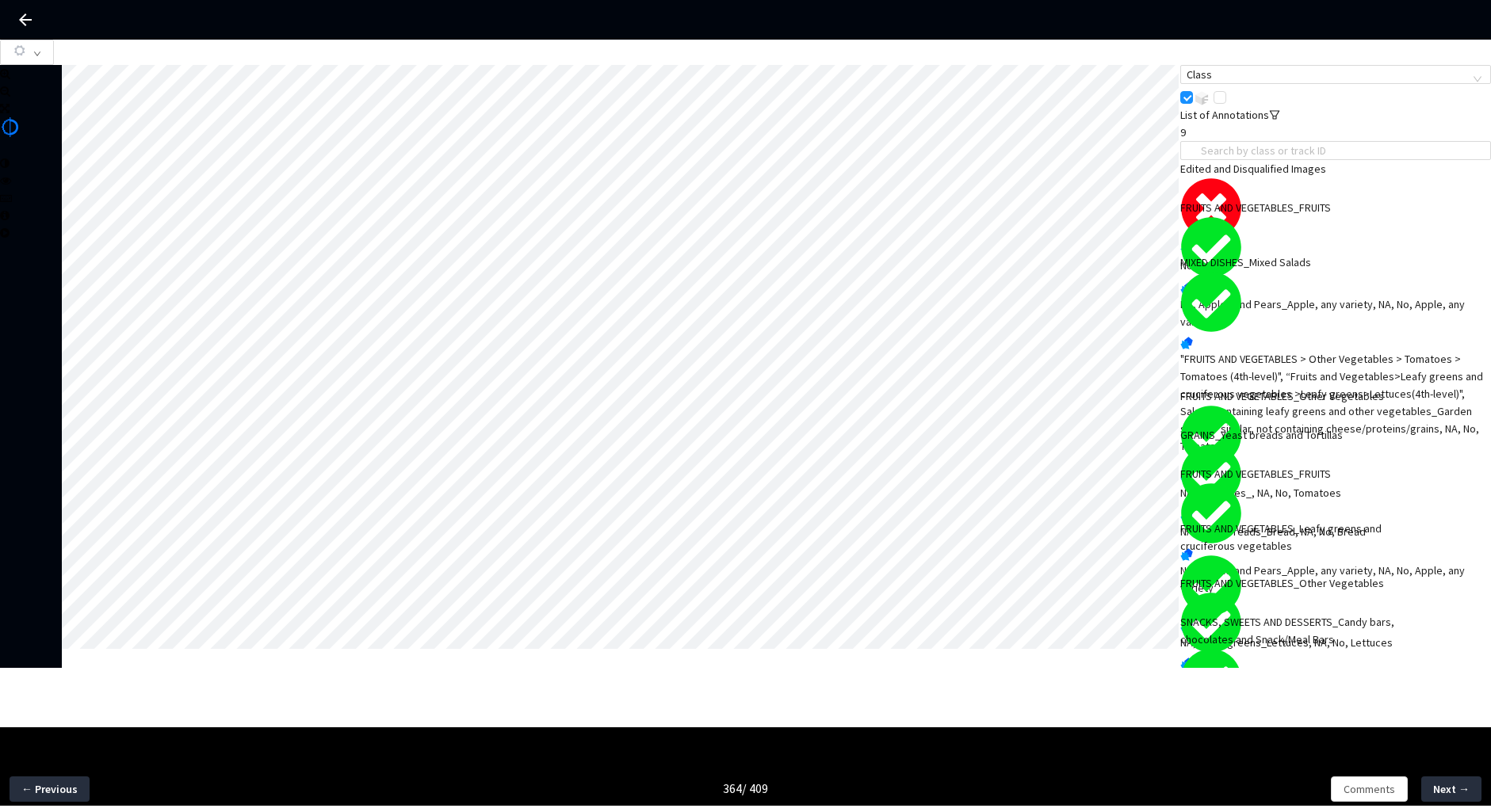
click at [1246, 178] on div "Edited and Disqualified Images" at bounding box center [1305, 168] width 249 height 17
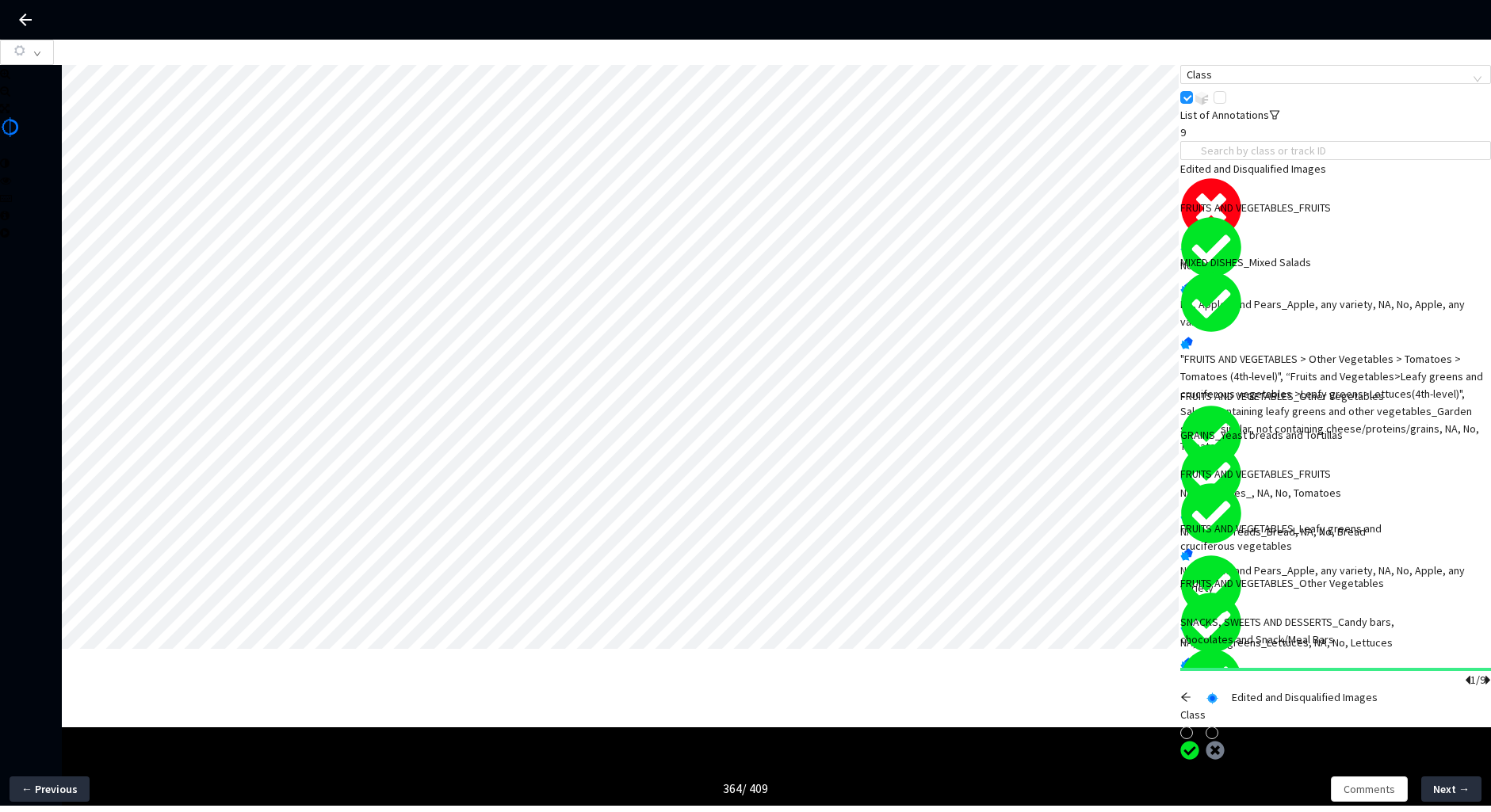
click at [1191, 692] on icon "arrow-left" at bounding box center [1185, 697] width 11 height 11
click at [1190, 693] on icon "arrow-left" at bounding box center [1186, 697] width 10 height 9
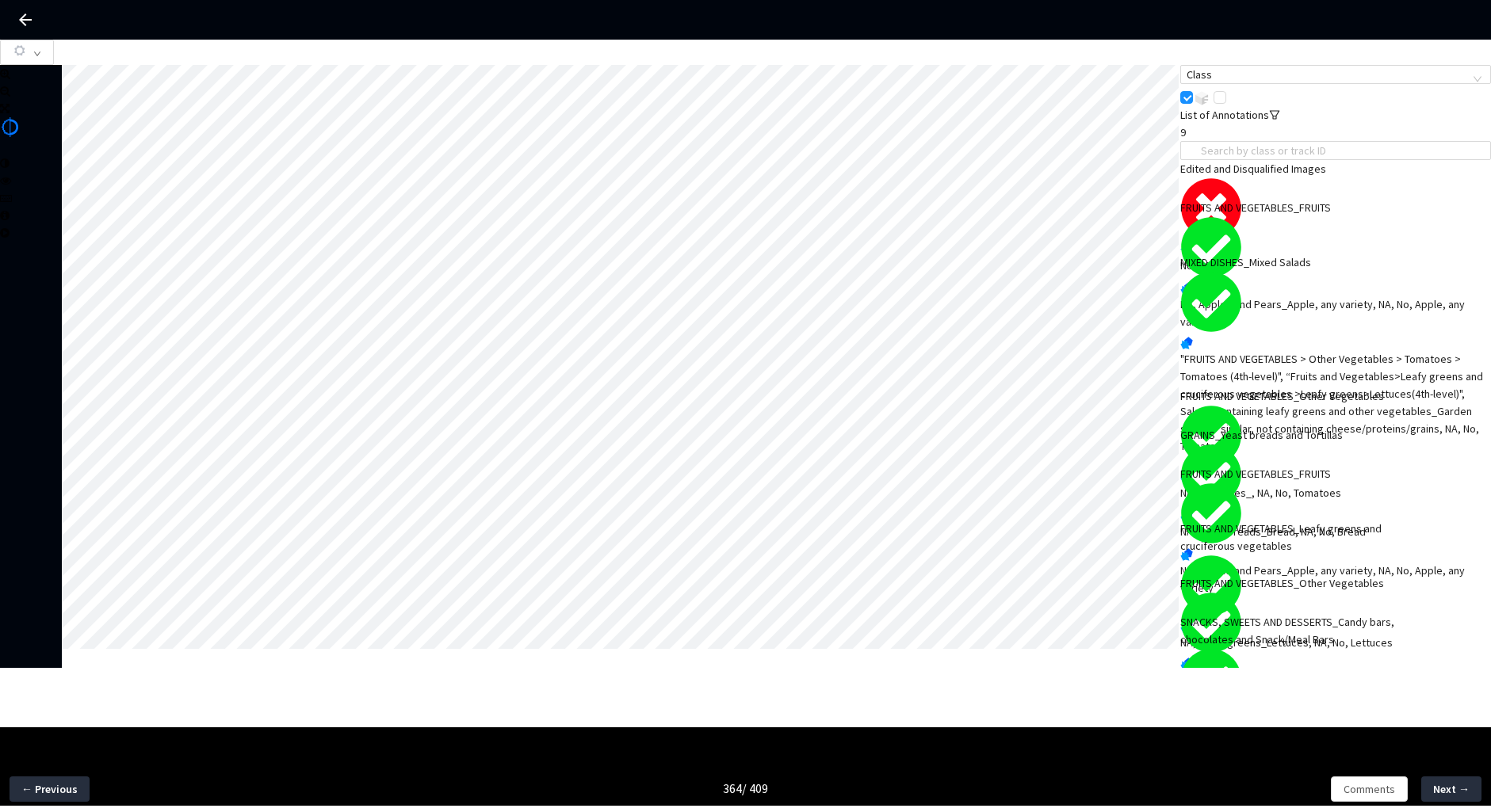
click at [1271, 178] on div "Edited and Disqualified Images" at bounding box center [1305, 168] width 249 height 17
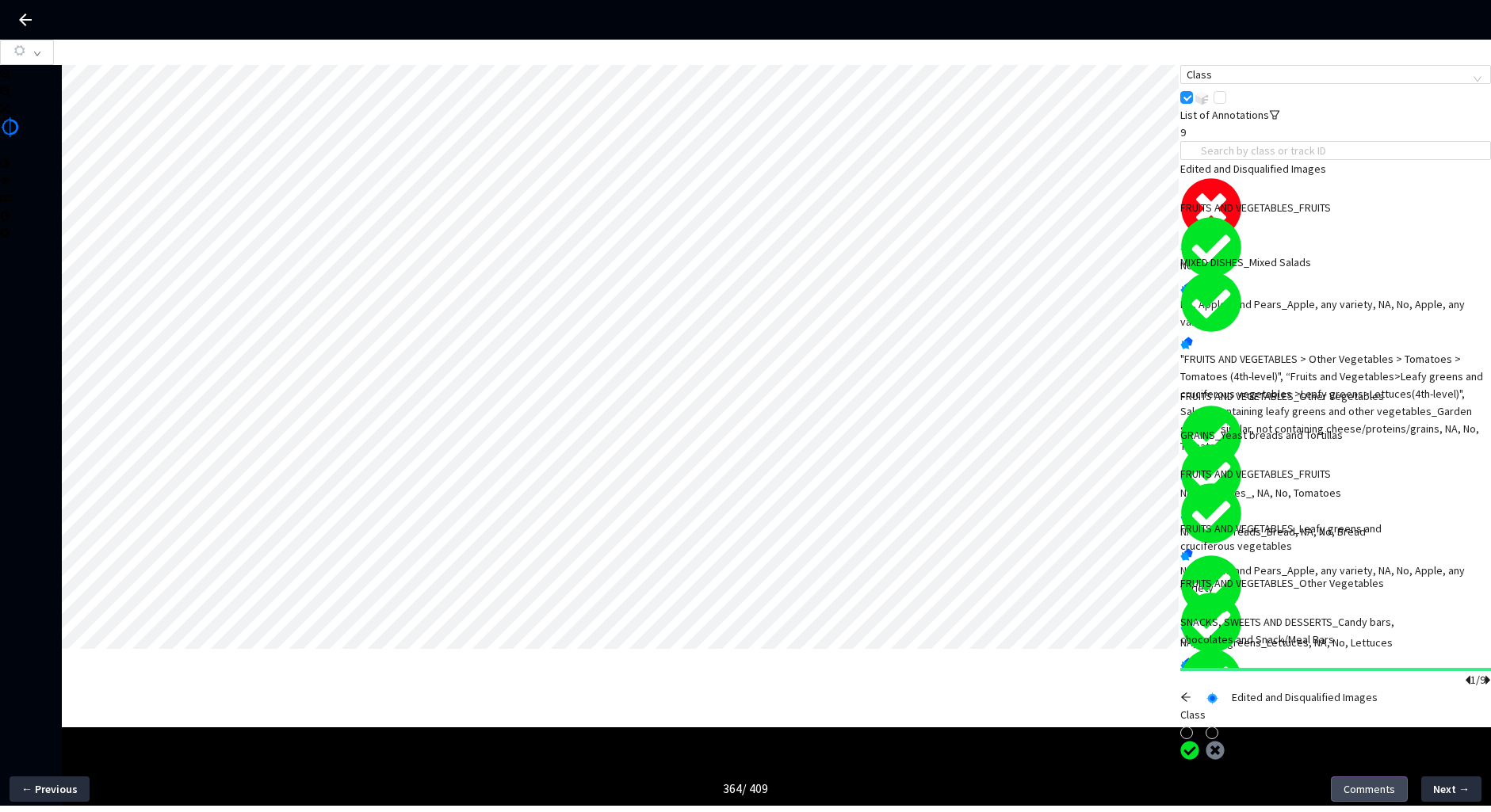
click at [1372, 782] on span "Comments" at bounding box center [1369, 789] width 52 height 17
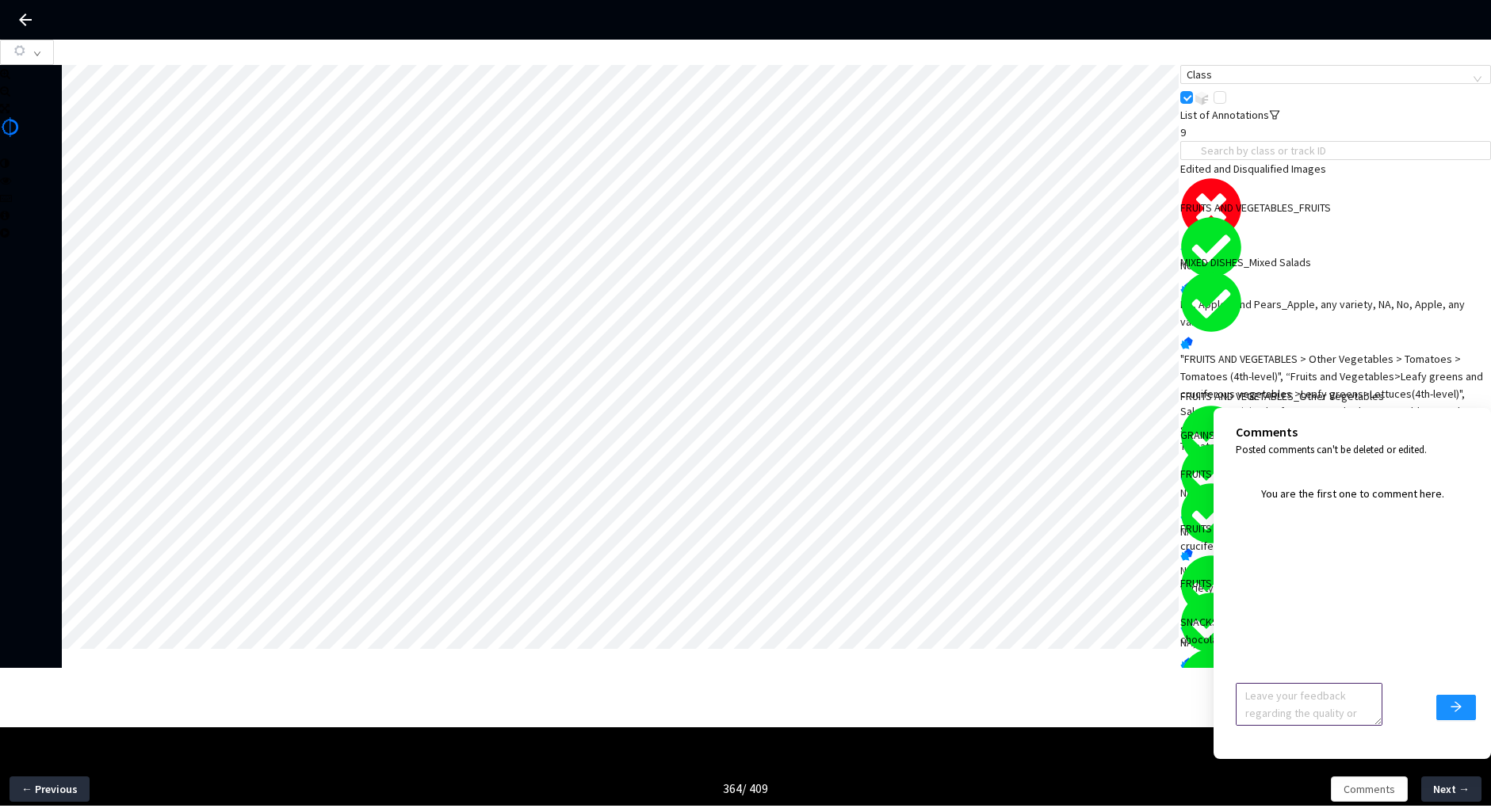
click at [1335, 726] on textarea at bounding box center [1309, 705] width 147 height 43
type textarea "Ignore feedback, image accepted"
click at [1452, 712] on icon "arrow-right" at bounding box center [1456, 707] width 12 height 12
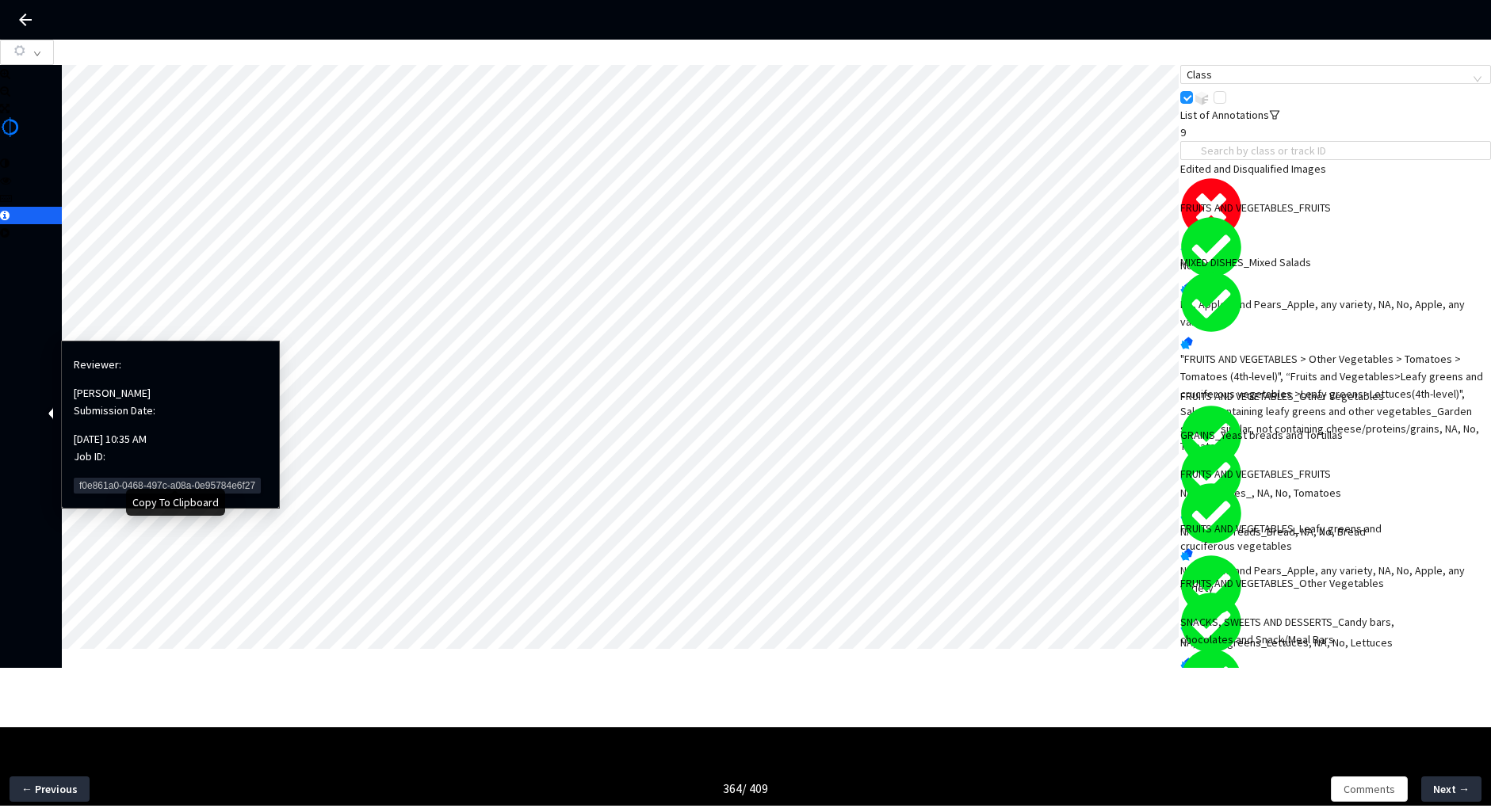
click at [93, 478] on span "f0e861a0-0468-497c-a08a-0e95784e6f27" at bounding box center [167, 485] width 187 height 16
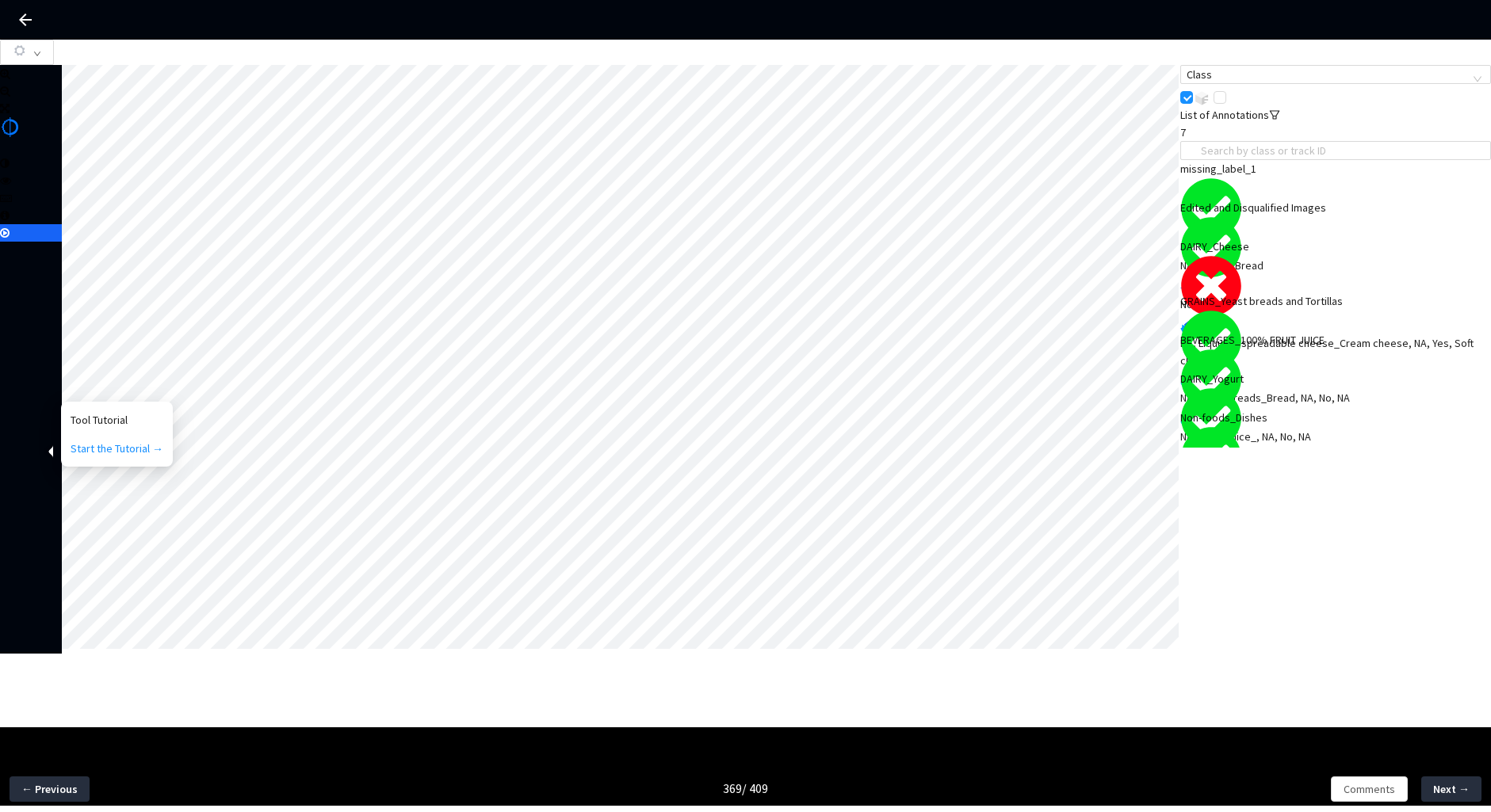
click at [1277, 334] on div "NA, Liquid or spreadable cheese_Cream cheese, NA, Yes, Soft cheese" at bounding box center [1335, 352] width 311 height 35
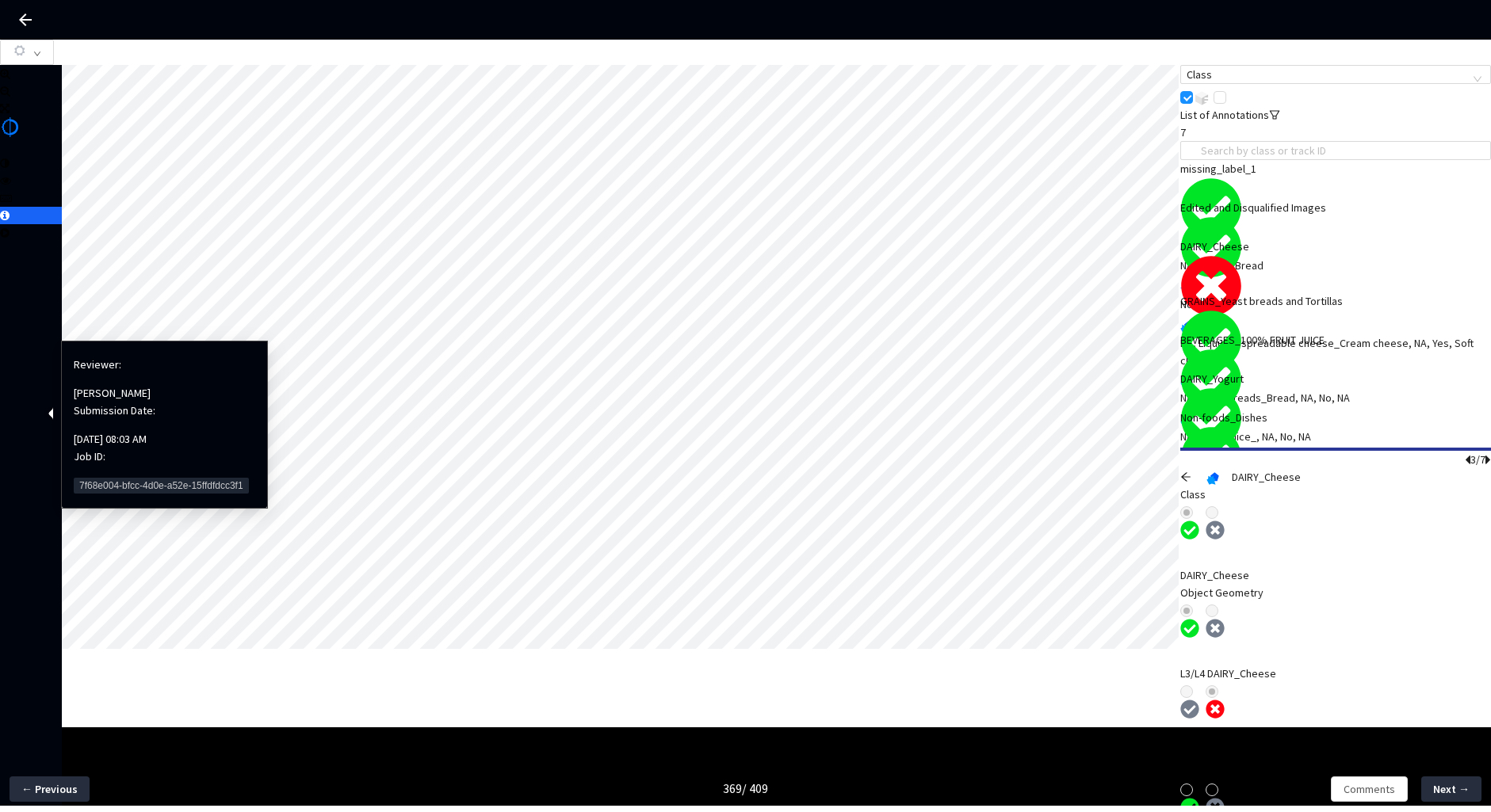
click at [119, 478] on span "7f68e004-bfcc-4d0e-a52e-15ffdfdcc3f1" at bounding box center [161, 485] width 175 height 16
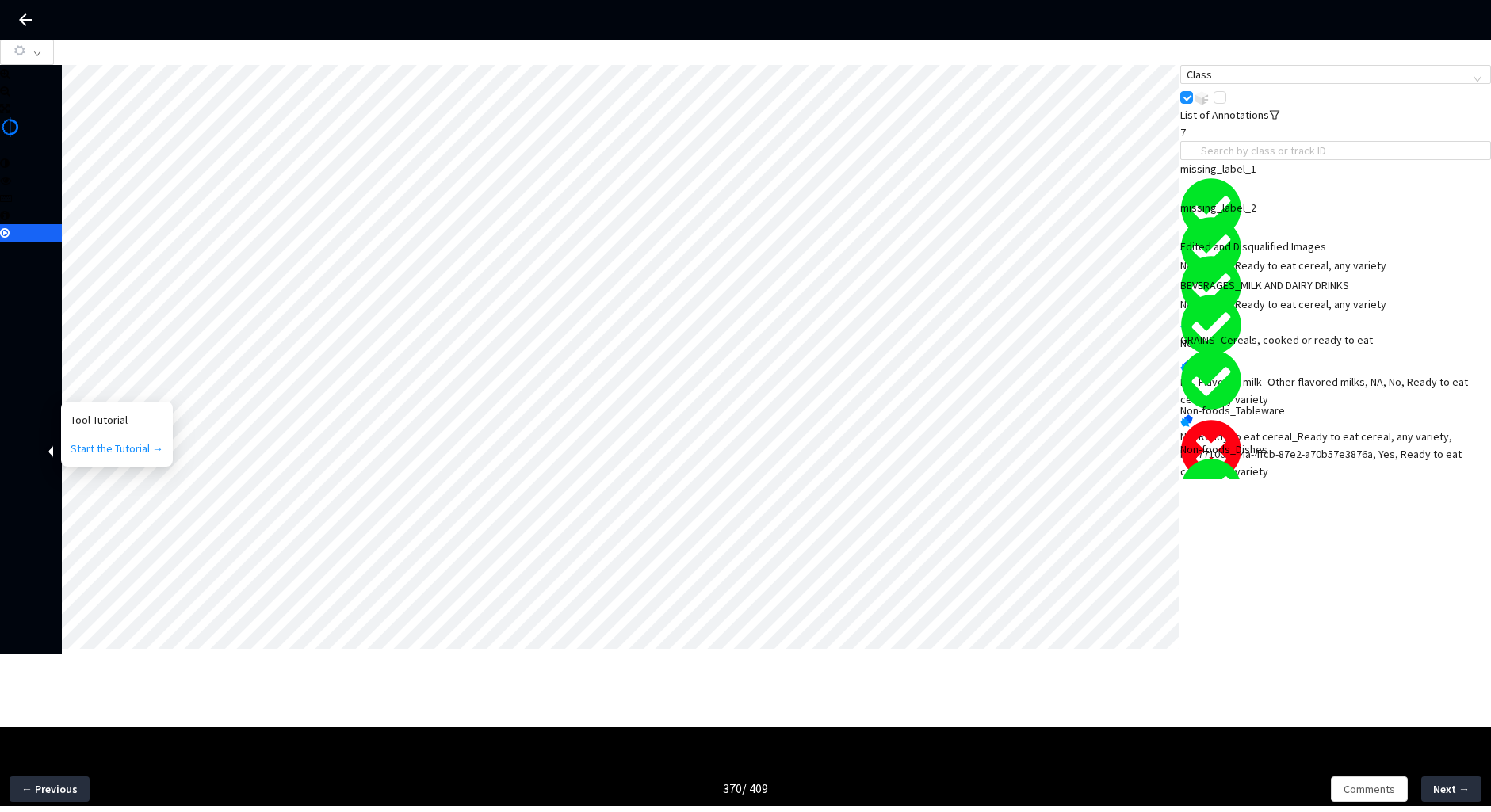
click at [1379, 498] on div "Cutlery_Other, NA, No, NA" at bounding box center [1335, 506] width 311 height 17
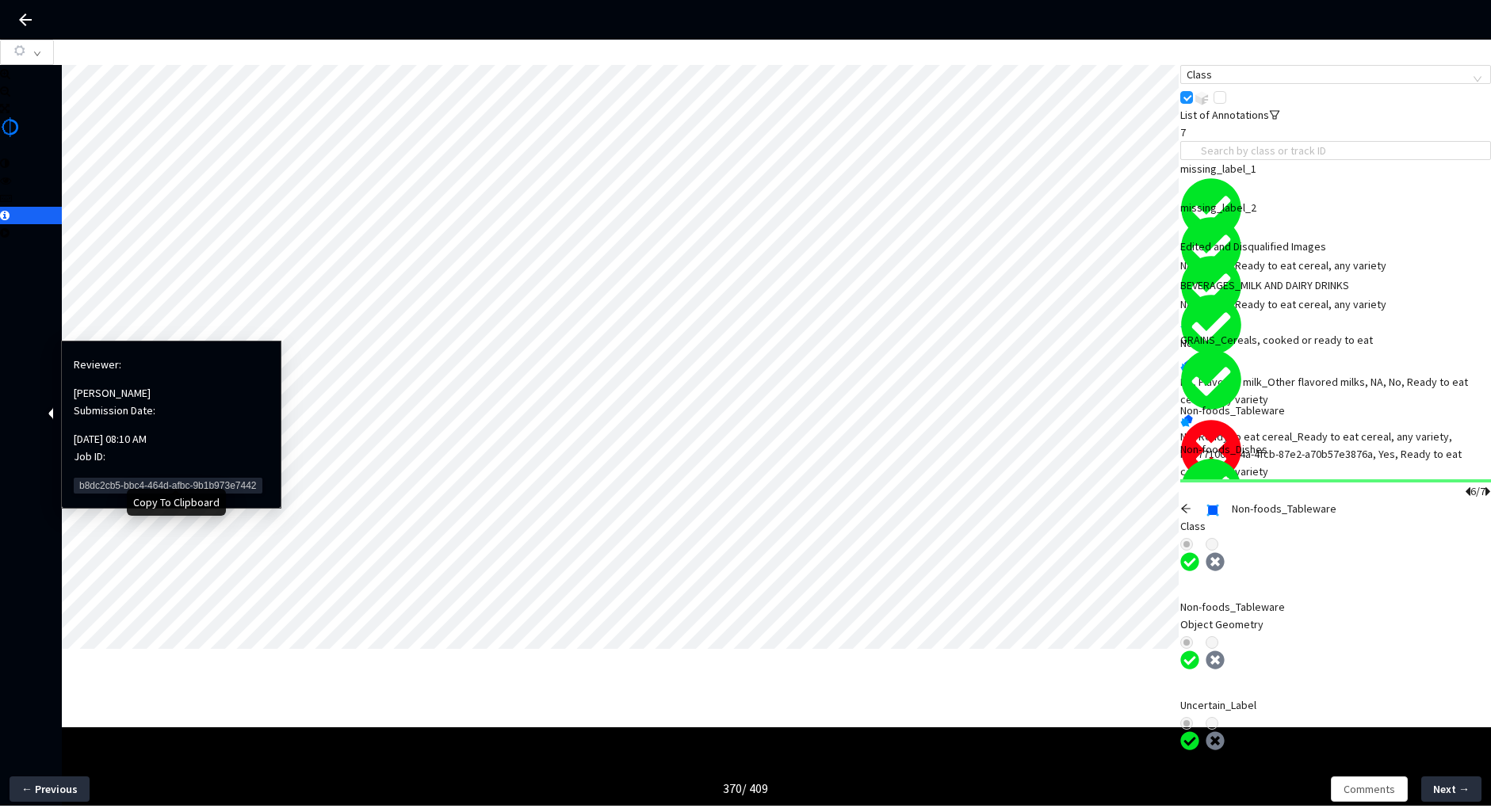
click at [107, 478] on span "b8dc2cb5-bbc4-464d-afbc-9b1b973e7442" at bounding box center [168, 485] width 189 height 16
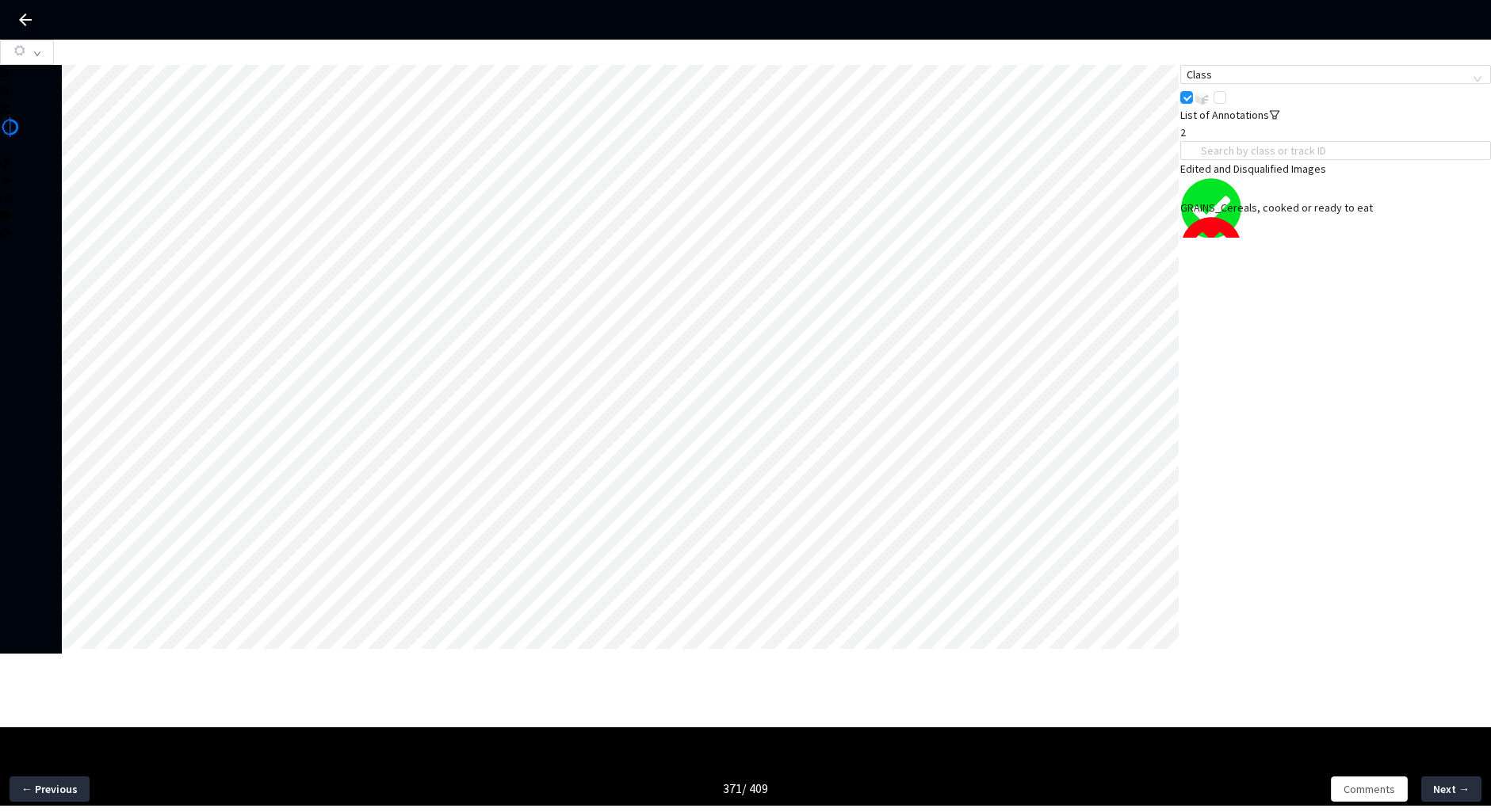
click at [1258, 296] on div "NA, Ready to eat cereal_Muesli or Granola, NA, No, NA" at bounding box center [1335, 304] width 311 height 17
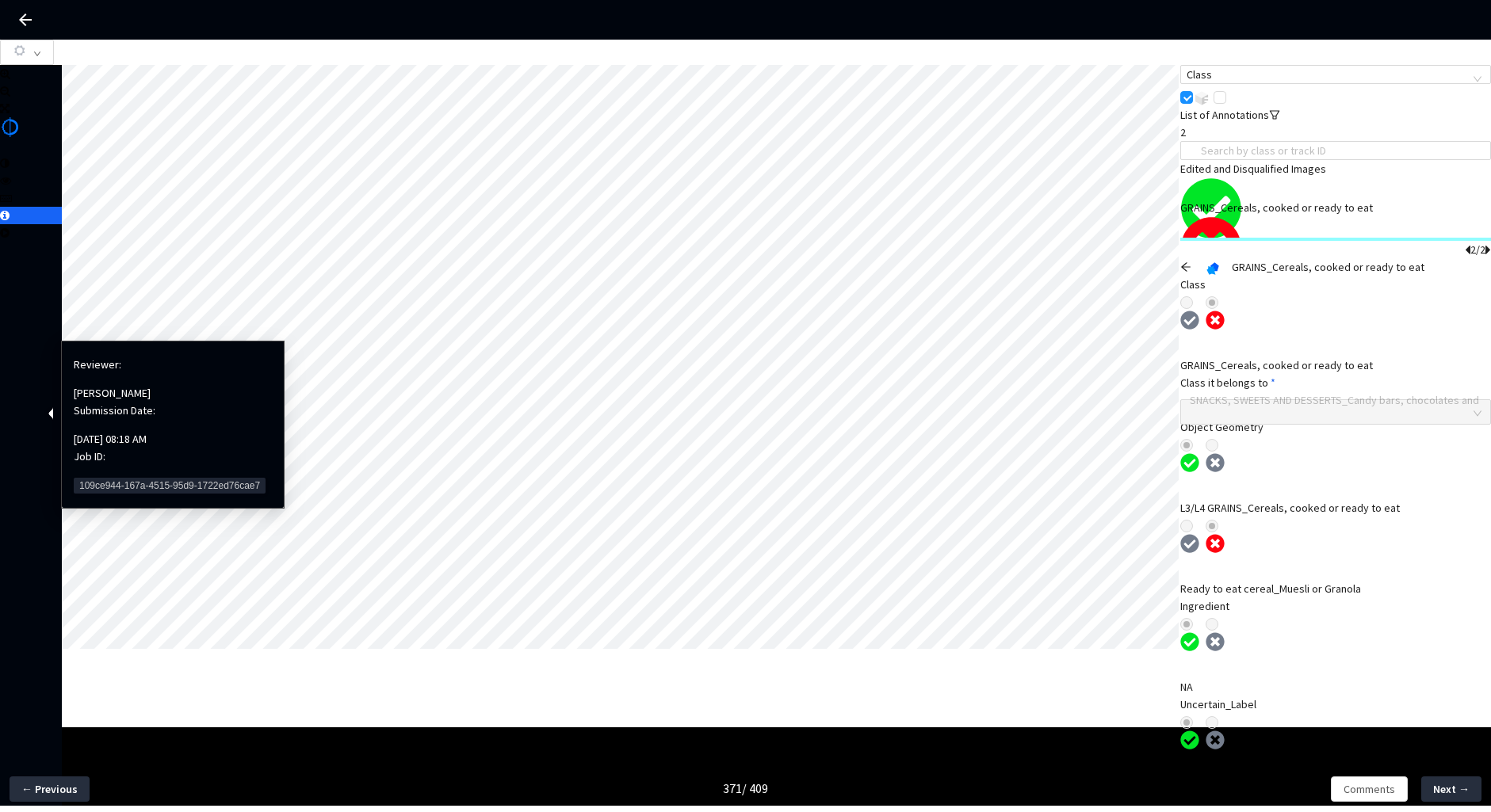
click at [94, 478] on span "109ce944-167a-4515-95d9-1722ed76cae7" at bounding box center [170, 485] width 192 height 16
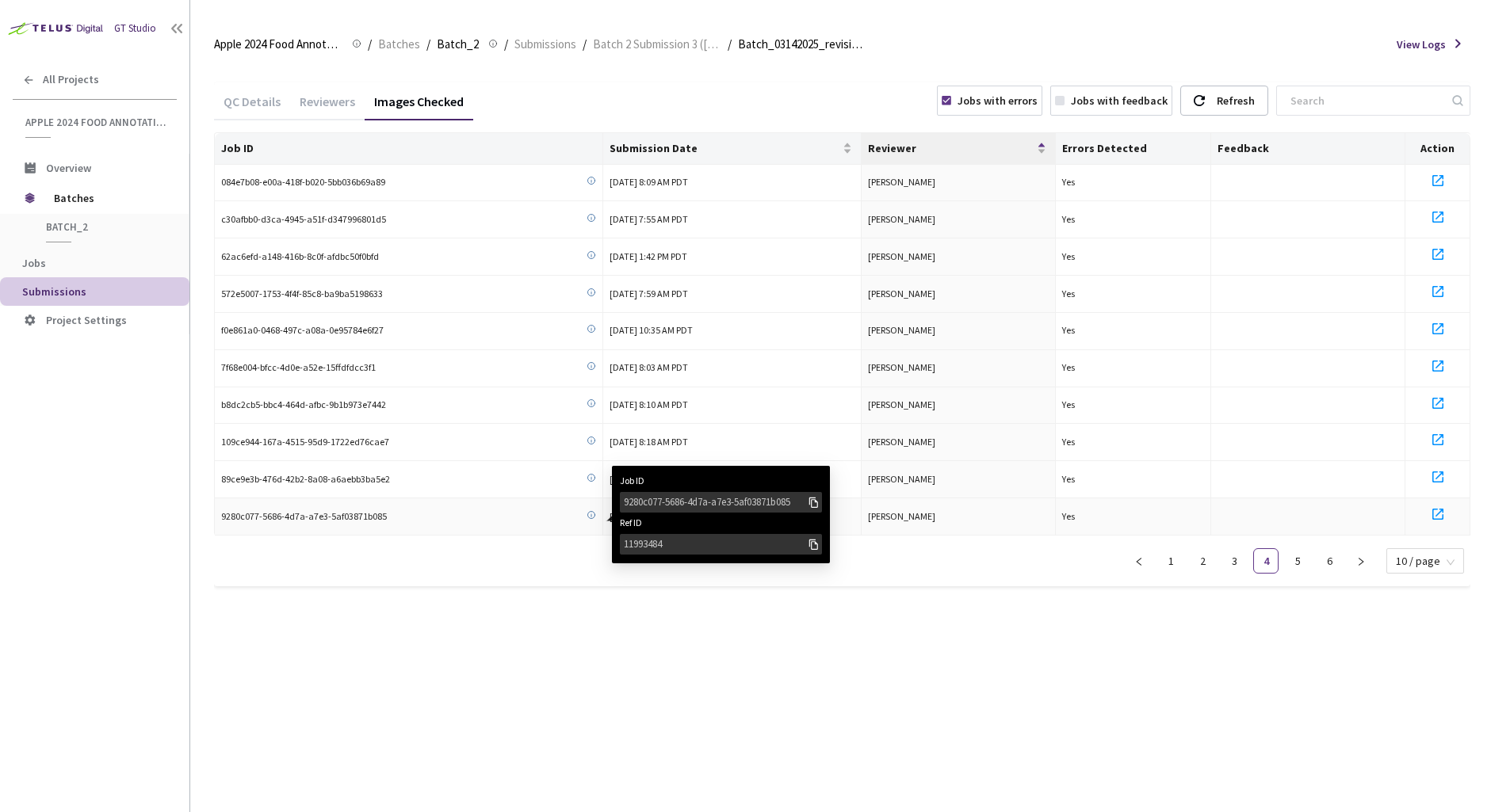
click at [648, 502] on div "9280c077-5686-4d7a-a7e3-5af03871b085" at bounding box center [715, 502] width 183 height 16
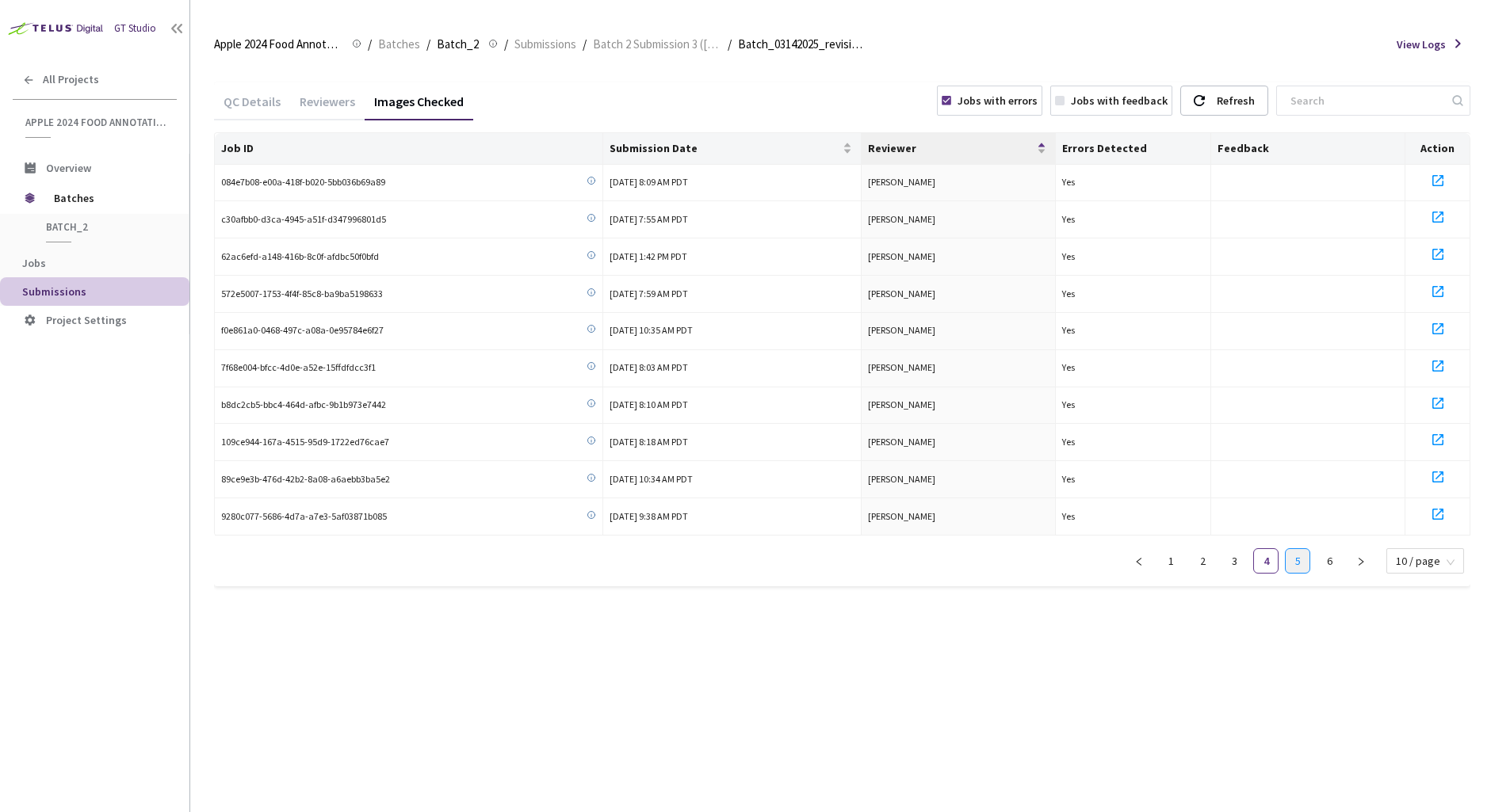
click at [1295, 566] on link "5" at bounding box center [1297, 561] width 24 height 24
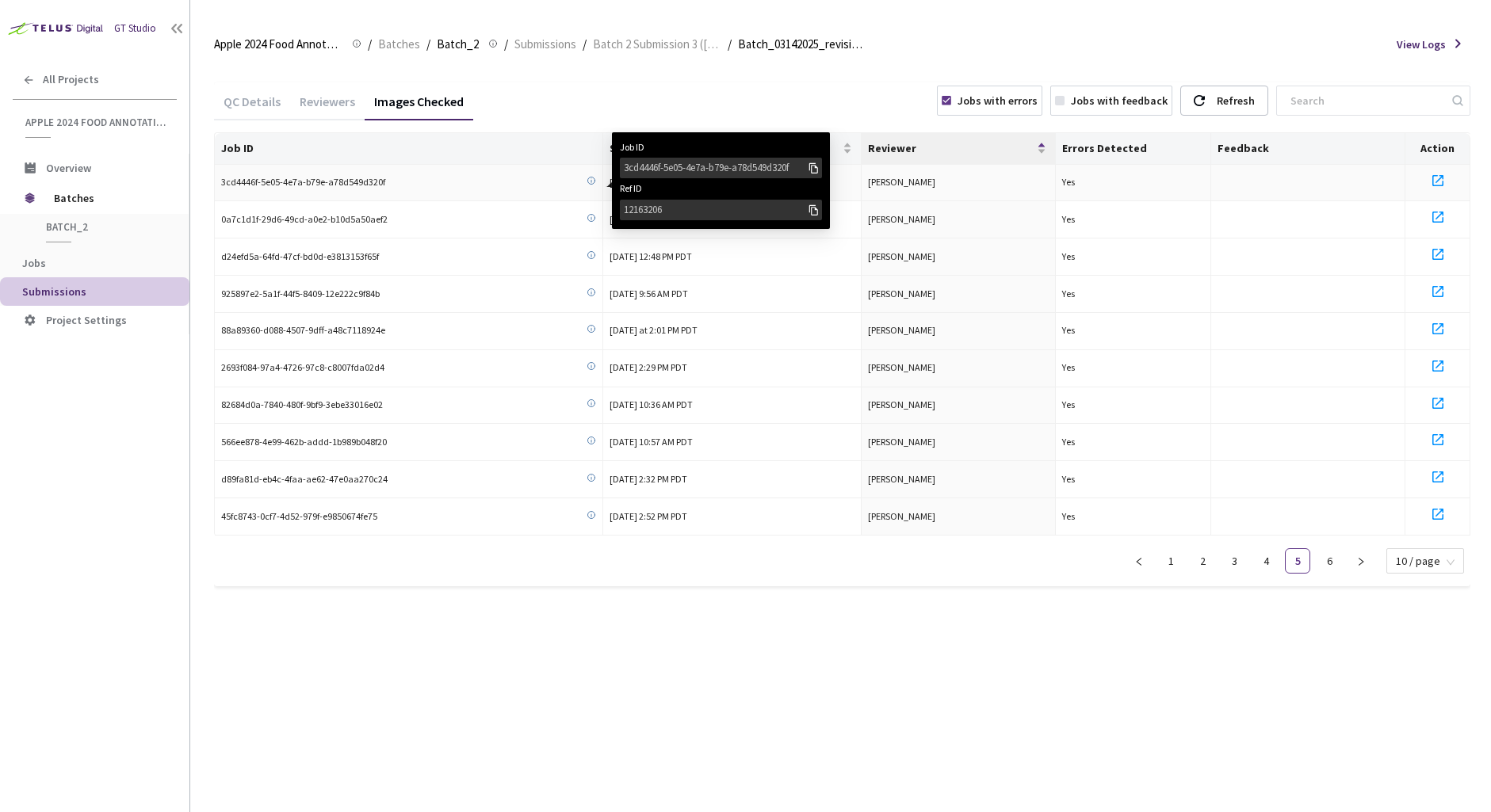
click at [655, 172] on div "3cd4446f-5e05-4e7a-b79e-a78d549d320f" at bounding box center [715, 167] width 183 height 16
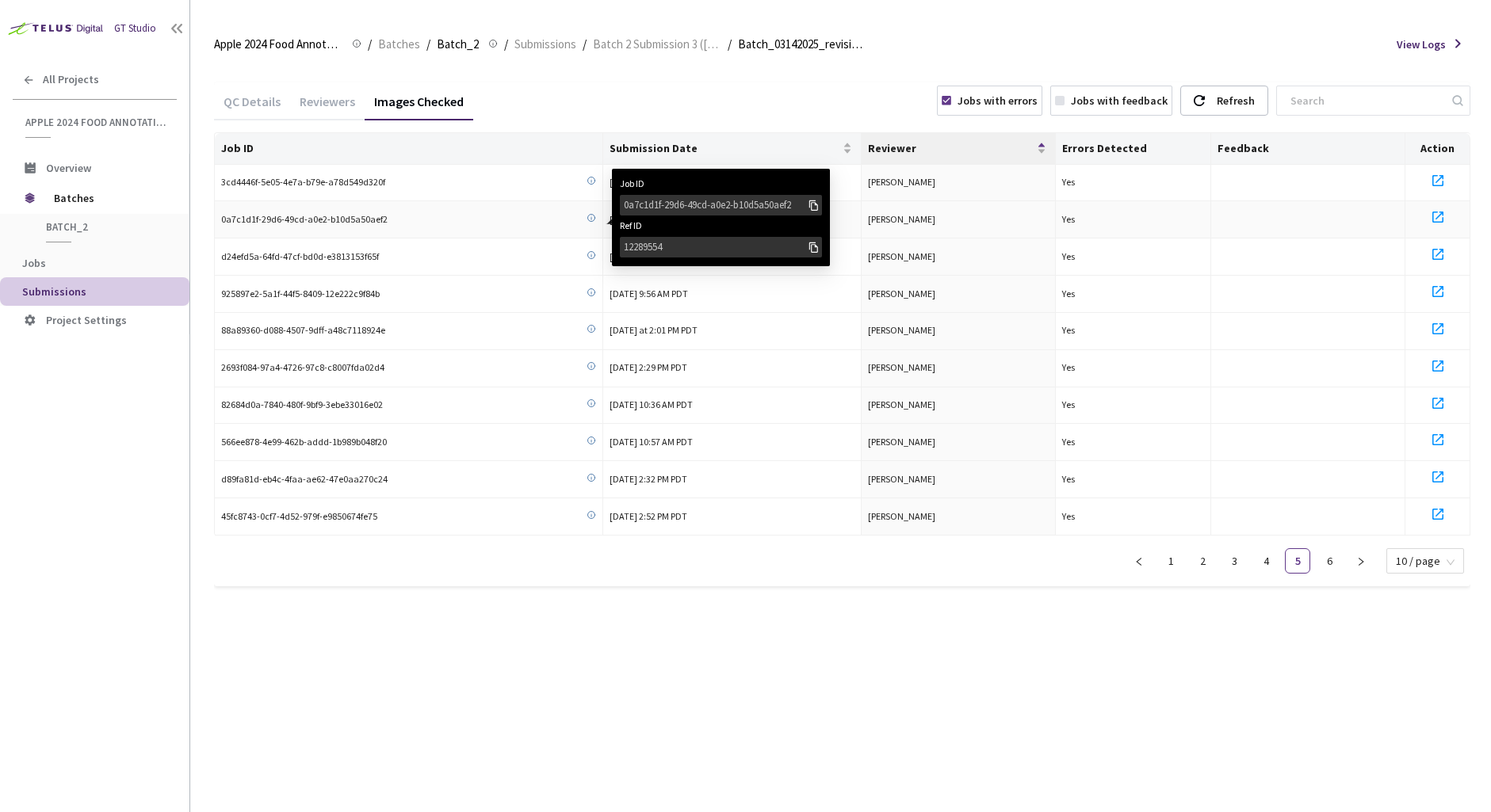
click at [631, 212] on div "0a7c1d1f-29d6-49cd-a0e2-b10d5a50aef2" at bounding box center [715, 205] width 183 height 16
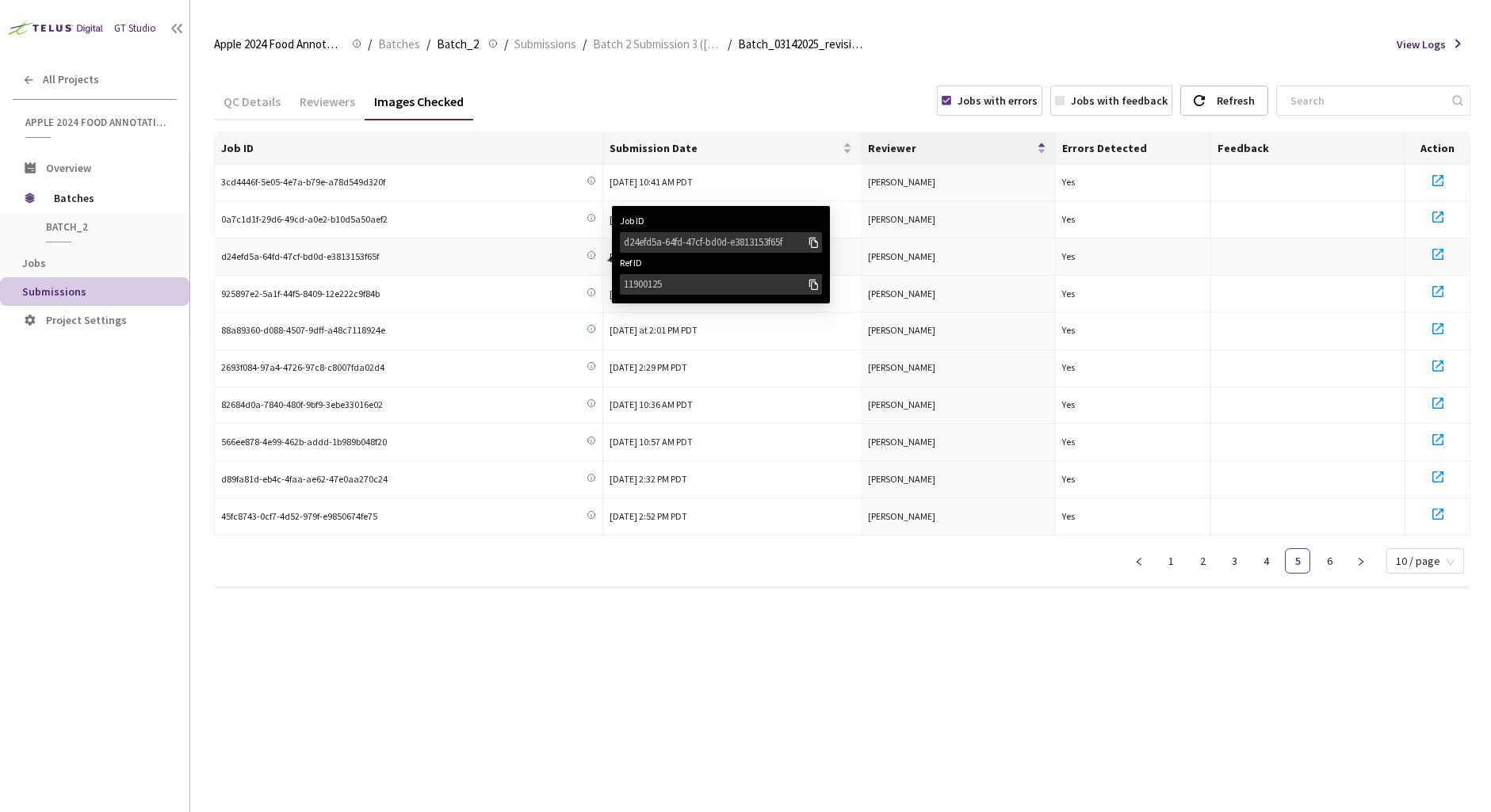
click at [646, 245] on div "d24efd5a-64fd-47cf-bd0d-e3813153f65f" at bounding box center [715, 242] width 183 height 16
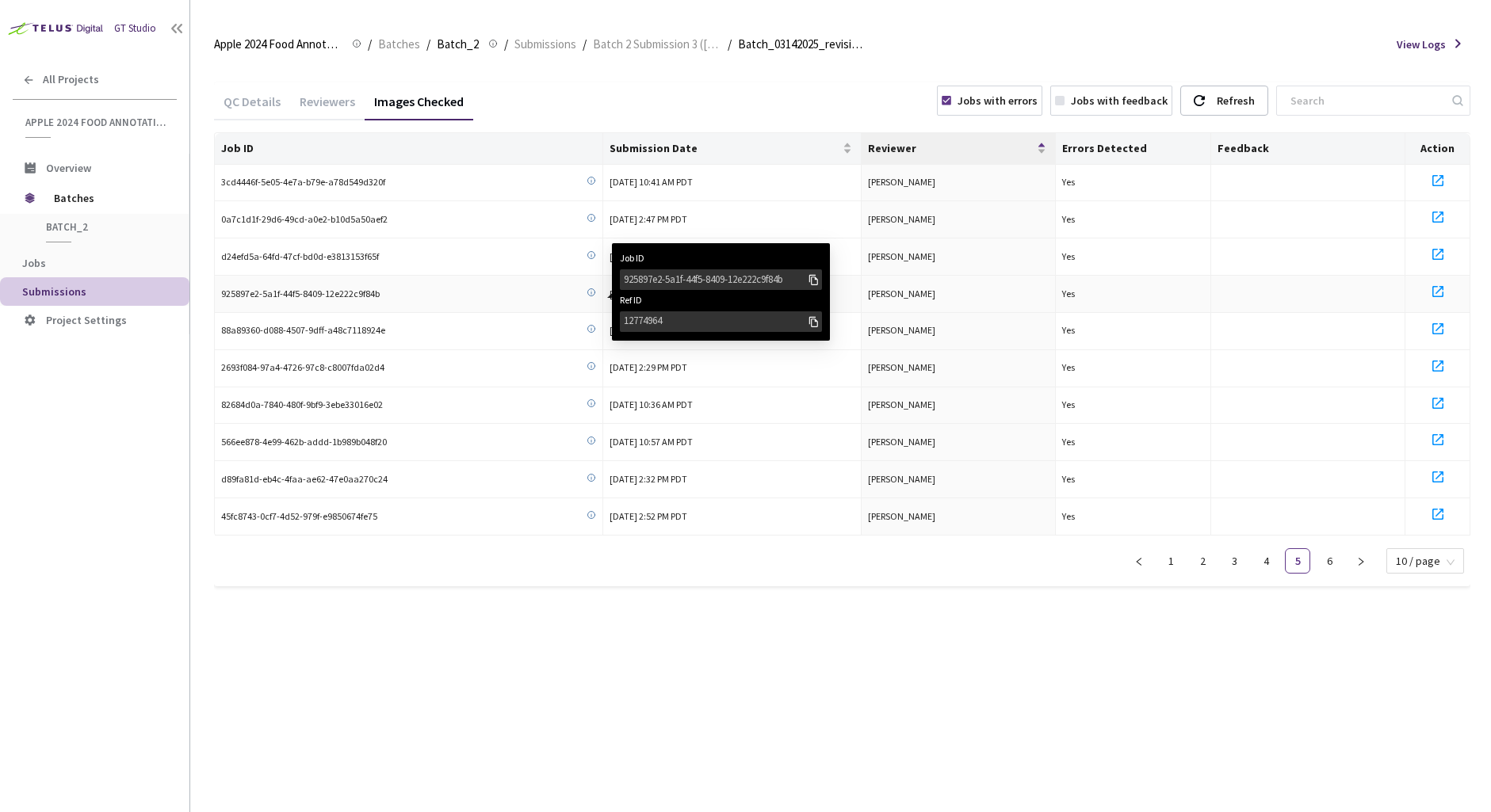
click at [591, 289] on icon at bounding box center [591, 292] width 10 height 10
click at [633, 278] on div "925897e2-5a1f-44f5-8409-12e222c9f84b" at bounding box center [715, 279] width 183 height 16
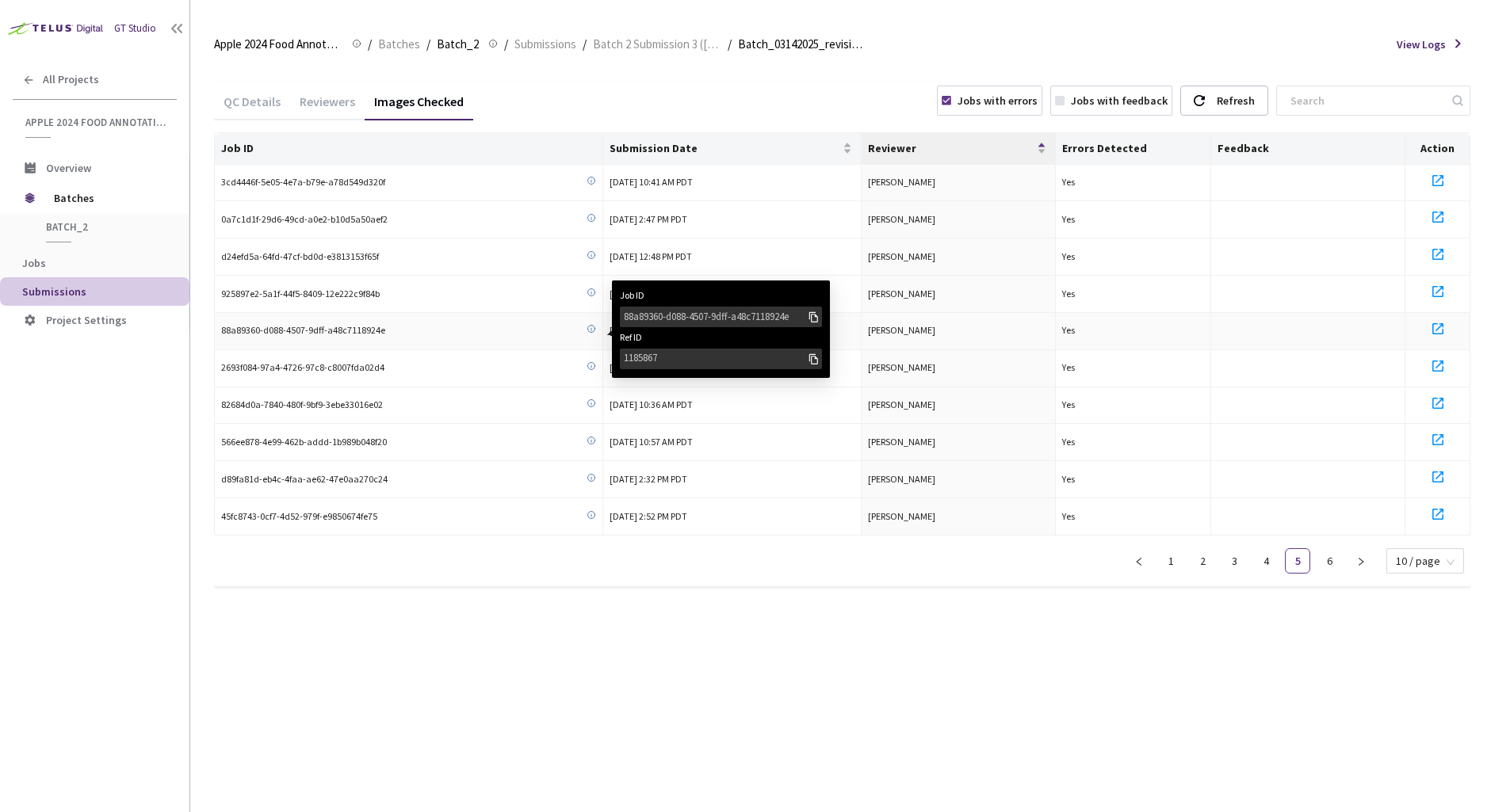
click at [643, 310] on div "88a89360-d088-4507-9dff-a48c7118924e" at bounding box center [715, 316] width 183 height 16
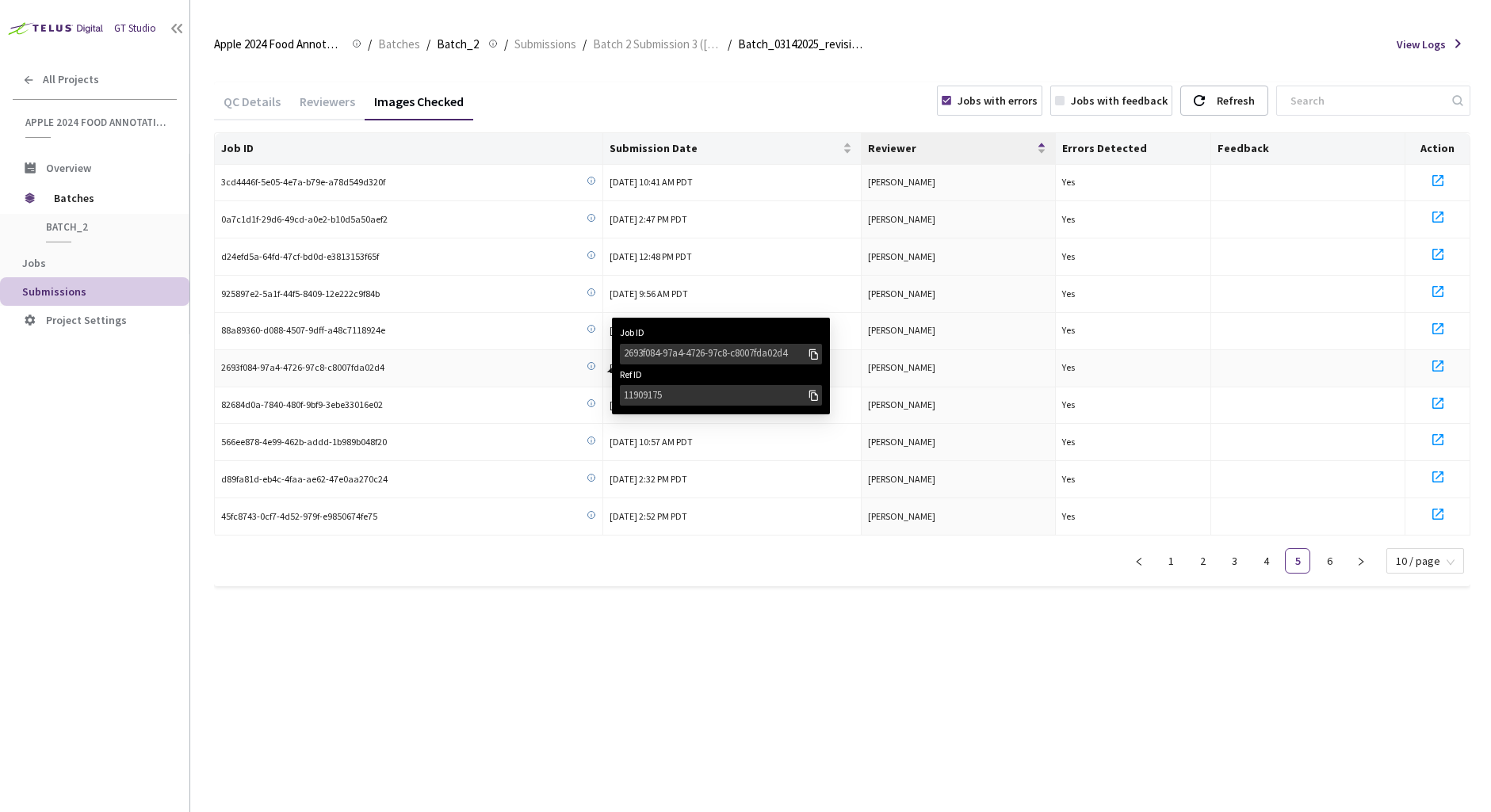
click at [639, 351] on div "2693f084-97a4-4726-97c8-c8007fda02d4" at bounding box center [715, 353] width 183 height 16
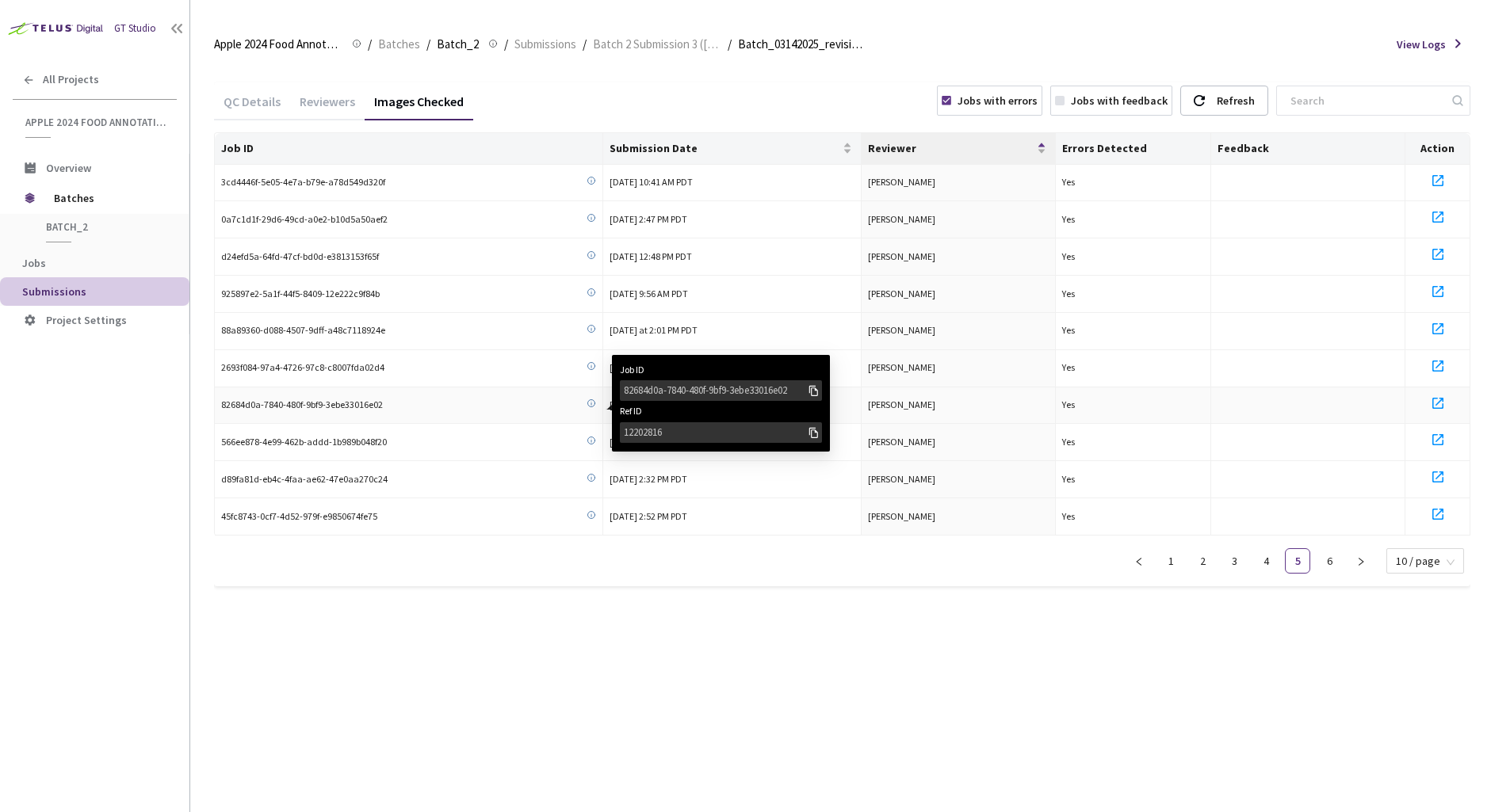
click at [652, 390] on div "82684d0a-7840-480f-9bf9-3ebe33016e02" at bounding box center [715, 390] width 183 height 16
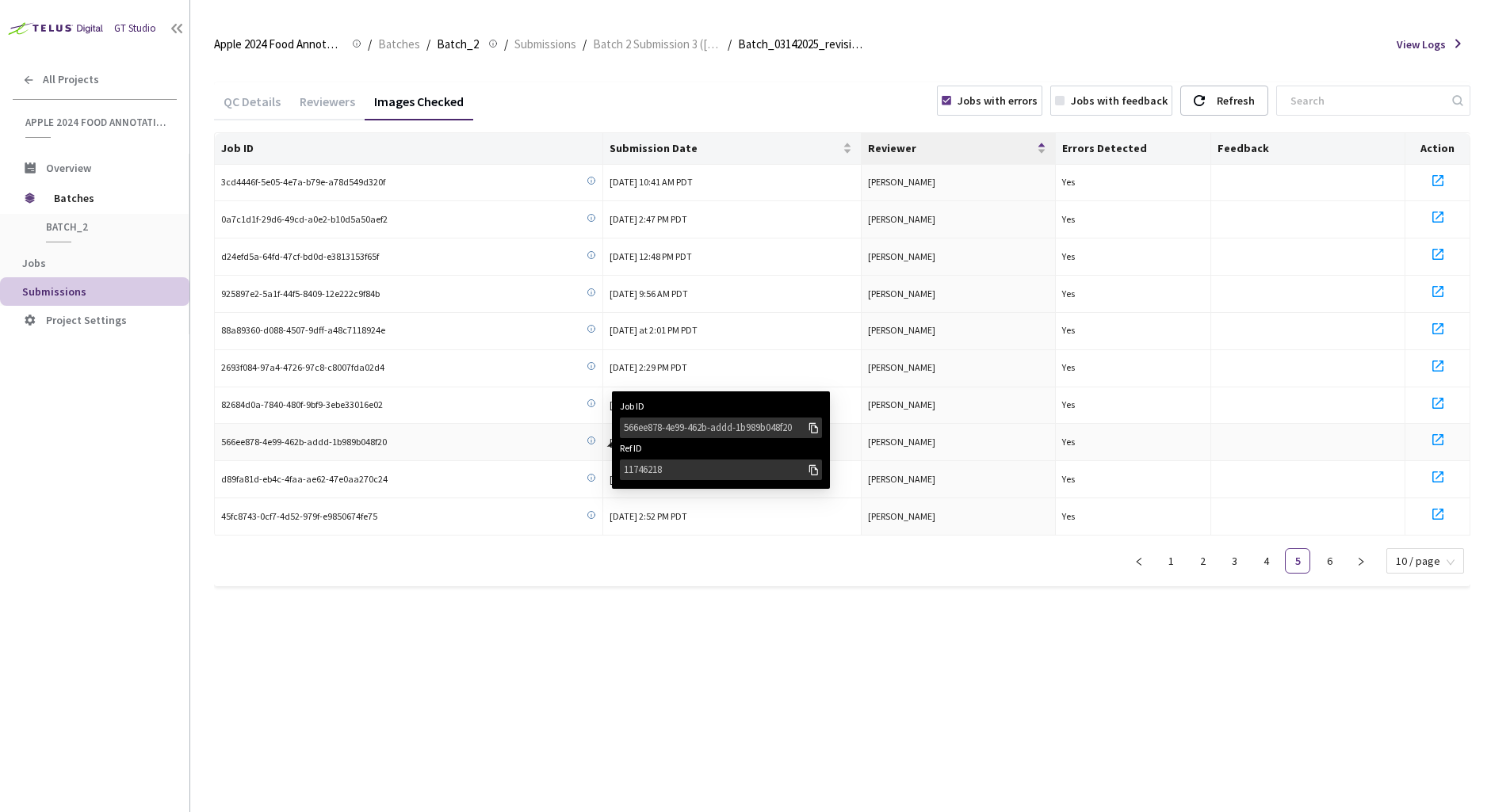
click at [648, 420] on div "566ee878-4e99-462b-addd-1b989b048f20" at bounding box center [715, 427] width 183 height 16
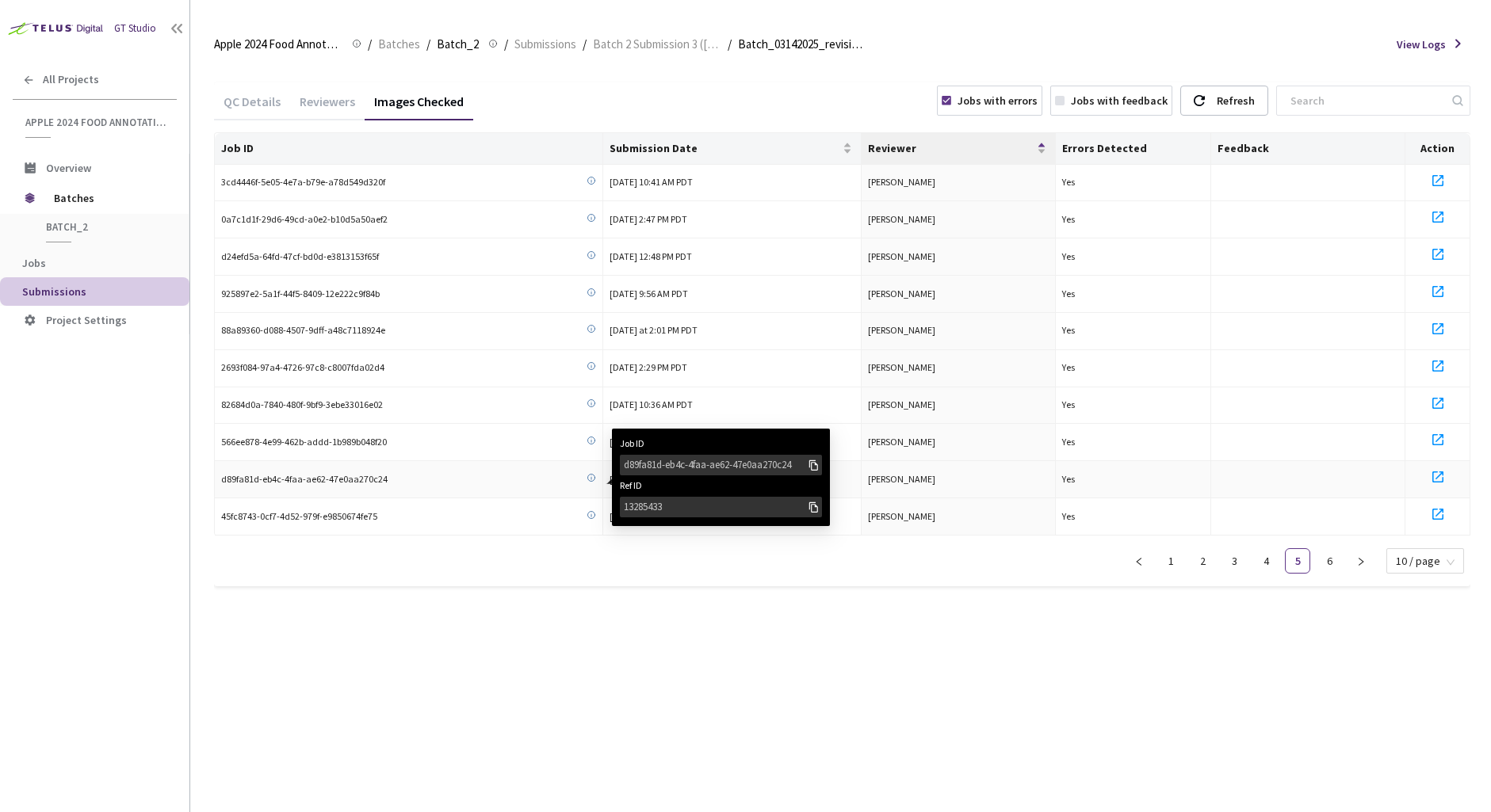
click at [643, 457] on div "d89fa81d-eb4c-4faa-ae62-47e0aa270c24" at bounding box center [715, 464] width 183 height 16
click at [645, 460] on div "d89fa81d-eb4c-4faa-ae62-47e0aa270c24" at bounding box center [715, 464] width 183 height 16
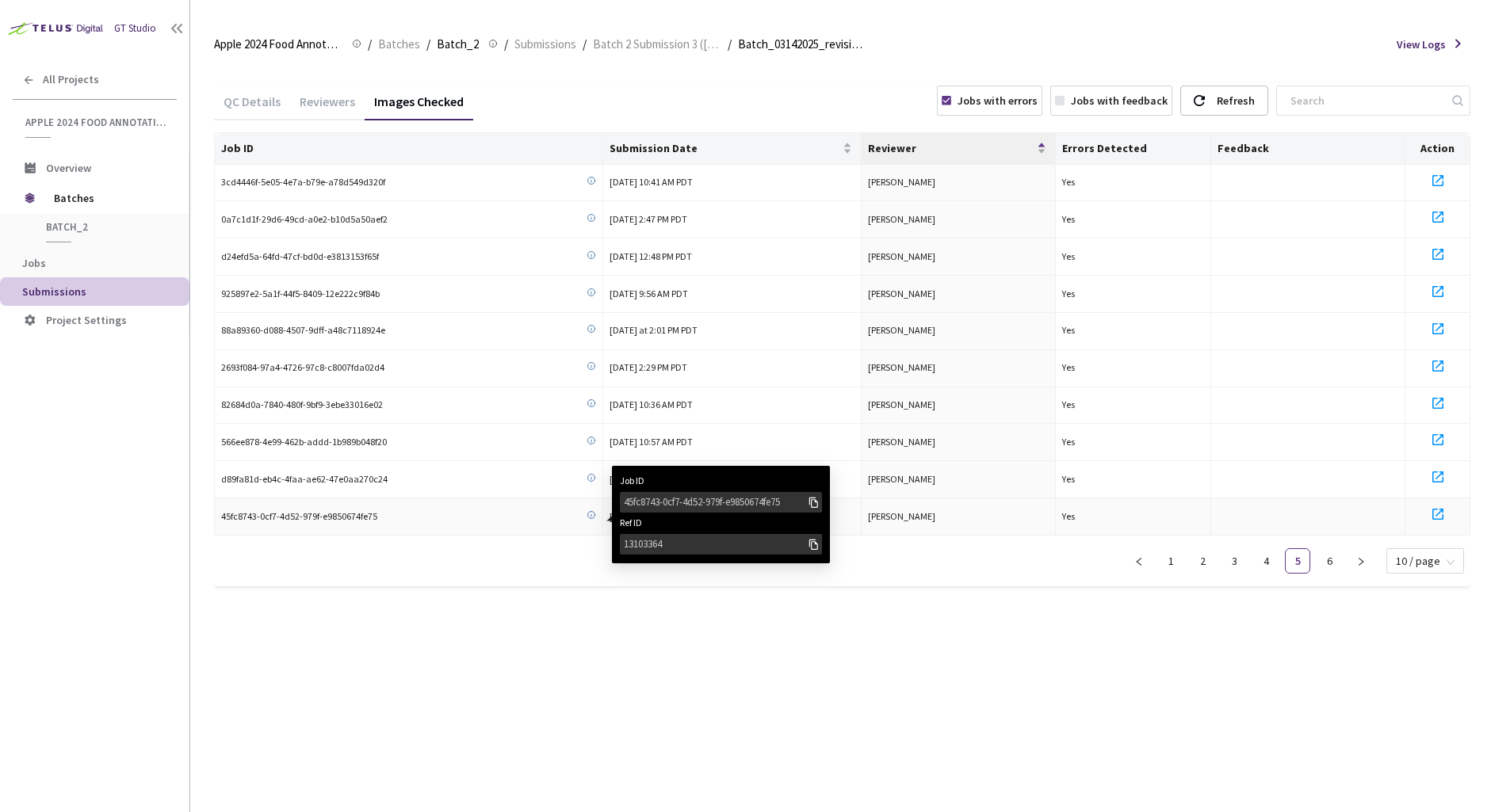
click at [639, 502] on div "45fc8743-0cf7-4d52-979f-e9850674fe75" at bounding box center [715, 502] width 183 height 16
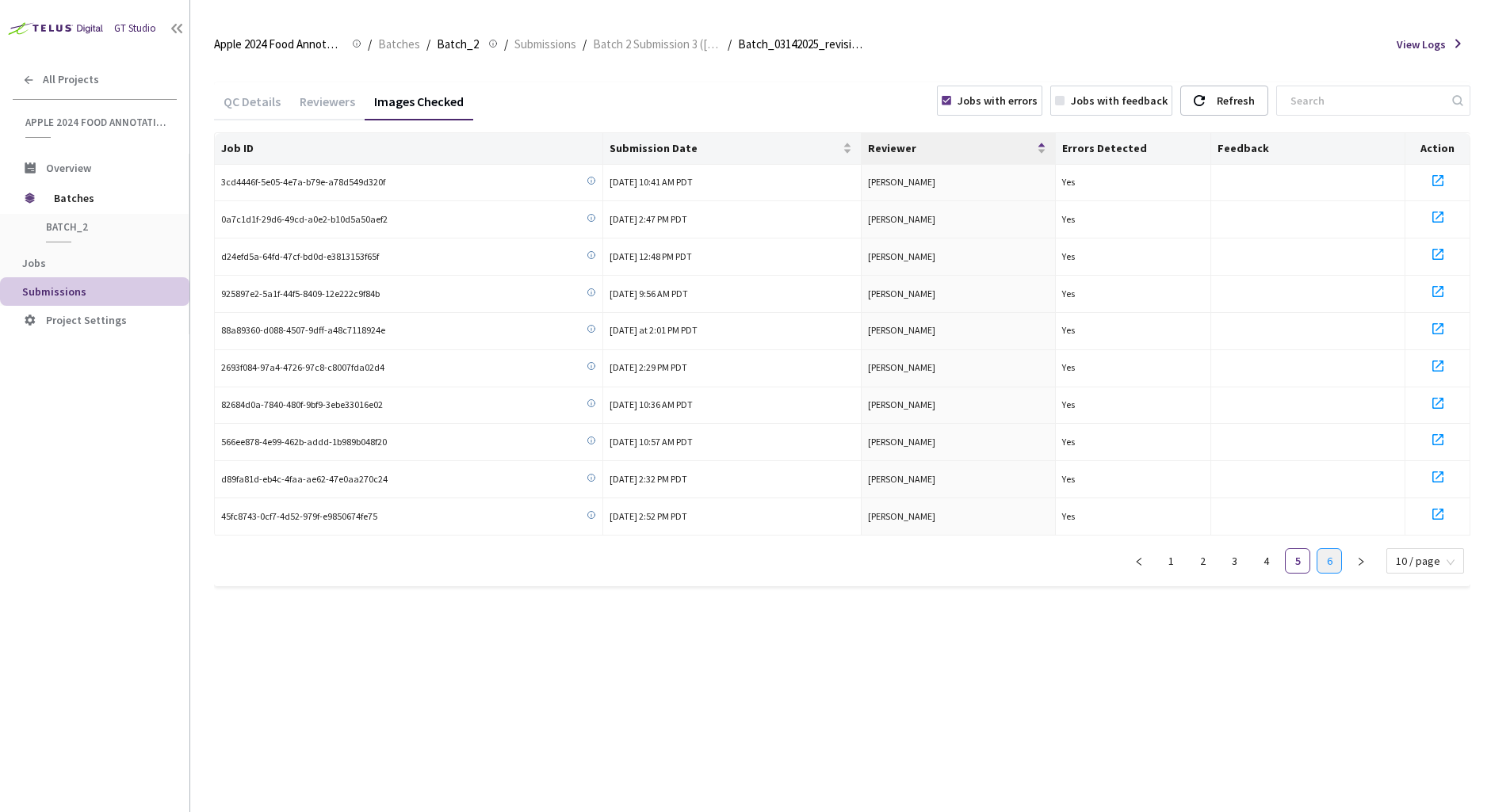
click at [1324, 562] on link "6" at bounding box center [1329, 561] width 24 height 24
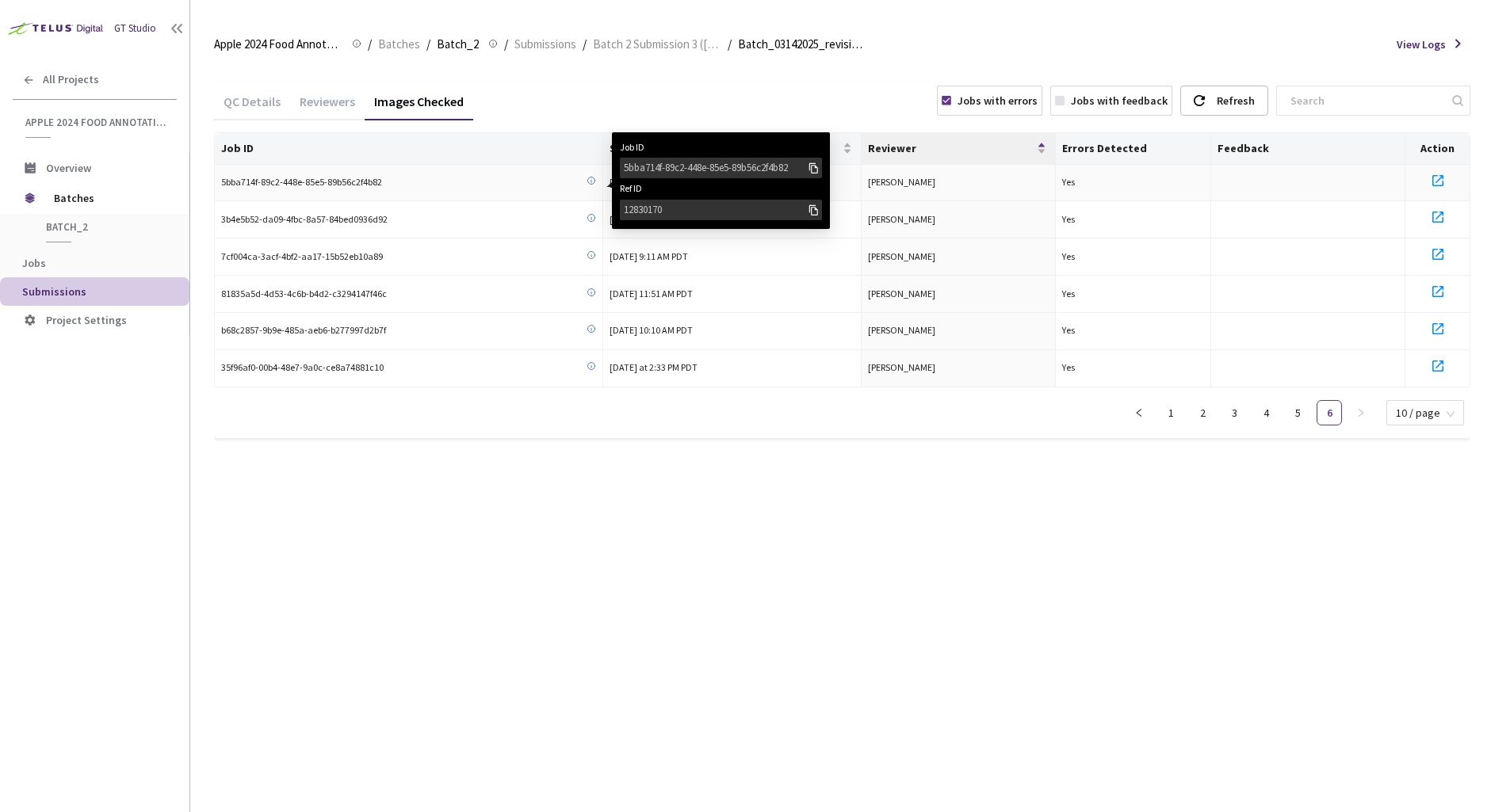
click at [659, 175] on div "5bba714f-89c2-448e-85e5-89b56c2f4b82" at bounding box center [715, 167] width 183 height 16
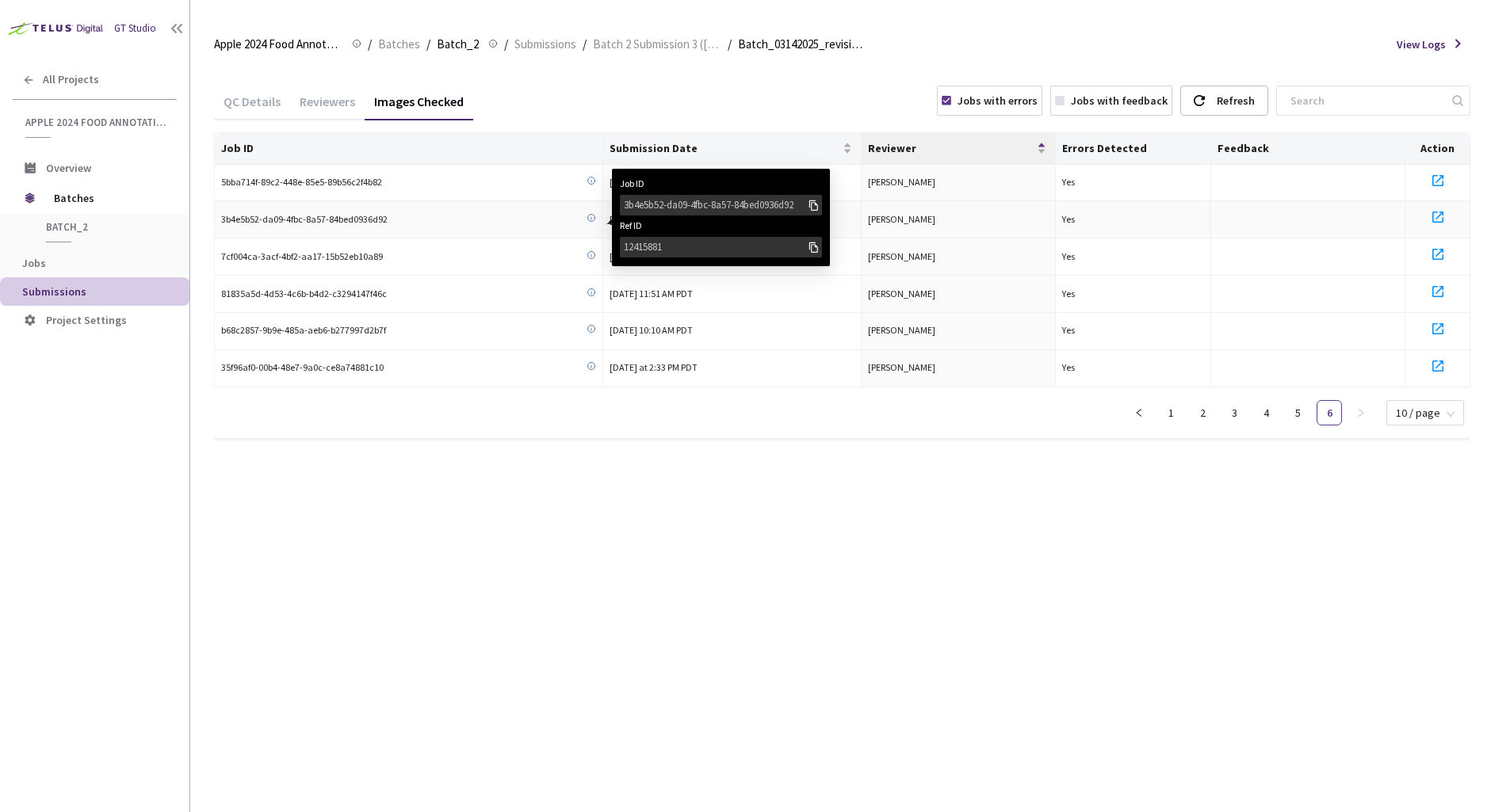
click at [661, 195] on div "3b4e5b52-da09-4fbc-8a57-84bed0936d92" at bounding box center [721, 205] width 202 height 21
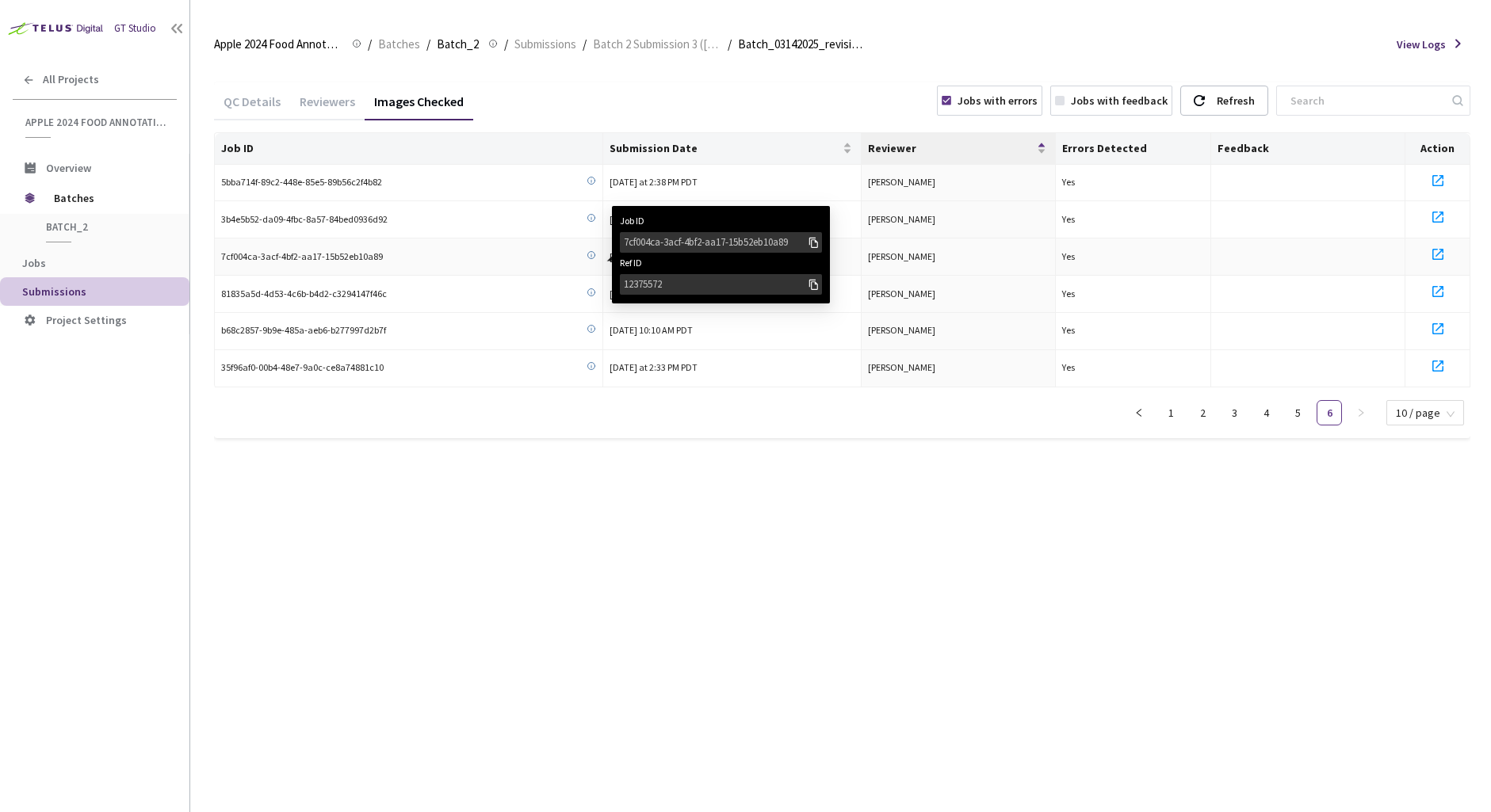
click at [641, 242] on div "7cf004ca-3acf-4bf2-aa17-15b52eb10a89" at bounding box center [715, 242] width 183 height 16
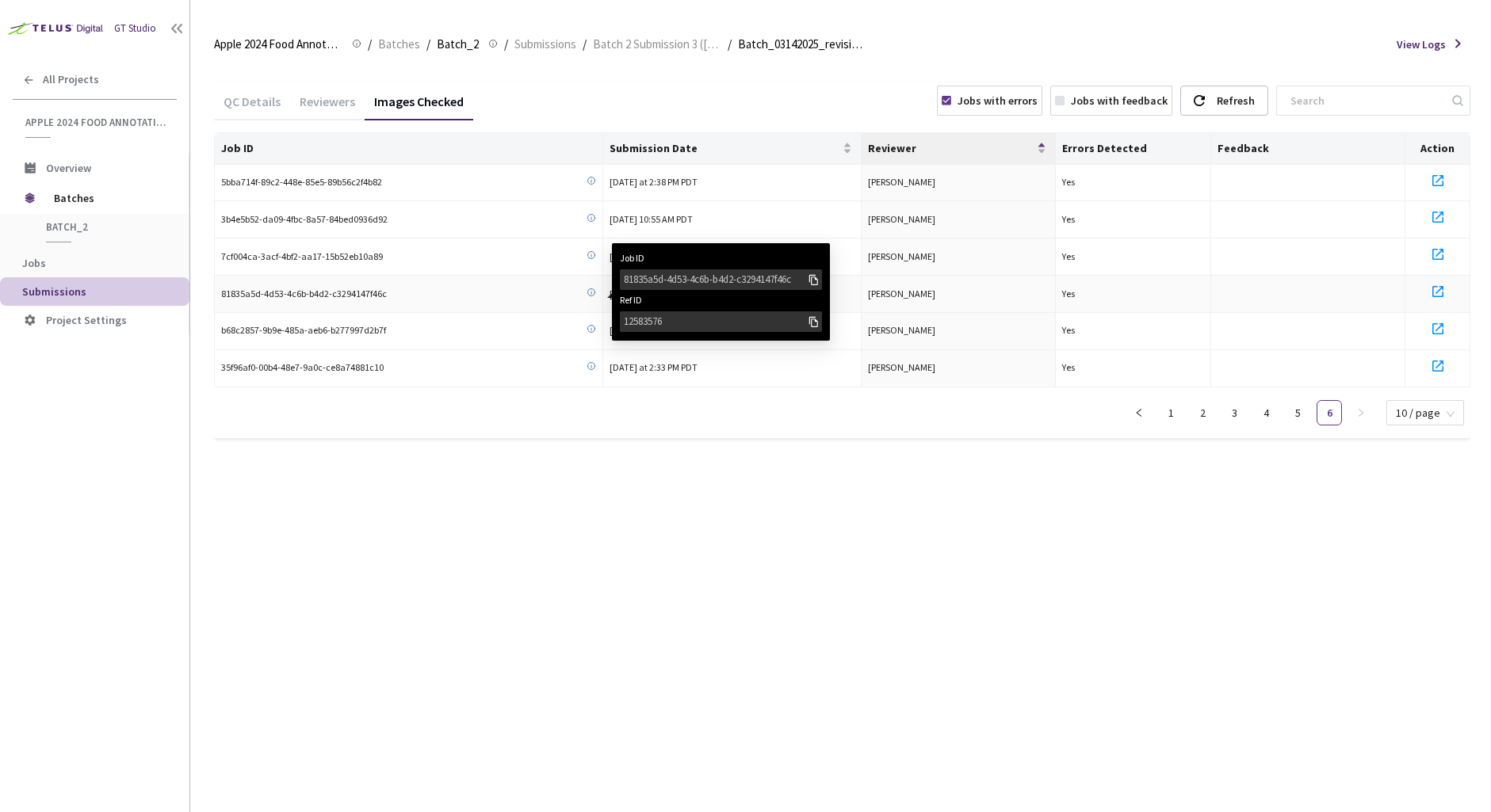
click at [638, 277] on div "81835a5d-4d53-4c6b-b4d2-c3294147f46c" at bounding box center [715, 279] width 183 height 16
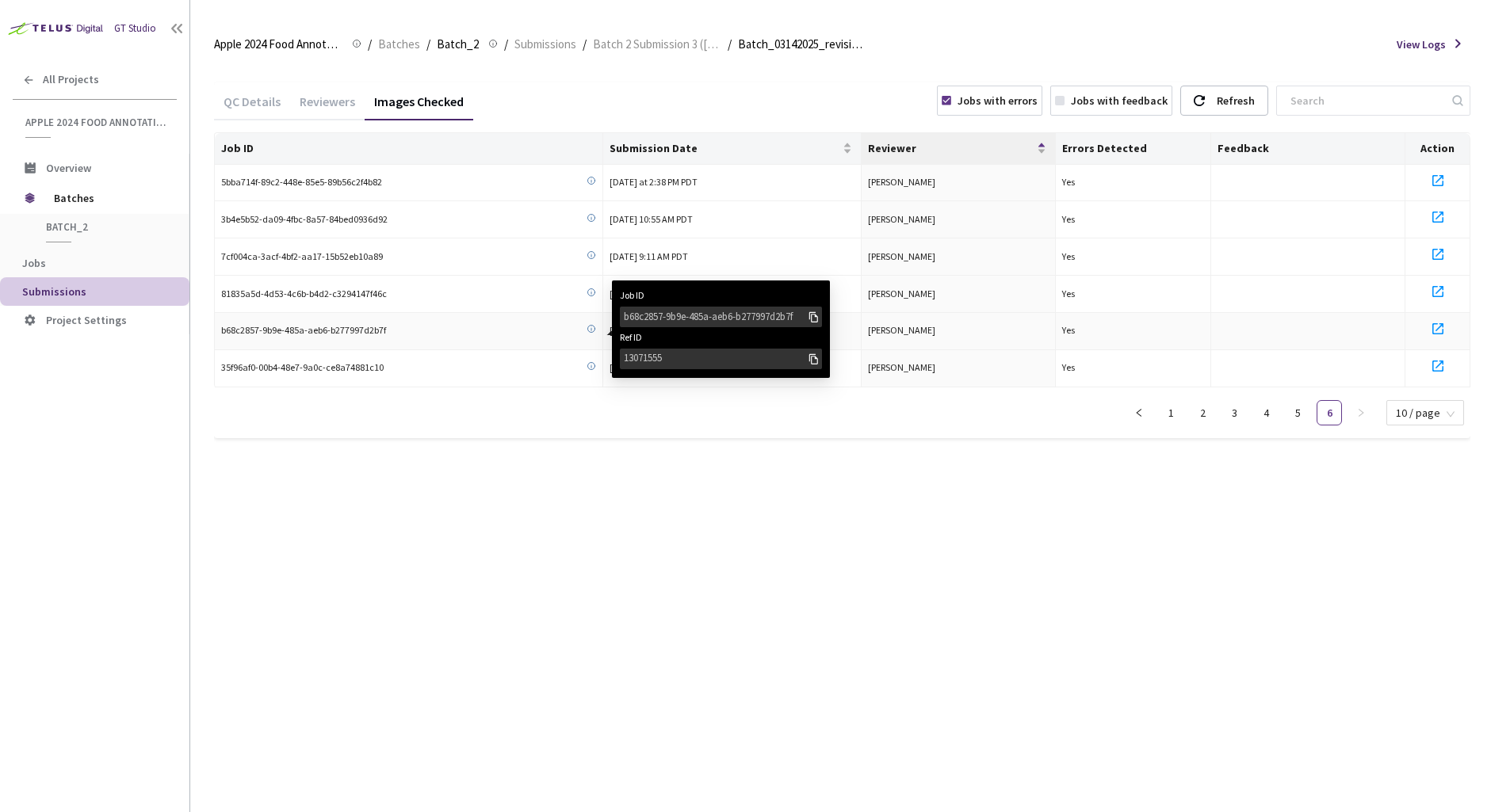
click at [637, 315] on div "b68c2857-9b9e-485a-aeb6-b277997d2b7f" at bounding box center [715, 316] width 183 height 16
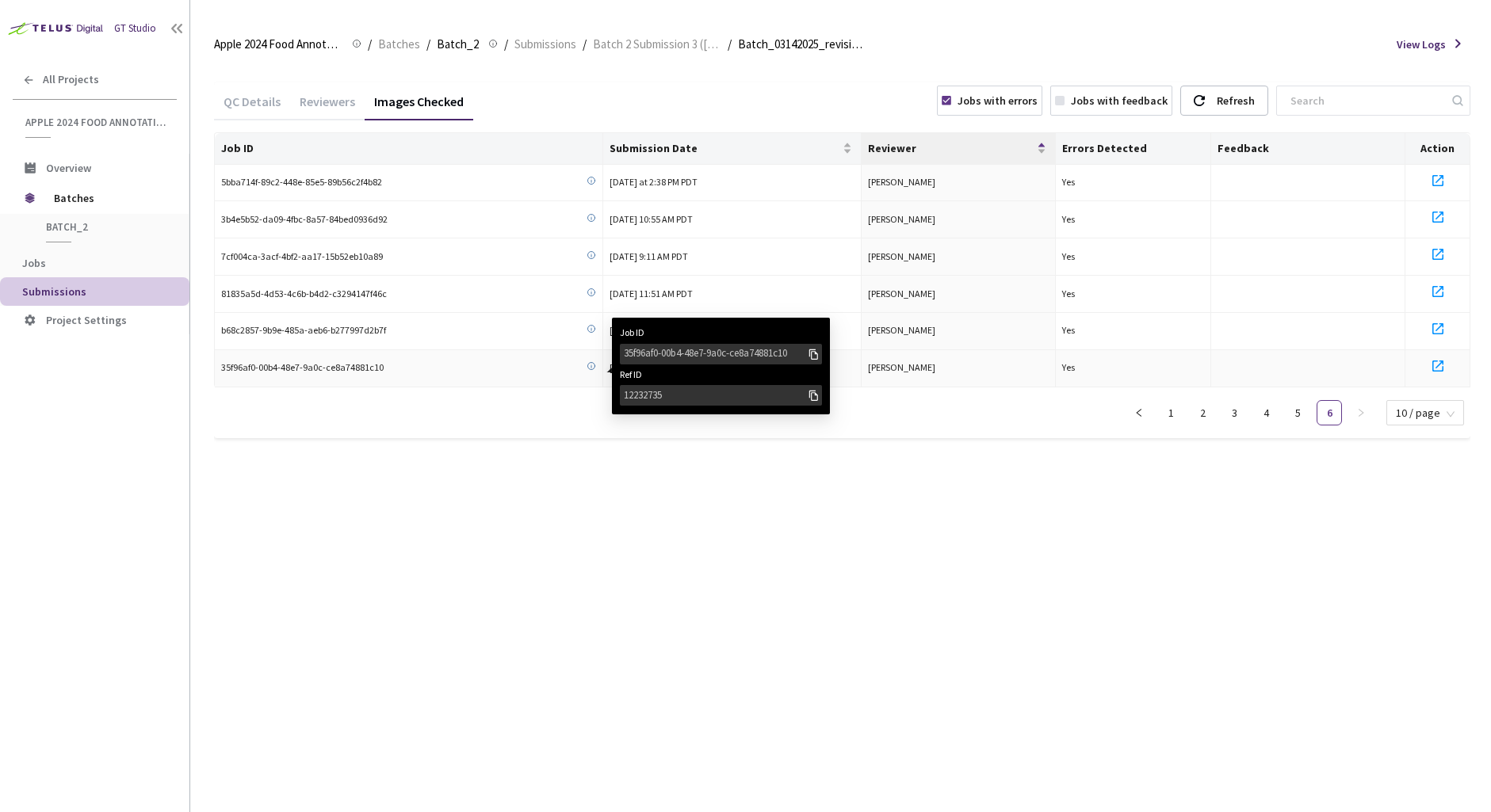
click at [648, 353] on div "35f96af0-00b4-48e7-9a0c-ce8a74881c10" at bounding box center [715, 353] width 183 height 16
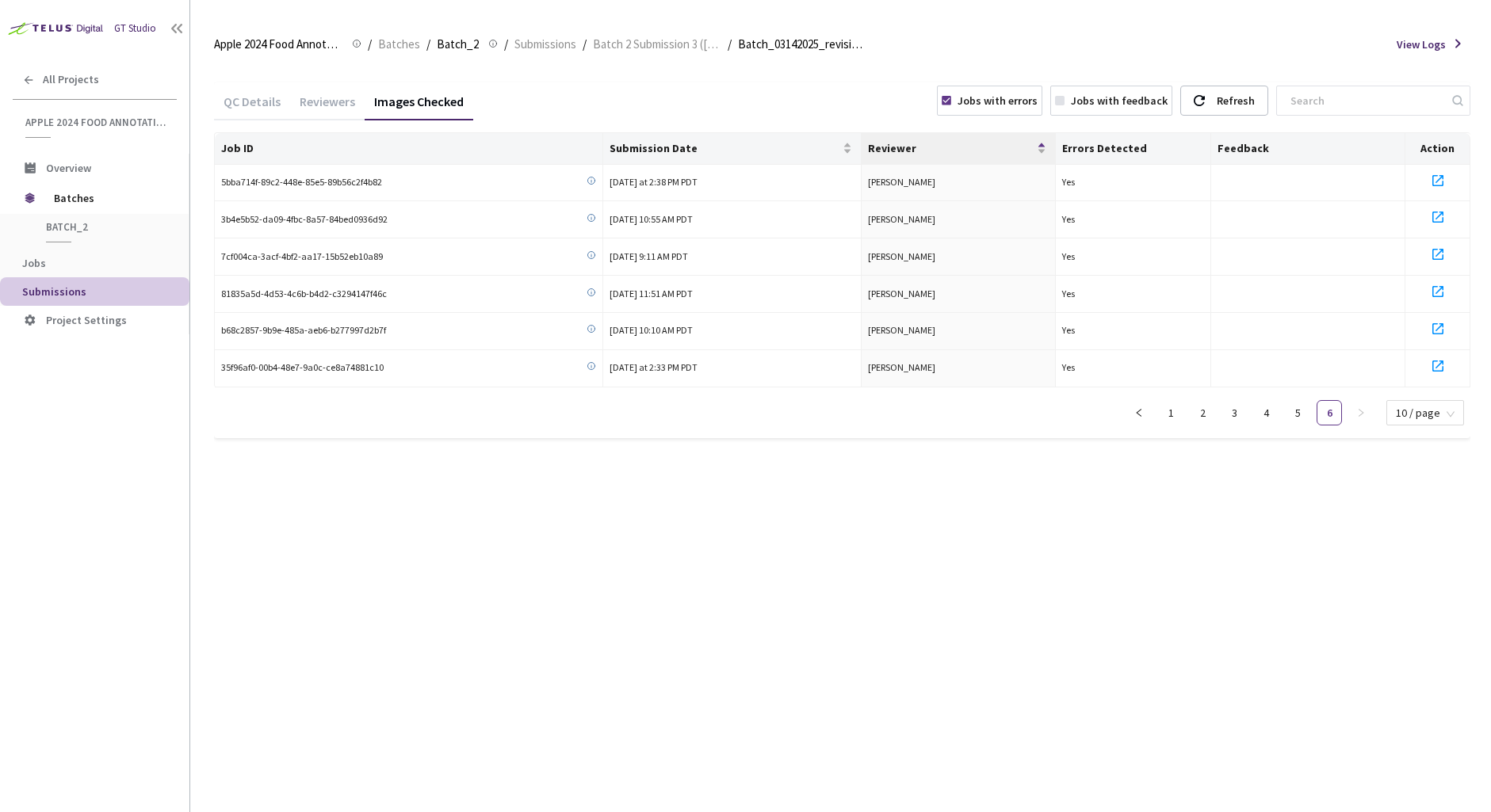
click at [499, 590] on div "QC Details Reviewers Images Checked Jobs with errors Jobs with feedback Refresh…" at bounding box center [842, 437] width 1256 height 749
click at [625, 41] on span "Batch 2 Submission 3 ([DATE])" at bounding box center [657, 44] width 129 height 19
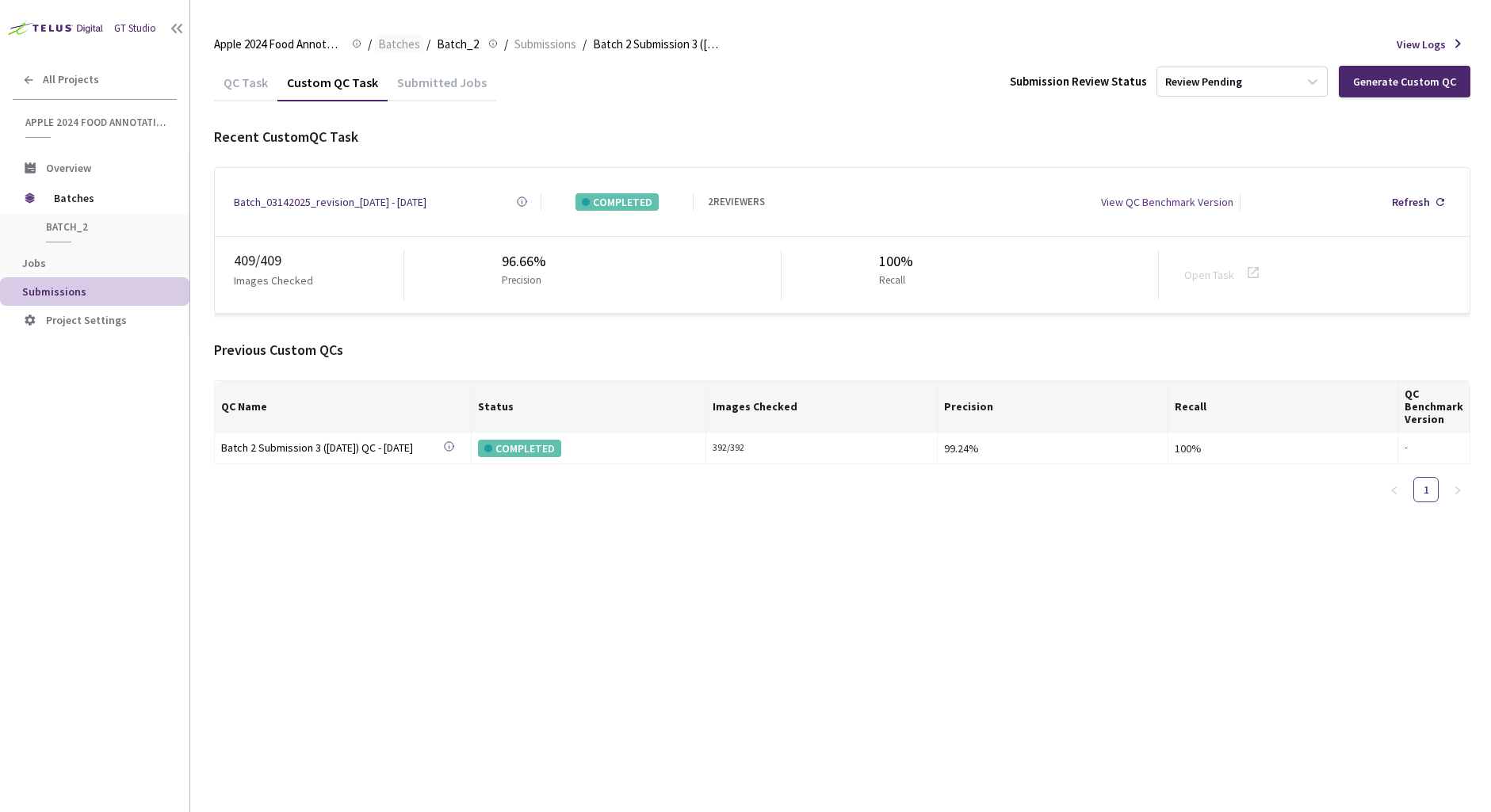
click at [403, 43] on span "Batches" at bounding box center [399, 44] width 42 height 19
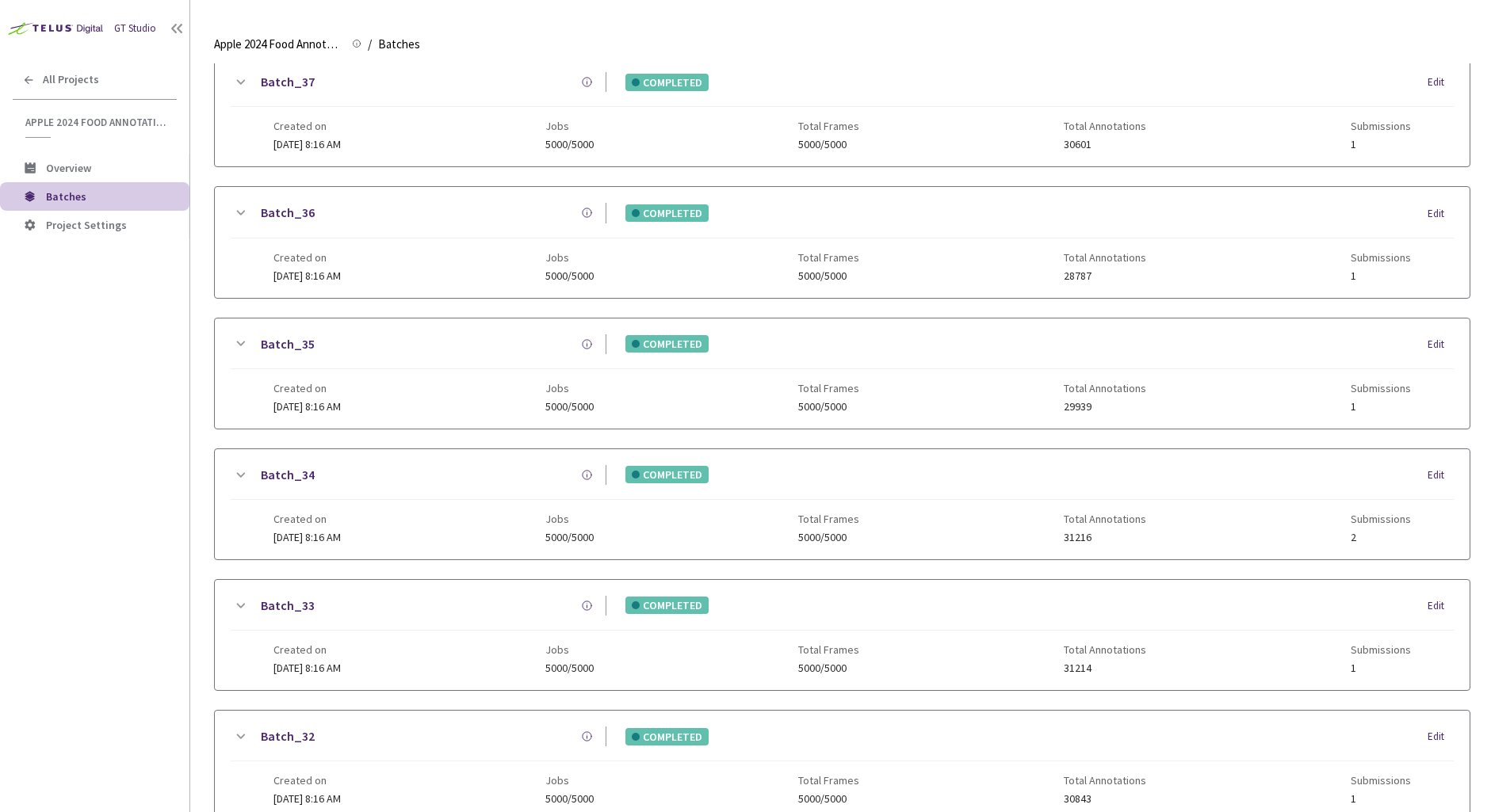
scroll to position [946, 0]
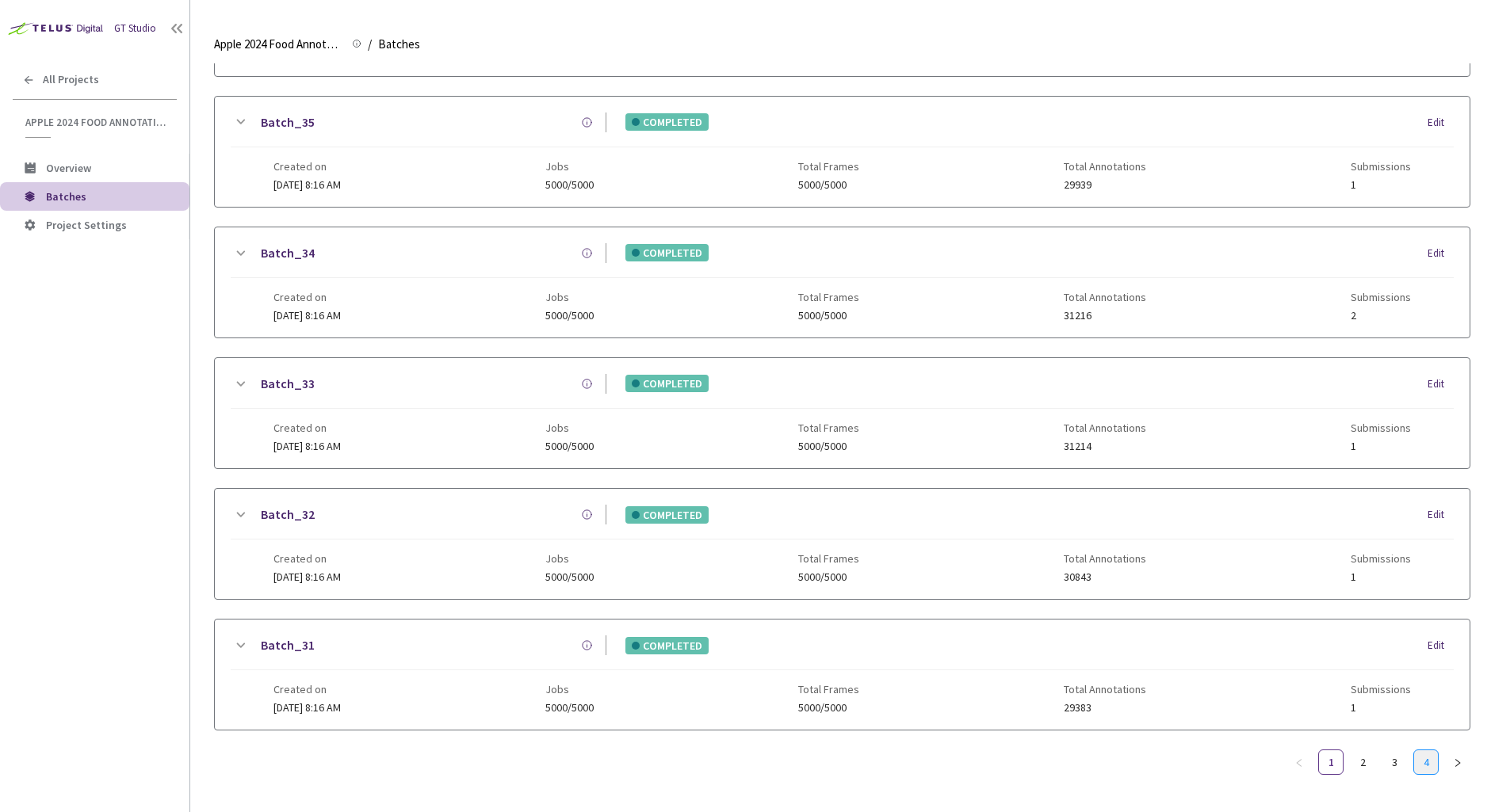
click at [1423, 758] on link "4" at bounding box center [1426, 762] width 24 height 24
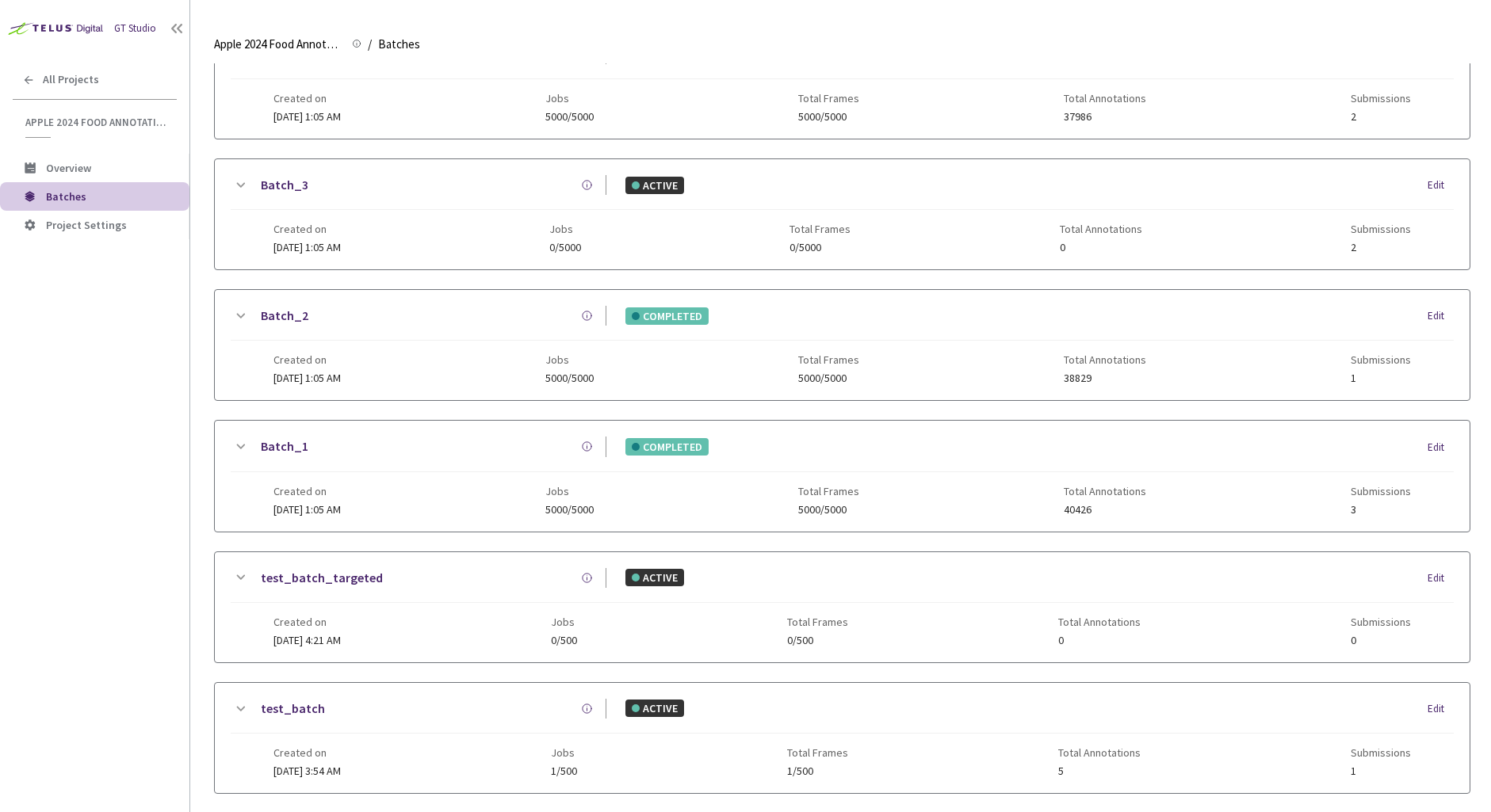
scroll to position [465, 0]
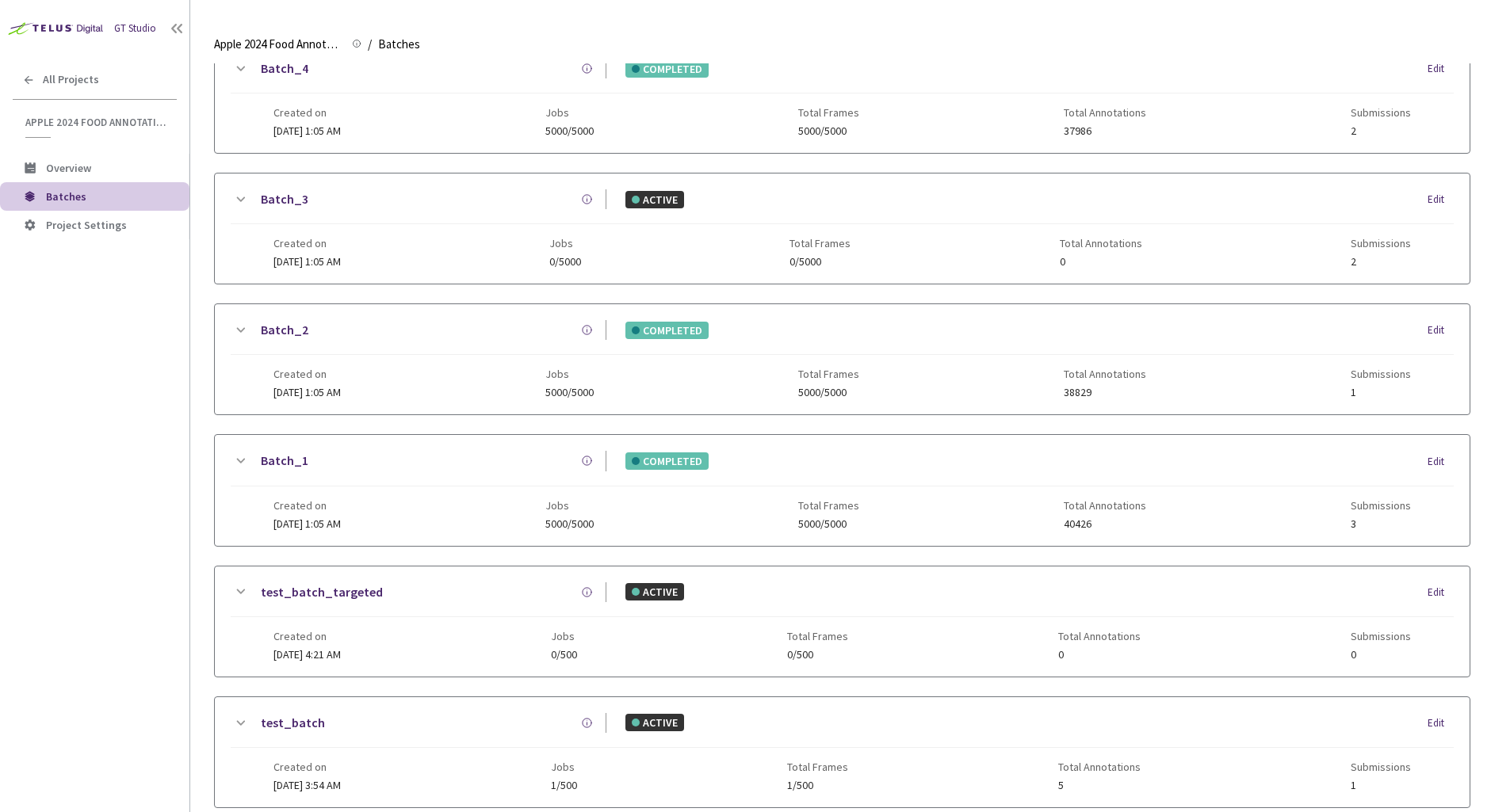
click at [238, 460] on icon at bounding box center [241, 461] width 9 height 5
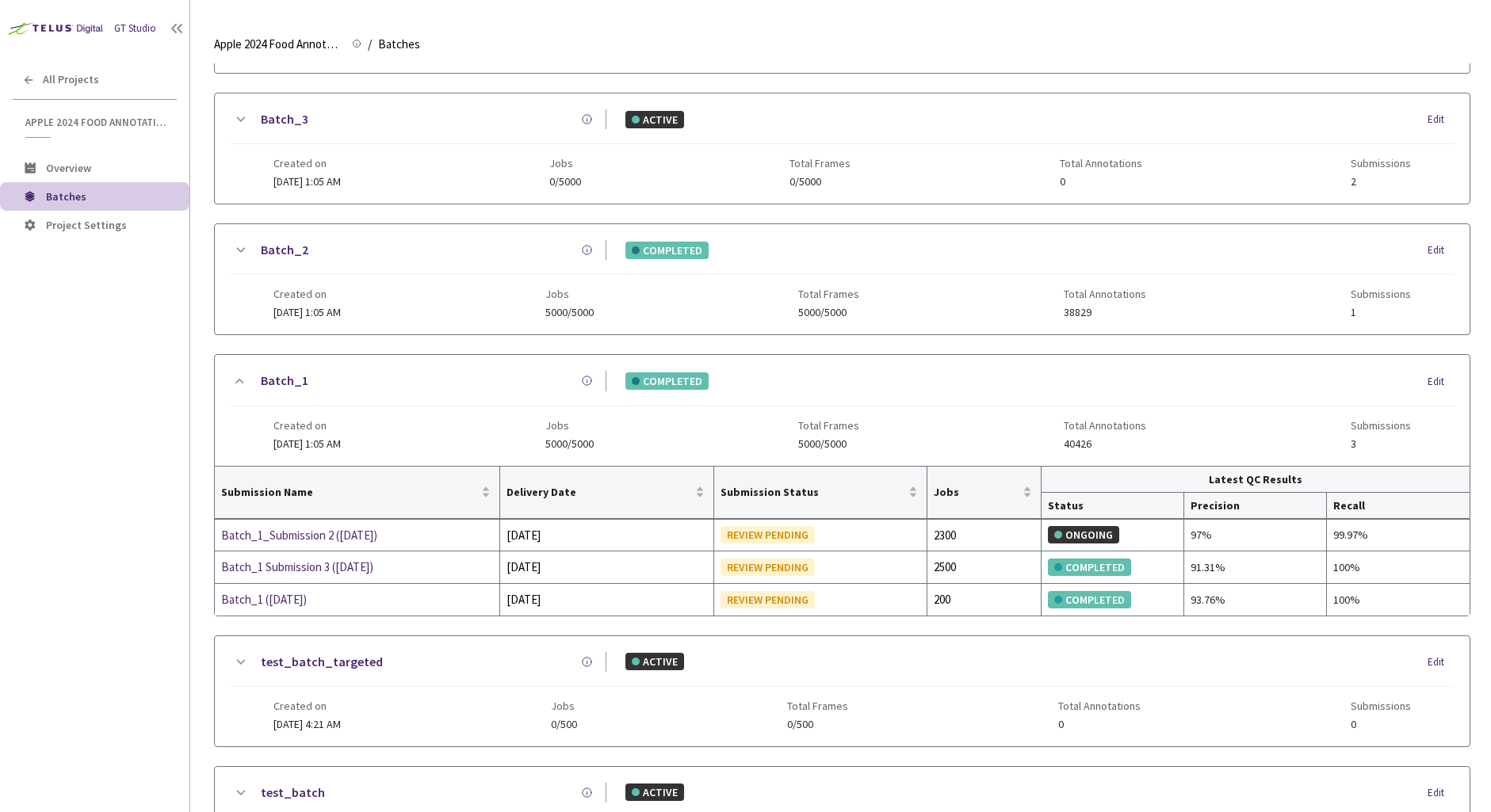
scroll to position [552, 0]
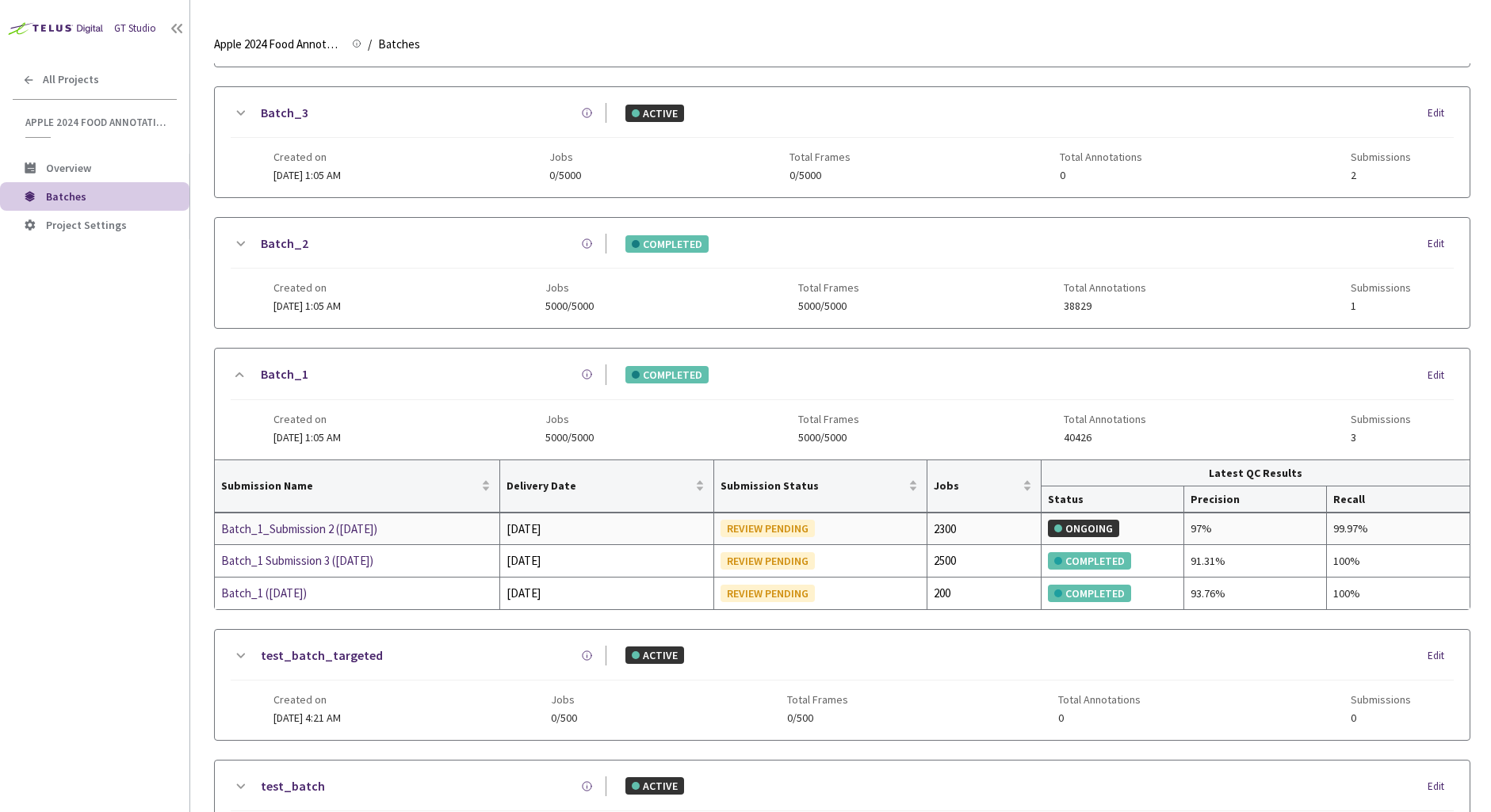
click at [310, 525] on div "Batch_1_Submission 2 (03-07-25)" at bounding box center [306, 529] width 168 height 19
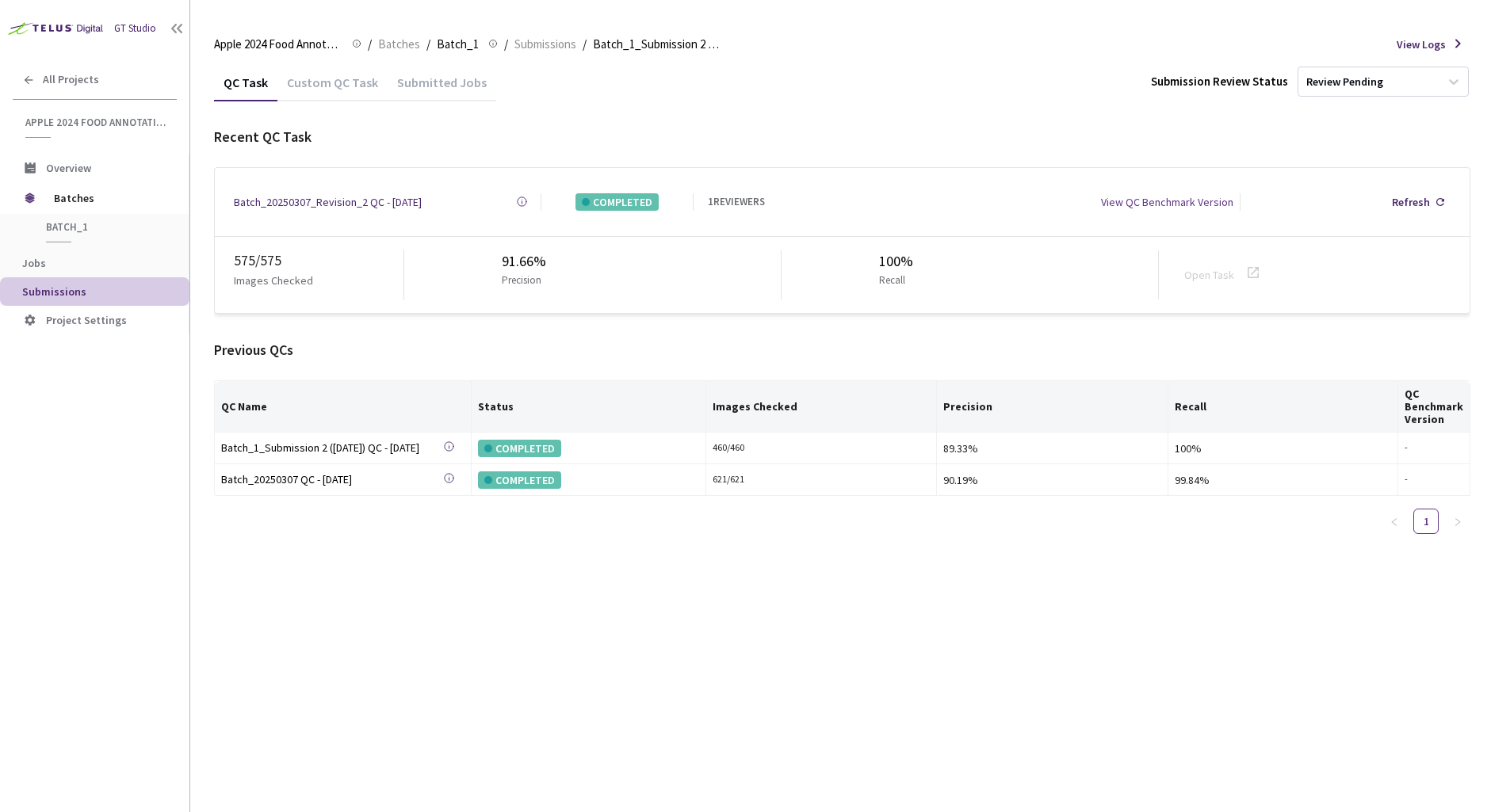
click at [335, 91] on div "Custom QC Task" at bounding box center [333, 87] width 110 height 27
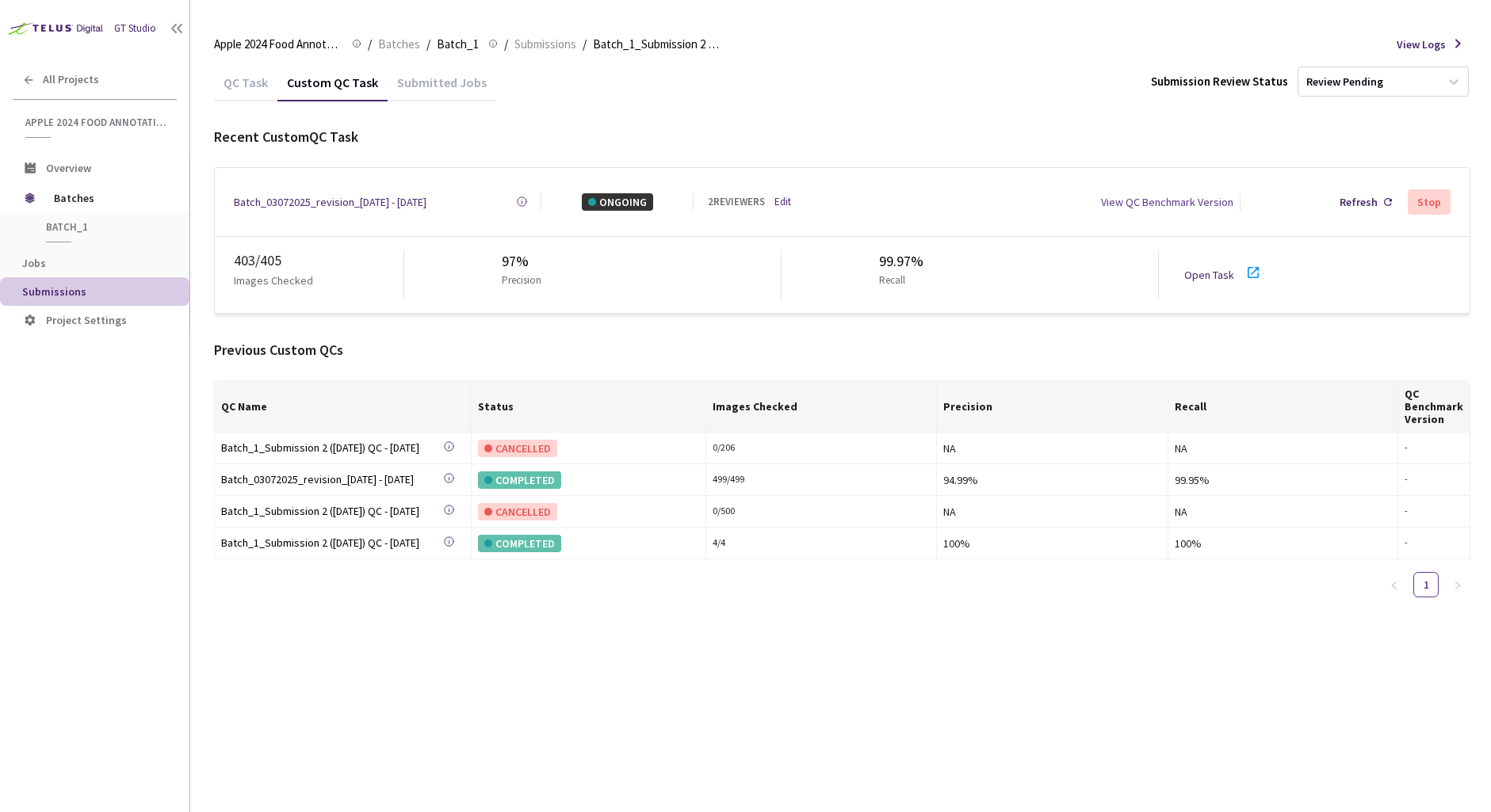
click at [367, 198] on div "Batch_03072025_revision_4 - 07 Sep, 2025" at bounding box center [330, 202] width 193 height 17
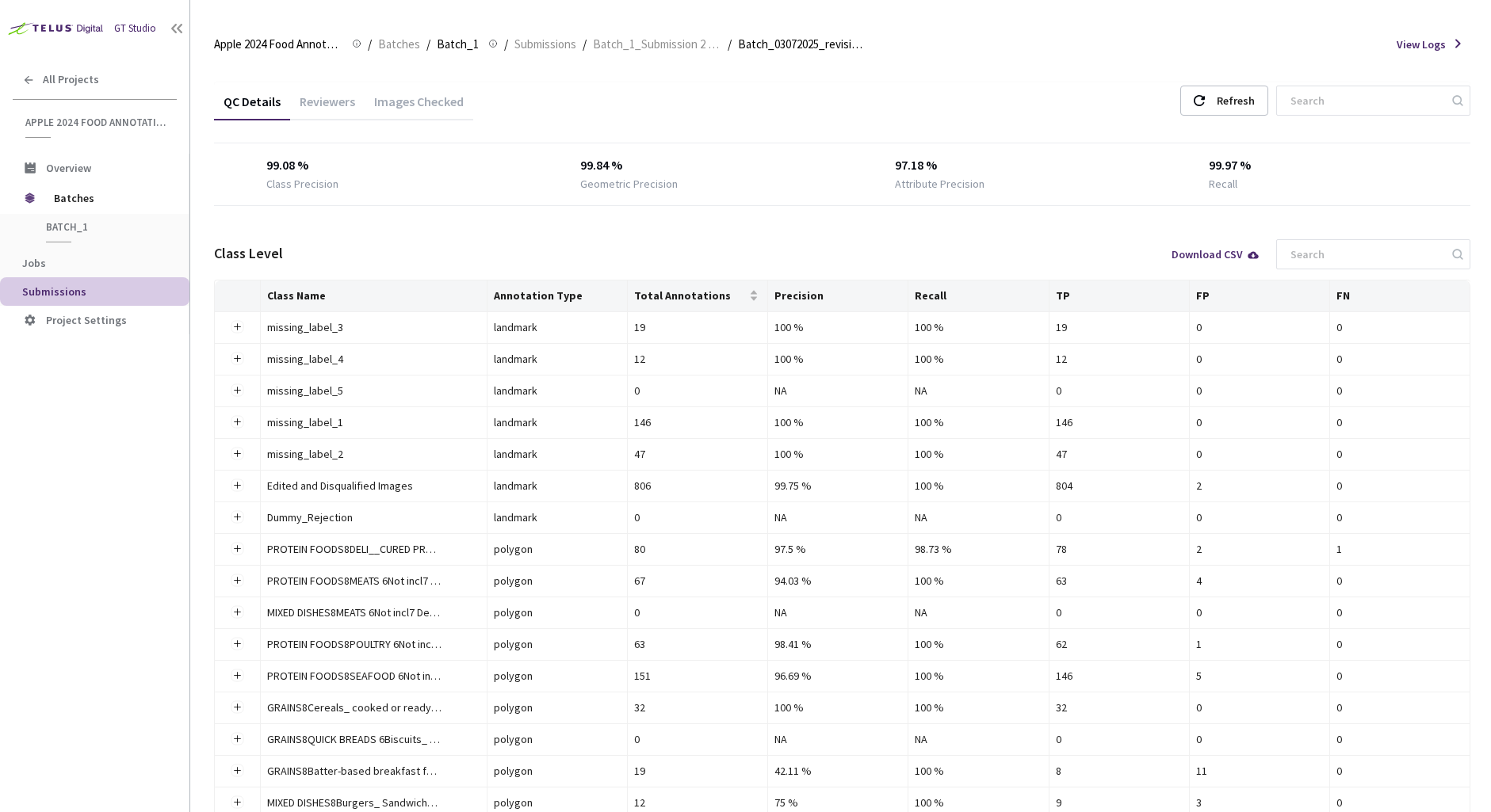
click at [409, 98] on div "Images Checked" at bounding box center [419, 107] width 109 height 27
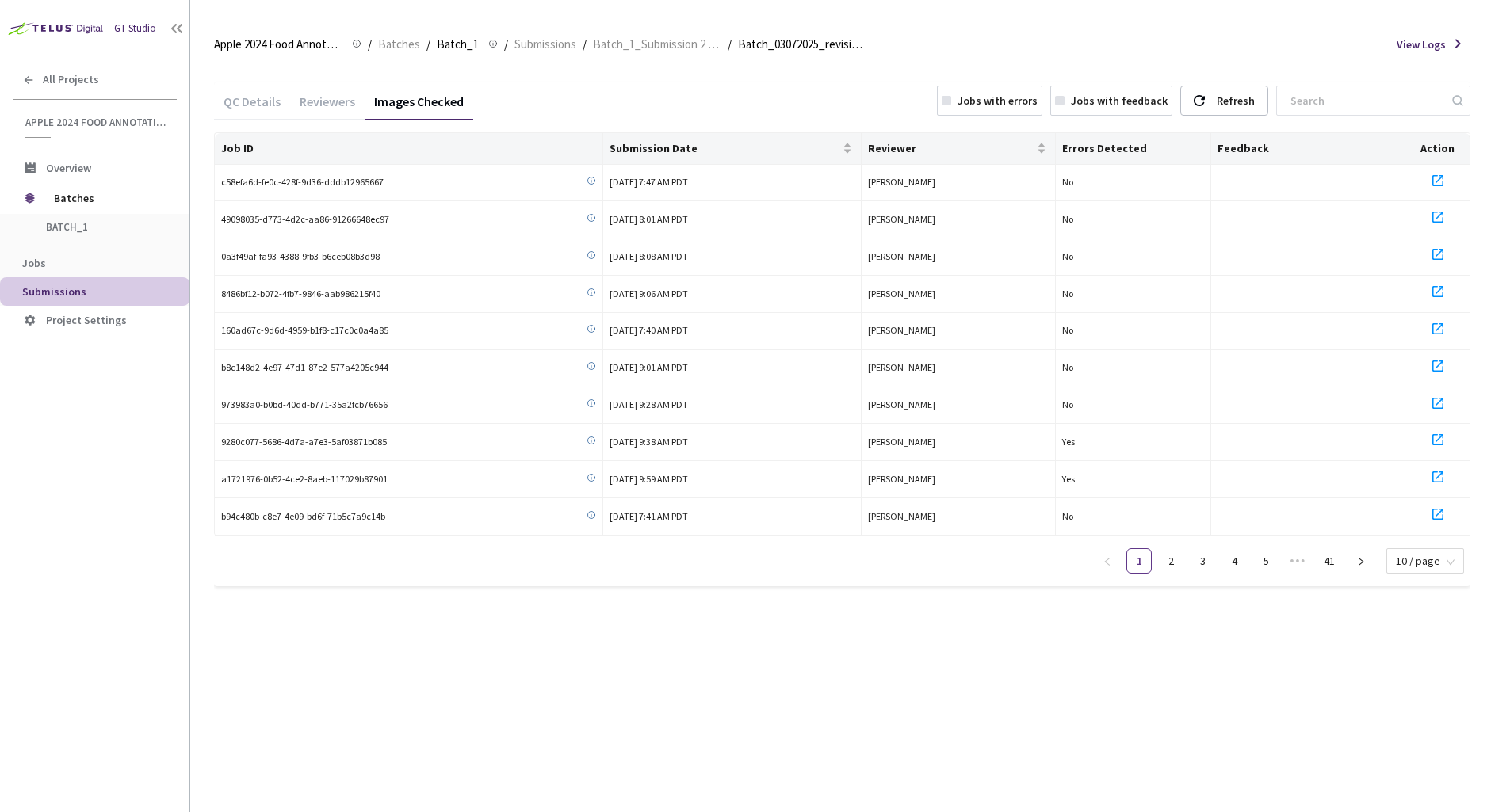
click at [1038, 95] on div "Jobs with errors" at bounding box center [998, 100] width 80 height 17
click at [1332, 565] on link "7" at bounding box center [1329, 561] width 24 height 24
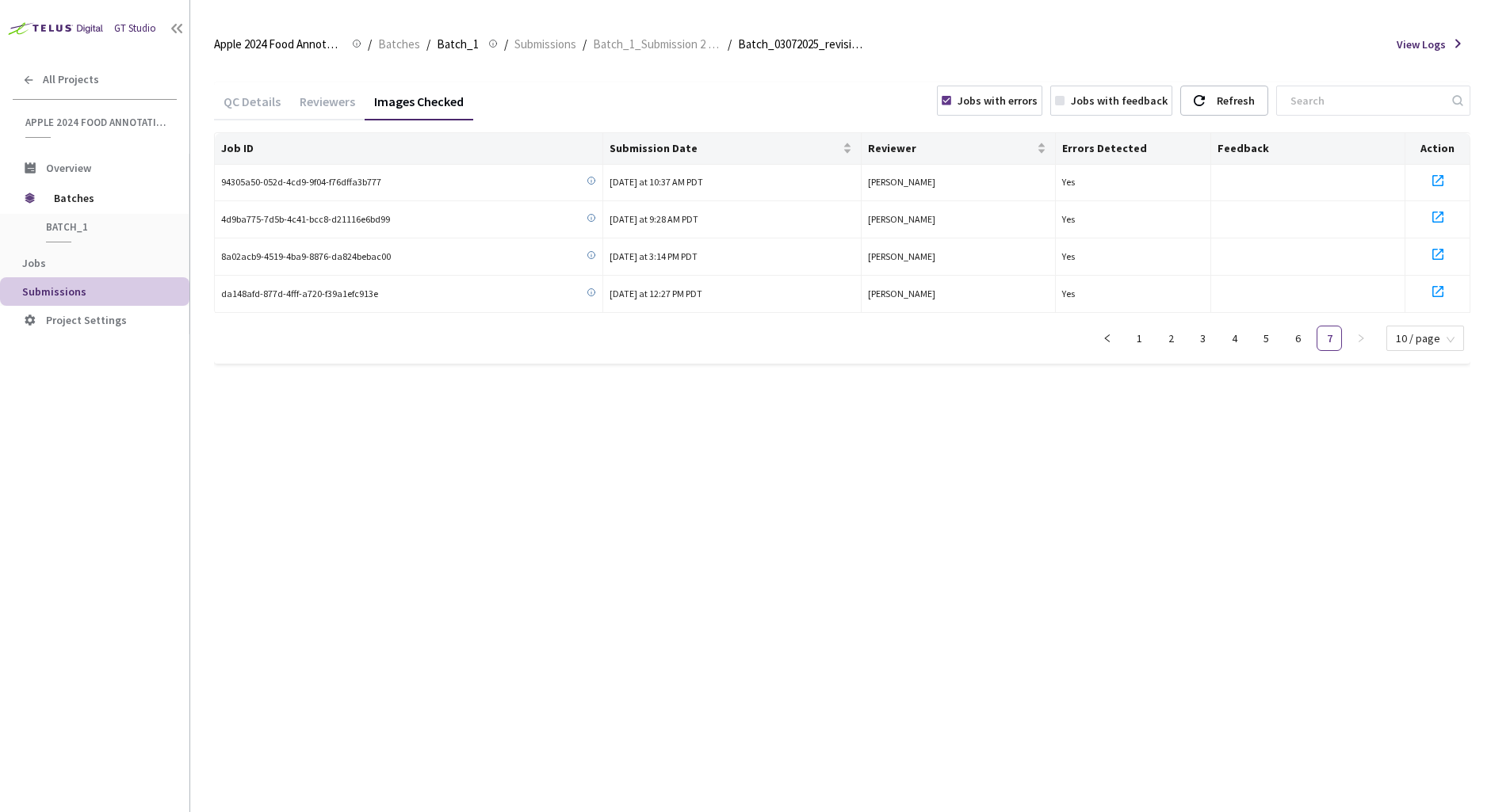
click at [1017, 97] on div "Jobs with errors" at bounding box center [998, 100] width 80 height 17
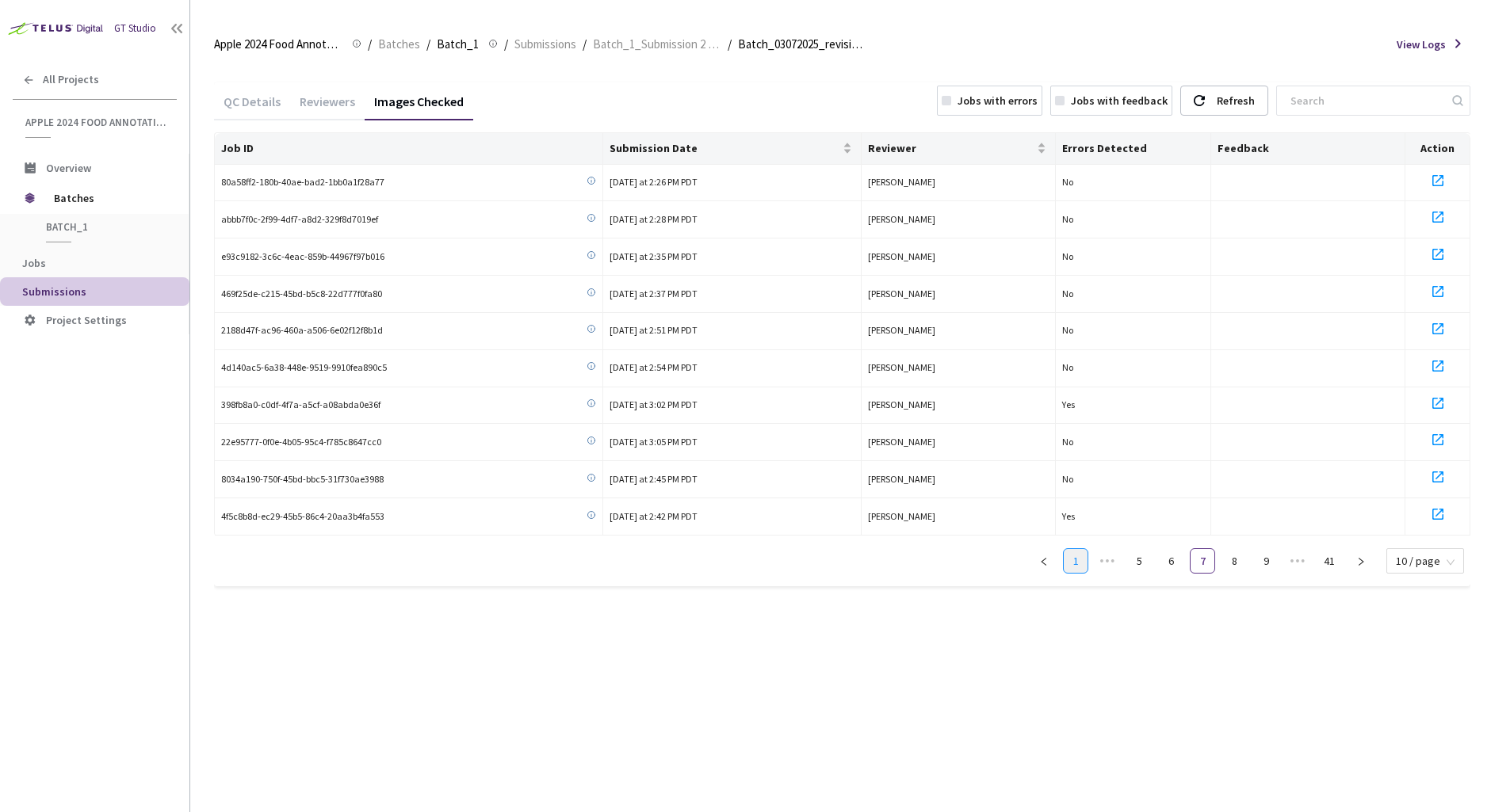
click at [1082, 566] on link "1" at bounding box center [1075, 561] width 24 height 24
click at [931, 151] on span "Reviewer" at bounding box center [951, 147] width 166 height 12
click at [970, 148] on span "Reviewer" at bounding box center [951, 147] width 166 height 12
click at [1169, 595] on link "2" at bounding box center [1171, 598] width 24 height 24
click at [1139, 599] on link "1" at bounding box center [1138, 598] width 24 height 24
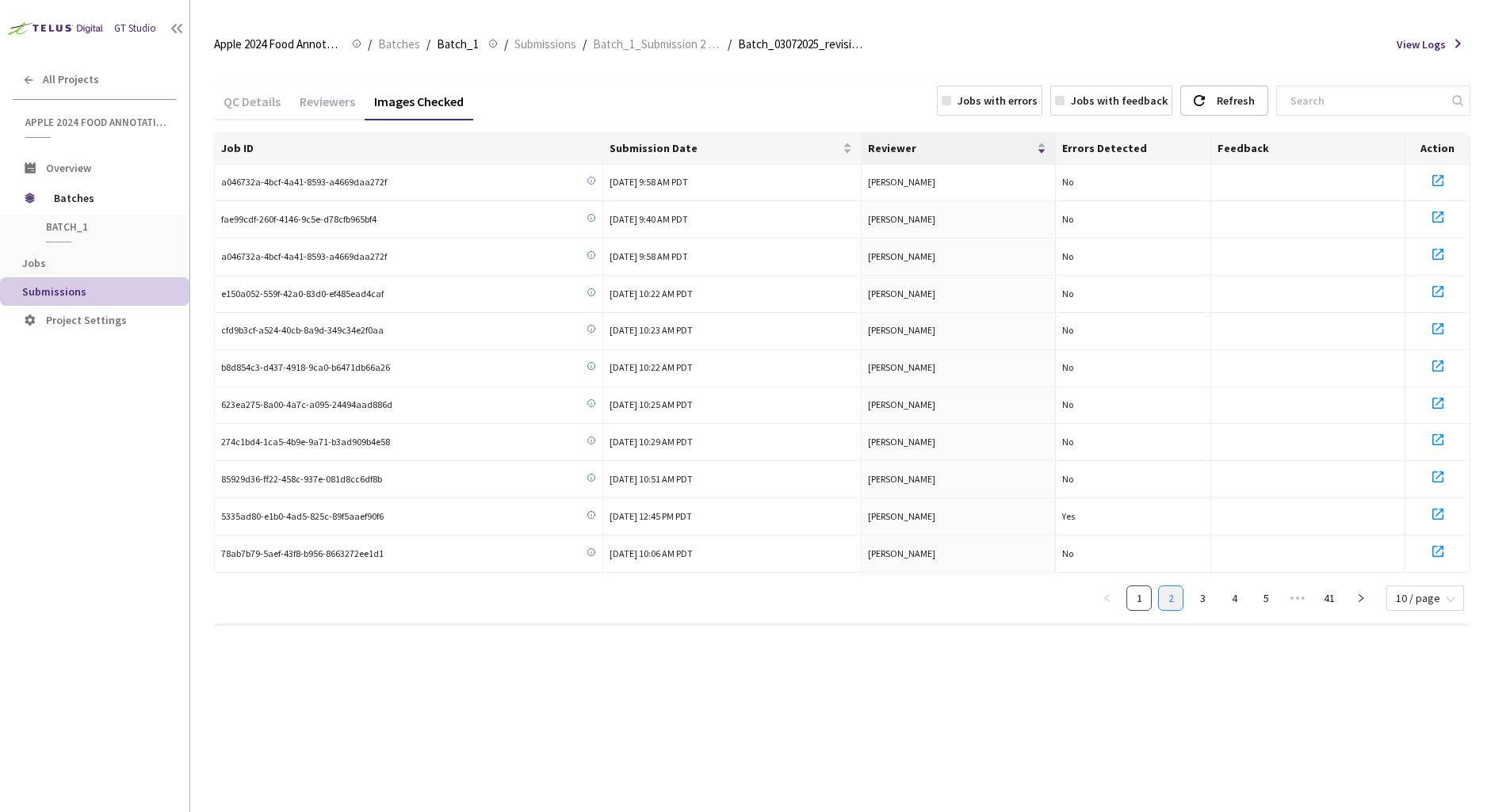
click at [1166, 600] on link "2" at bounding box center [1171, 598] width 24 height 24
click at [1203, 599] on link "3" at bounding box center [1202, 598] width 24 height 24
click at [1236, 601] on link "4" at bounding box center [1234, 598] width 24 height 24
click at [1266, 595] on link "6" at bounding box center [1265, 598] width 24 height 24
click at [1236, 599] on link "7" at bounding box center [1234, 598] width 24 height 24
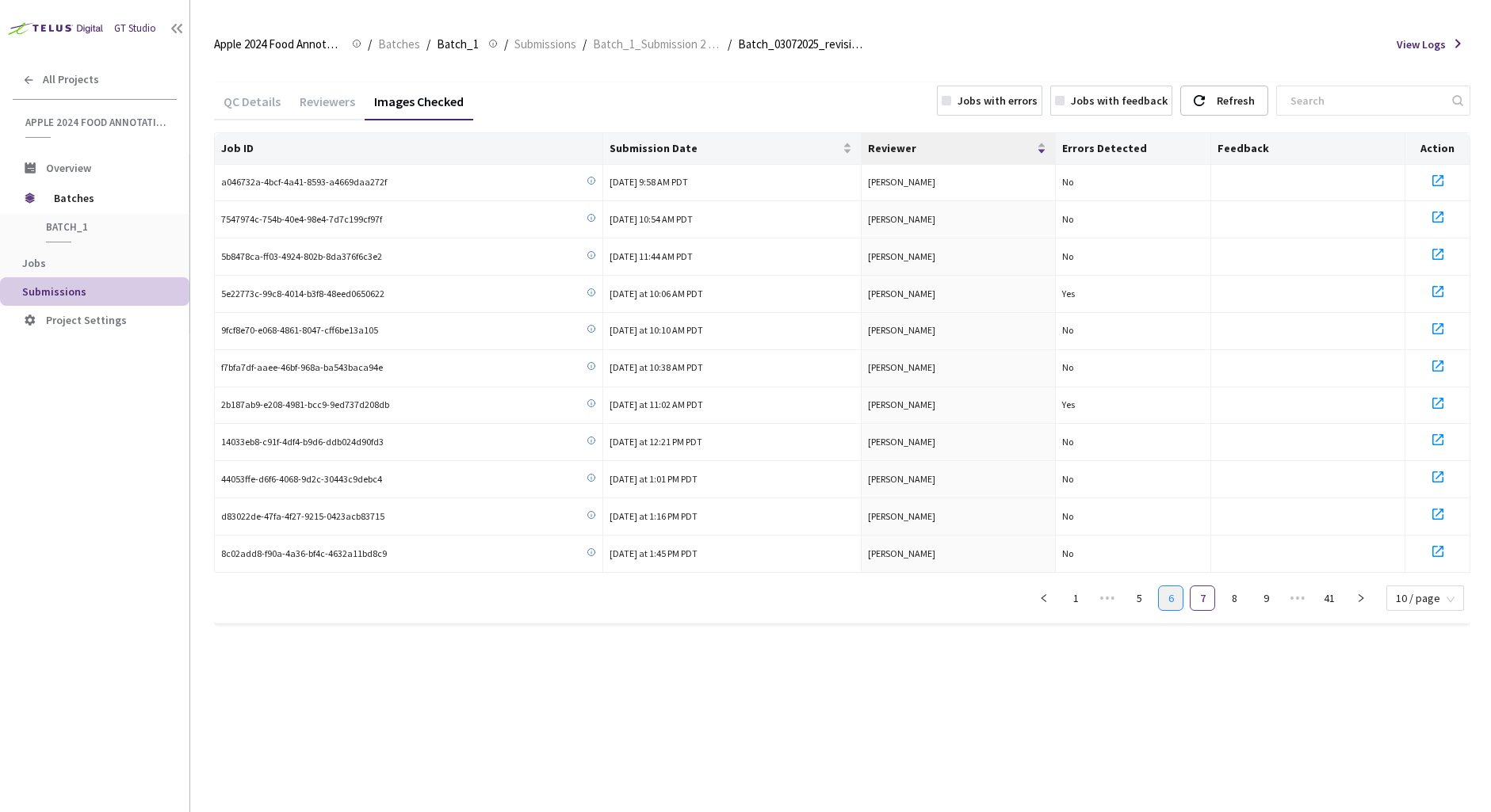
click at [1178, 595] on link "6" at bounding box center [1171, 598] width 24 height 24
click at [1178, 595] on link "5" at bounding box center [1171, 598] width 24 height 24
click at [1178, 595] on link "4" at bounding box center [1171, 598] width 24 height 24
click at [1178, 595] on link "3" at bounding box center [1171, 598] width 24 height 24
click at [1178, 595] on link "2" at bounding box center [1171, 598] width 24 height 24
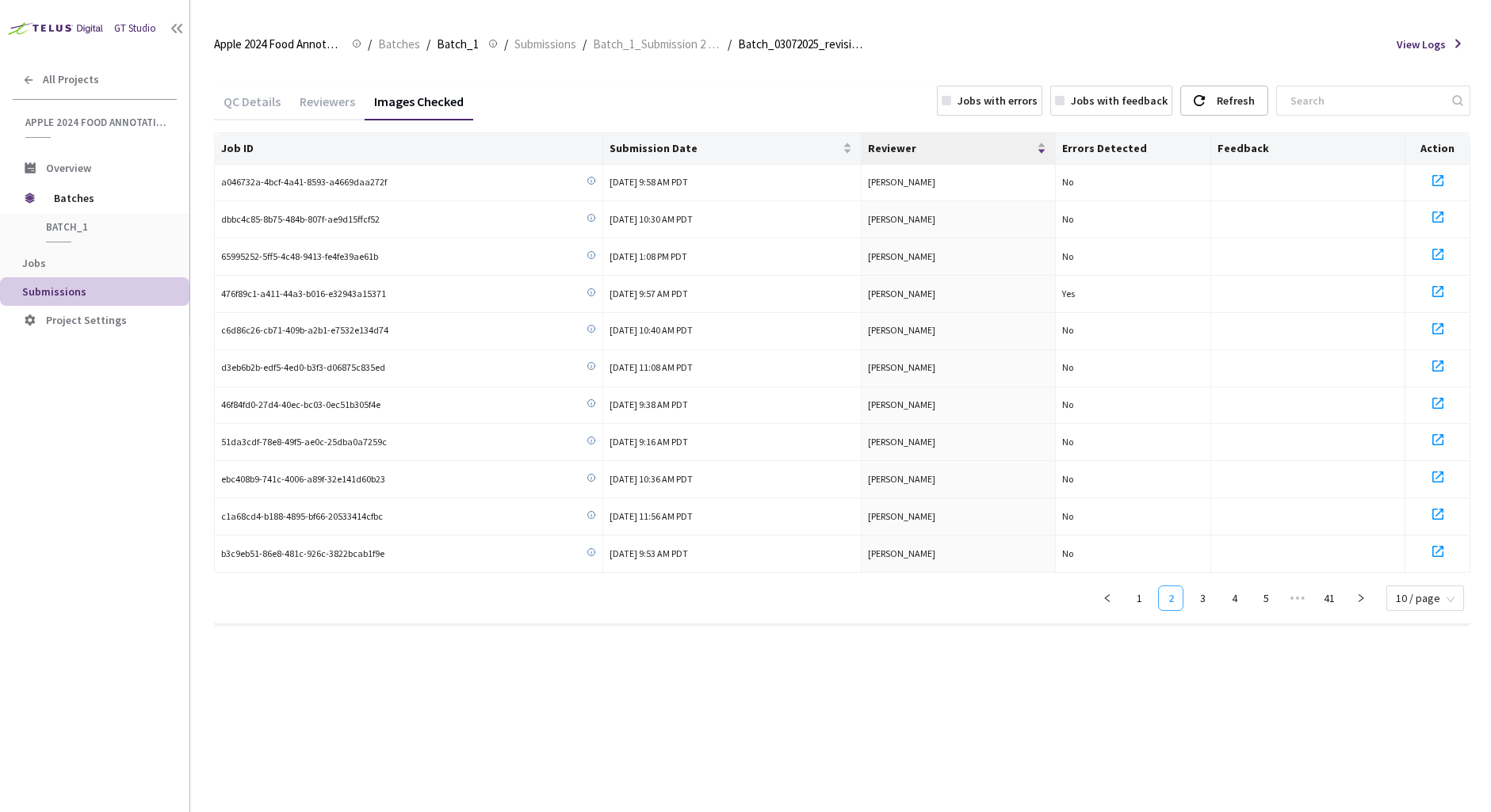
click at [1178, 595] on link "2" at bounding box center [1171, 598] width 24 height 24
click at [1149, 596] on link "1" at bounding box center [1138, 598] width 24 height 24
click at [1166, 597] on link "2" at bounding box center [1171, 598] width 24 height 24
click at [1181, 600] on link "2" at bounding box center [1171, 598] width 24 height 24
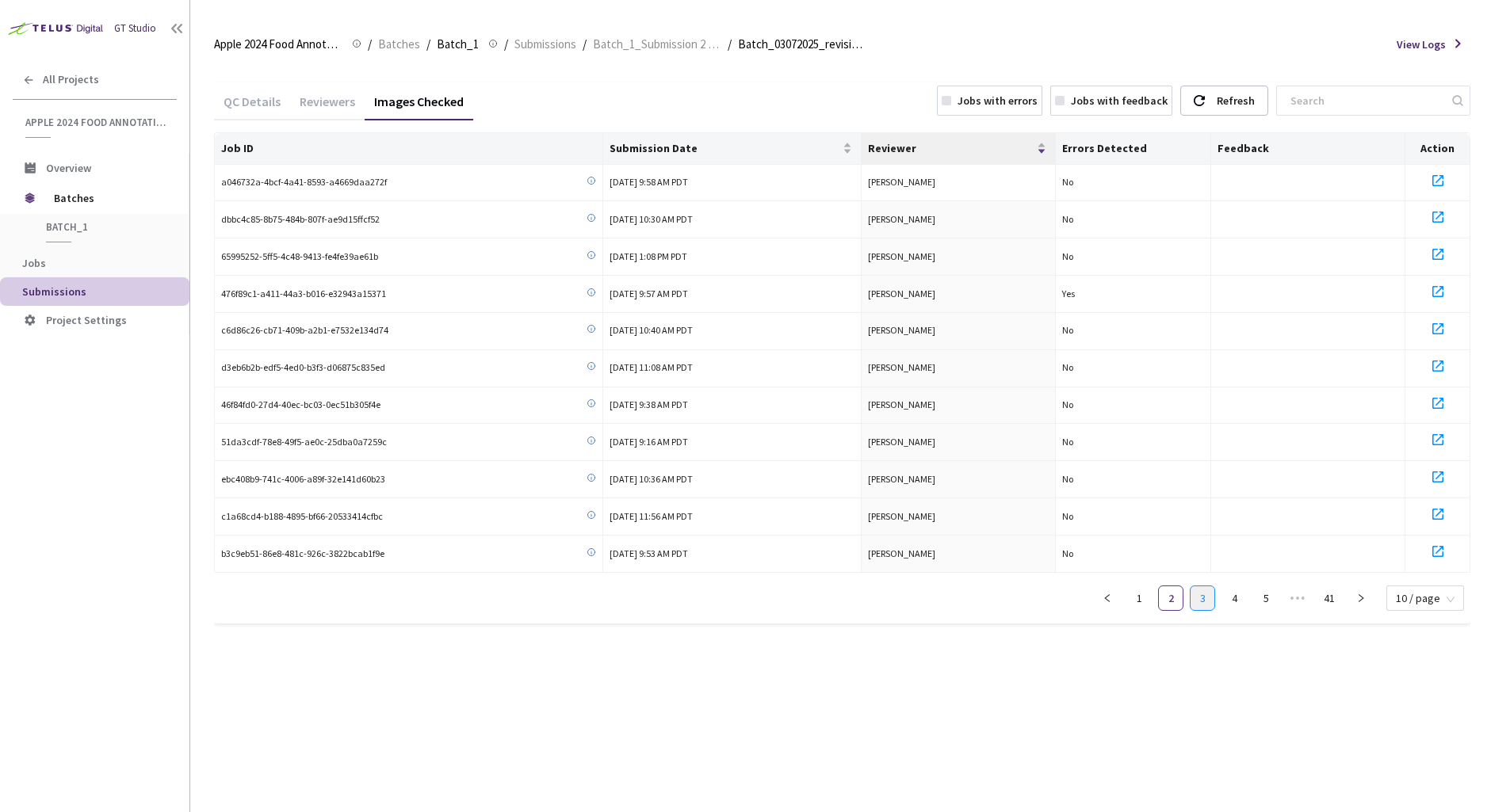
click at [1209, 600] on link "3" at bounding box center [1202, 598] width 24 height 24
click at [1224, 596] on li "4" at bounding box center [1234, 598] width 26 height 26
click at [1234, 597] on link "5" at bounding box center [1234, 598] width 24 height 24
click at [1241, 600] on link "6" at bounding box center [1234, 598] width 24 height 24
click at [1246, 600] on link "7" at bounding box center [1234, 598] width 24 height 24
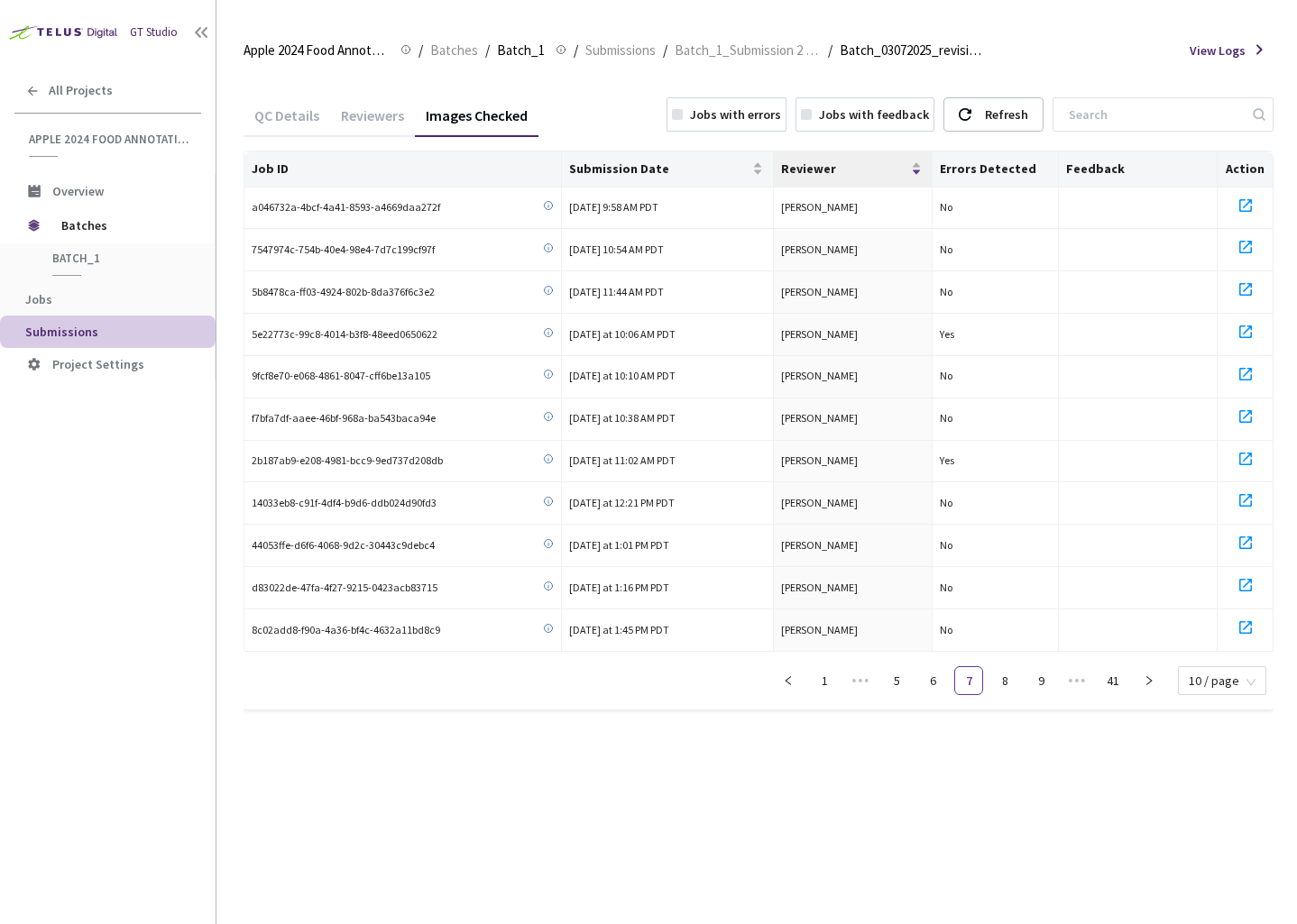
click at [358, 116] on div "Reviewers" at bounding box center [372, 122] width 84 height 31
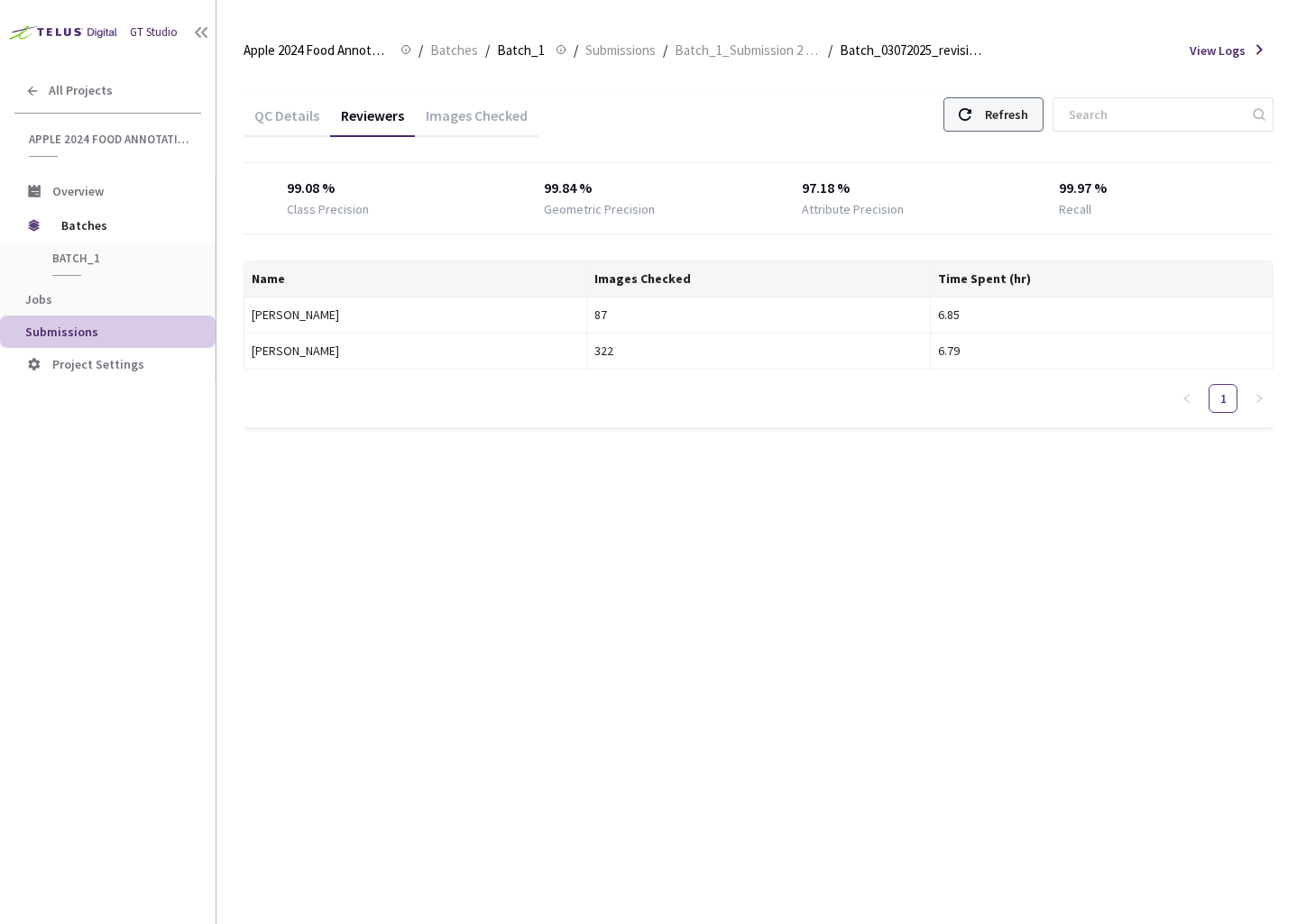
click at [971, 112] on use at bounding box center [964, 113] width 12 height 12
click at [286, 117] on div "QC Details" at bounding box center [287, 122] width 86 height 31
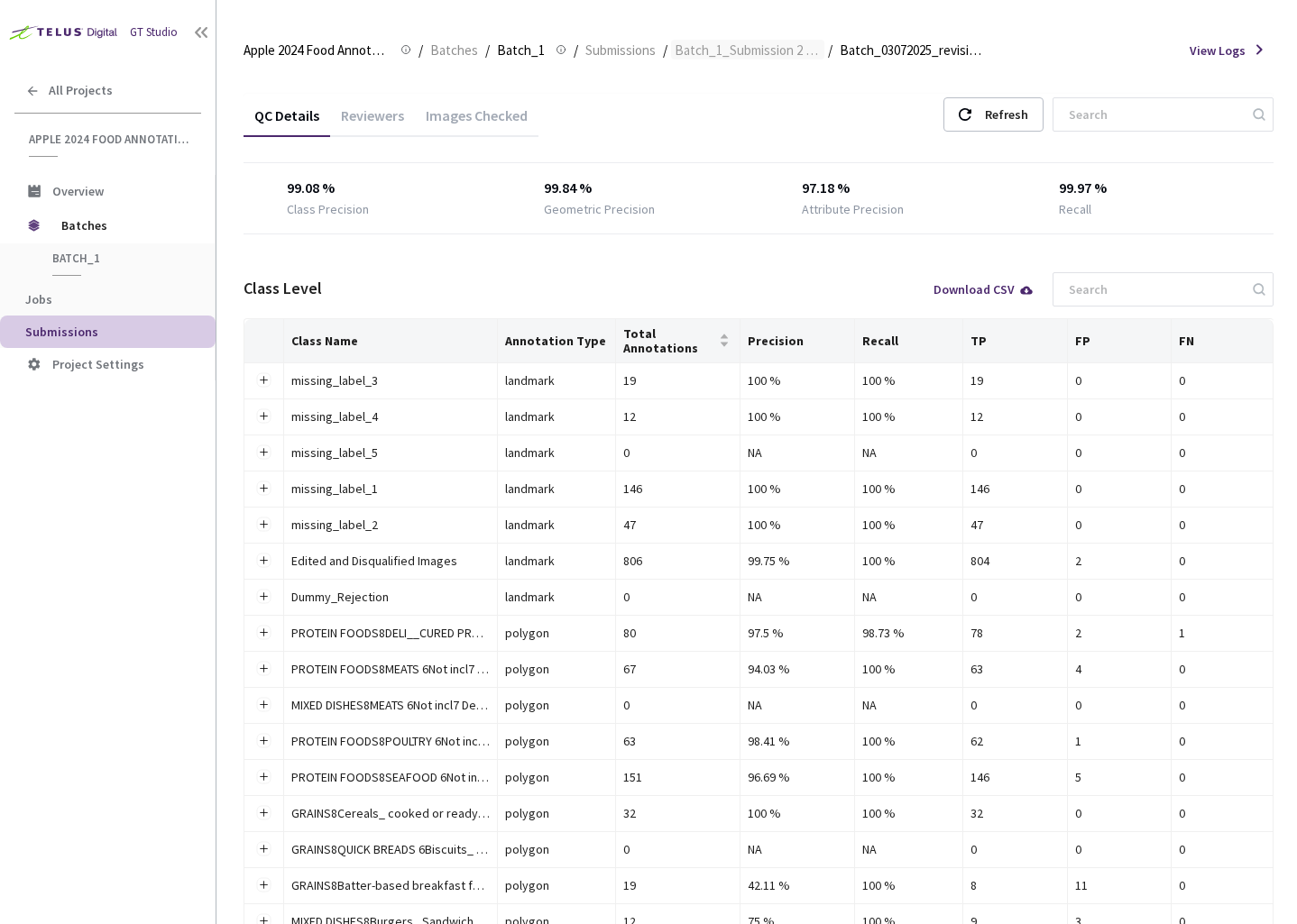
click at [783, 50] on span "Batch_1_Submission 2 (03-07-25)" at bounding box center [748, 50] width 146 height 22
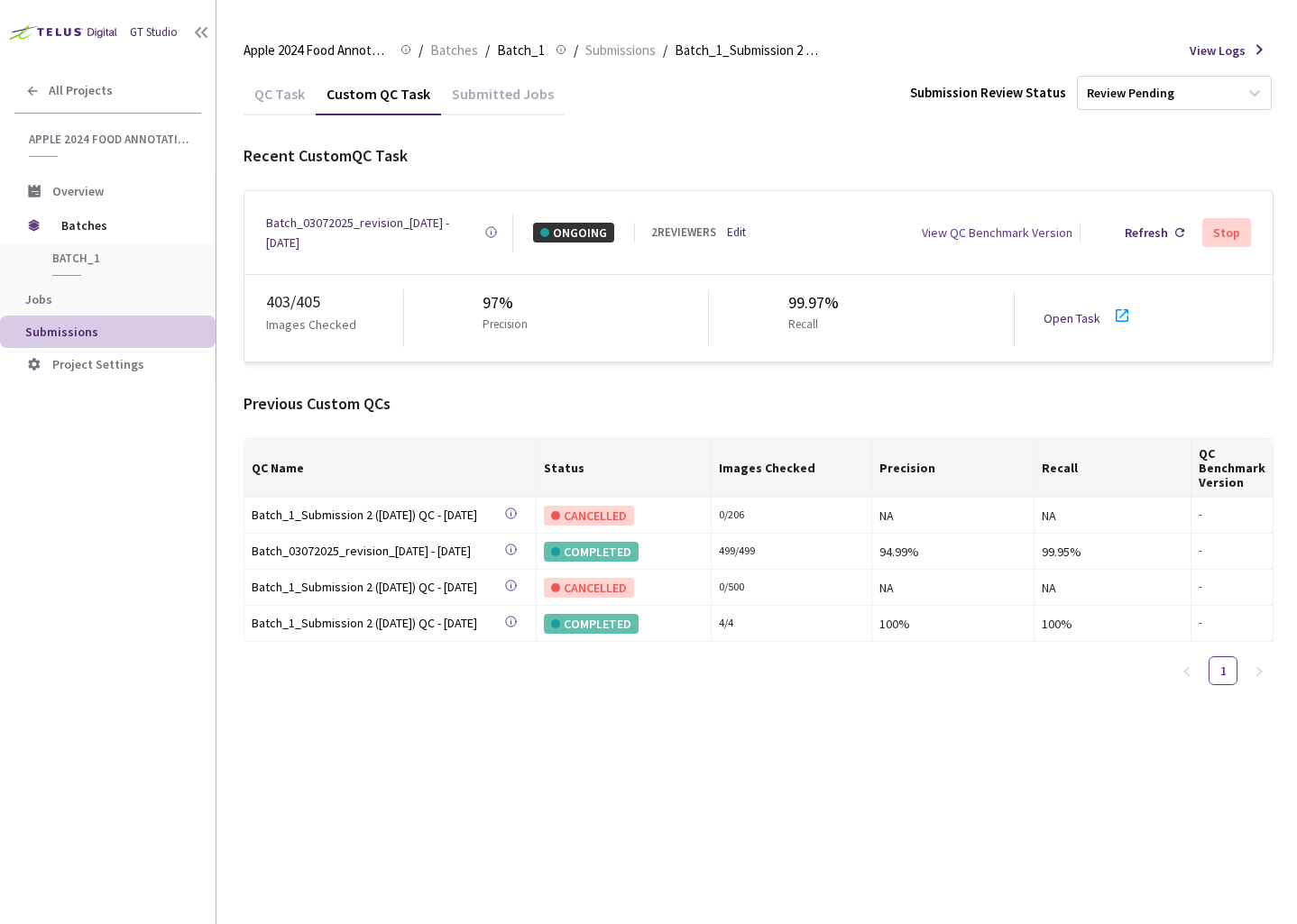
click at [408, 230] on div "Batch_03072025_revision_4 - 07 Sep, 2025" at bounding box center [375, 232] width 218 height 39
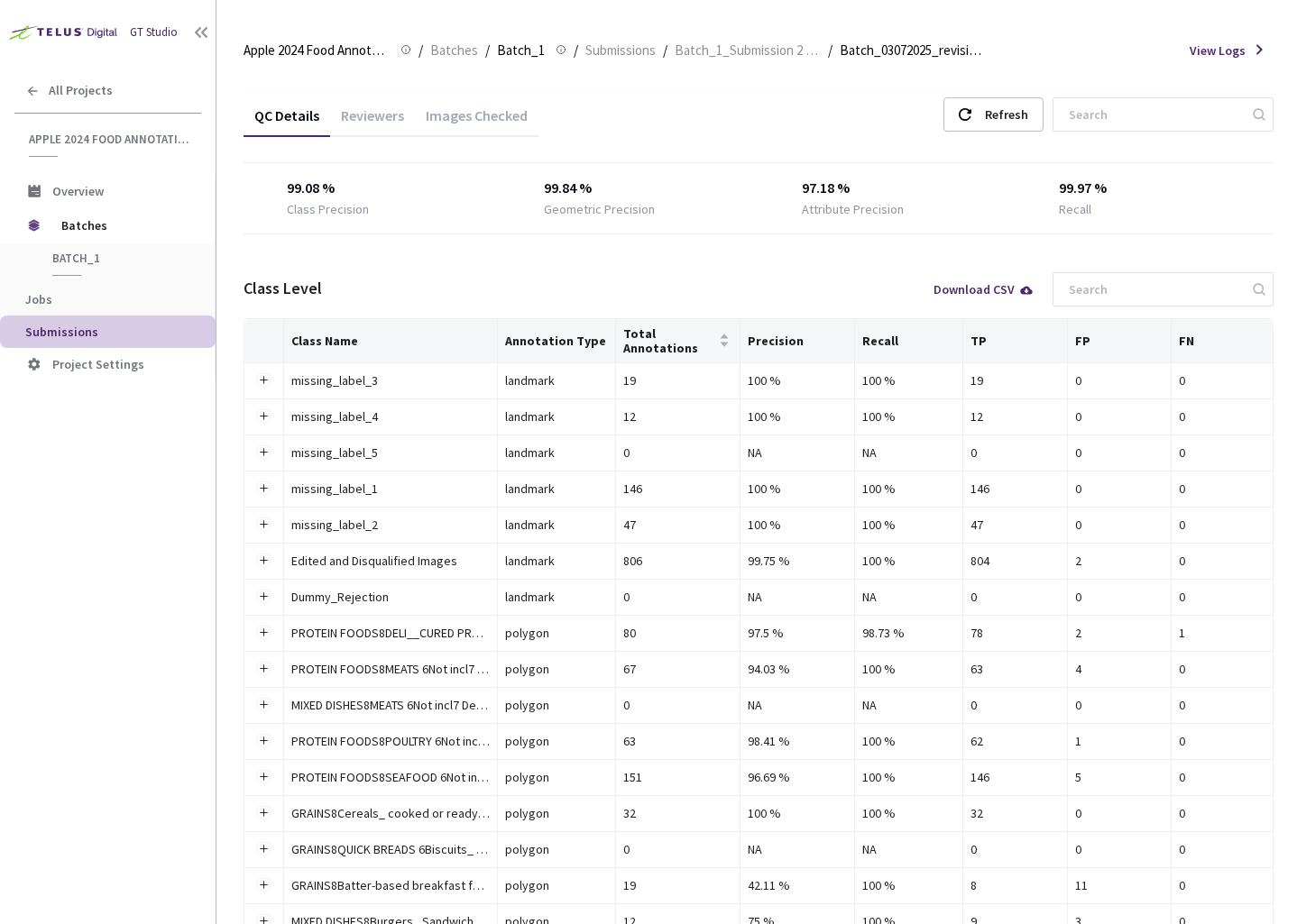
click at [461, 112] on div "Images Checked" at bounding box center [477, 122] width 124 height 31
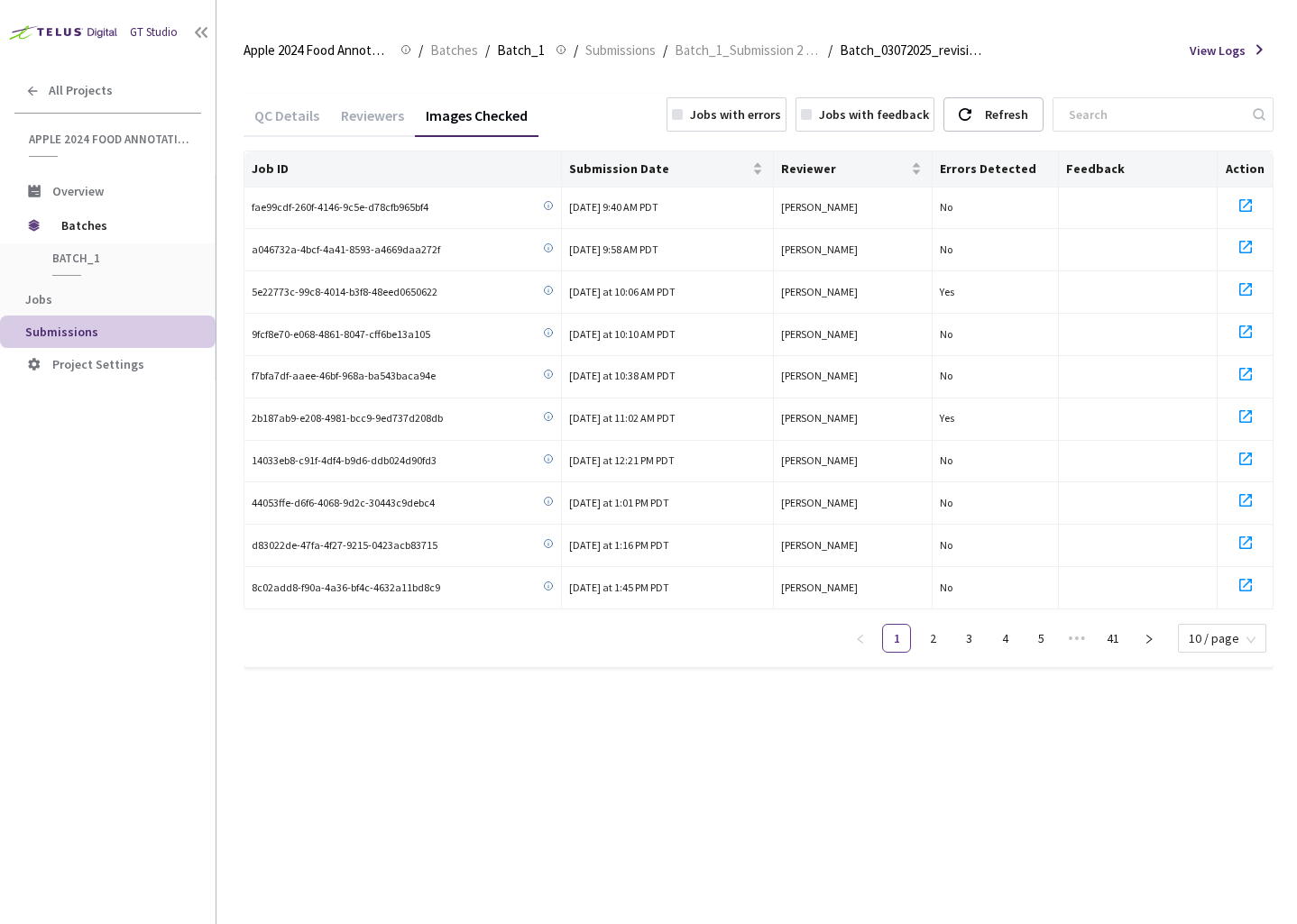
click at [395, 117] on div "Reviewers" at bounding box center [372, 122] width 84 height 31
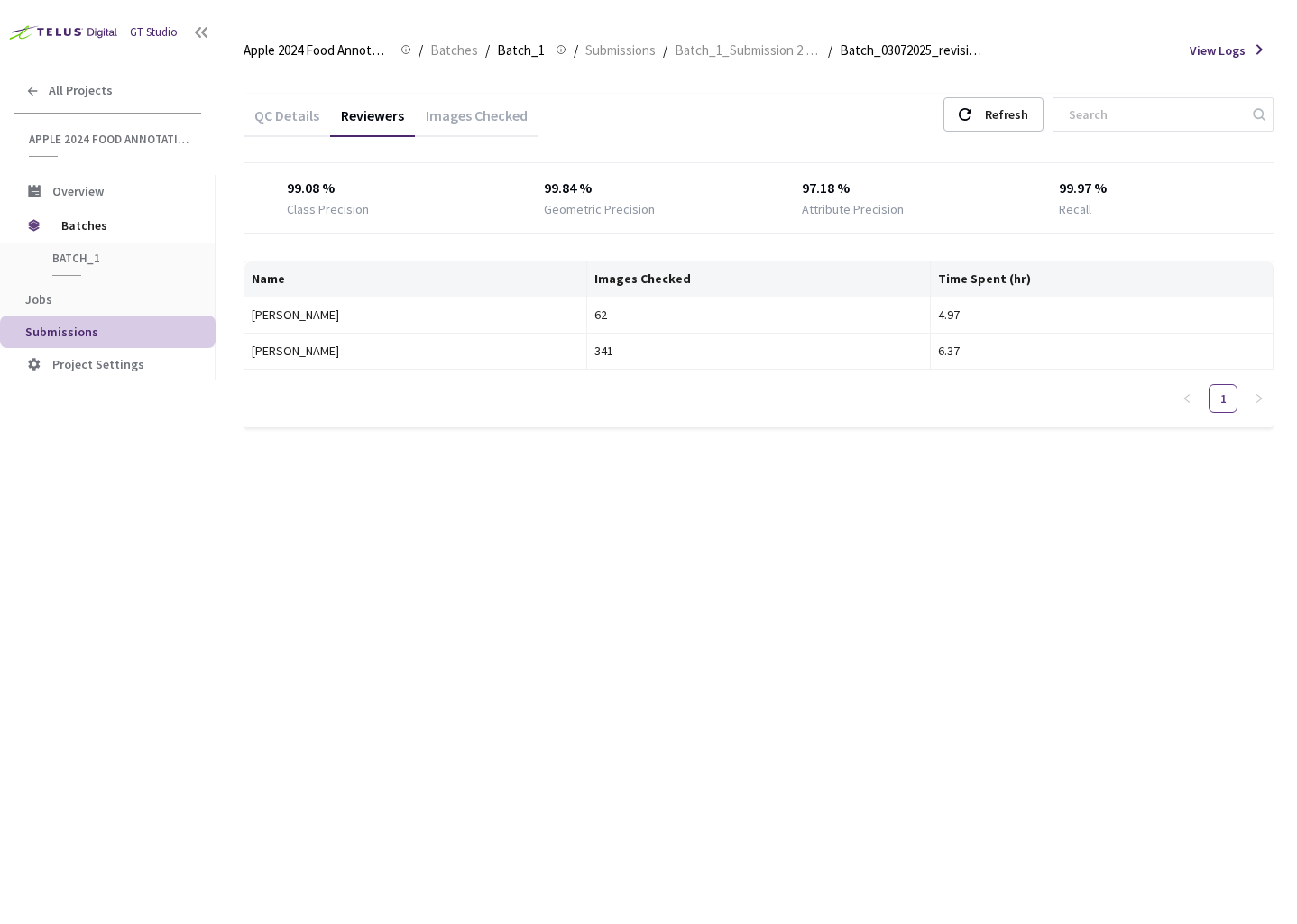
click at [456, 107] on div "Images Checked" at bounding box center [477, 122] width 124 height 31
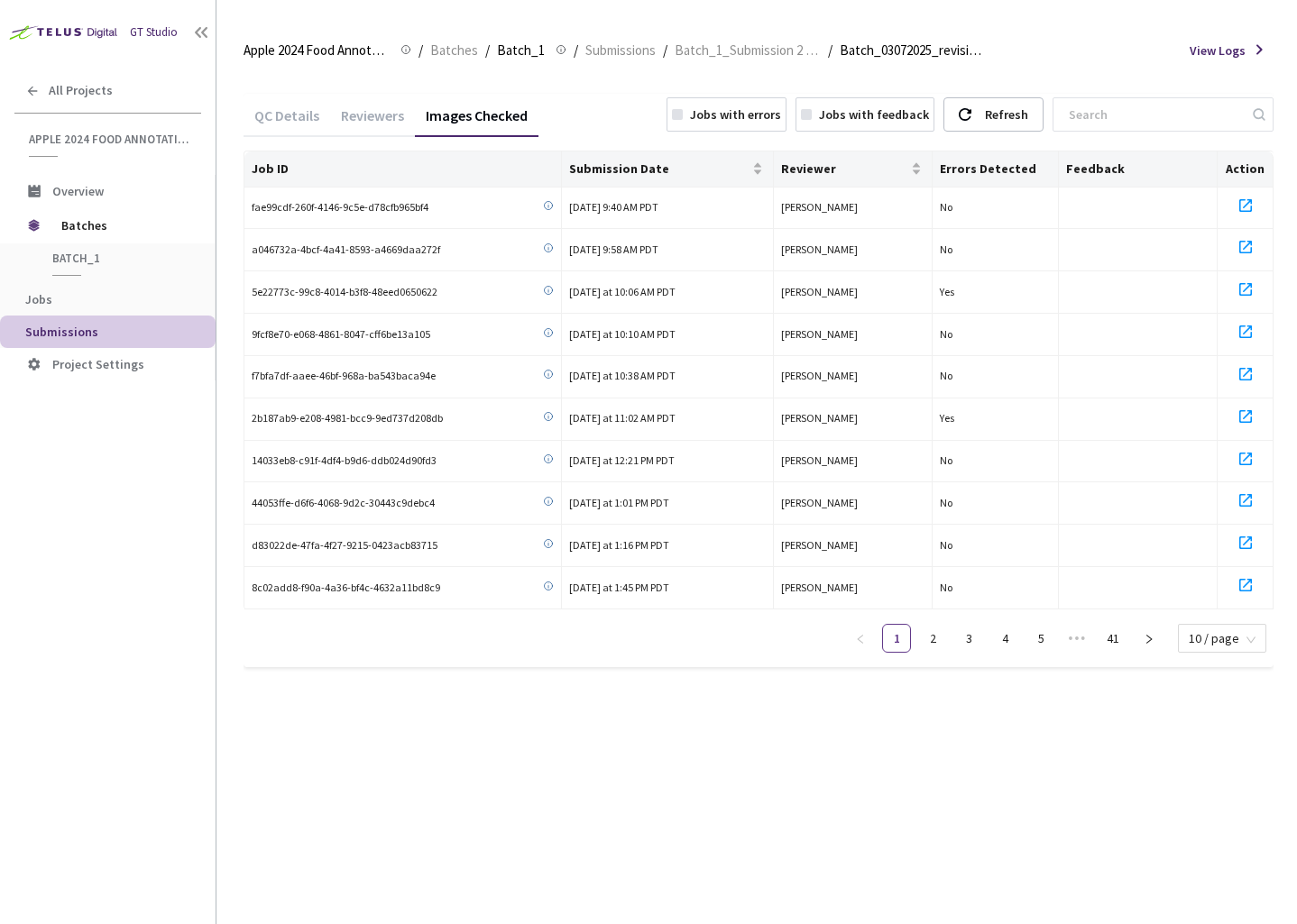
click at [335, 108] on div "Reviewers" at bounding box center [372, 122] width 84 height 31
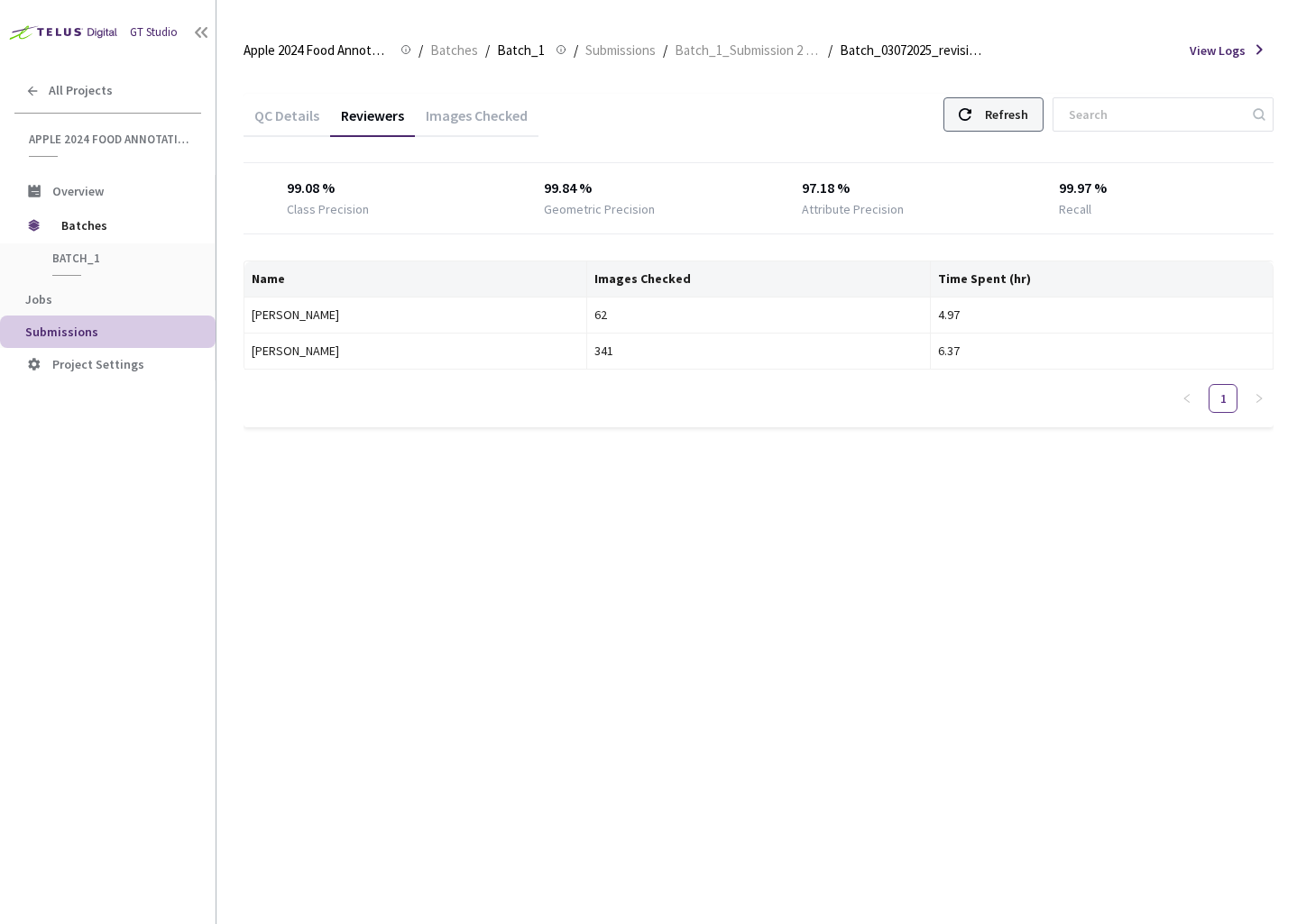
click at [1028, 108] on div "Refresh" at bounding box center [1006, 114] width 43 height 33
click at [675, 55] on span "Batch_1_Submission 2 (03-07-25)" at bounding box center [748, 50] width 146 height 22
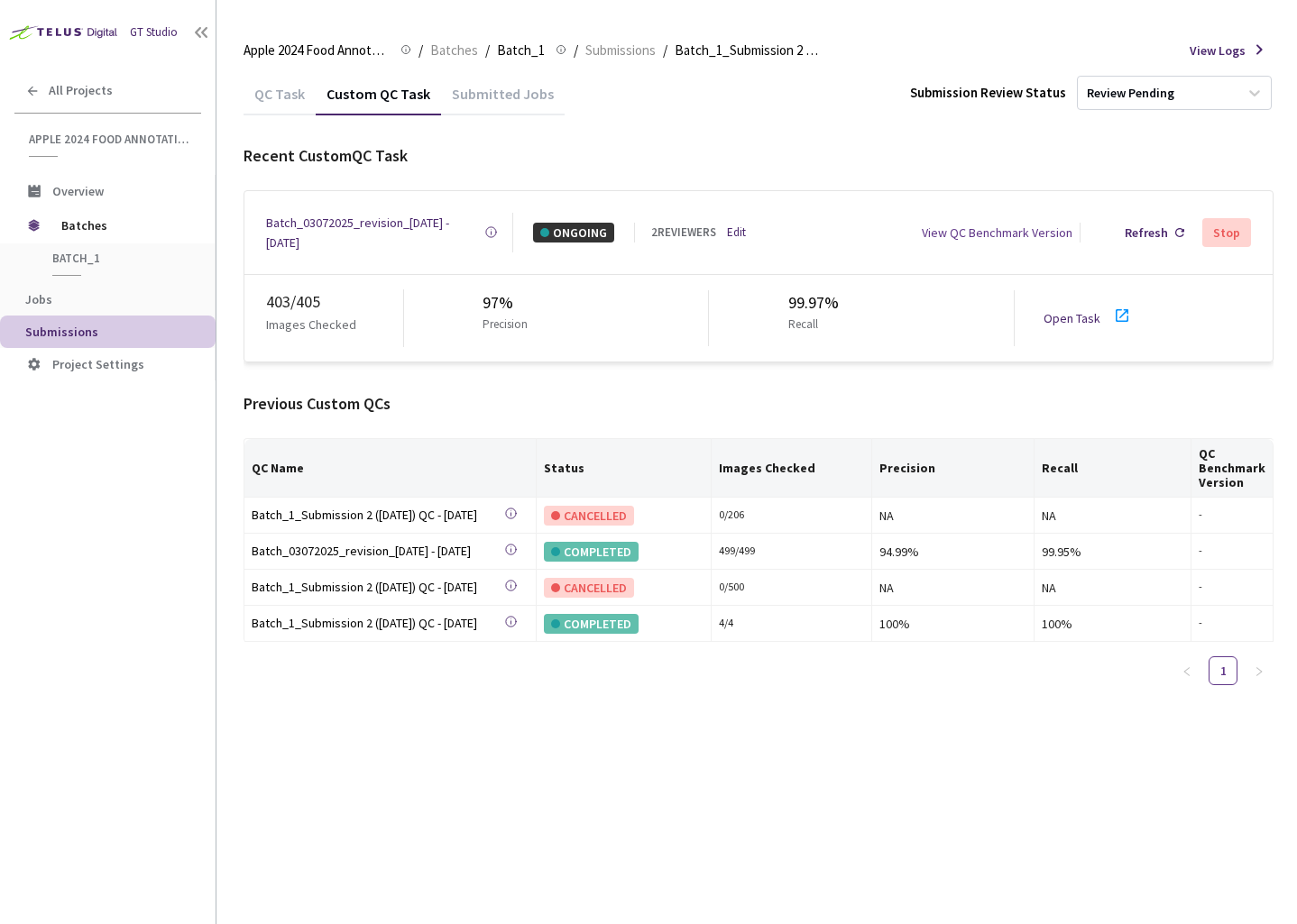
click at [1077, 313] on link "Open Task" at bounding box center [1071, 318] width 57 height 16
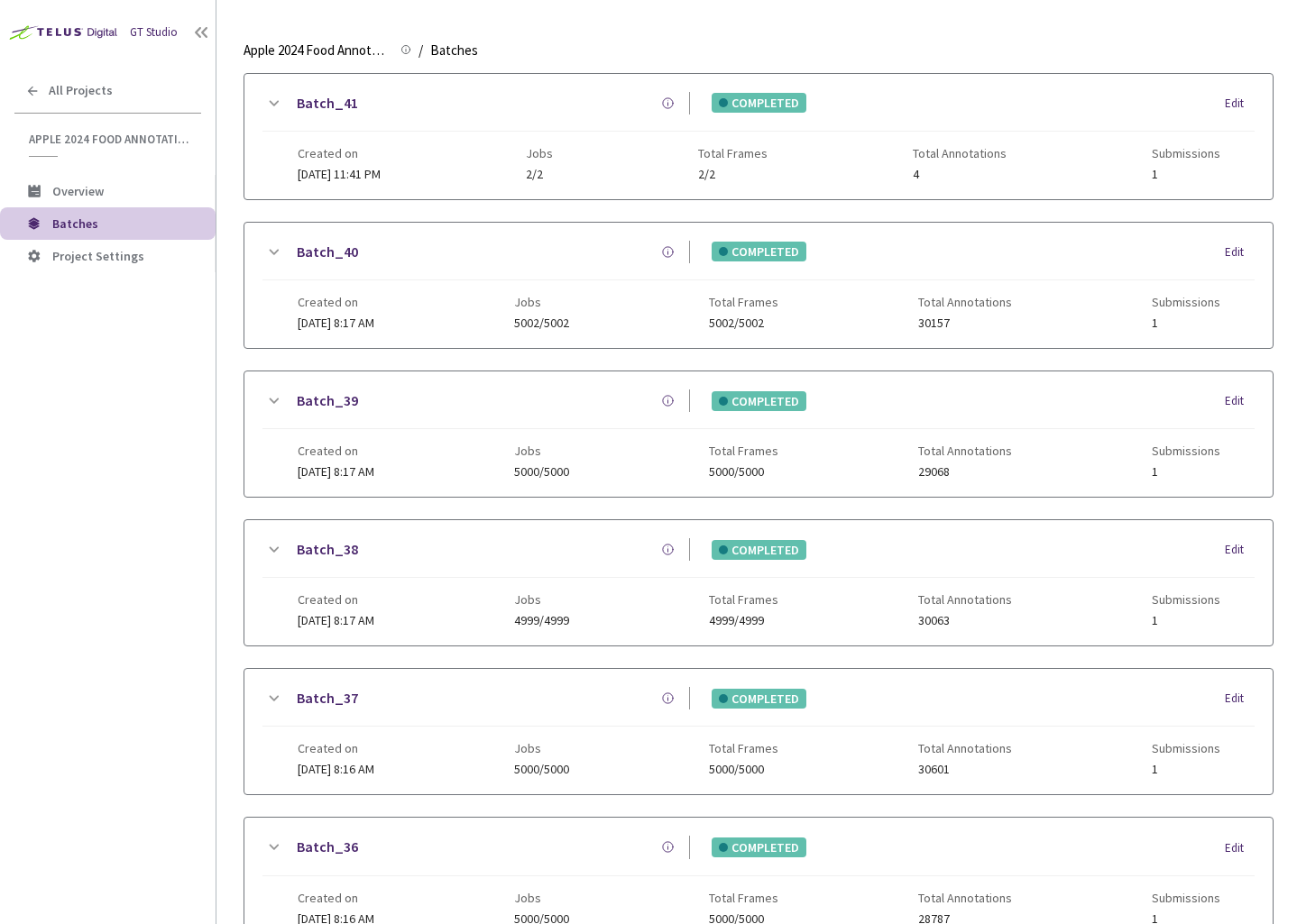
scroll to position [1064, 0]
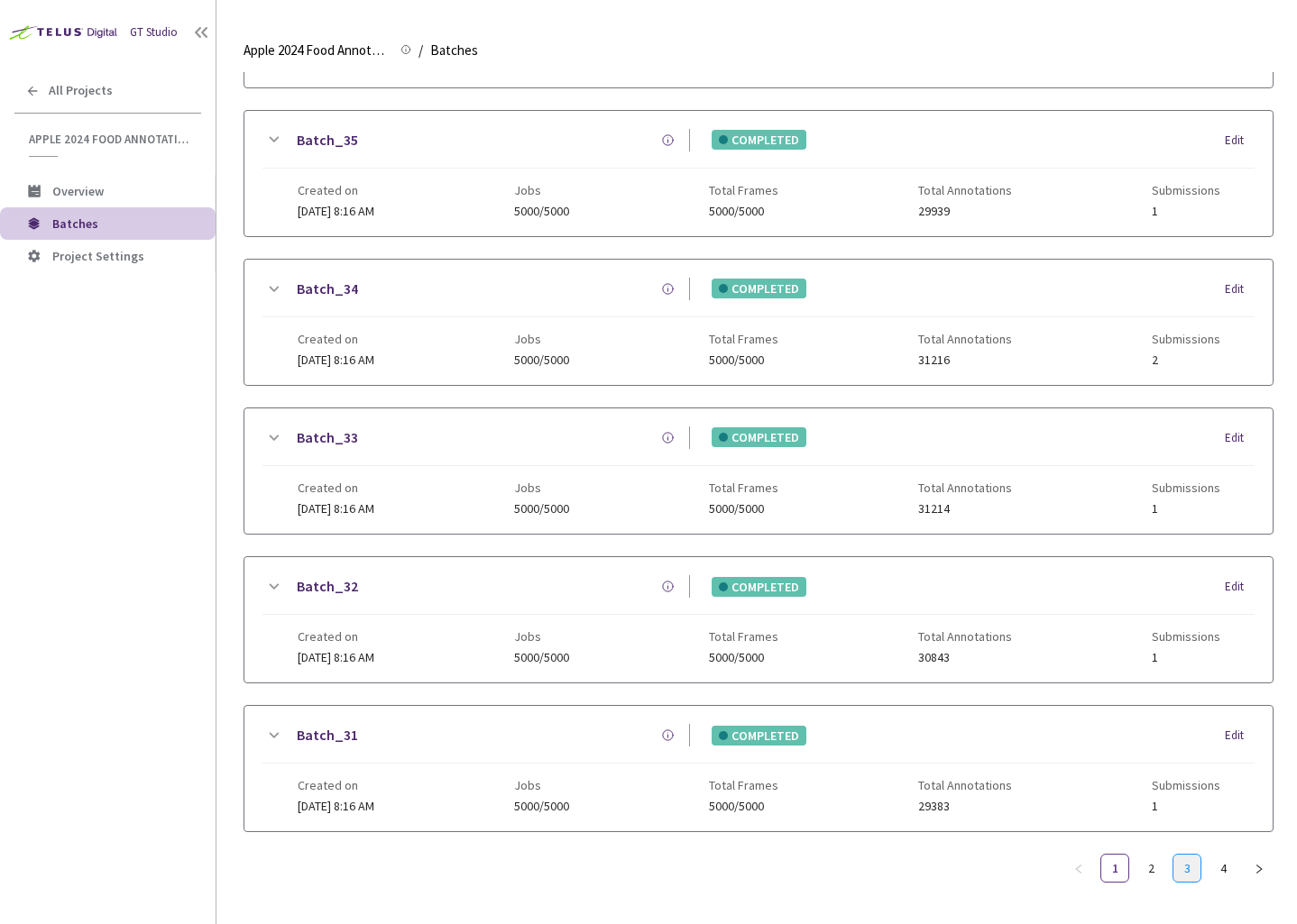
click at [1191, 877] on link "3" at bounding box center [1186, 868] width 27 height 27
click at [1216, 858] on link "4" at bounding box center [1223, 868] width 27 height 27
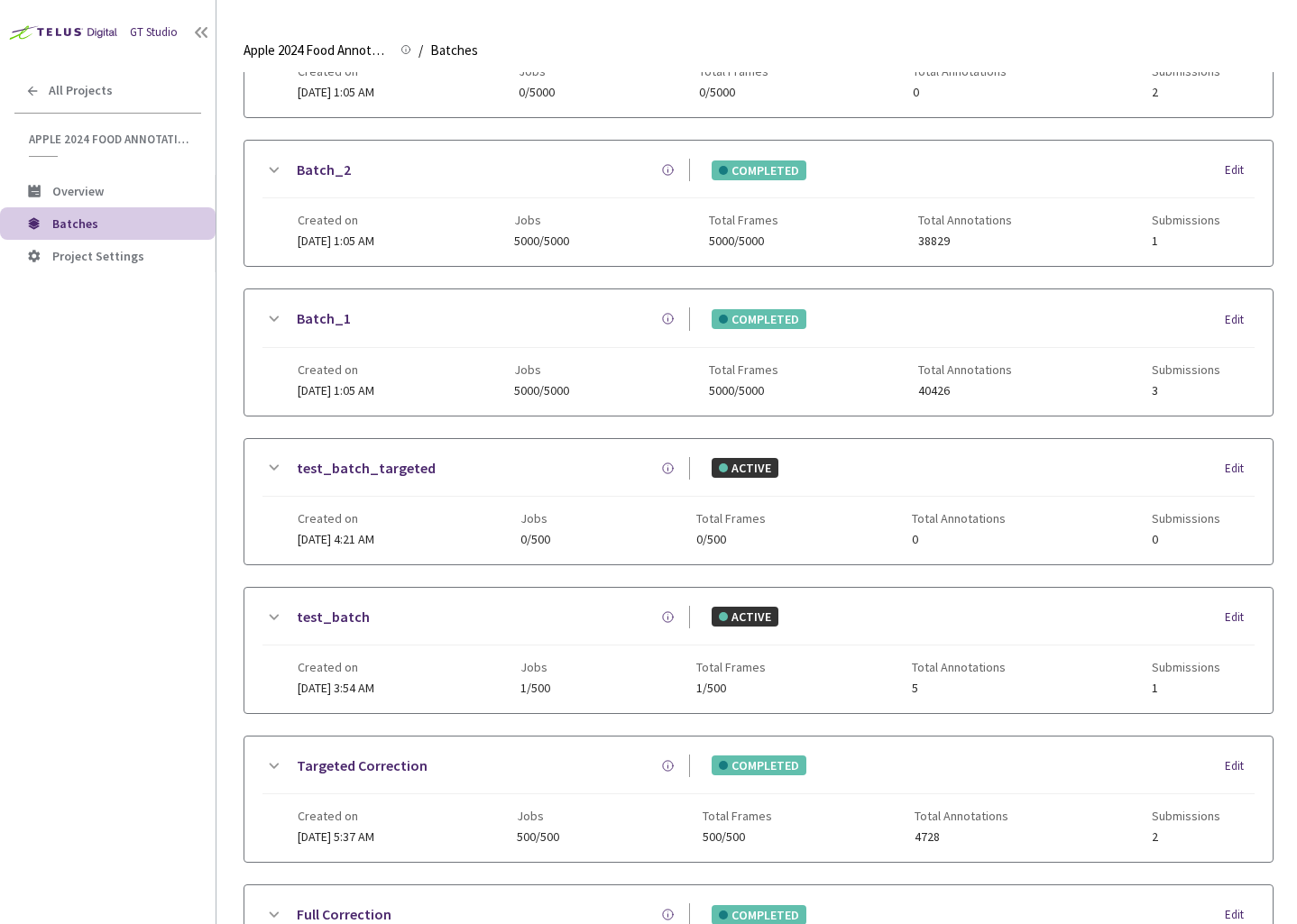
scroll to position [382, 0]
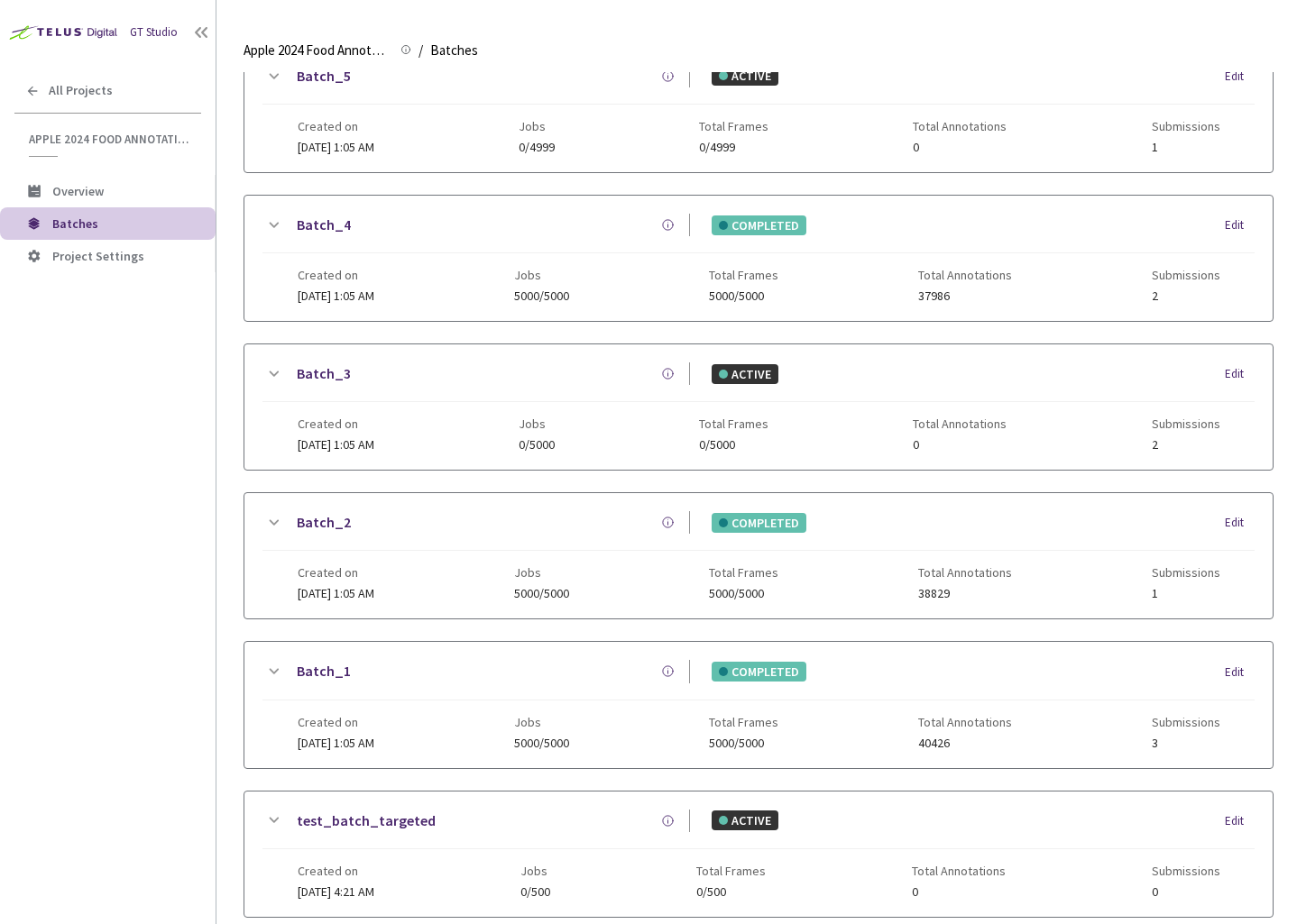
click at [277, 521] on icon at bounding box center [275, 523] width 10 height 6
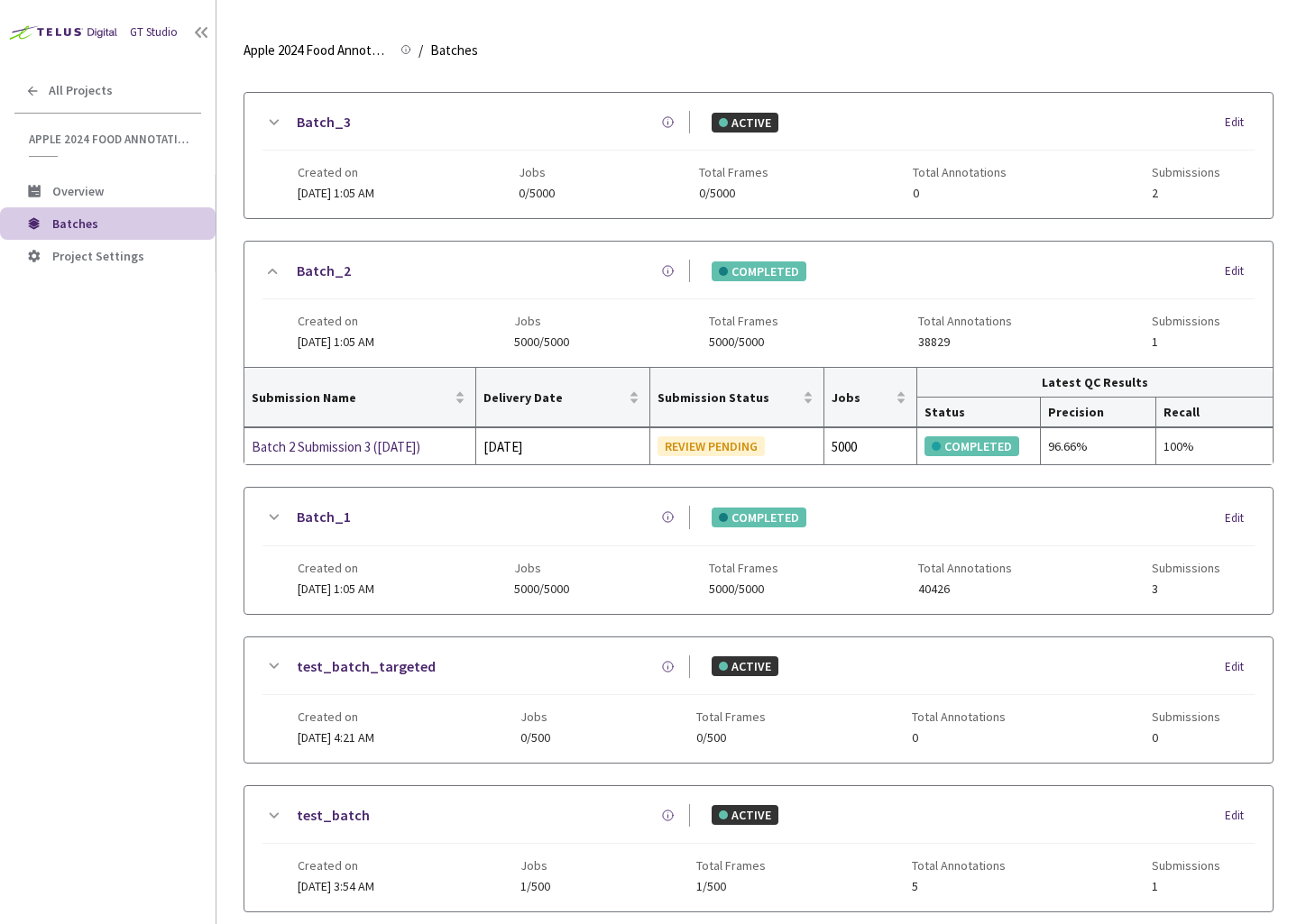
scroll to position [660, 0]
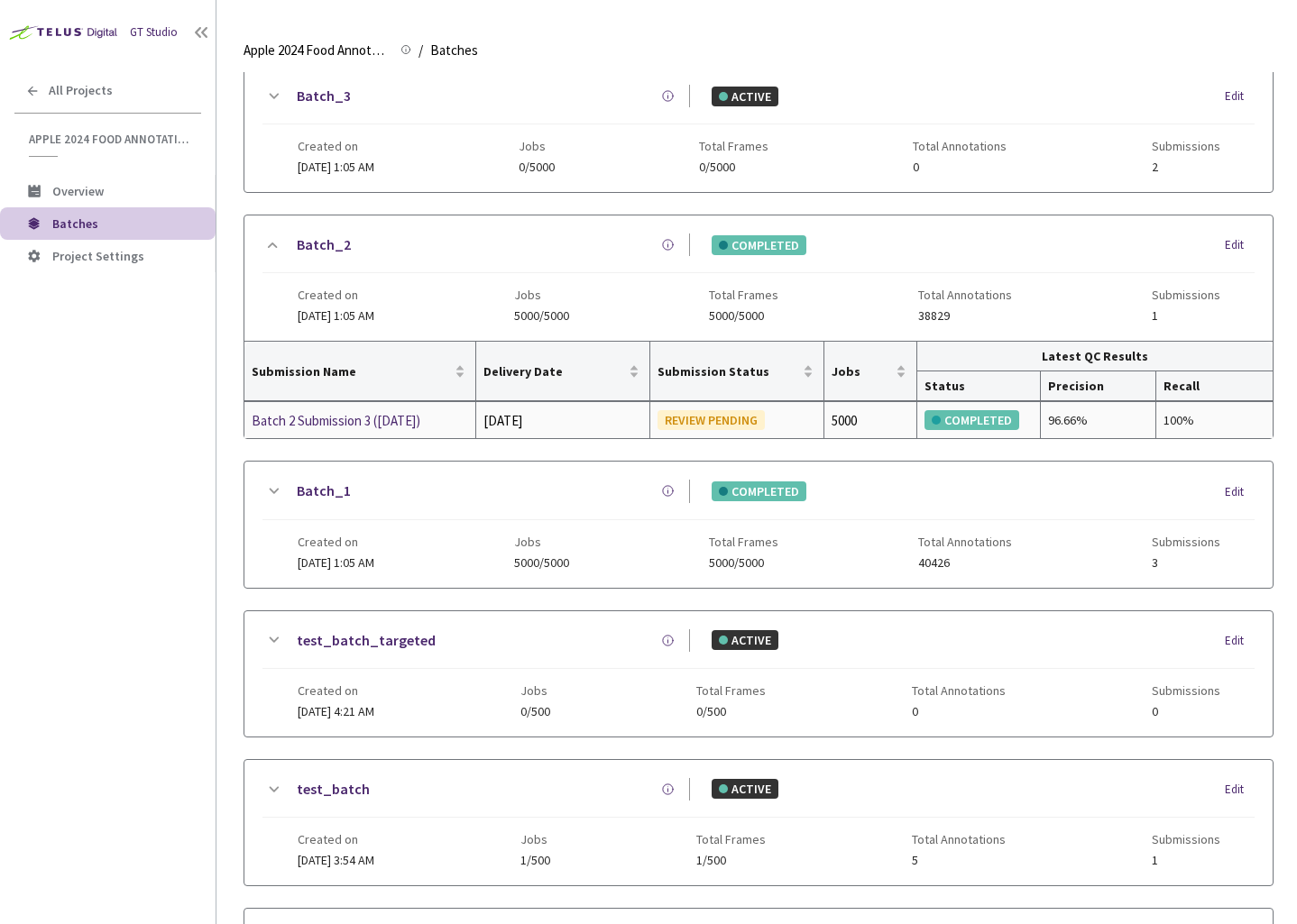
click at [308, 422] on div "Batch 2 Submission 3 ([DATE])" at bounding box center [348, 421] width 191 height 22
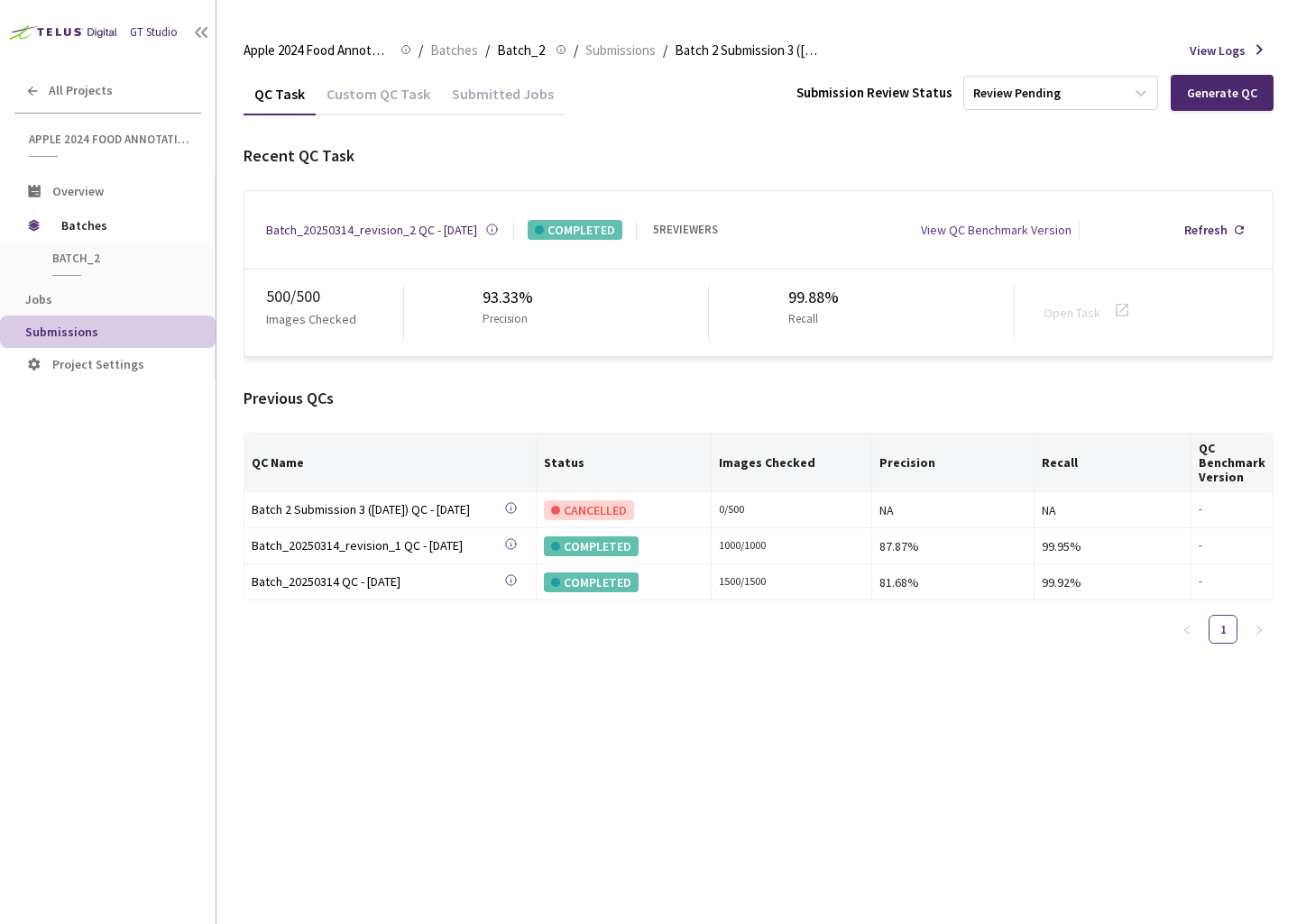
click at [364, 100] on div "Custom QC Task" at bounding box center [379, 99] width 126 height 31
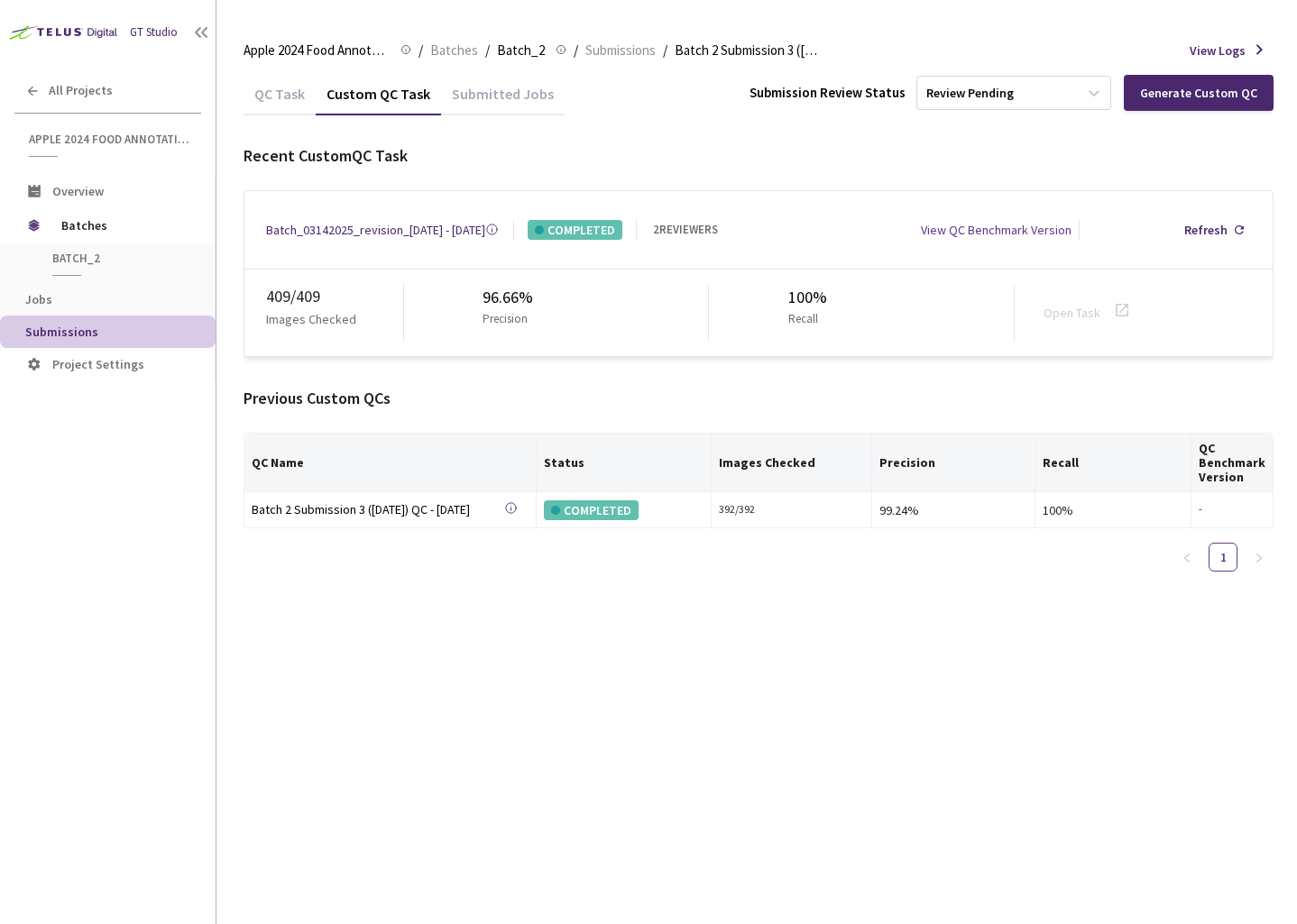
click at [387, 225] on div "Batch_03142025_revision_[DATE] - [DATE]" at bounding box center [376, 230] width 219 height 20
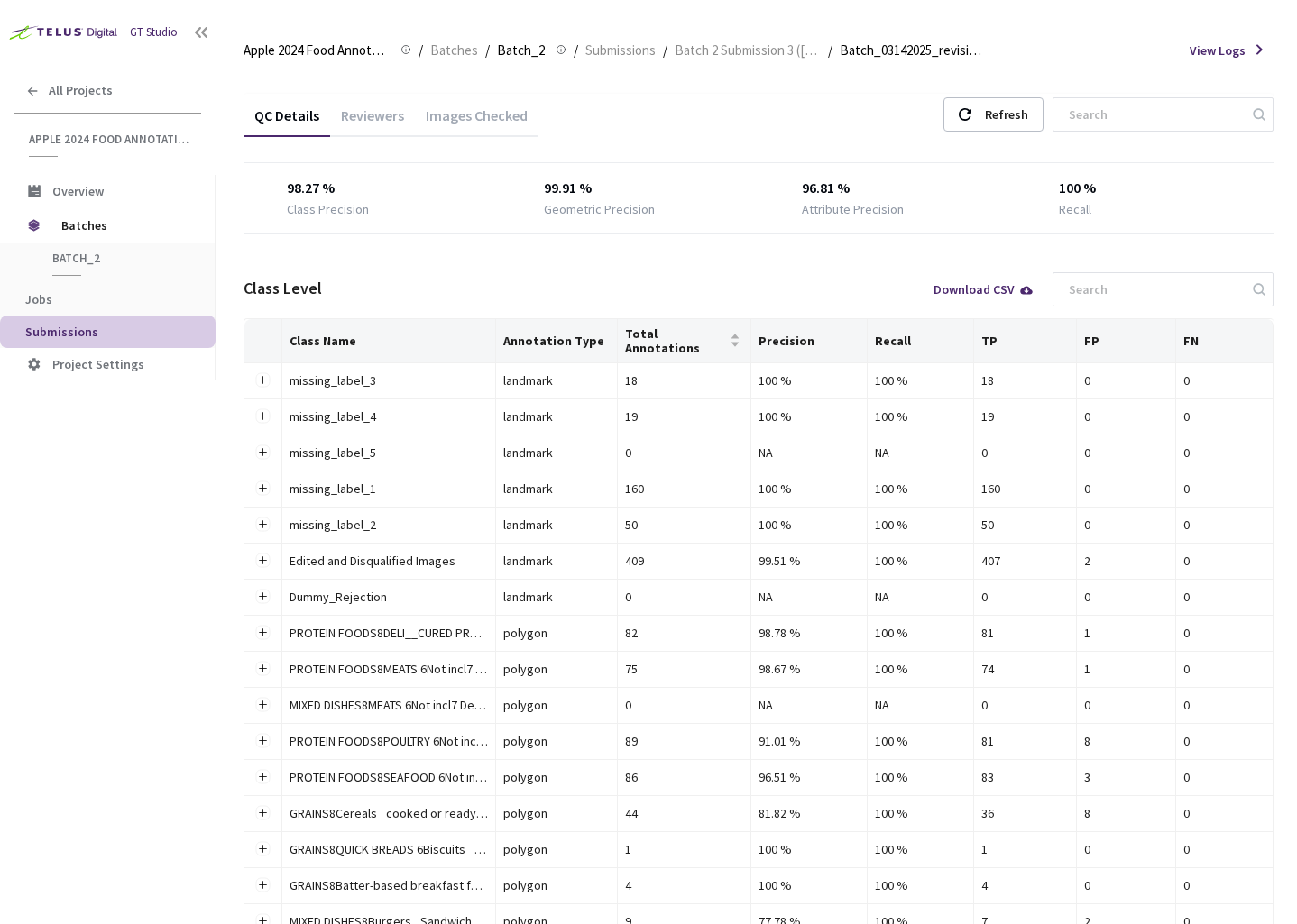
click at [371, 127] on div "Reviewers" at bounding box center [372, 122] width 84 height 31
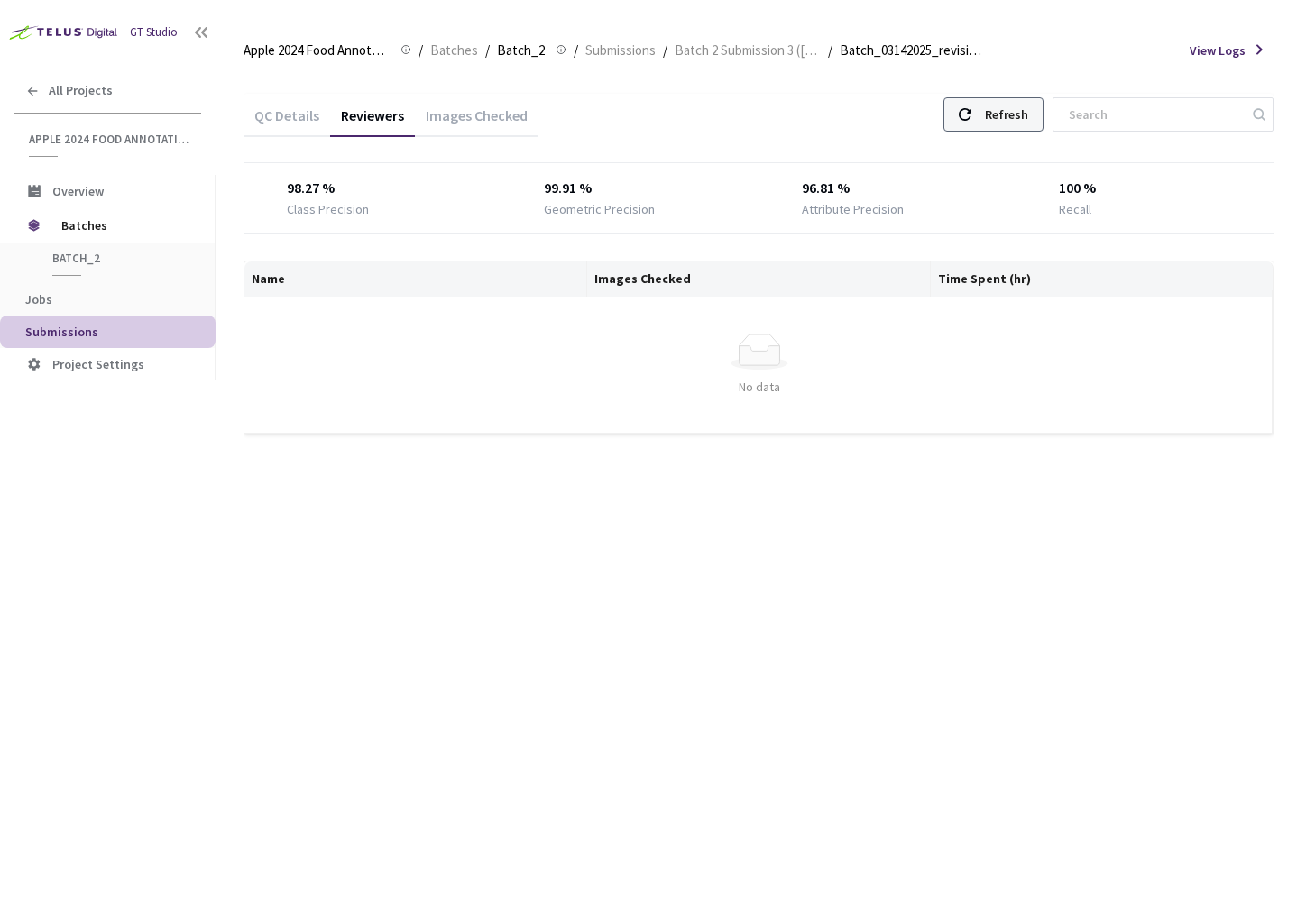
click at [971, 107] on div at bounding box center [964, 114] width 12 height 33
click at [455, 111] on div "Images Checked" at bounding box center [477, 122] width 124 height 31
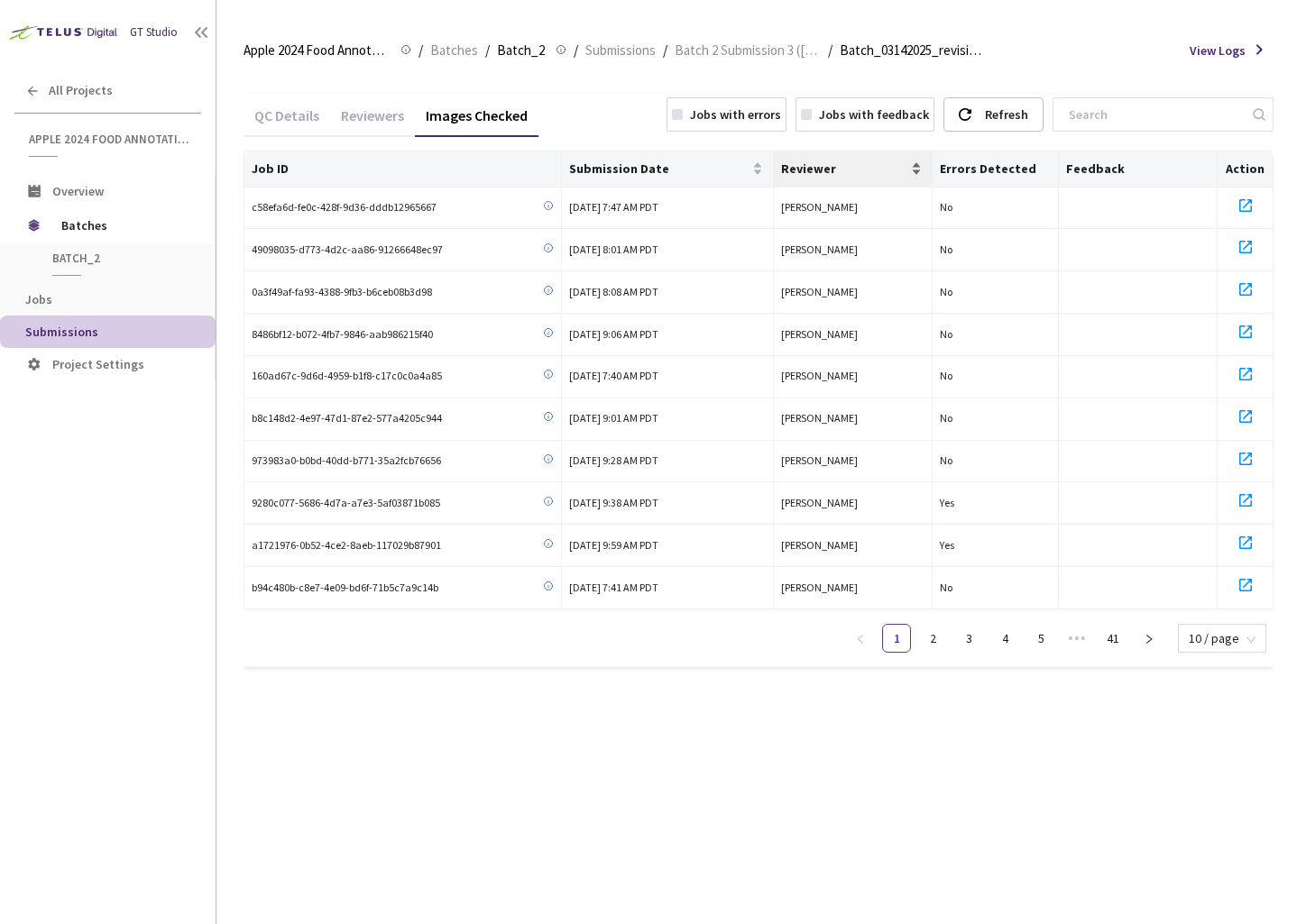
click at [818, 173] on span "Reviewer" at bounding box center [843, 168] width 127 height 14
click at [936, 638] on link "2" at bounding box center [932, 638] width 27 height 27
click at [975, 634] on link "3" at bounding box center [968, 638] width 27 height 27
click at [930, 637] on link "2" at bounding box center [932, 638] width 27 height 27
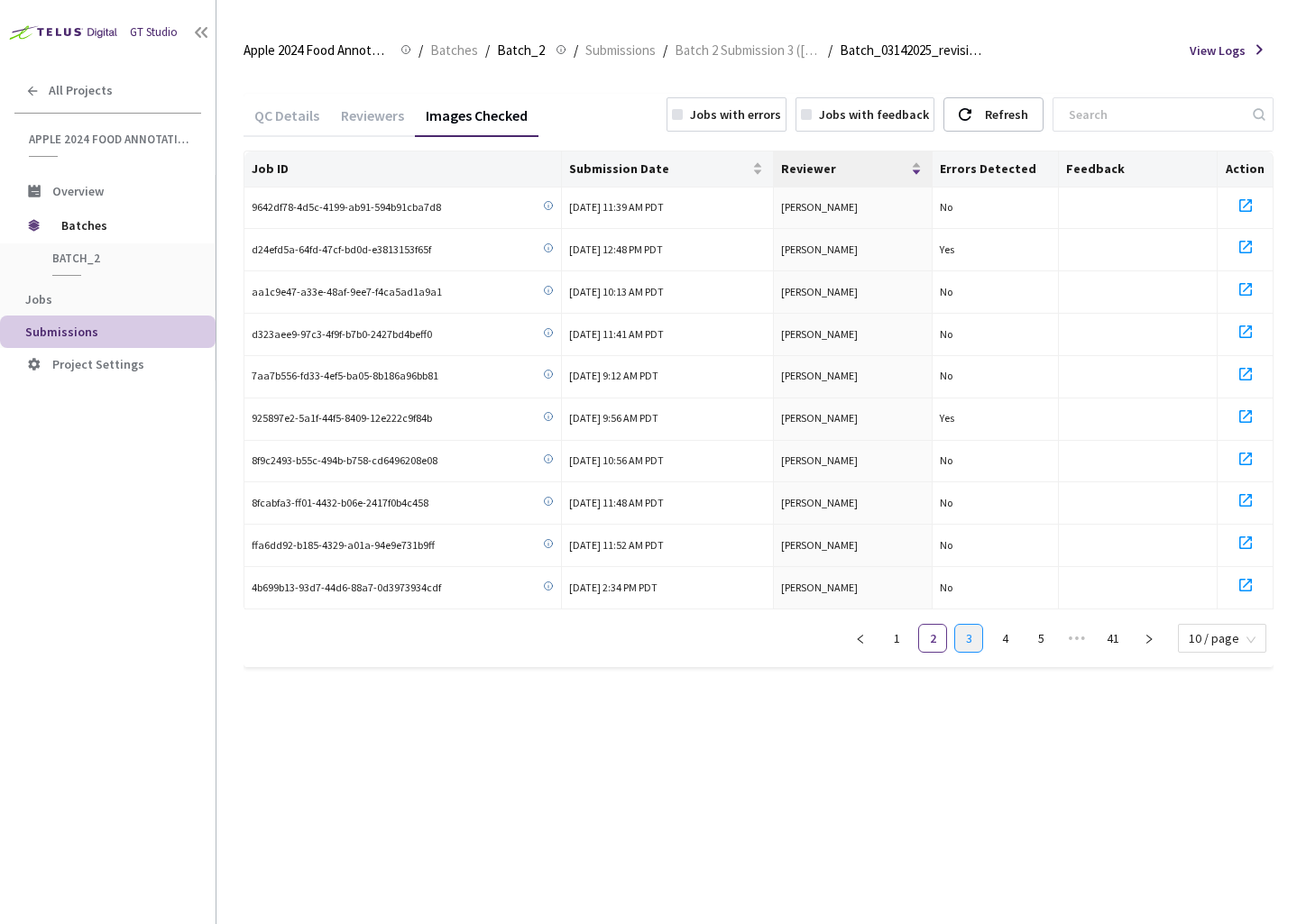
click at [969, 635] on link "3" at bounding box center [968, 638] width 27 height 27
click at [1010, 636] on link "4" at bounding box center [1005, 638] width 27 height 27
drag, startPoint x: 1042, startPoint y: 638, endPoint x: 1001, endPoint y: 745, distance: 114.6
click at [1002, 745] on div "QC Details Reviewers Images Checked Jobs with errors Jobs with feedback Refresh…" at bounding box center [758, 498] width 1030 height 852
click at [1010, 634] on link "5" at bounding box center [1005, 638] width 27 height 27
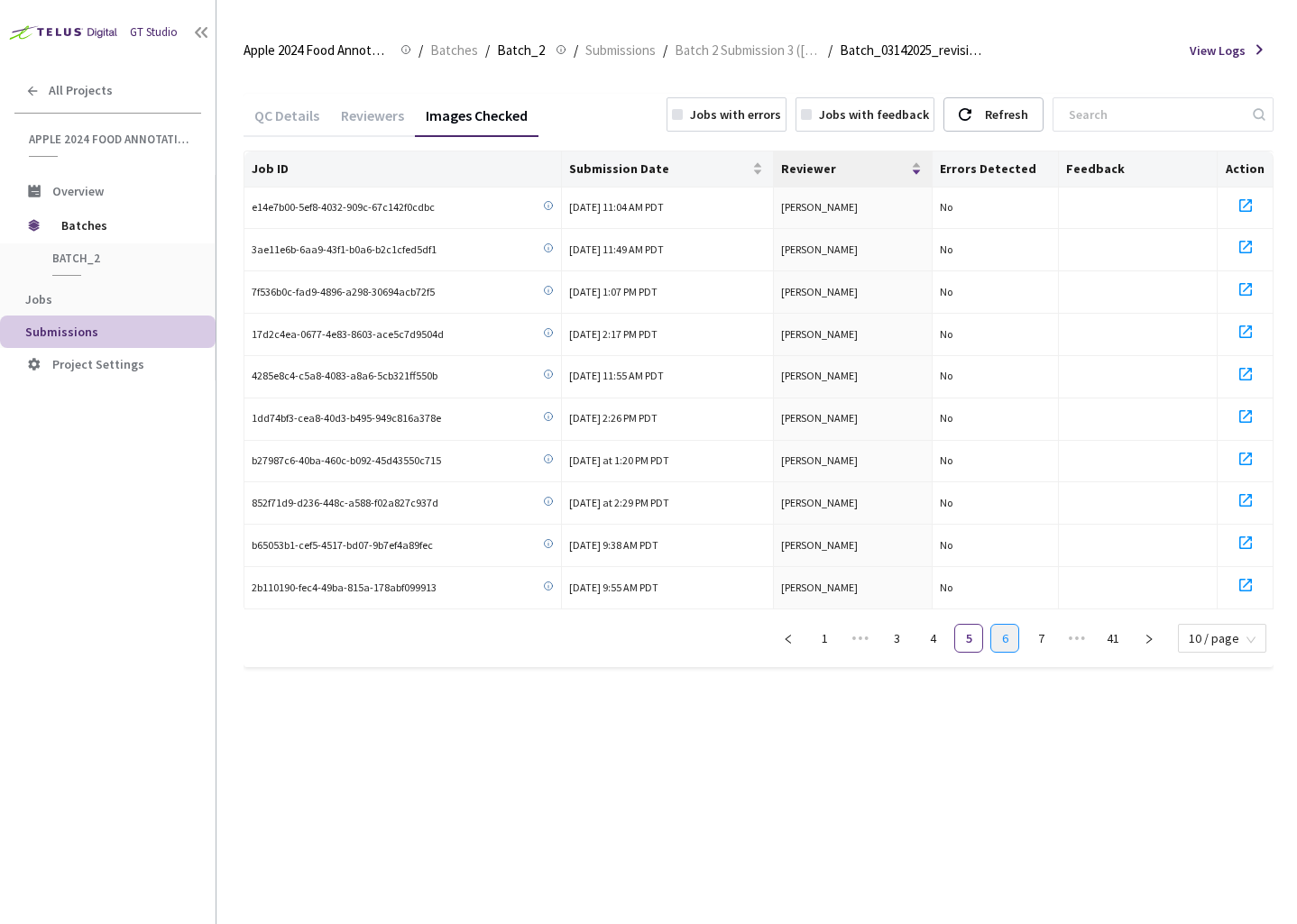
click at [1014, 640] on link "6" at bounding box center [1005, 638] width 27 height 27
click at [1014, 640] on link "7" at bounding box center [1005, 638] width 27 height 27
click at [1014, 640] on link "8" at bounding box center [1005, 638] width 27 height 27
click at [1014, 640] on link "9" at bounding box center [1005, 638] width 27 height 27
click at [1009, 643] on link "10" at bounding box center [1005, 638] width 27 height 27
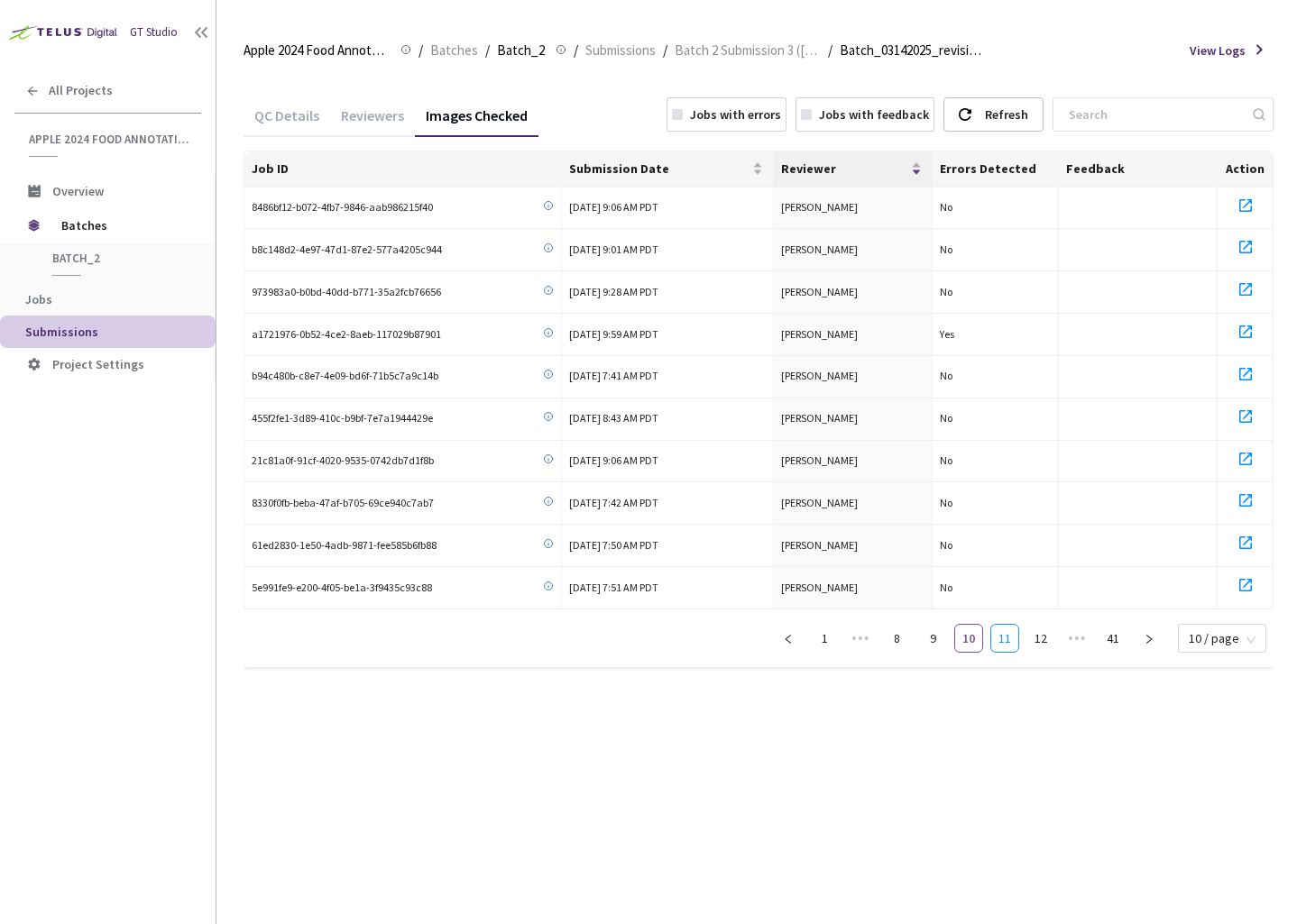
click at [1009, 643] on link "11" at bounding box center [1005, 638] width 27 height 27
click at [1009, 643] on link "12" at bounding box center [1005, 638] width 27 height 27
click at [1009, 643] on link "13" at bounding box center [1005, 638] width 27 height 27
click at [1009, 643] on link "14" at bounding box center [1005, 638] width 27 height 27
click at [1009, 643] on link "15" at bounding box center [1005, 638] width 27 height 27
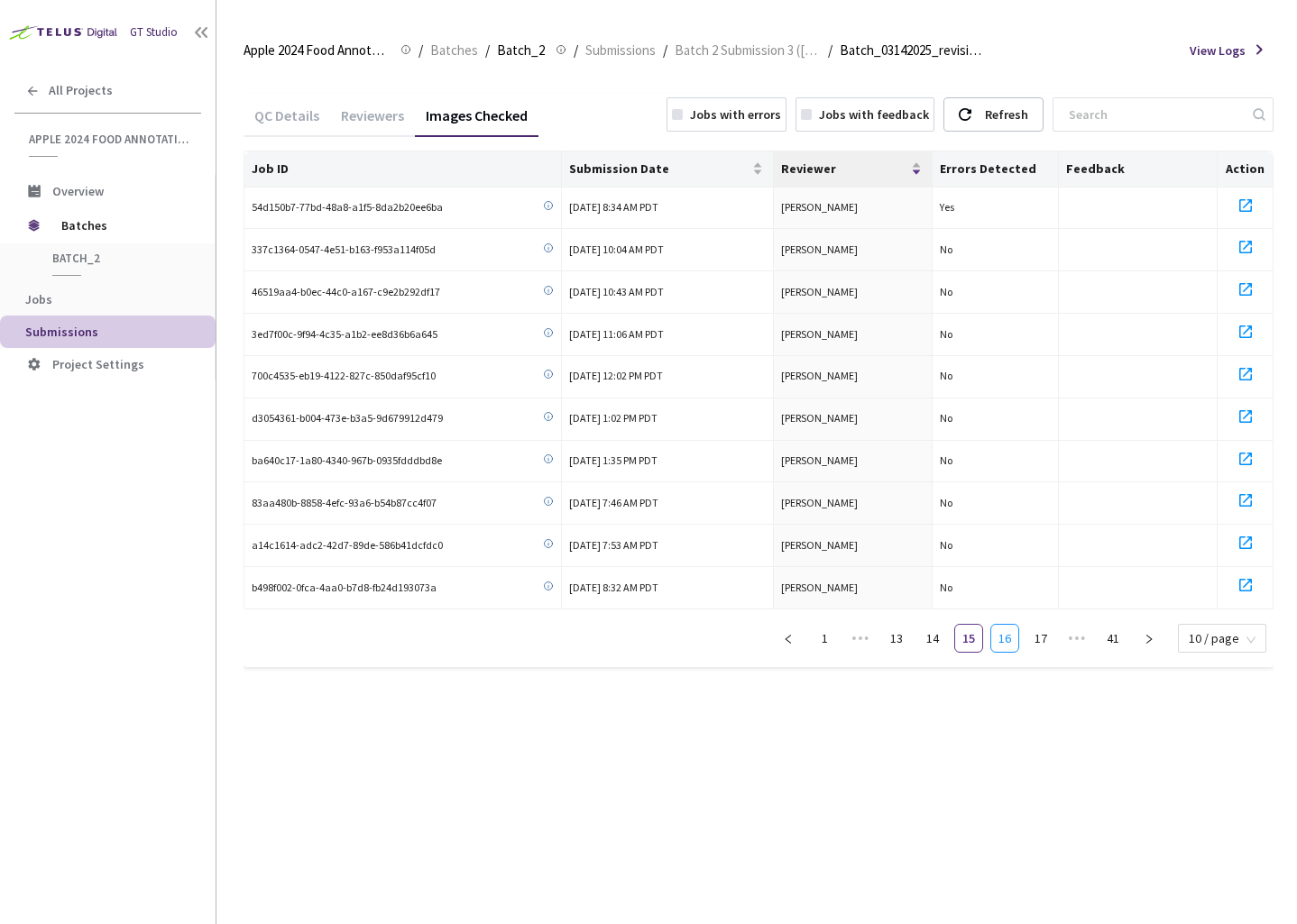
click at [1009, 643] on link "16" at bounding box center [1005, 638] width 27 height 27
click at [1009, 643] on link "17" at bounding box center [1005, 638] width 27 height 27
click at [1009, 643] on link "18" at bounding box center [1005, 638] width 27 height 27
click at [1009, 643] on link "19" at bounding box center [1005, 638] width 27 height 27
click at [1009, 643] on link "20" at bounding box center [1005, 638] width 27 height 27
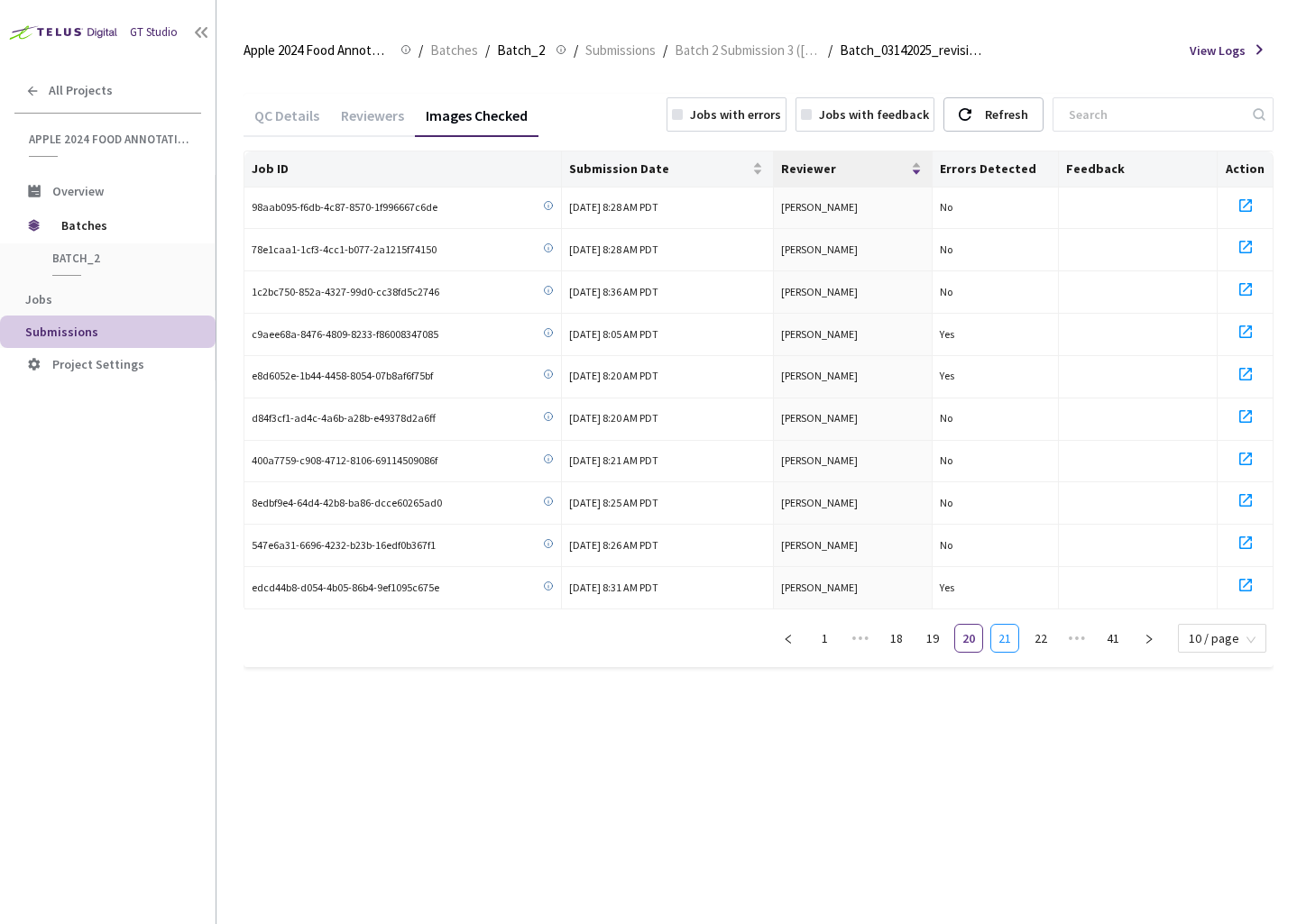
click at [1009, 643] on link "21" at bounding box center [1005, 638] width 27 height 27
click at [1009, 643] on link "22" at bounding box center [1005, 638] width 27 height 27
click at [1009, 643] on link "23" at bounding box center [1005, 638] width 27 height 27
click at [1009, 643] on link "24" at bounding box center [1005, 638] width 27 height 27
click at [1009, 643] on link "25" at bounding box center [1005, 638] width 27 height 27
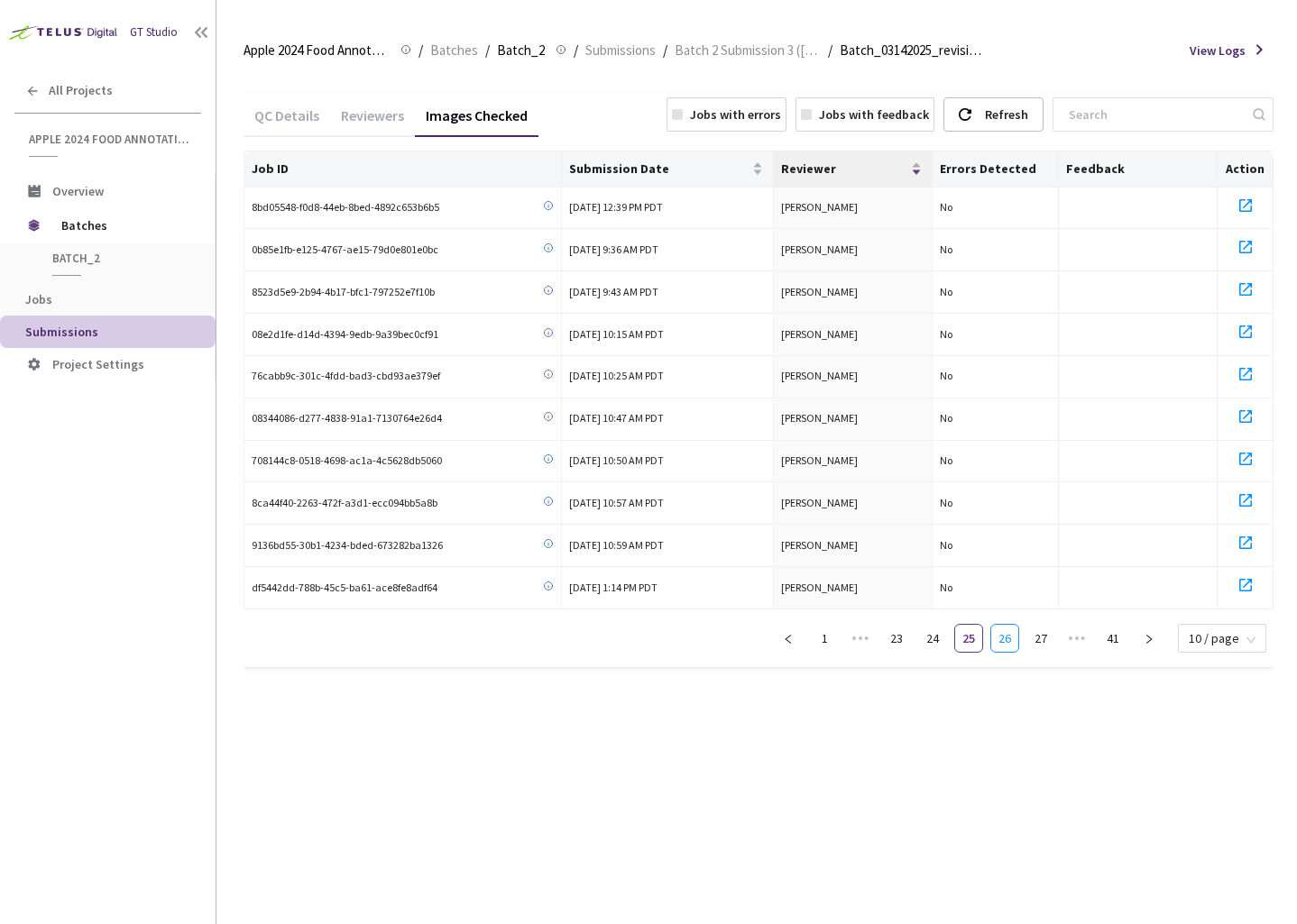
click at [1009, 643] on link "26" at bounding box center [1005, 638] width 27 height 27
click at [1009, 643] on link "27" at bounding box center [1005, 638] width 27 height 27
click at [1009, 643] on link "28" at bounding box center [1005, 638] width 27 height 27
click at [1009, 643] on link "29" at bounding box center [1005, 638] width 27 height 27
click at [1009, 643] on link "30" at bounding box center [1005, 638] width 27 height 27
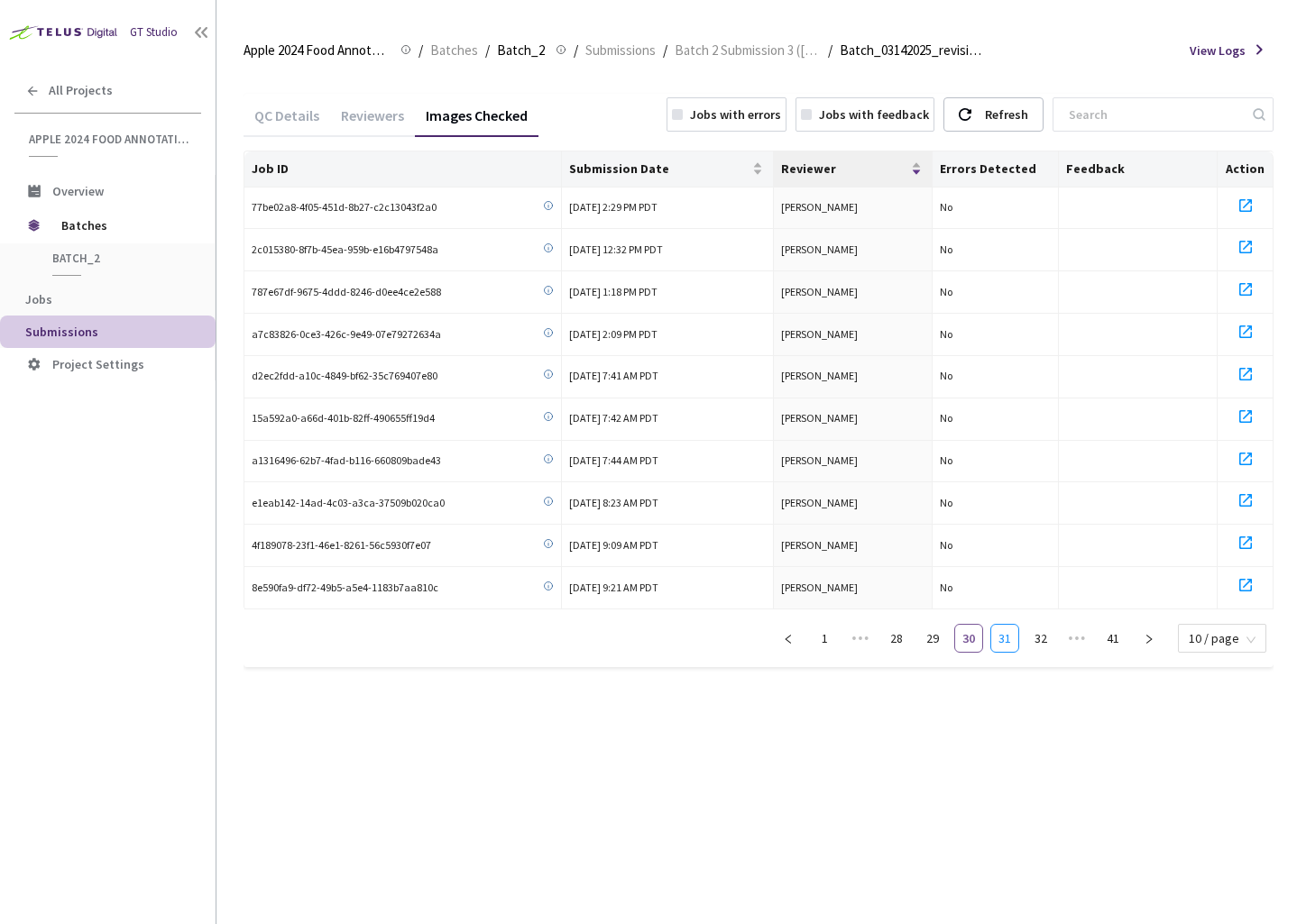
click at [1009, 643] on link "31" at bounding box center [1005, 638] width 27 height 27
click at [1009, 643] on link "32" at bounding box center [1005, 638] width 27 height 27
click at [1009, 643] on link "33" at bounding box center [1005, 638] width 27 height 27
click at [1009, 643] on link "34" at bounding box center [1005, 638] width 27 height 27
click at [820, 639] on link "1" at bounding box center [824, 638] width 27 height 27
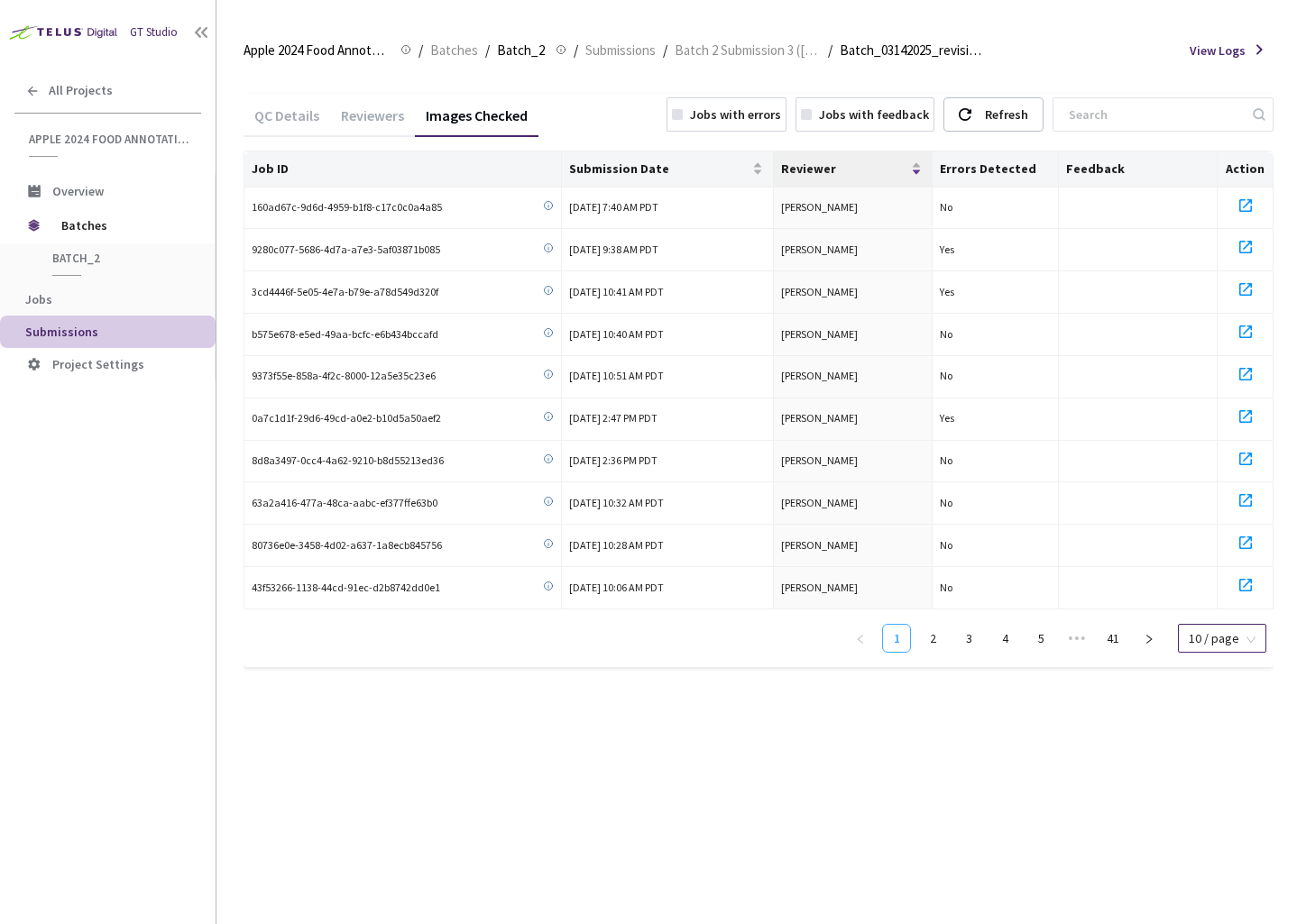
click at [1198, 636] on span "10 / page" at bounding box center [1221, 638] width 67 height 27
click at [1206, 605] on div "100 / page" at bounding box center [1220, 605] width 64 height 20
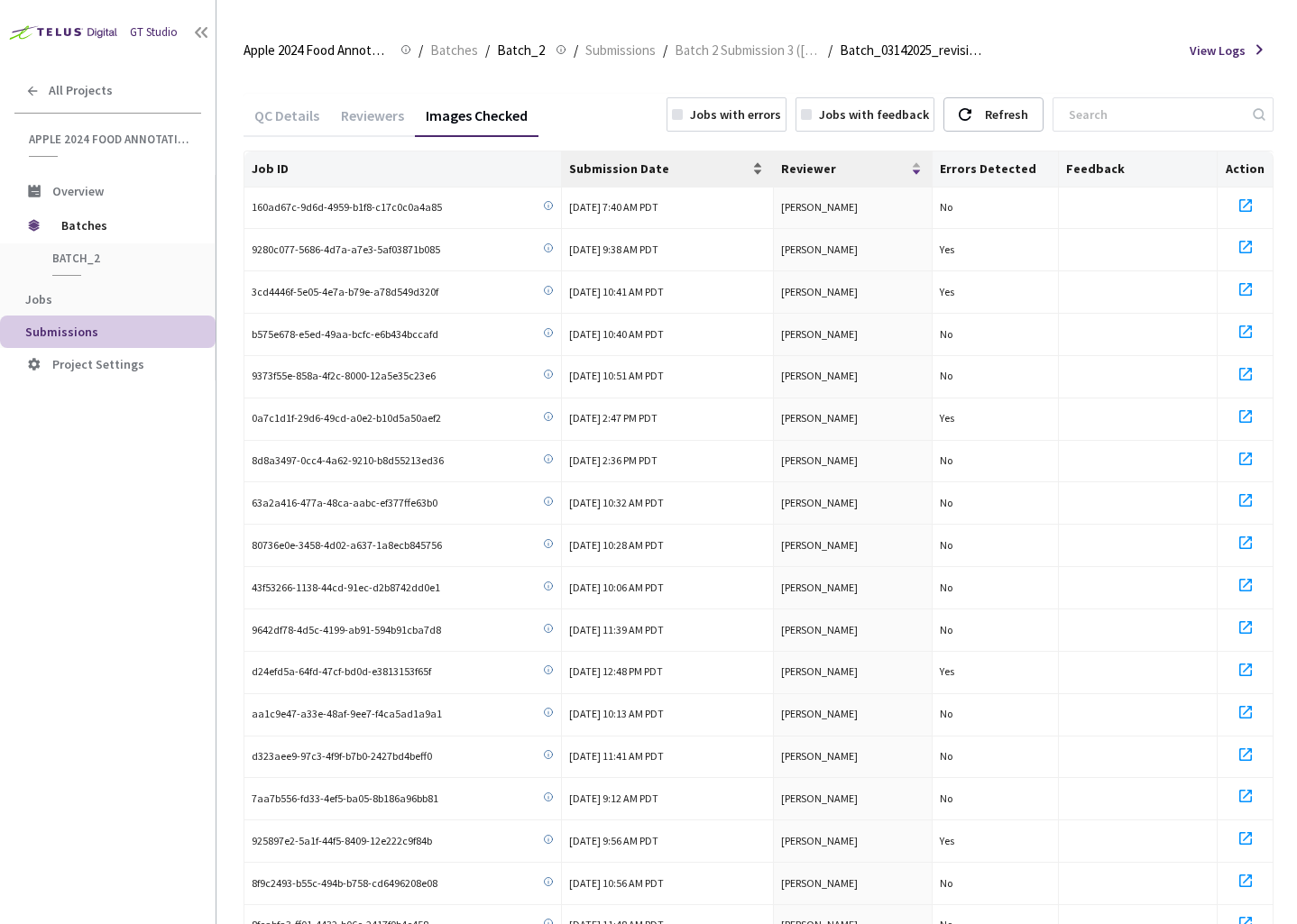
click at [708, 167] on span "Submission Date" at bounding box center [659, 168] width 180 height 14
click at [335, 118] on div "Reviewers" at bounding box center [372, 122] width 84 height 31
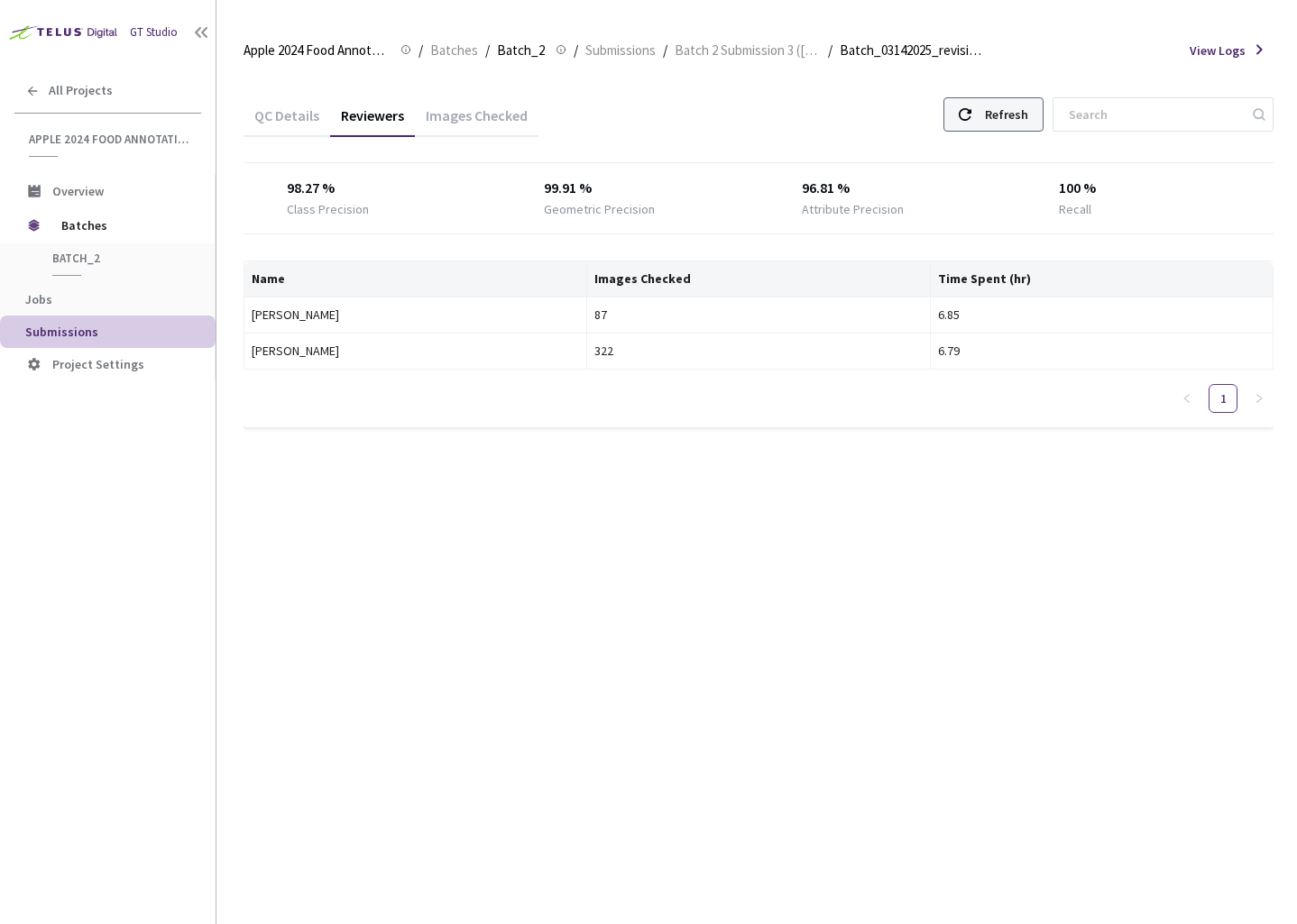
click at [1028, 108] on div "Refresh" at bounding box center [1006, 114] width 43 height 33
click at [440, 111] on div "Images Checked" at bounding box center [477, 122] width 124 height 31
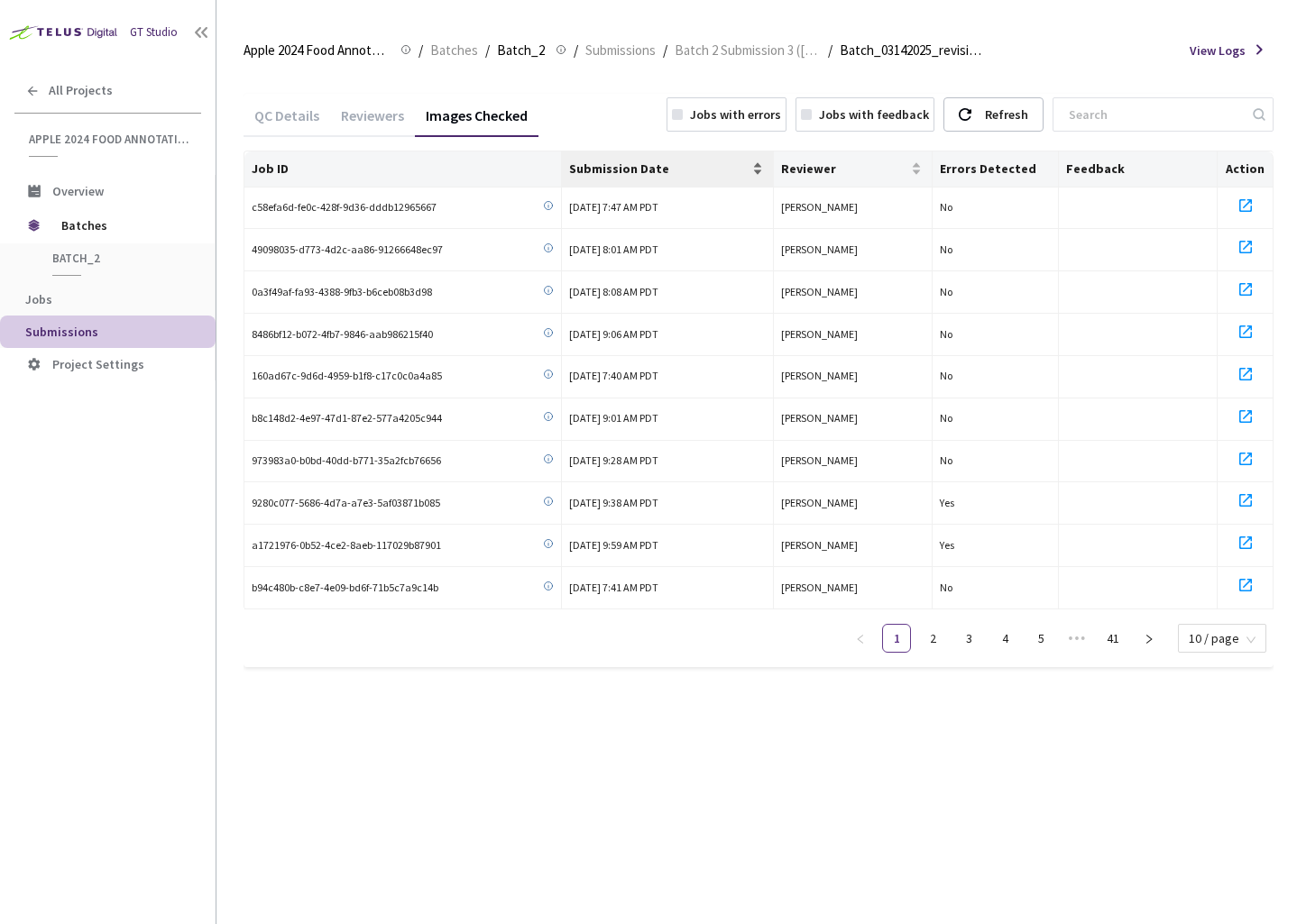
click at [672, 174] on span "Submission Date" at bounding box center [659, 168] width 180 height 14
click at [687, 53] on span "Batch 2 Submission 3 ([DATE])" at bounding box center [748, 50] width 146 height 22
